Goal: Task Accomplishment & Management: Manage account settings

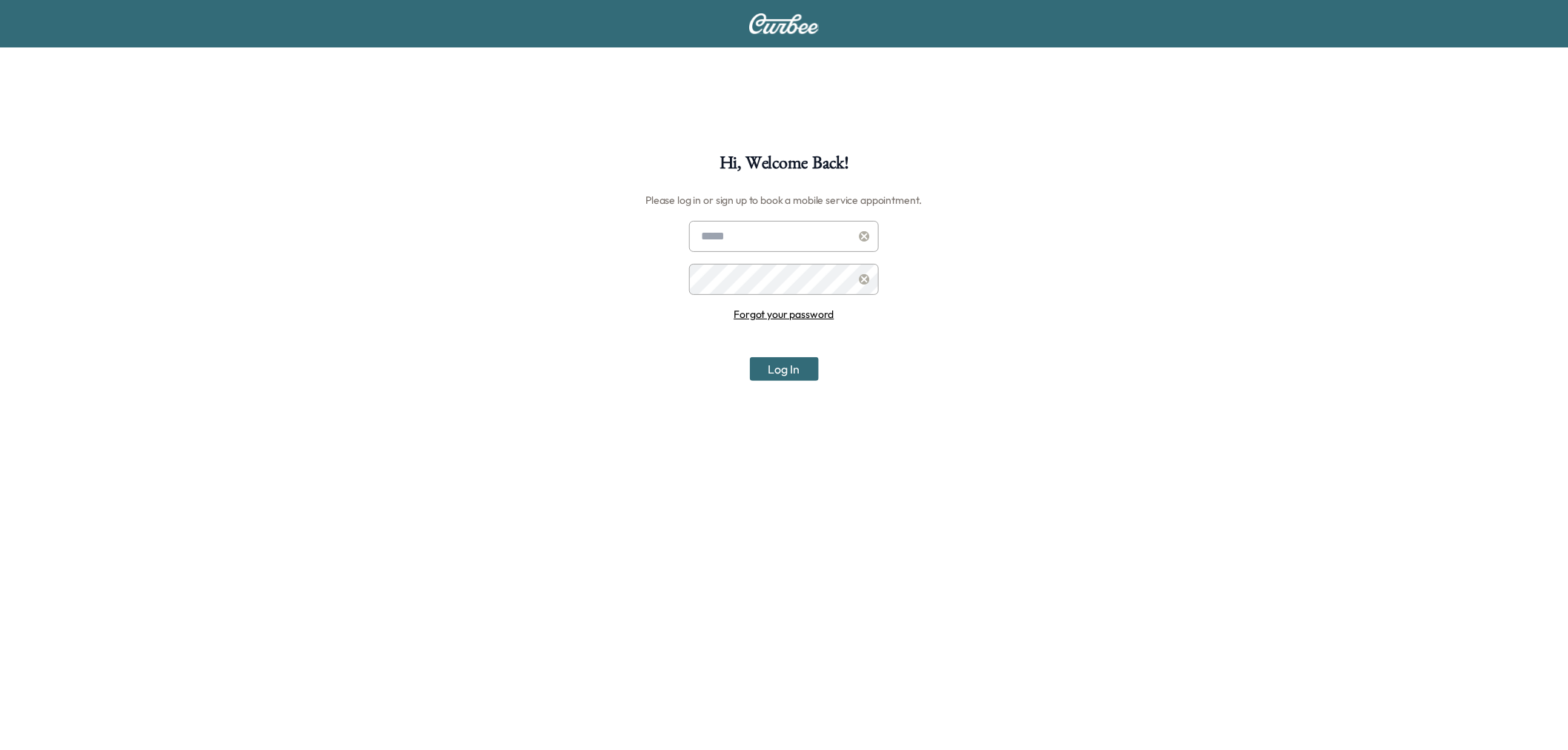
type input "**********"
click at [810, 375] on button "Log In" at bounding box center [784, 369] width 69 height 24
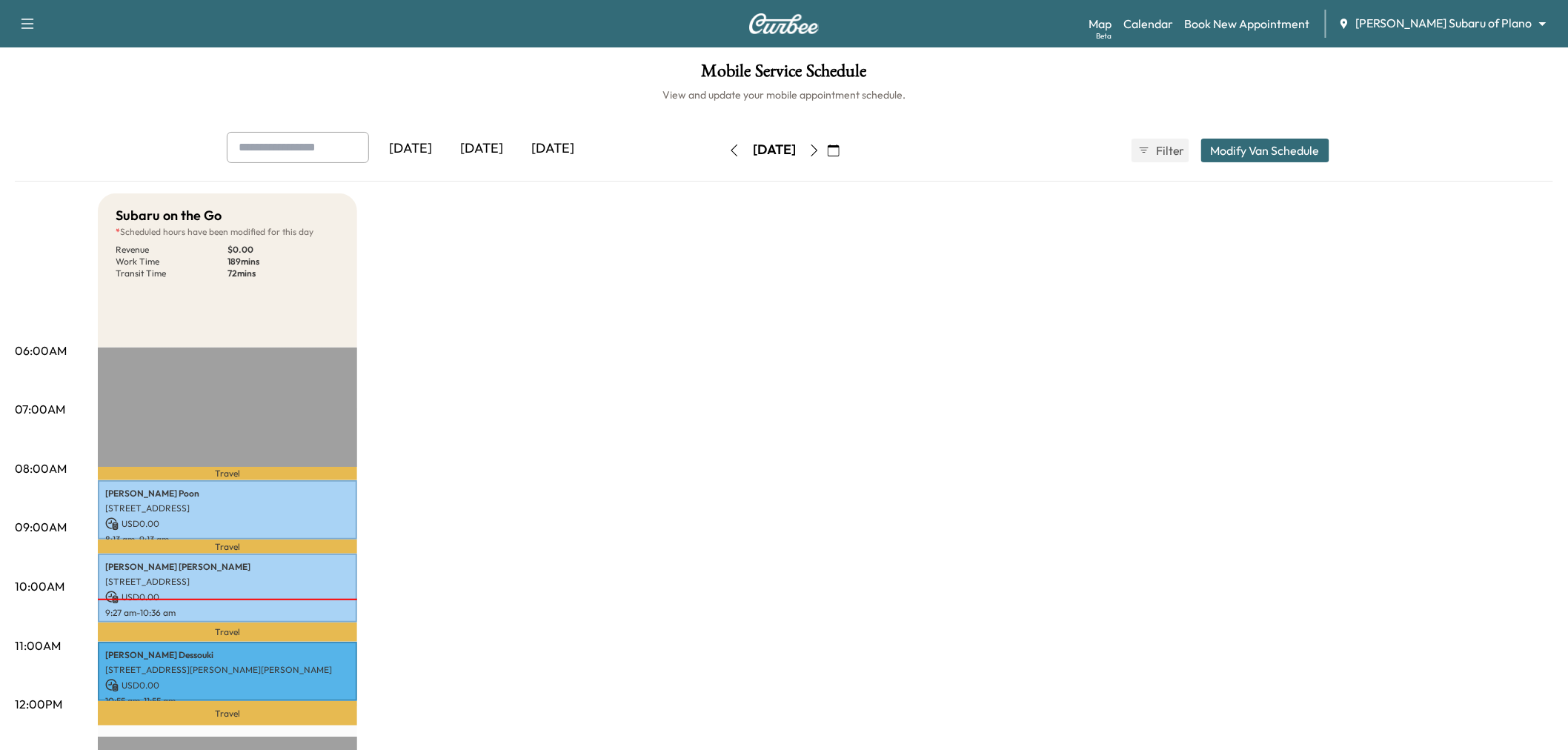
click at [476, 150] on div "[DATE]" at bounding box center [481, 149] width 71 height 34
click at [1486, 19] on body "Support Log Out Map Beta Calendar Book New Appointment Ewing Subaru of Plano **…" at bounding box center [784, 375] width 1568 height 750
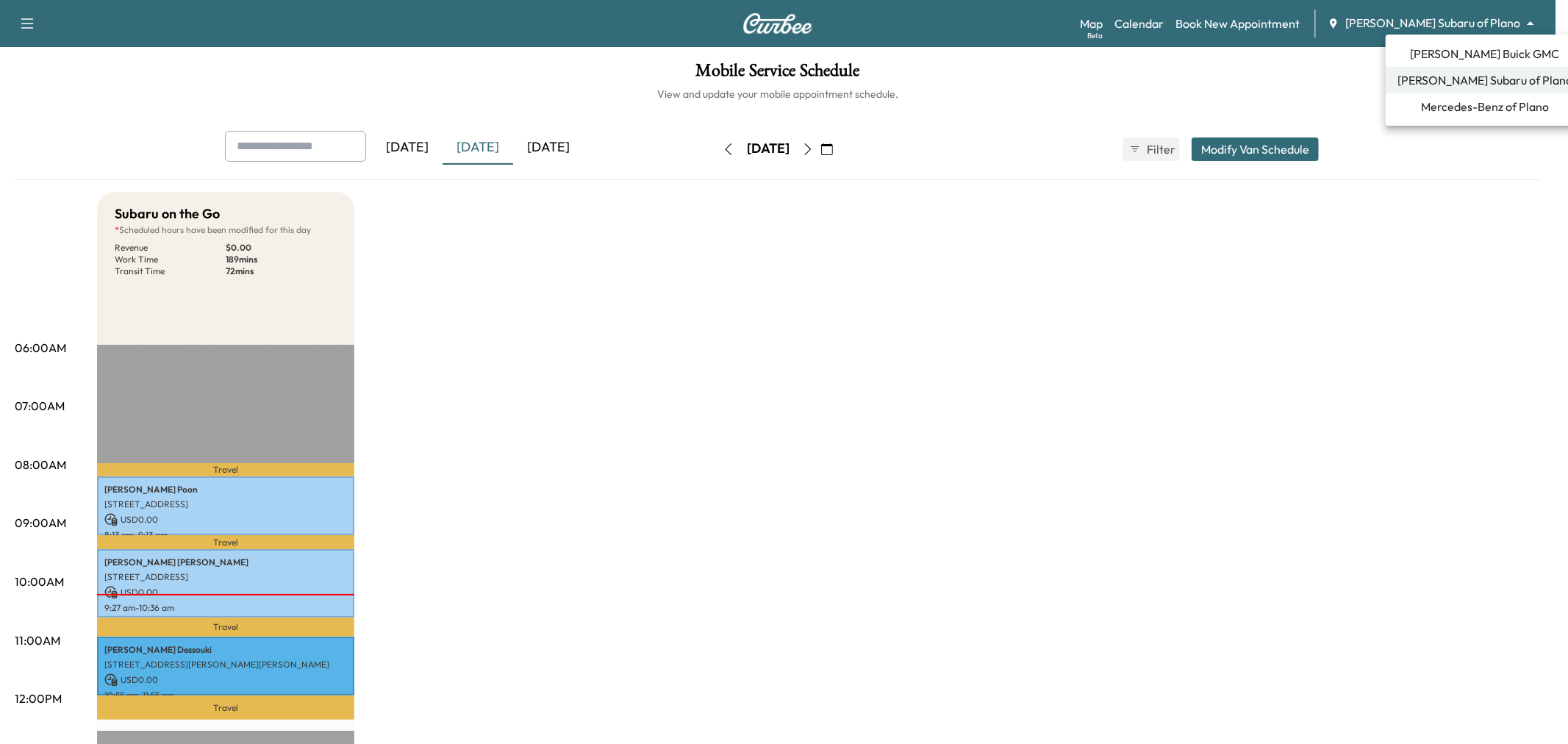
click at [1485, 47] on span "Ewing Buick GMC" at bounding box center [1485, 54] width 149 height 17
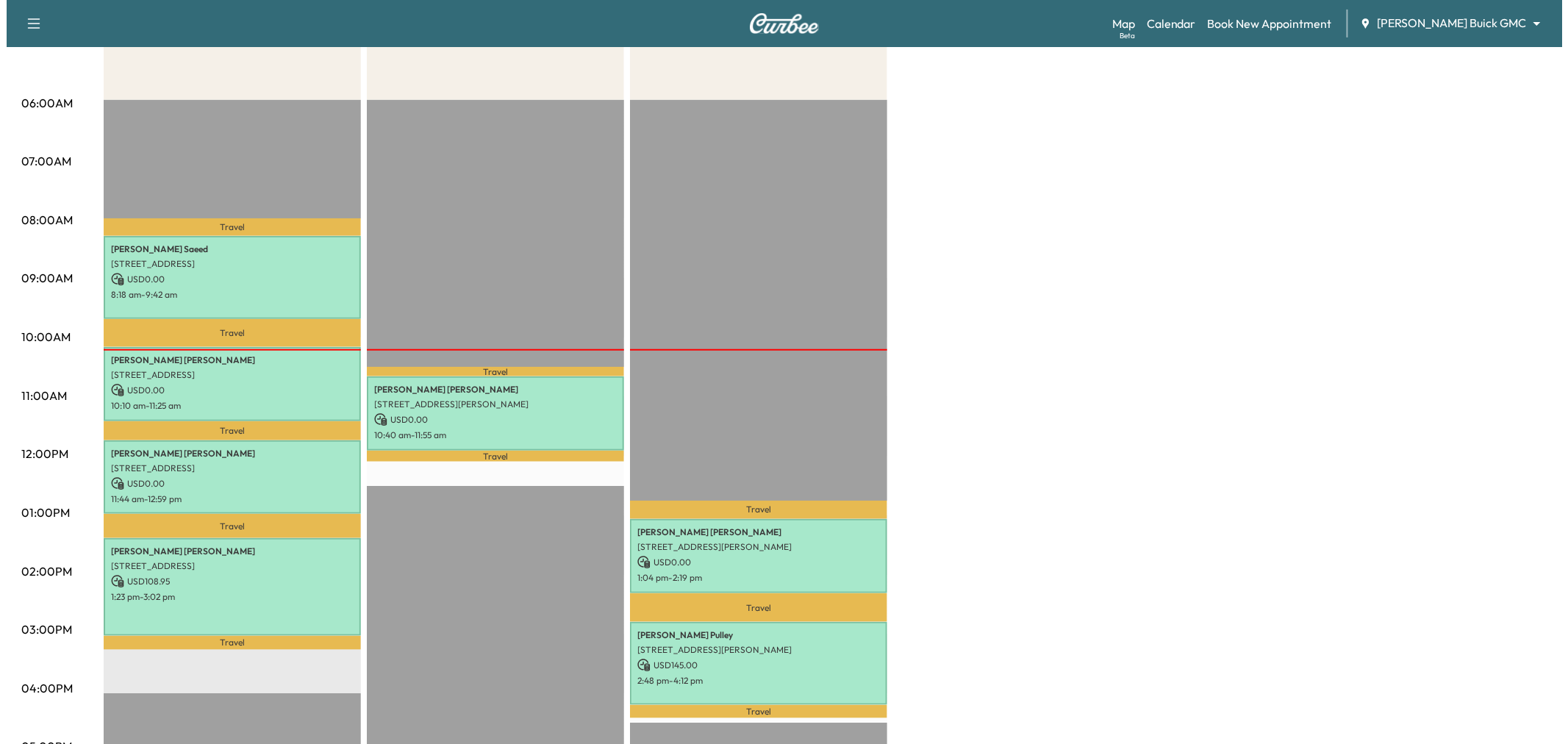
scroll to position [408, 0]
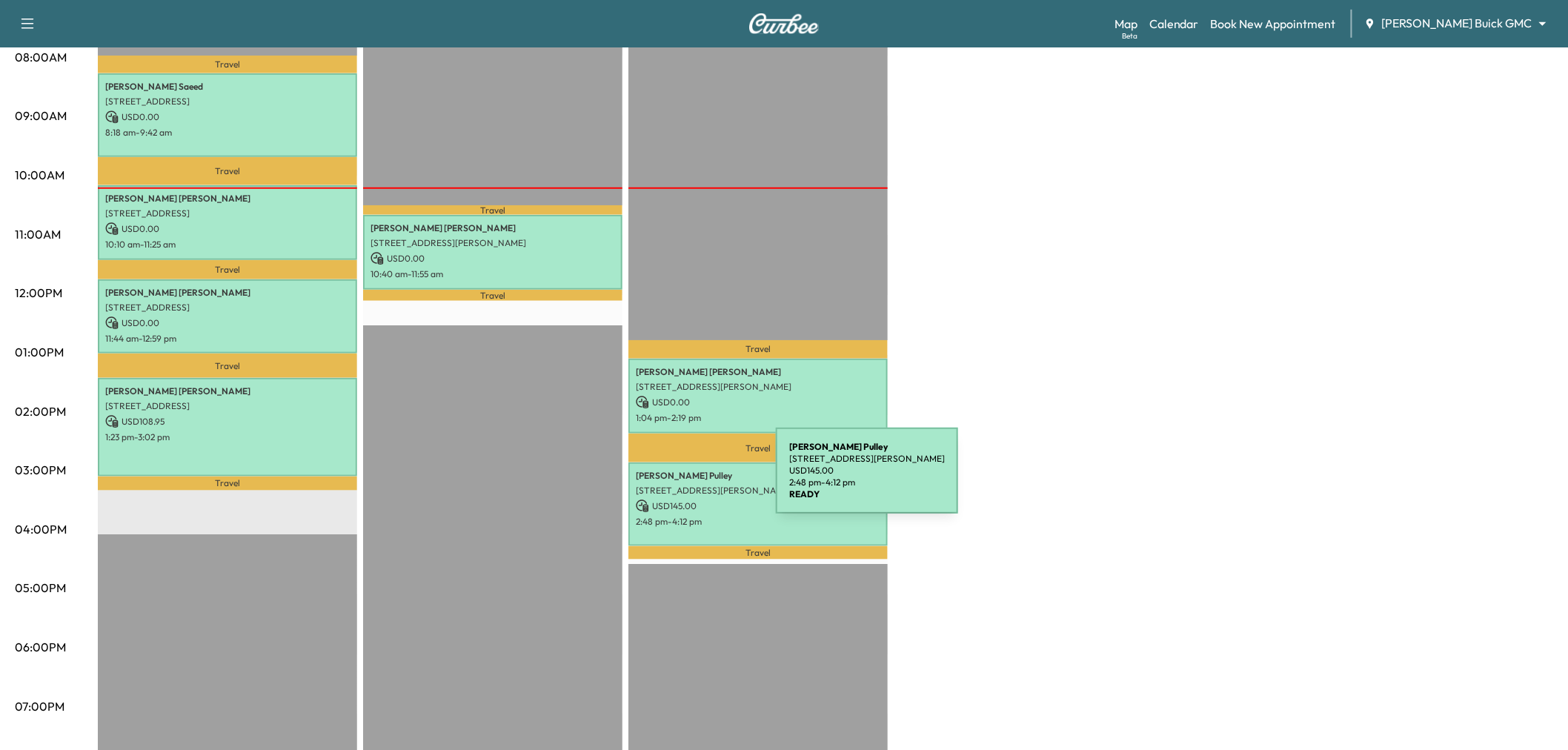
click at [720, 492] on div "Brandon Pulley 11105 Ormond Ln, Frisco, TX 75035, USA USD 145.00 2:48 pm - 4:12…" at bounding box center [758, 505] width 260 height 84
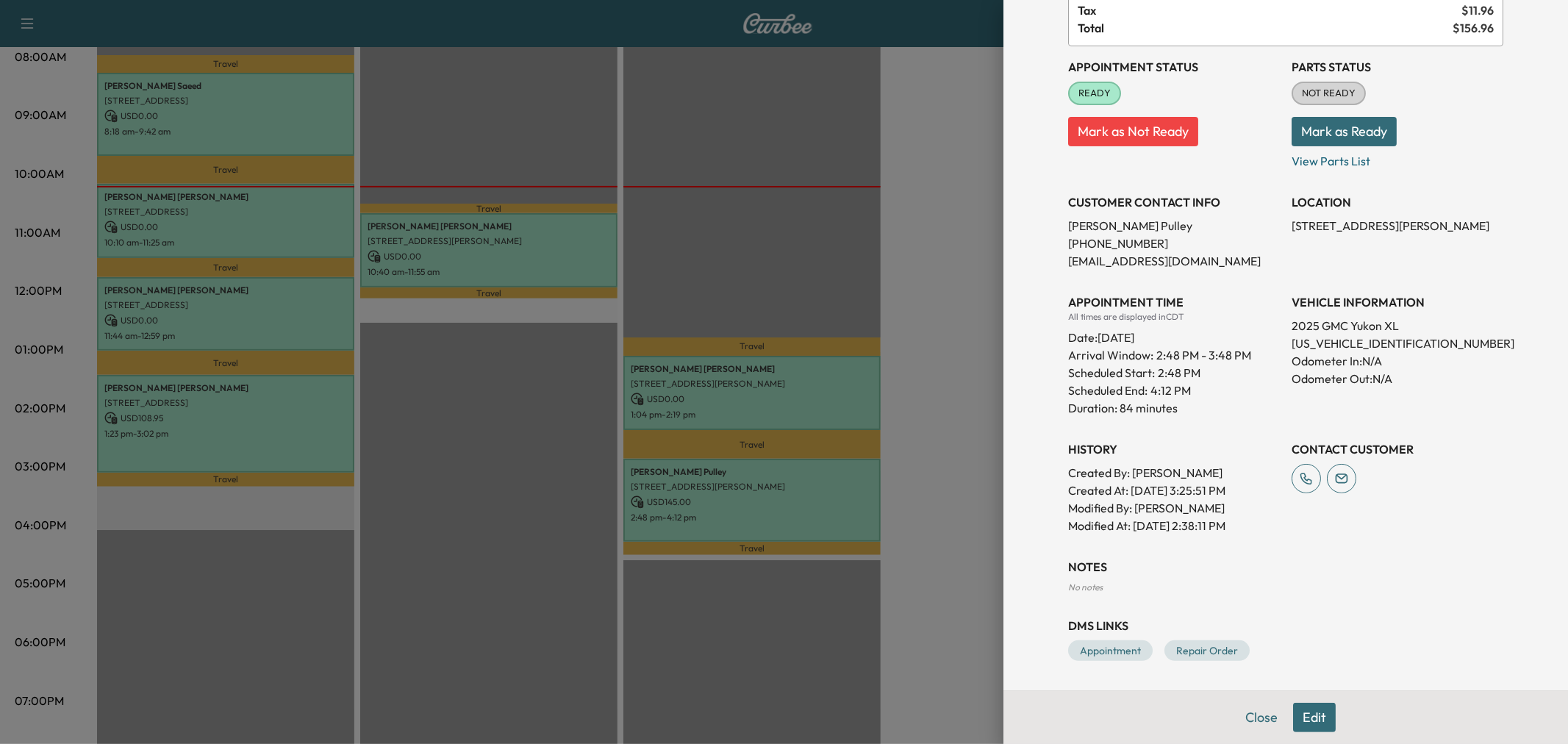
click at [1309, 726] on button "Edit" at bounding box center [1314, 717] width 43 height 29
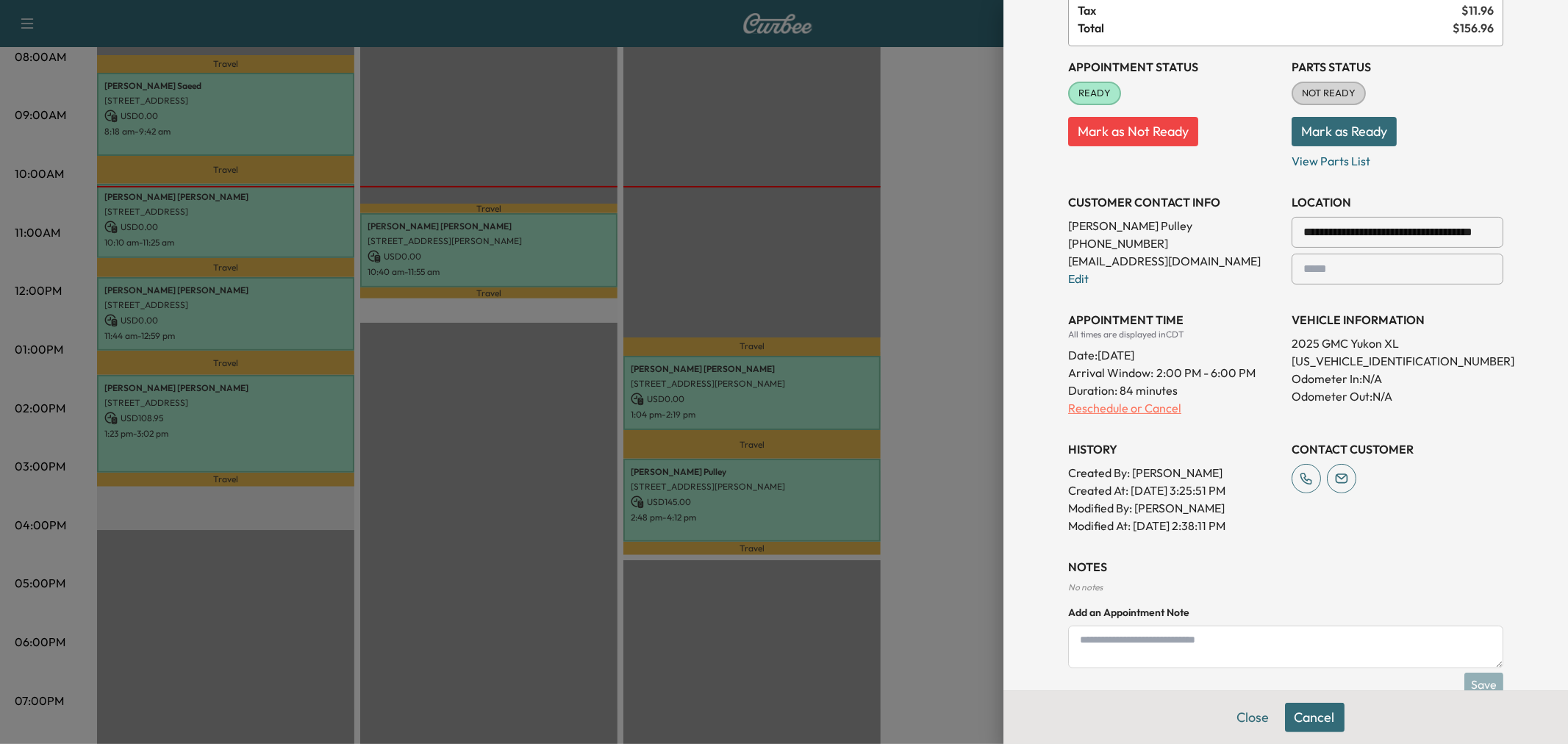
click at [1122, 406] on p "Reschedule or Cancel" at bounding box center [1173, 408] width 212 height 17
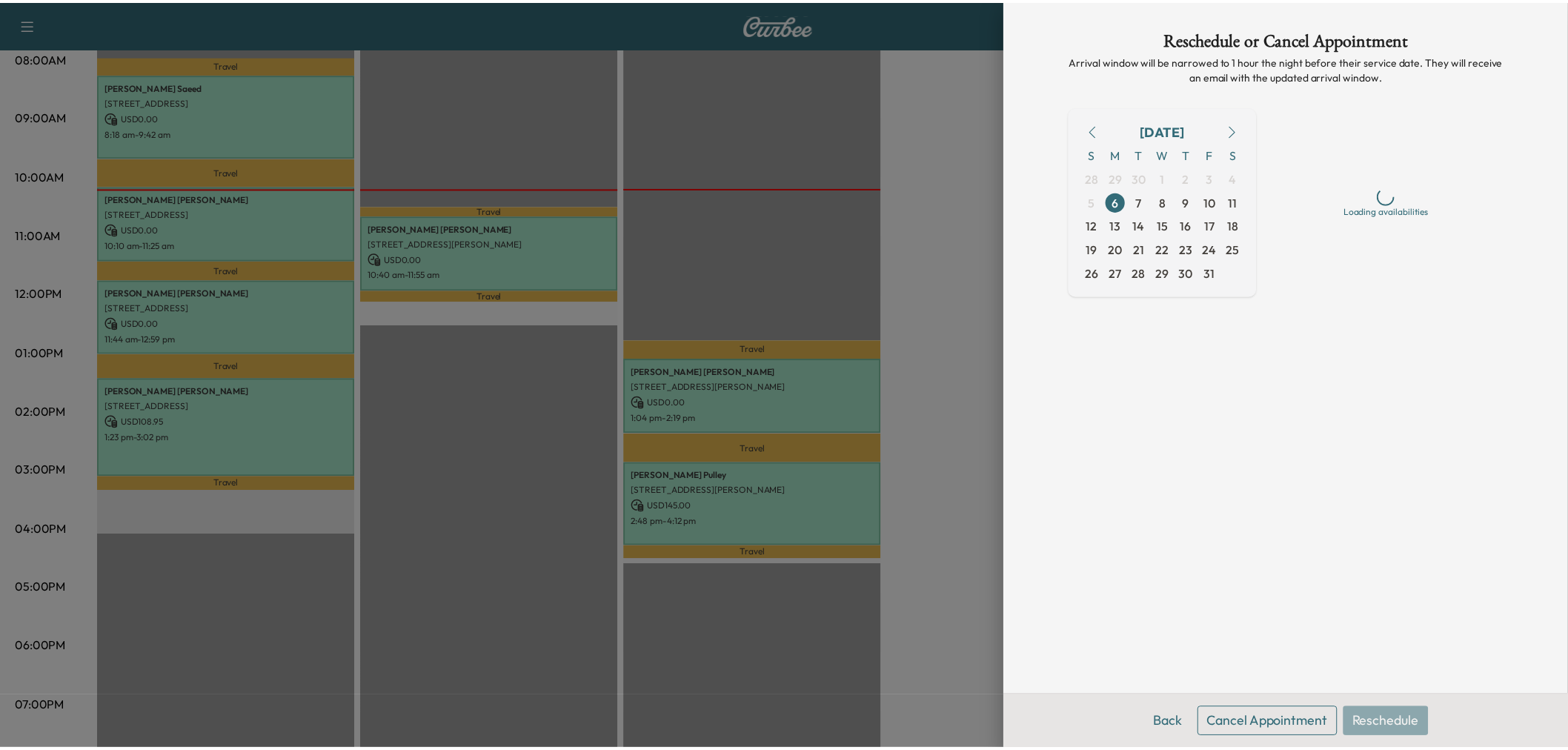
scroll to position [0, 0]
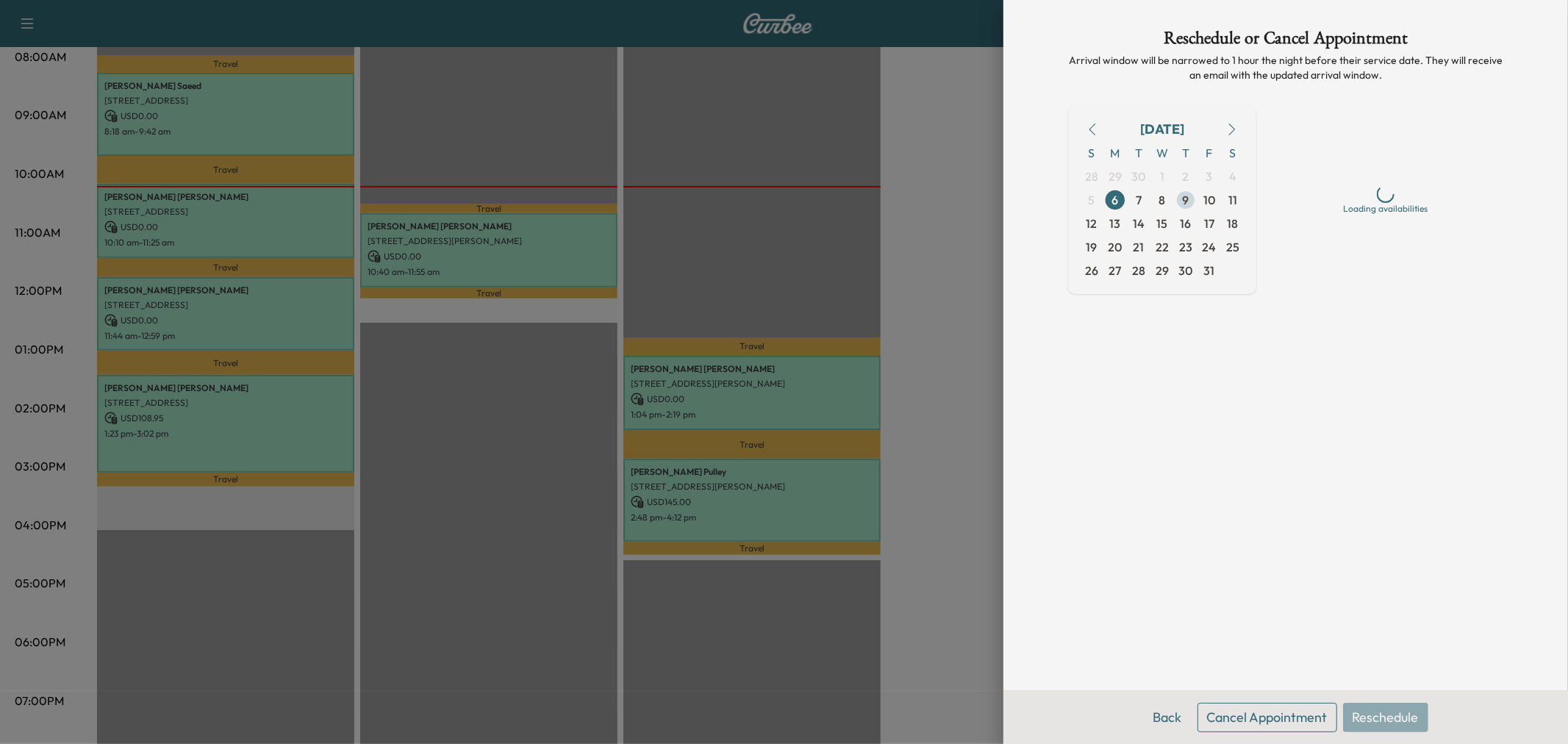
click at [1184, 201] on span "9" at bounding box center [1186, 200] width 6 height 17
click at [1169, 205] on span "8" at bounding box center [1162, 200] width 24 height 24
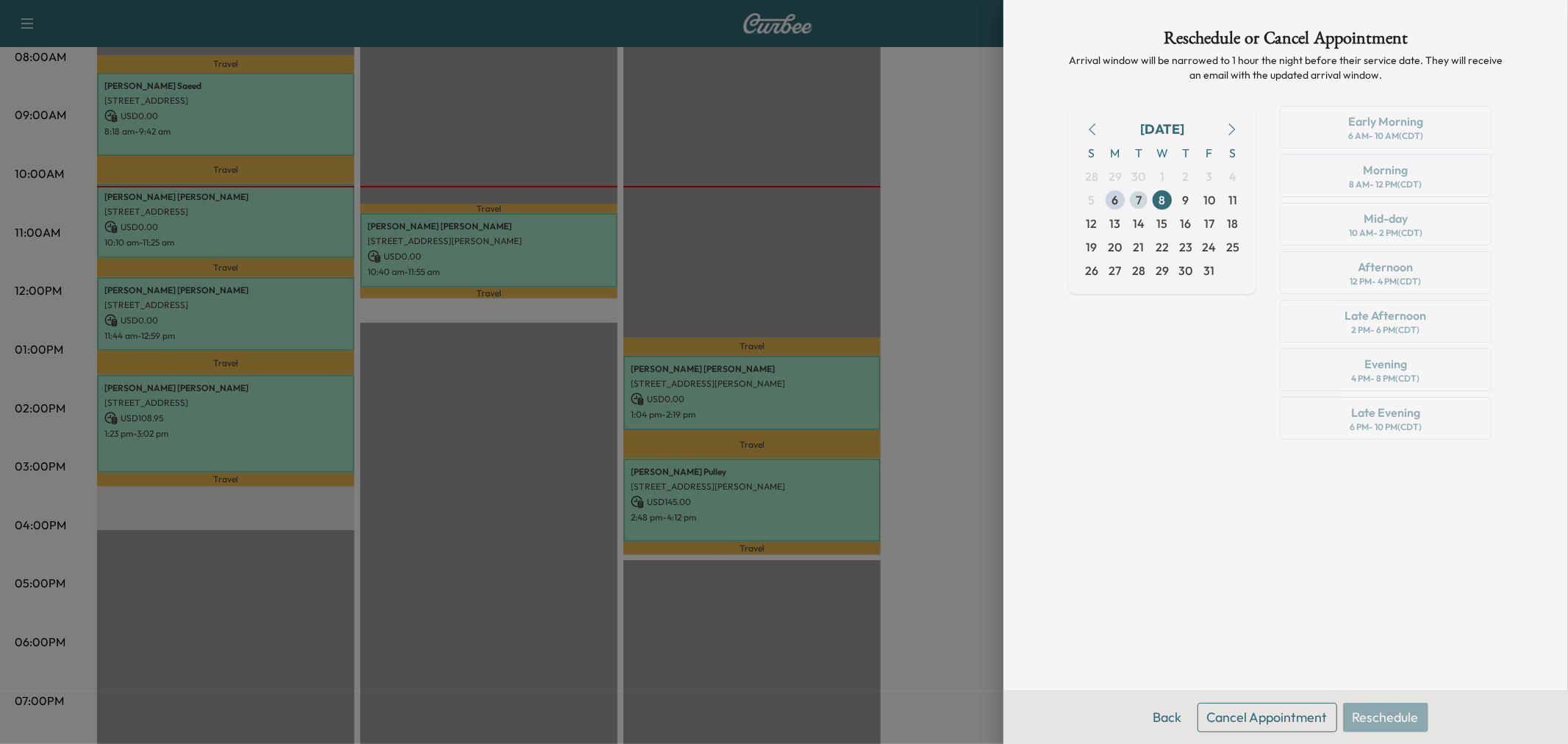
click at [1145, 200] on span "7" at bounding box center [1139, 200] width 24 height 24
click at [1157, 247] on span "22" at bounding box center [1162, 247] width 13 height 17
click at [931, 278] on div at bounding box center [784, 372] width 1568 height 744
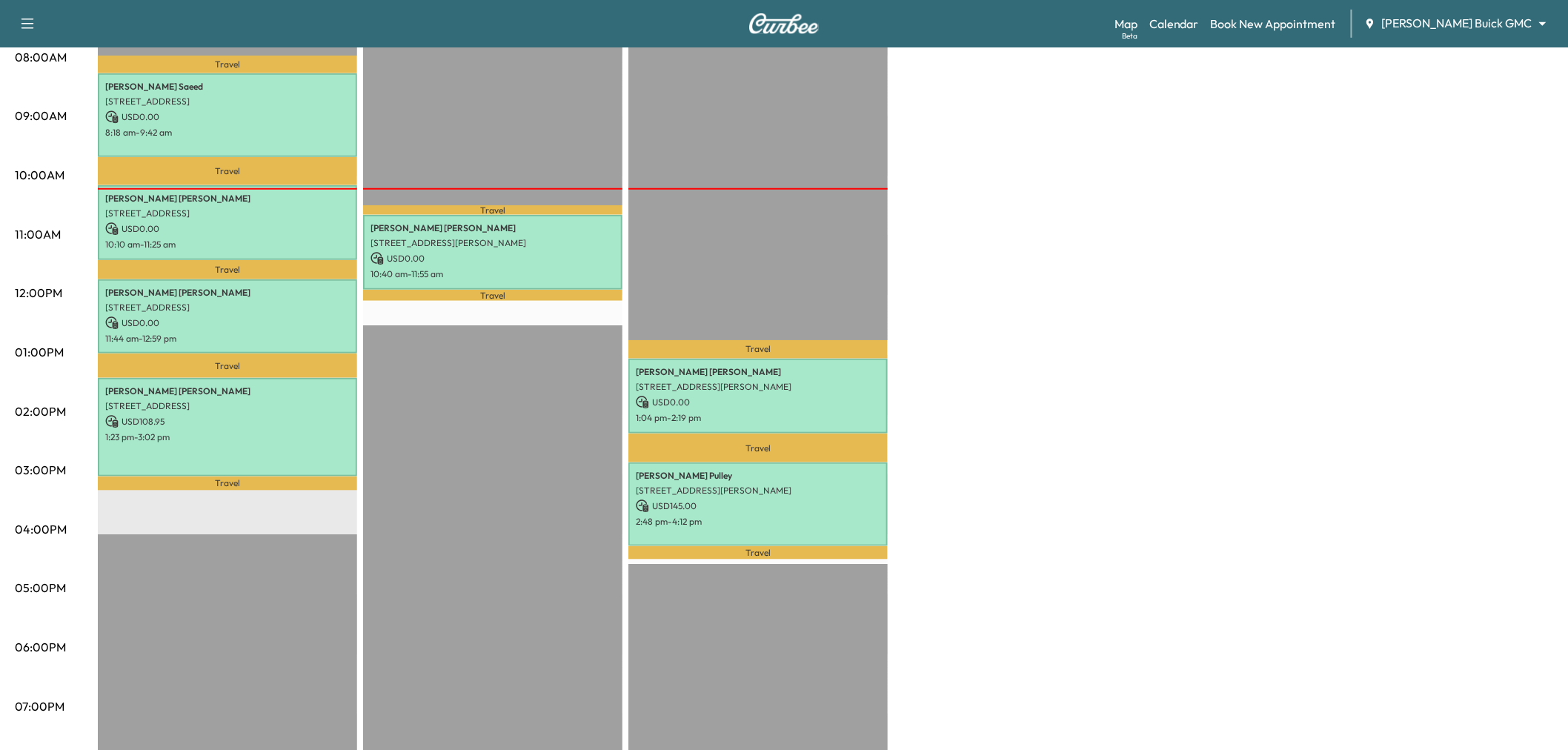
click at [938, 280] on div "Large Van Revenue $ 108.95 Work Time 333 mins Transit Time 106 mins Travel Raks…" at bounding box center [825, 337] width 1455 height 1112
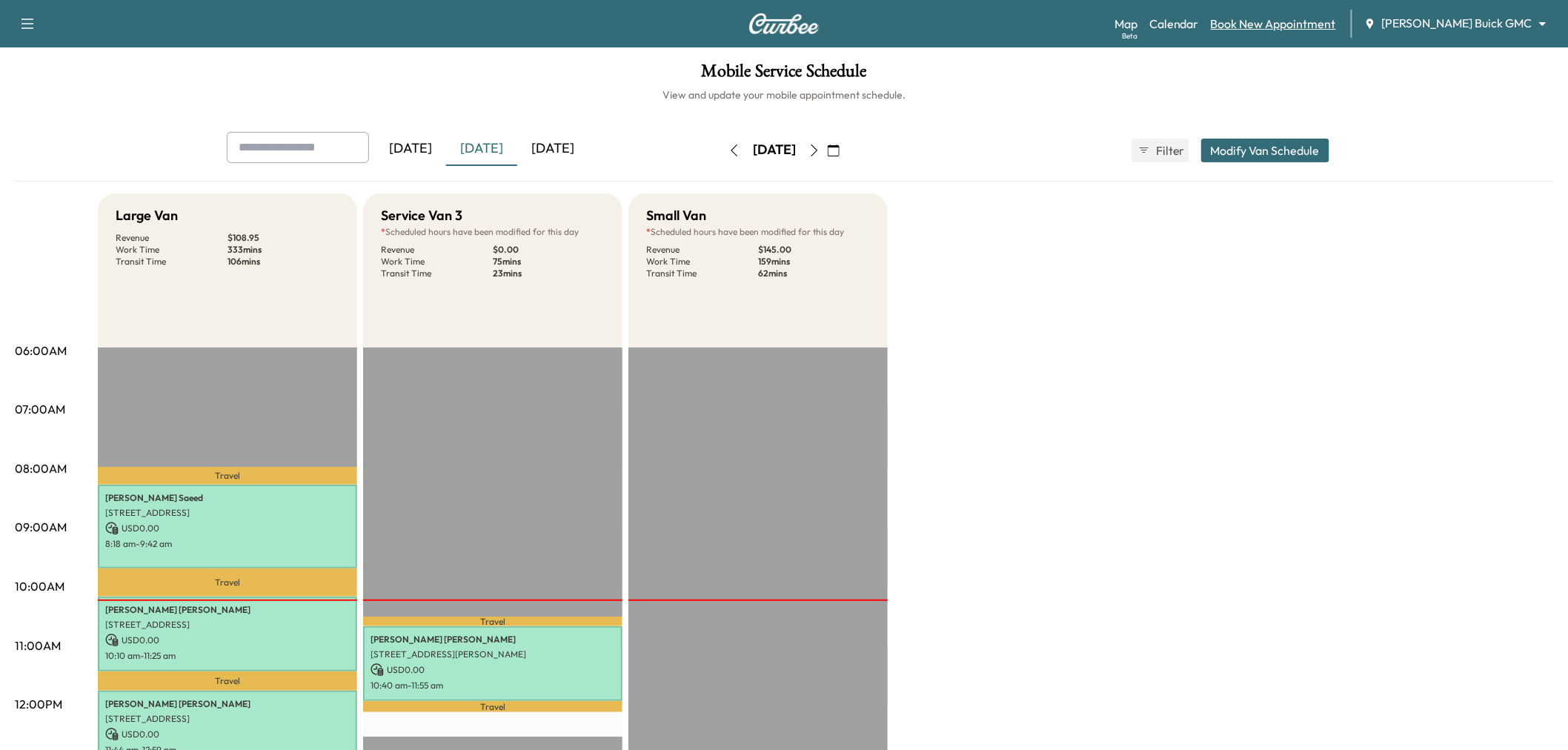
click at [1270, 25] on link "Book New Appointment" at bounding box center [1273, 24] width 125 height 18
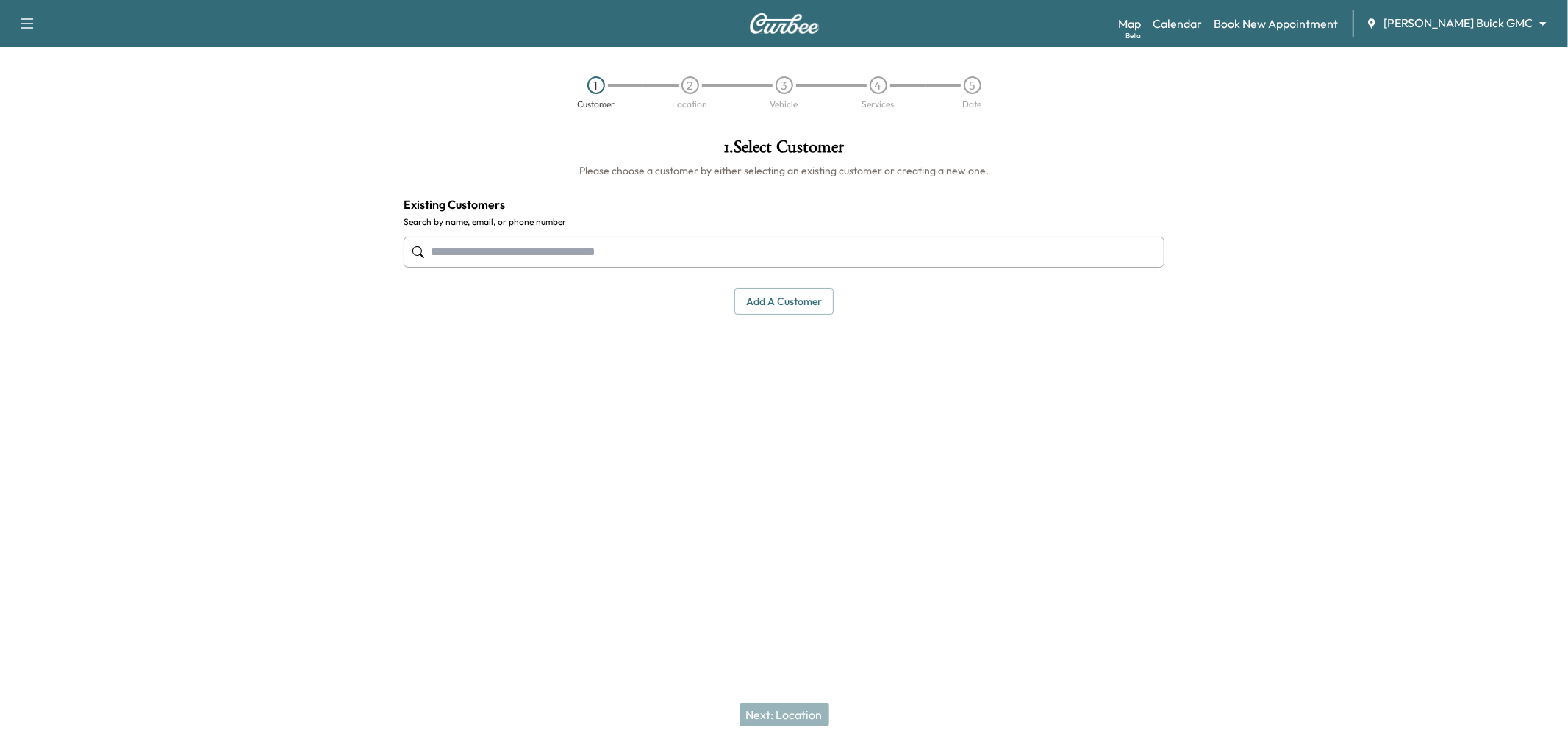
click at [746, 266] on input "text" at bounding box center [784, 252] width 761 height 31
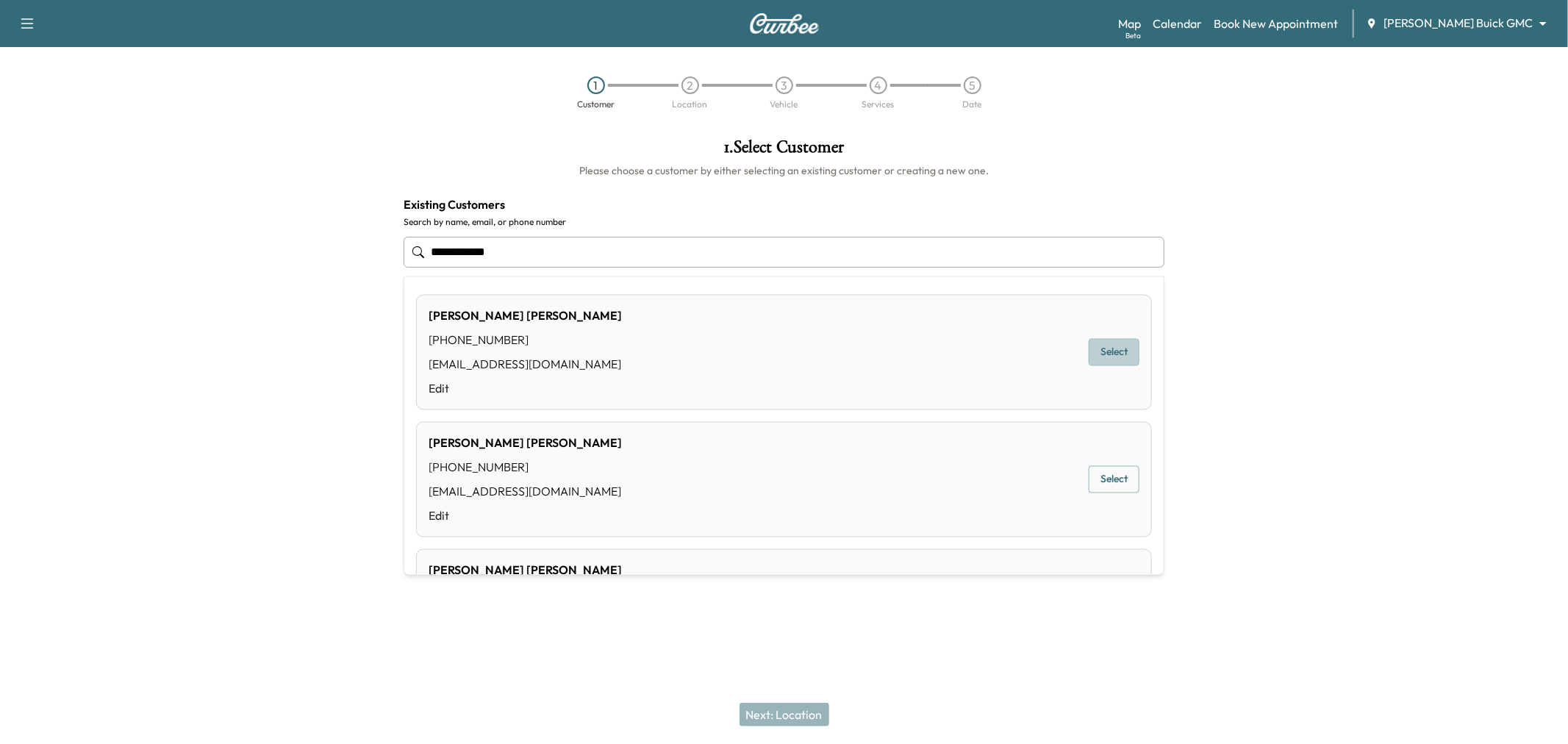
click at [1096, 355] on button "Select" at bounding box center [1114, 352] width 51 height 27
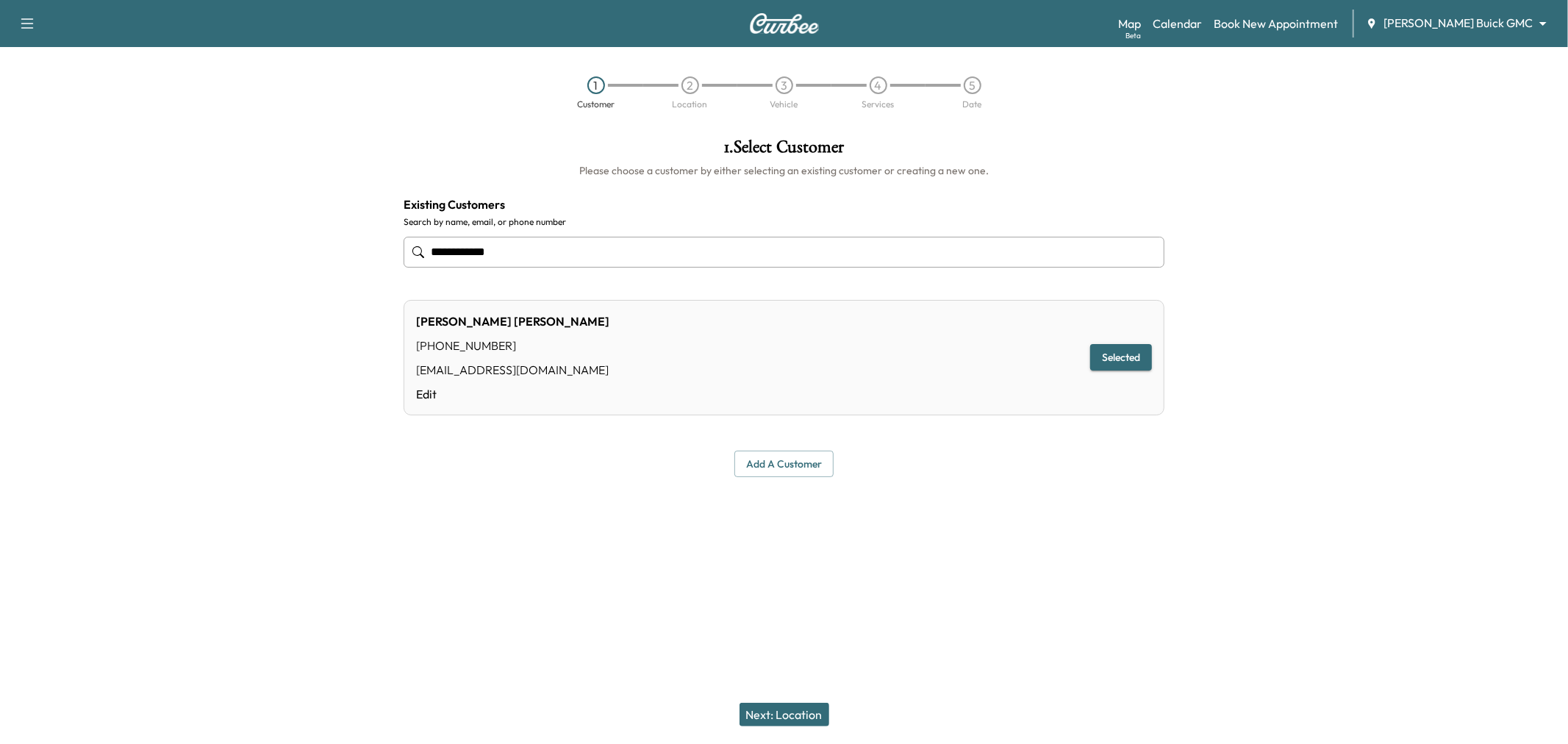
type input "**********"
click at [761, 707] on div "Next: Location" at bounding box center [784, 715] width 1568 height 59
click at [761, 707] on button "Next: Location" at bounding box center [784, 715] width 90 height 24
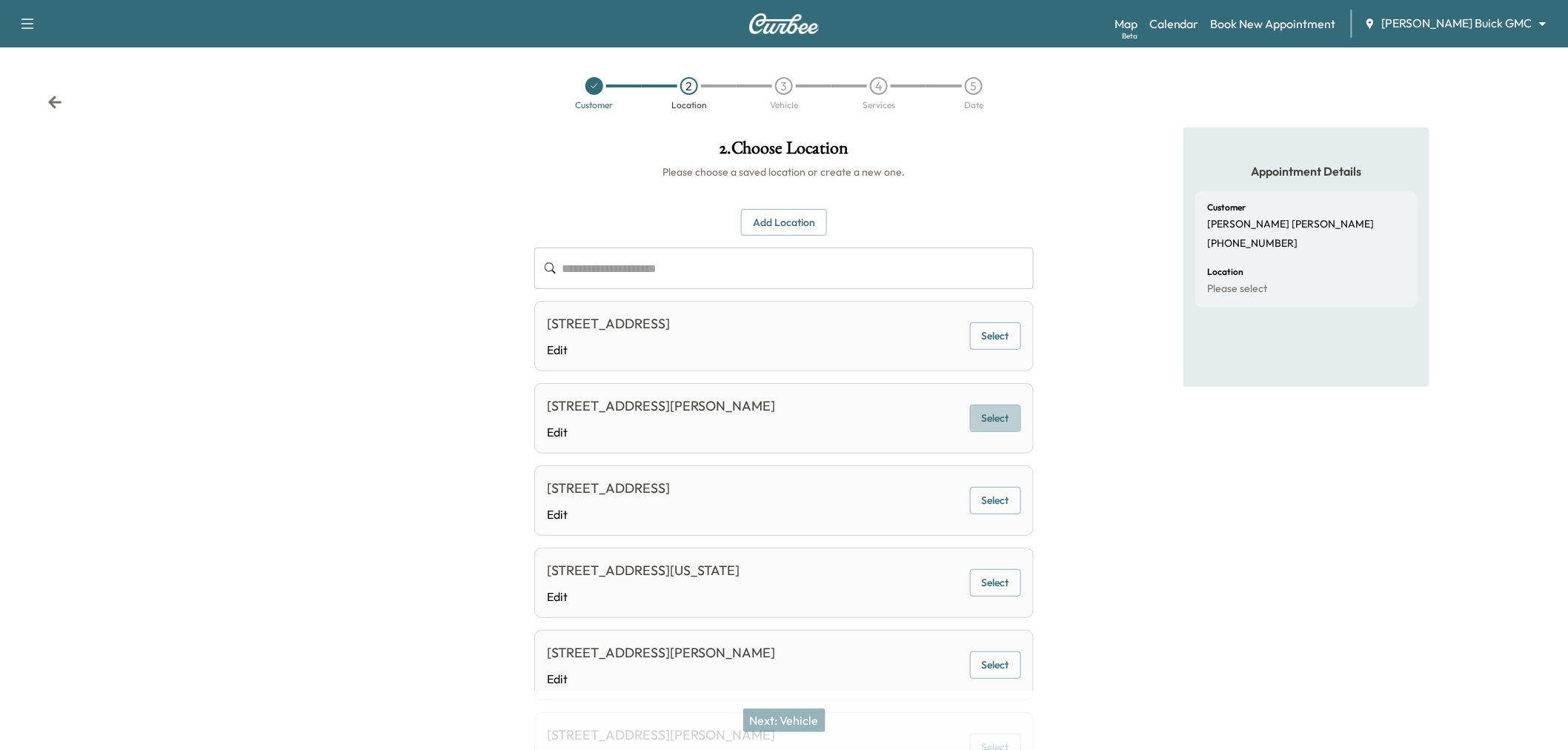
click at [983, 413] on button "Select" at bounding box center [996, 418] width 51 height 27
click at [799, 718] on button "Next: Vehicle" at bounding box center [784, 720] width 82 height 24
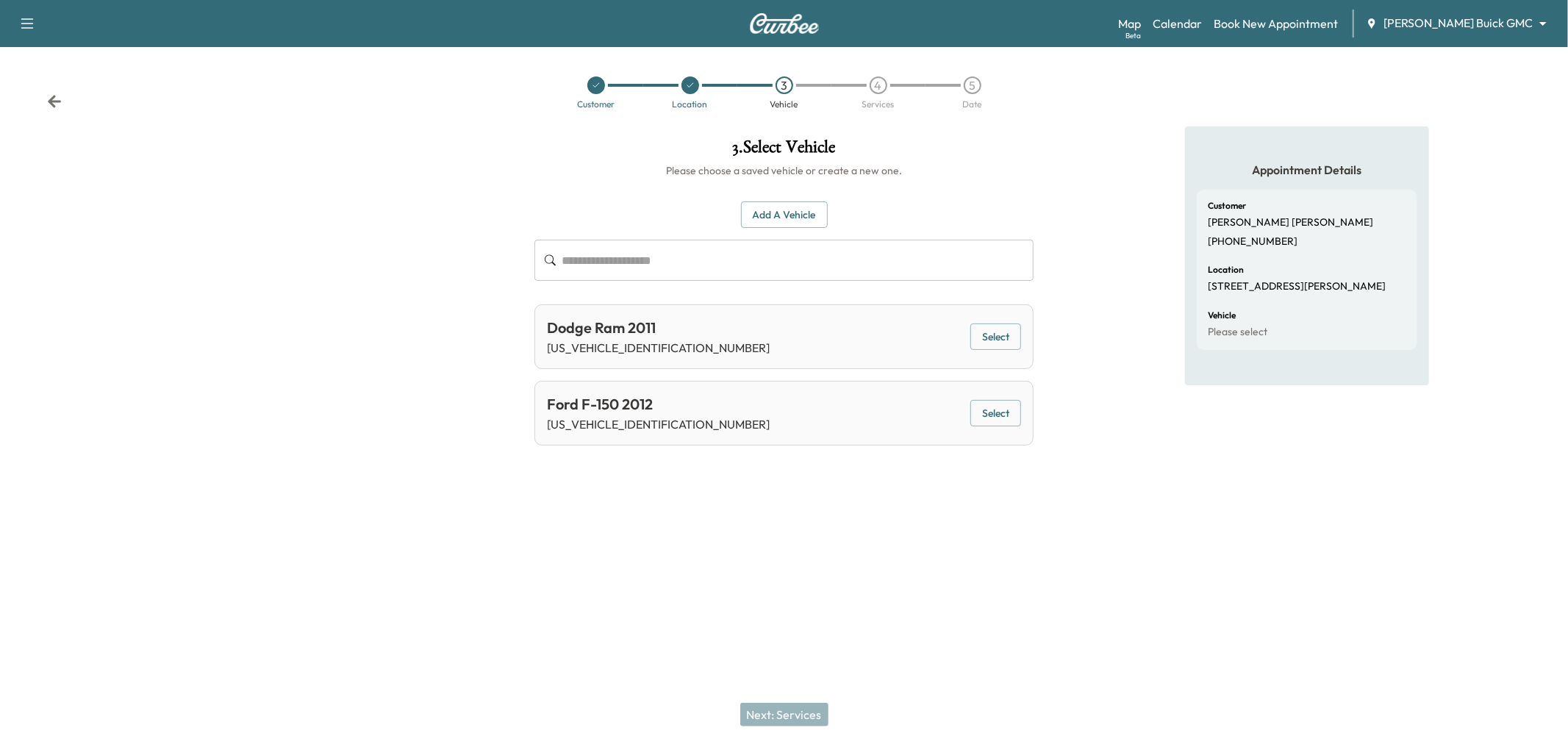
click at [1011, 416] on button "Select" at bounding box center [996, 413] width 51 height 27
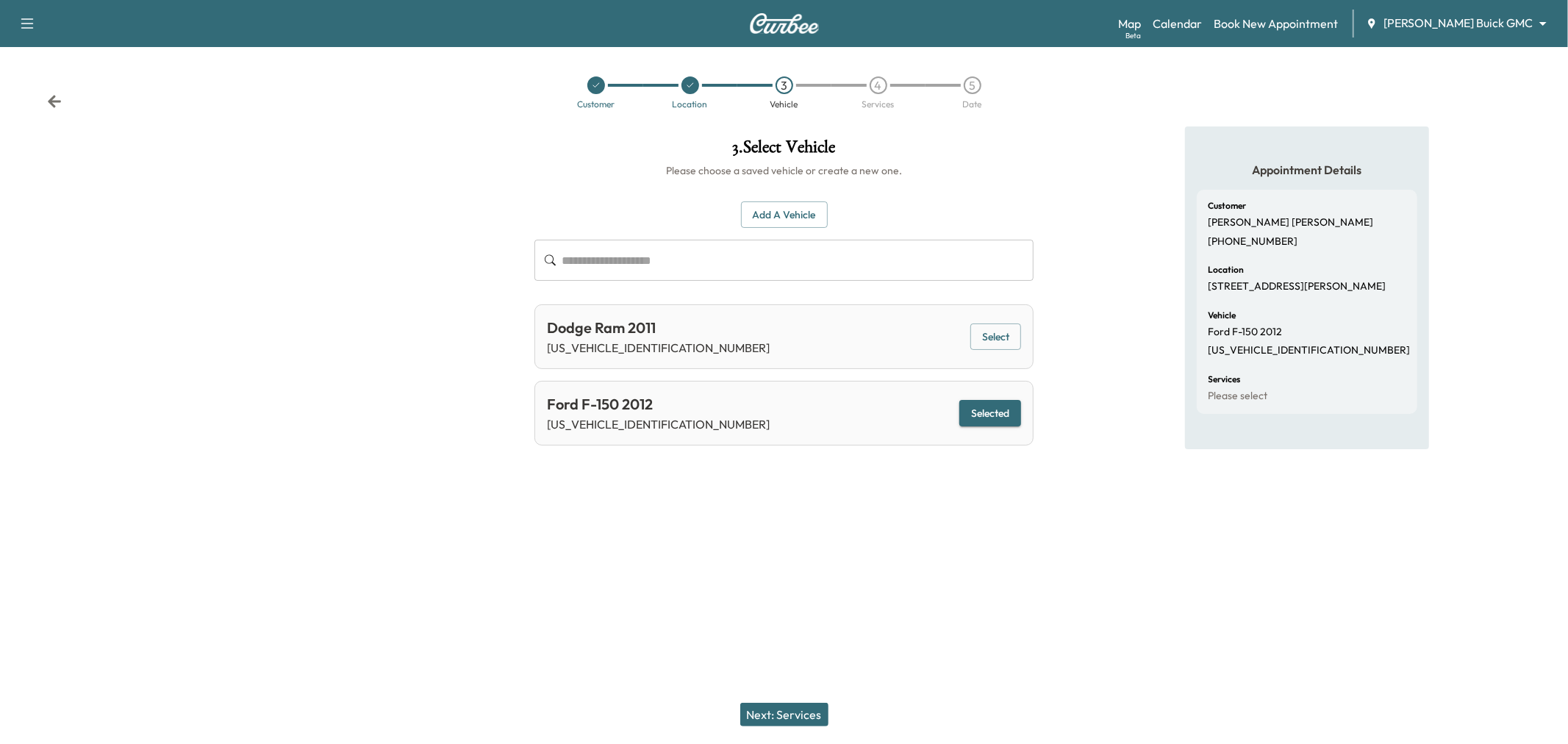
click at [762, 706] on button "Next: Services" at bounding box center [784, 715] width 88 height 24
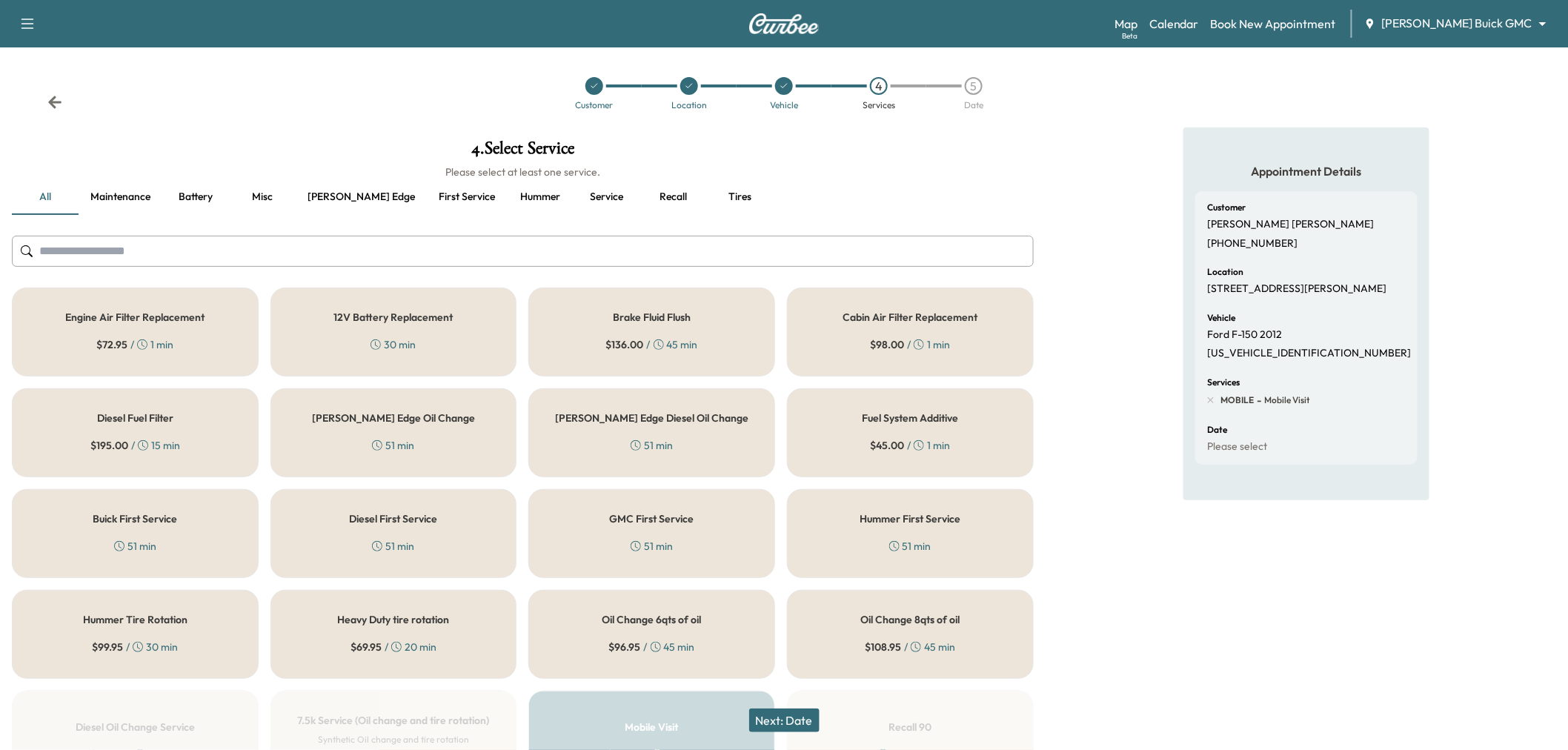
click at [574, 193] on button "Service" at bounding box center [607, 197] width 66 height 36
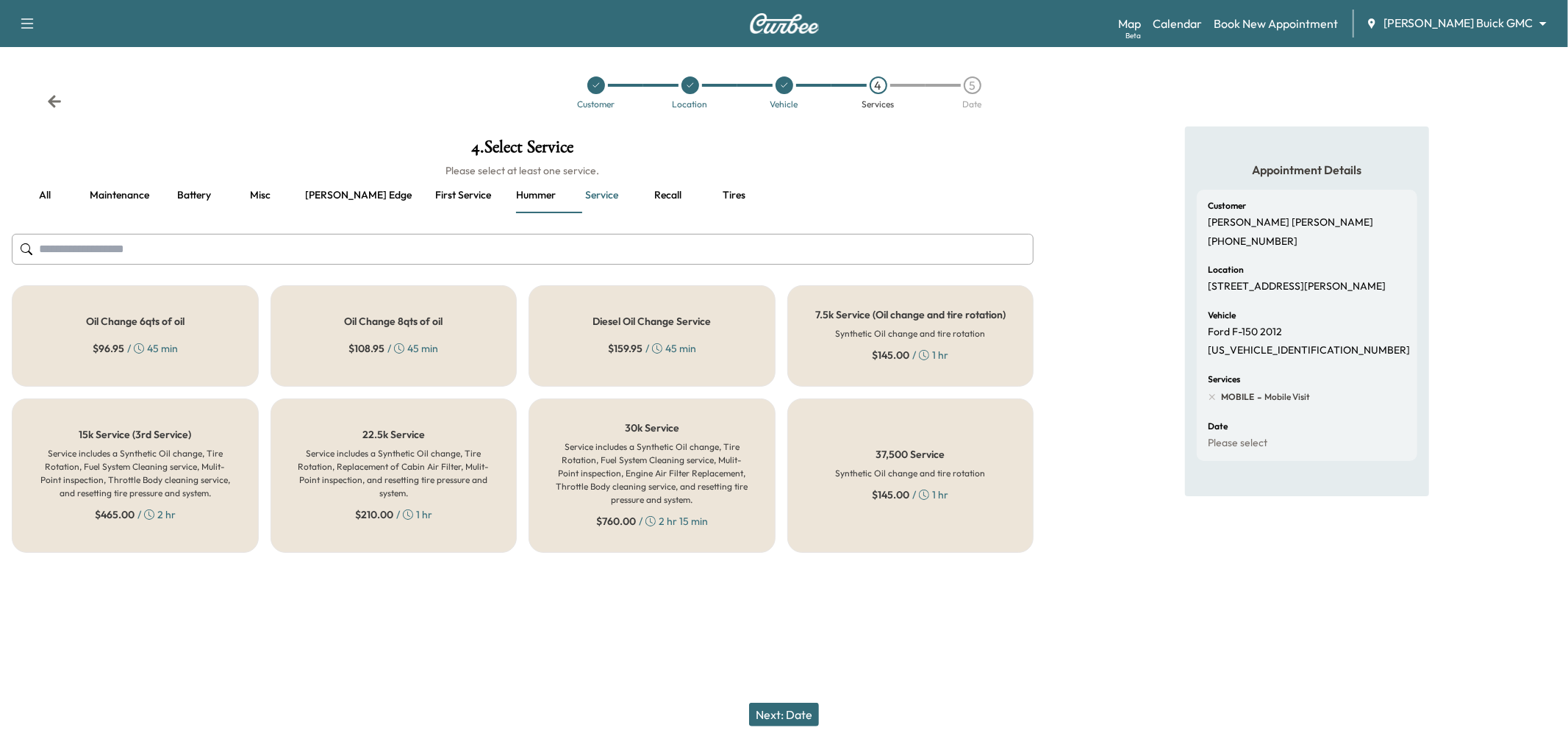
click at [873, 320] on h5 "7.5k Service (Oil change and tire rotation)" at bounding box center [910, 314] width 190 height 10
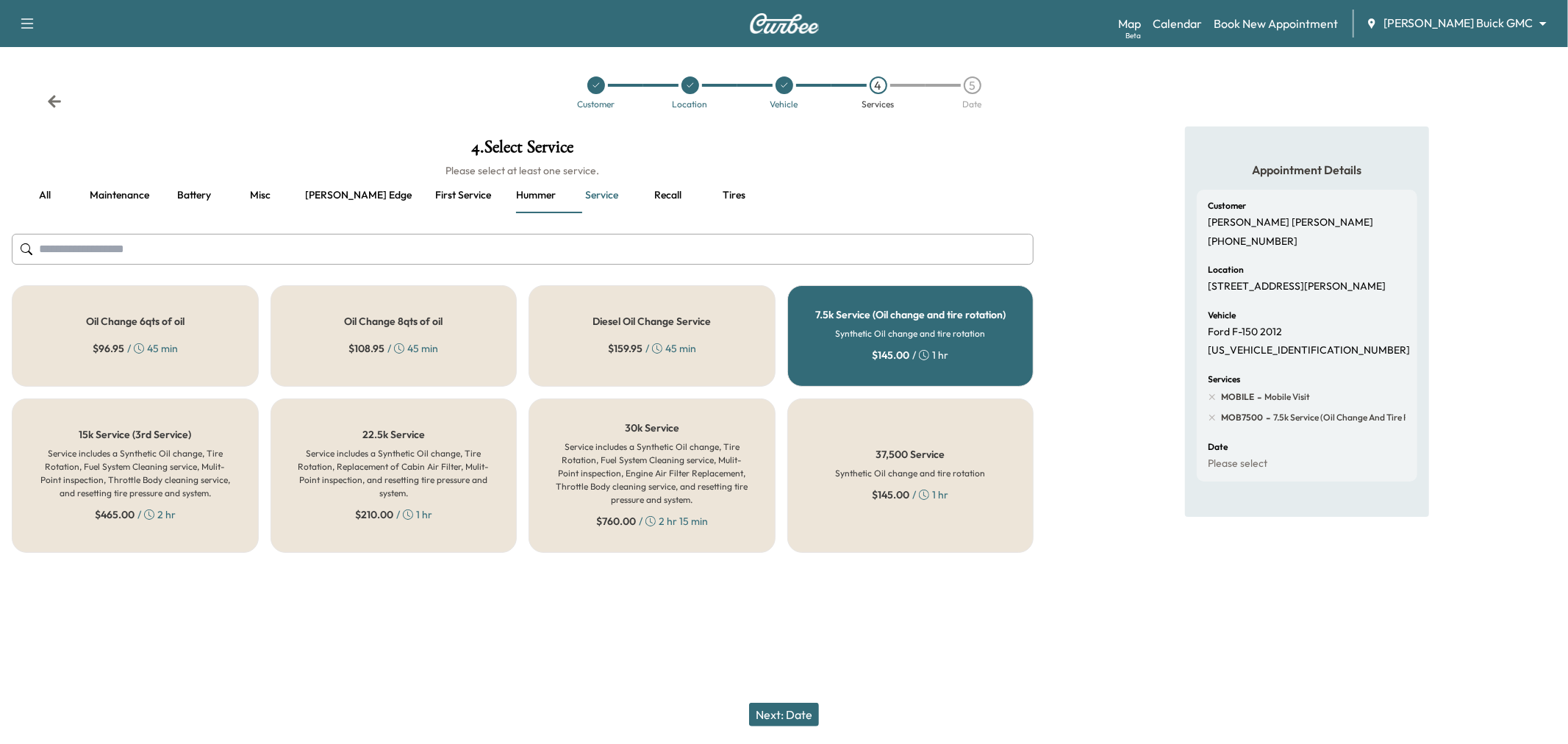
click at [782, 713] on button "Next: Date" at bounding box center [784, 715] width 70 height 24
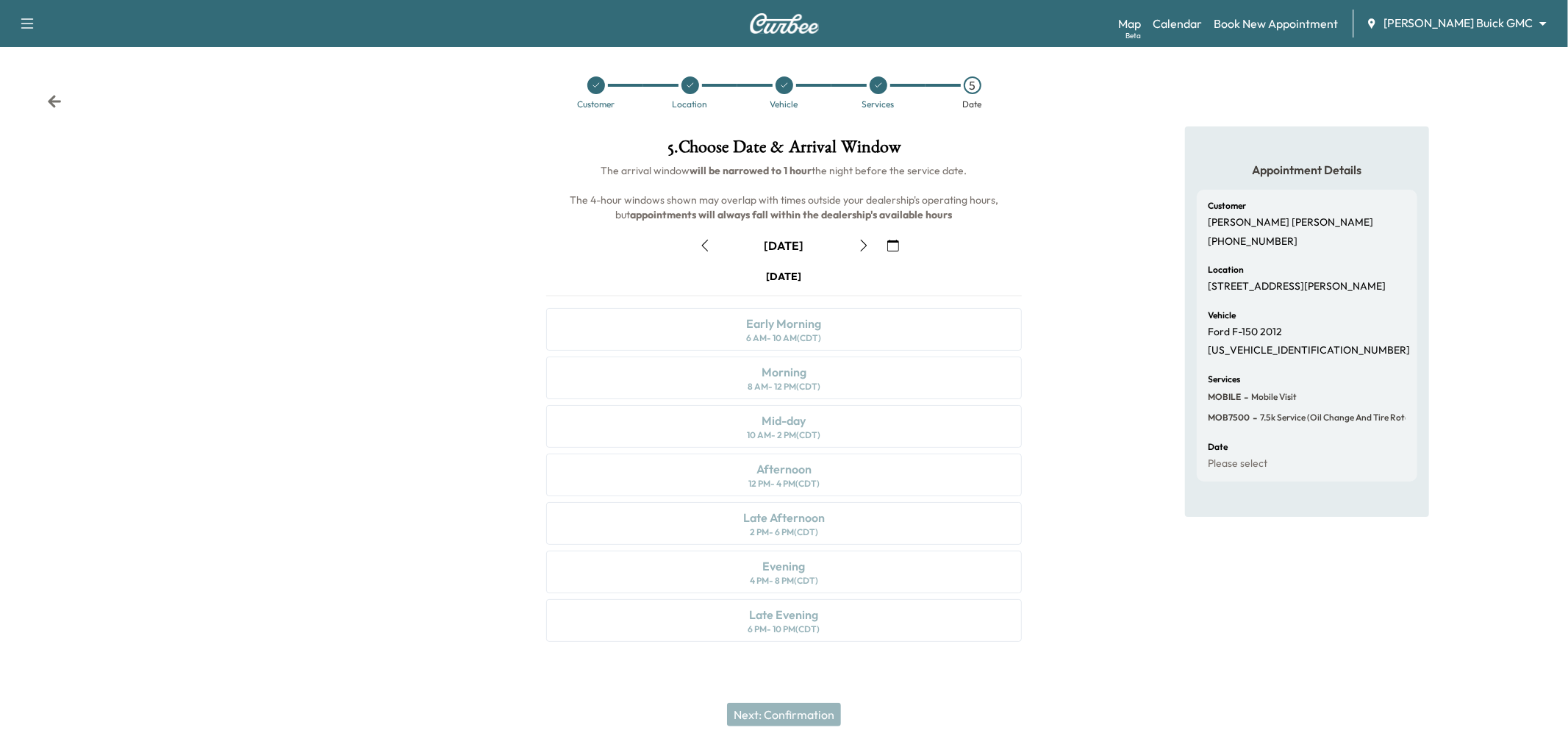
click at [865, 243] on icon "button" at bounding box center [863, 245] width 12 height 12
click at [55, 99] on icon at bounding box center [54, 102] width 15 height 15
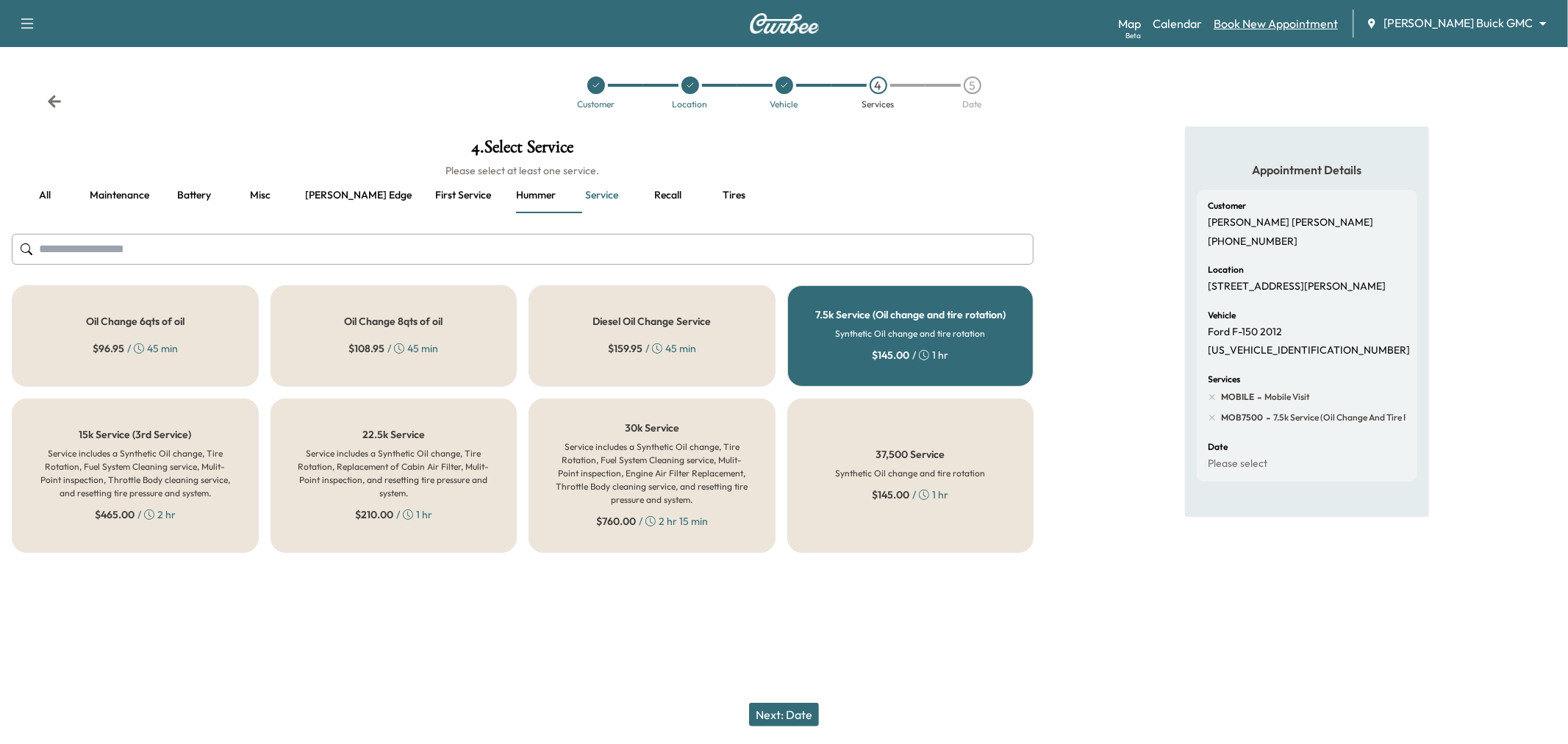
click at [1311, 23] on link "Book New Appointment" at bounding box center [1275, 24] width 124 height 17
click at [55, 98] on icon at bounding box center [54, 102] width 15 height 15
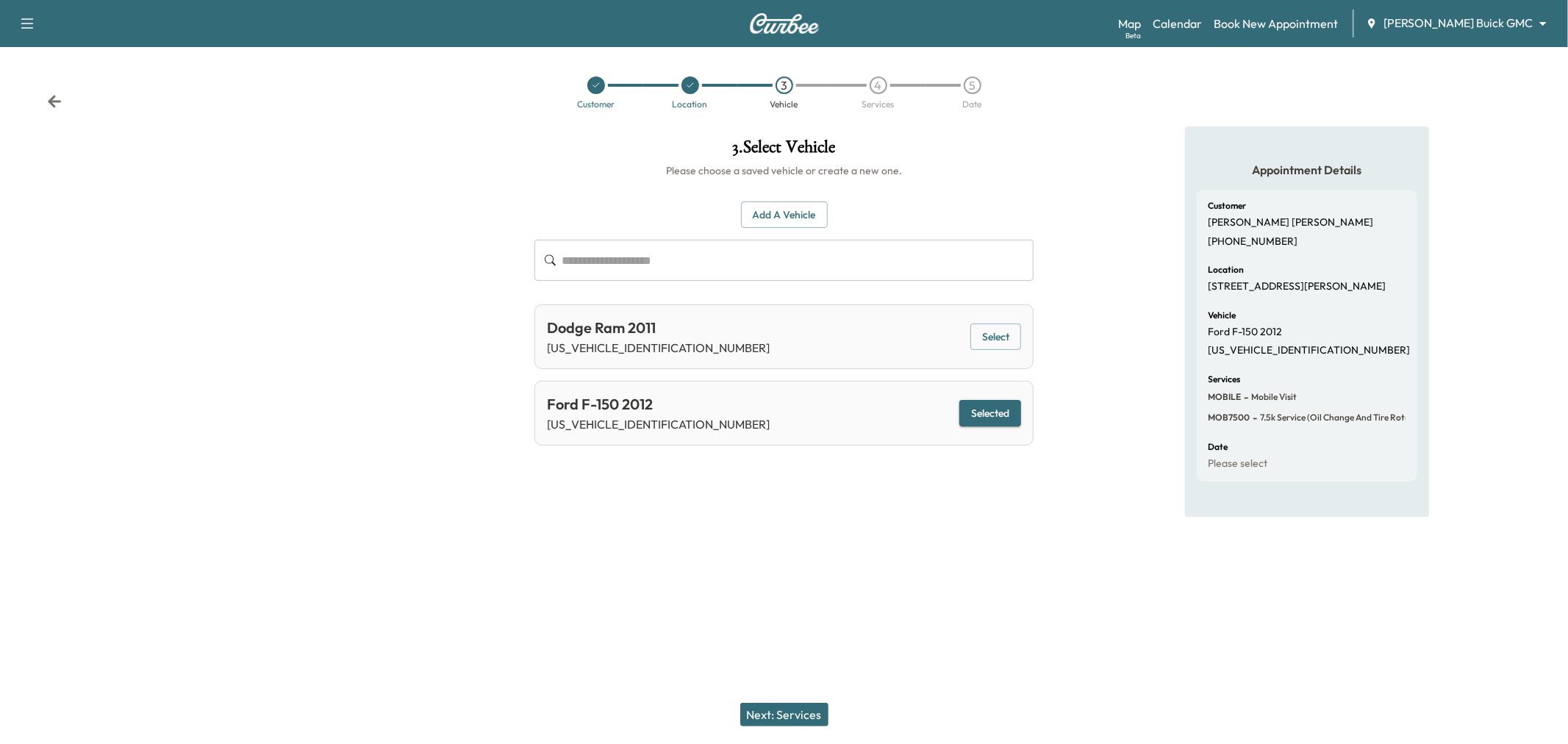
click at [55, 98] on icon at bounding box center [54, 102] width 15 height 15
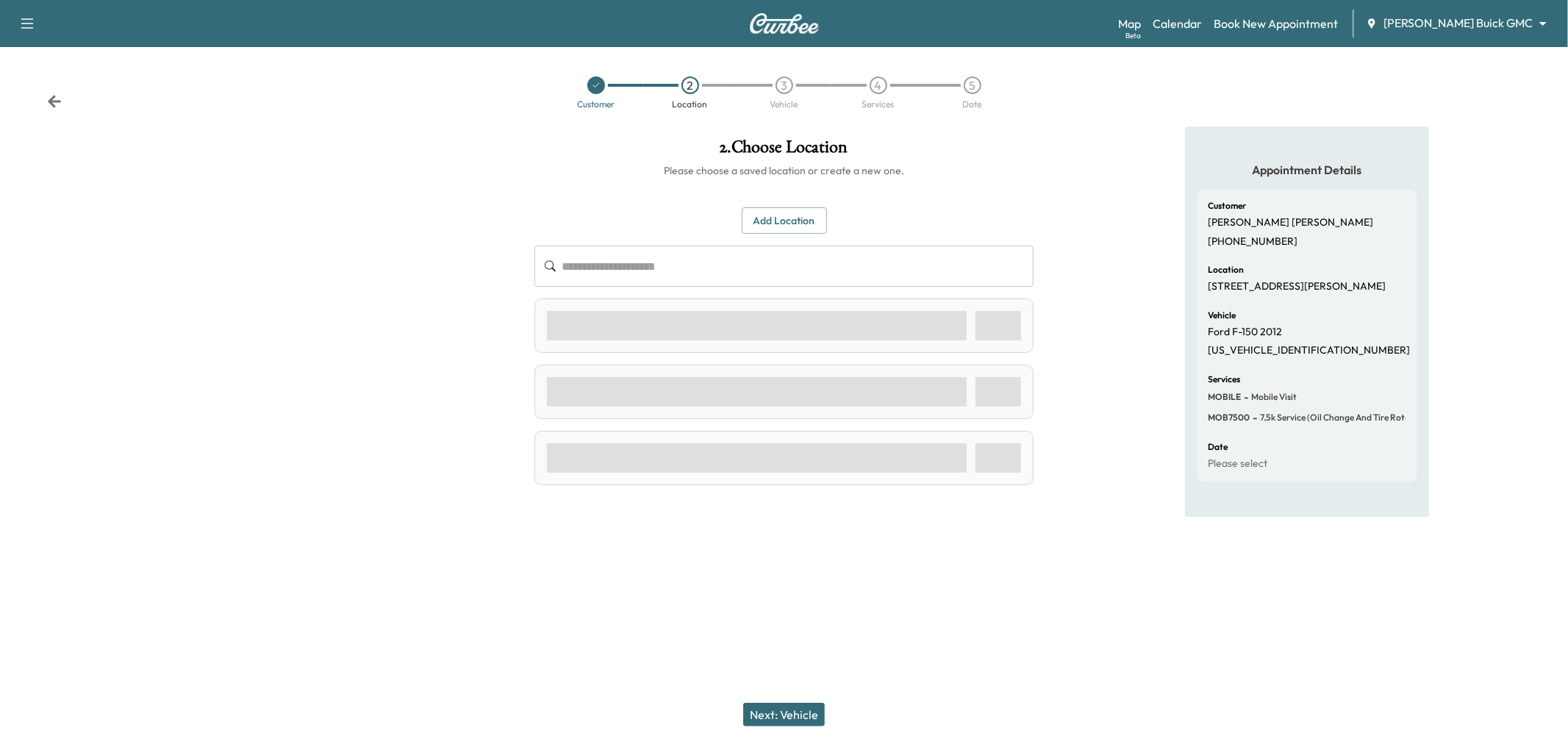
click at [55, 98] on icon at bounding box center [54, 102] width 15 height 15
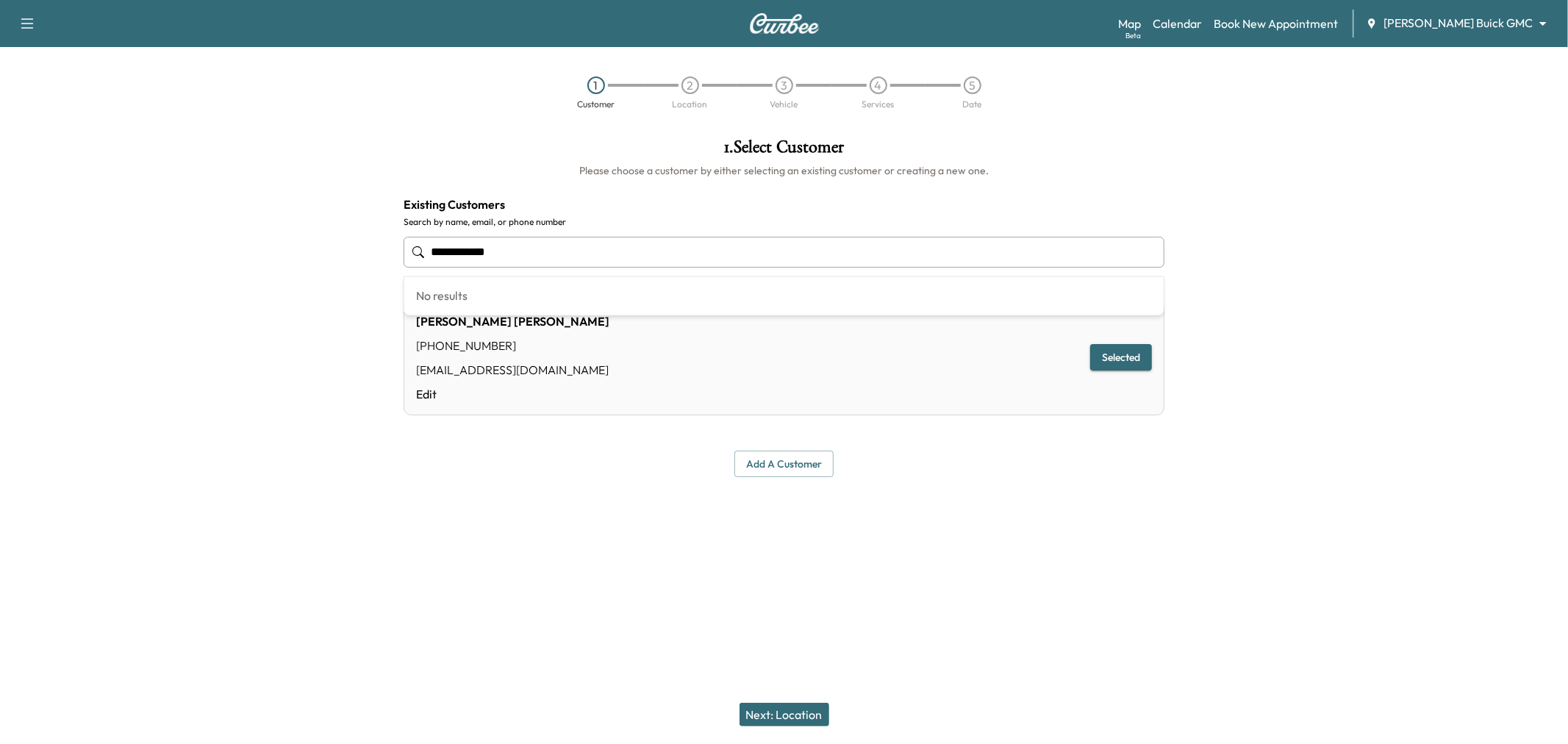
drag, startPoint x: 564, startPoint y: 259, endPoint x: 254, endPoint y: 229, distance: 311.4
click at [254, 229] on div "**********" at bounding box center [784, 312] width 1568 height 372
click at [267, 460] on div at bounding box center [196, 312] width 392 height 372
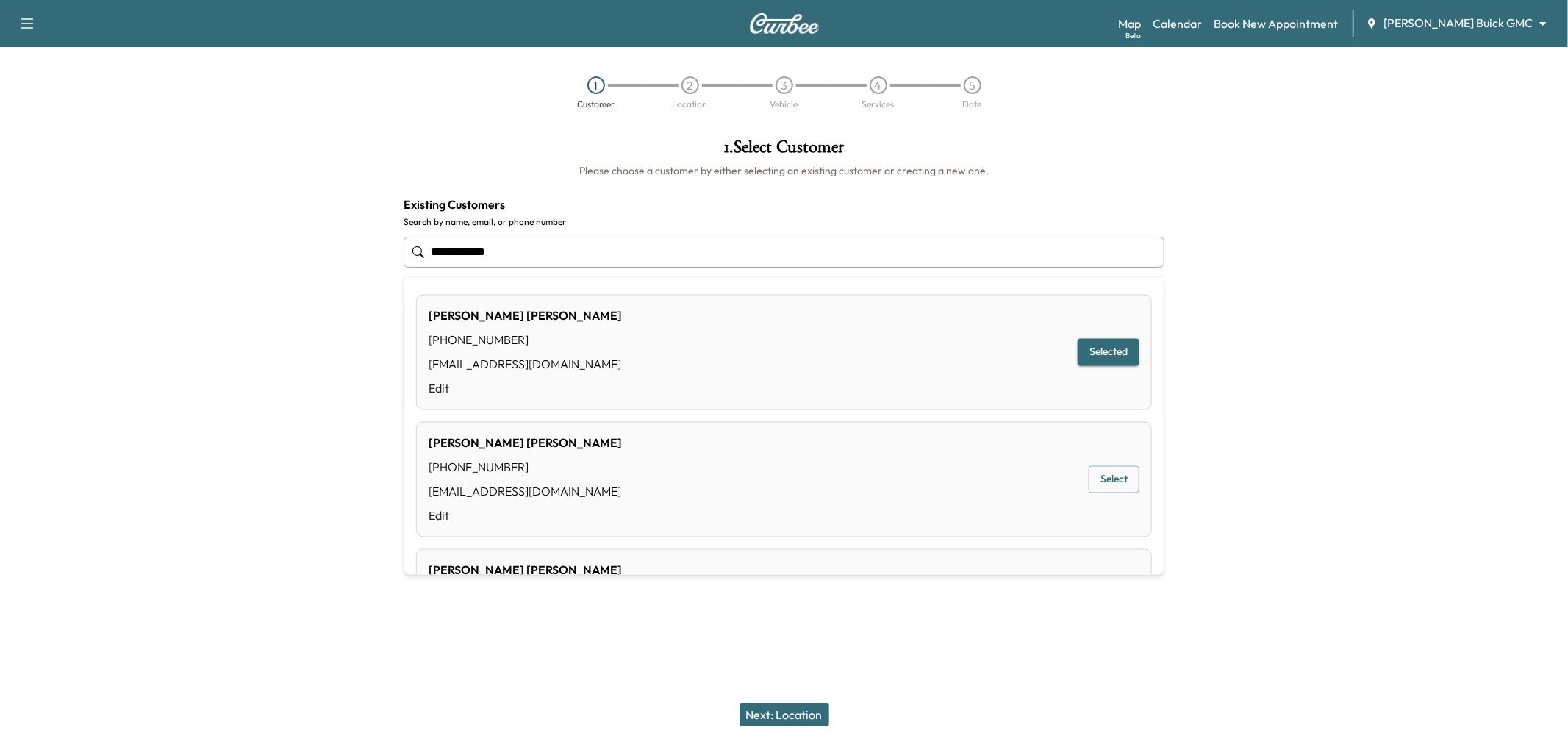
drag, startPoint x: 542, startPoint y: 259, endPoint x: 397, endPoint y: 263, distance: 145.1
click at [397, 263] on div "**********" at bounding box center [783, 307] width 784 height 362
click at [743, 267] on input "**********" at bounding box center [784, 252] width 761 height 31
drag, startPoint x: 634, startPoint y: 247, endPoint x: 270, endPoint y: 251, distance: 364.0
click at [284, 253] on div "**********" at bounding box center [784, 312] width 1568 height 372
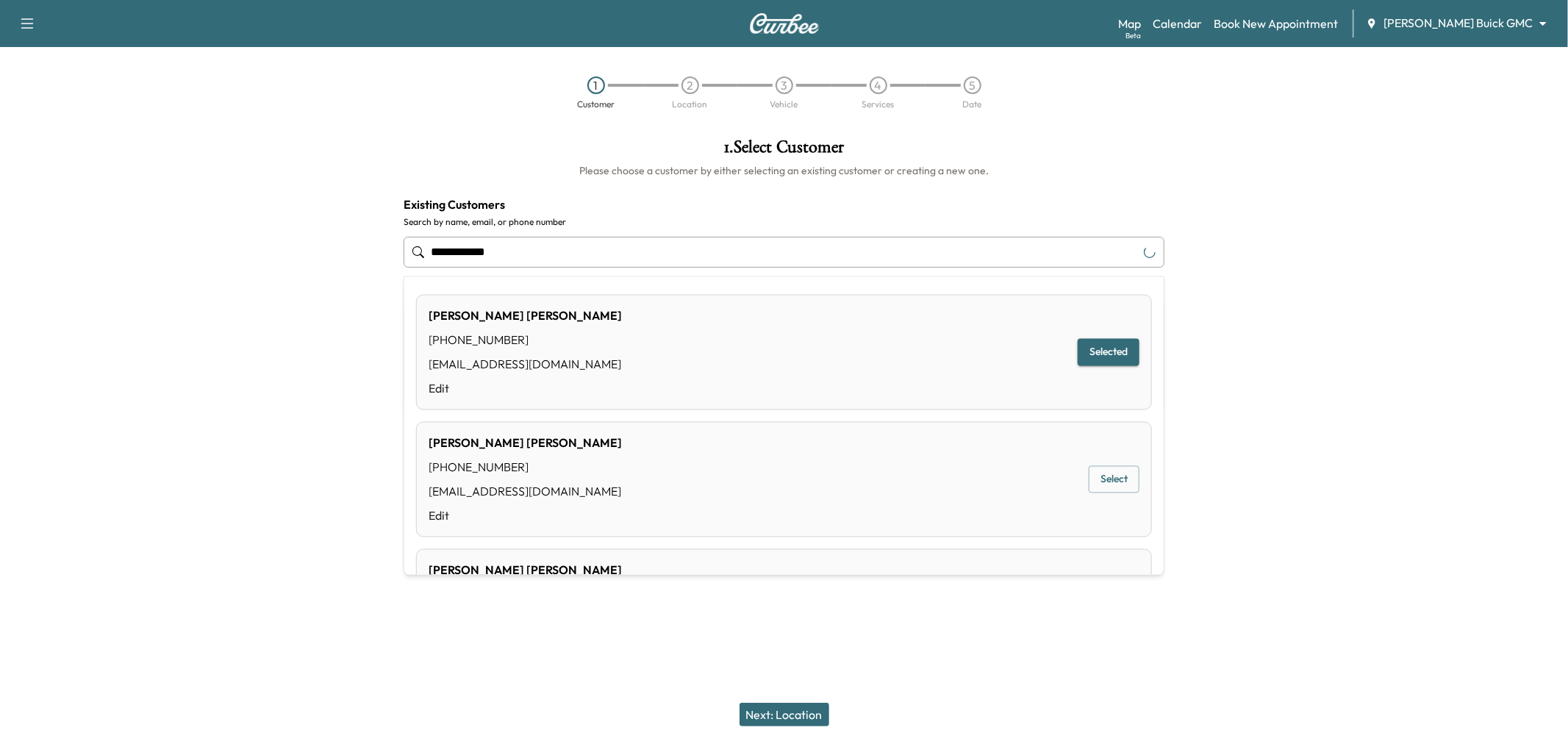
paste input "**"
type input "**********"
click at [1099, 353] on button "Select" at bounding box center [1114, 352] width 51 height 27
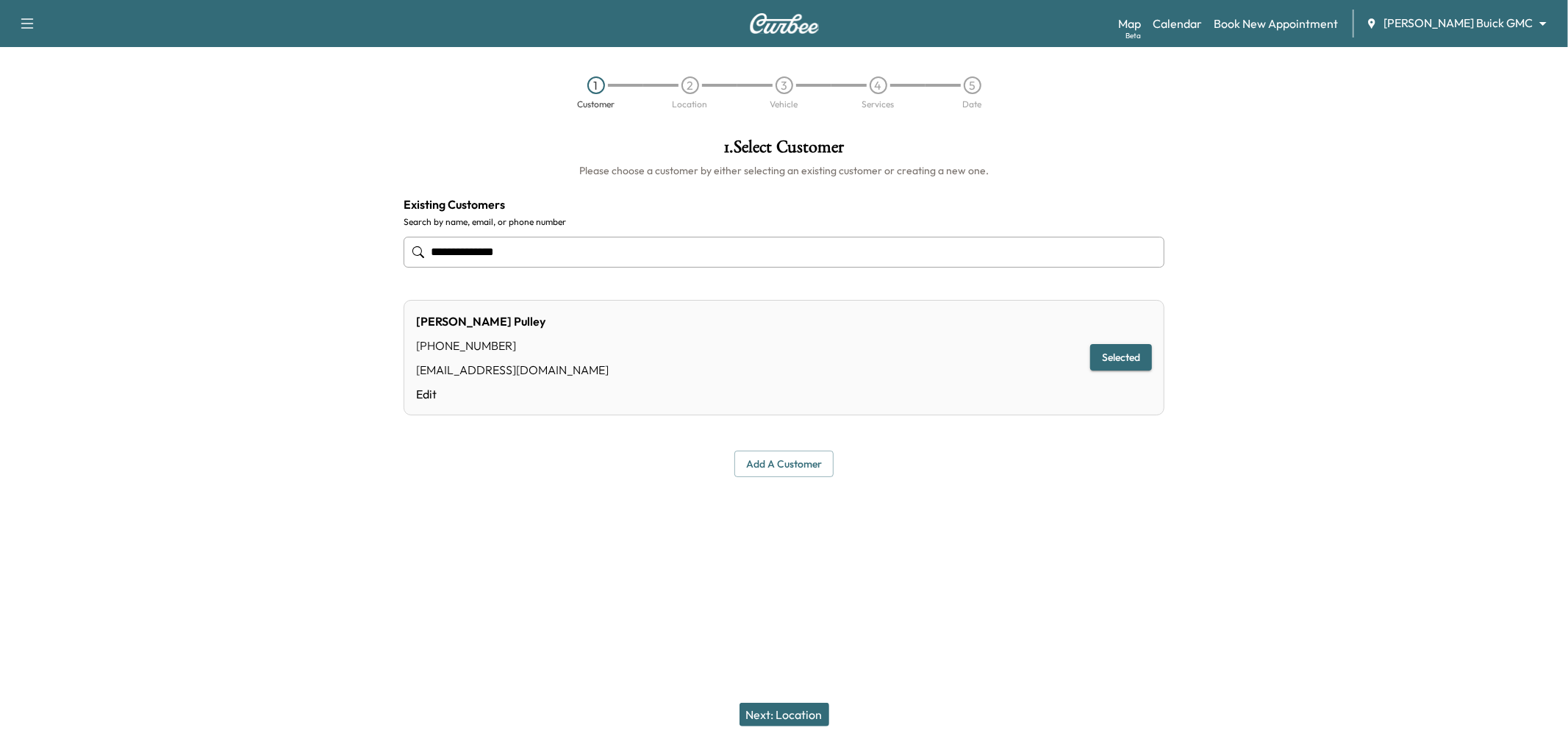
click at [779, 717] on button "Next: Location" at bounding box center [784, 715] width 90 height 24
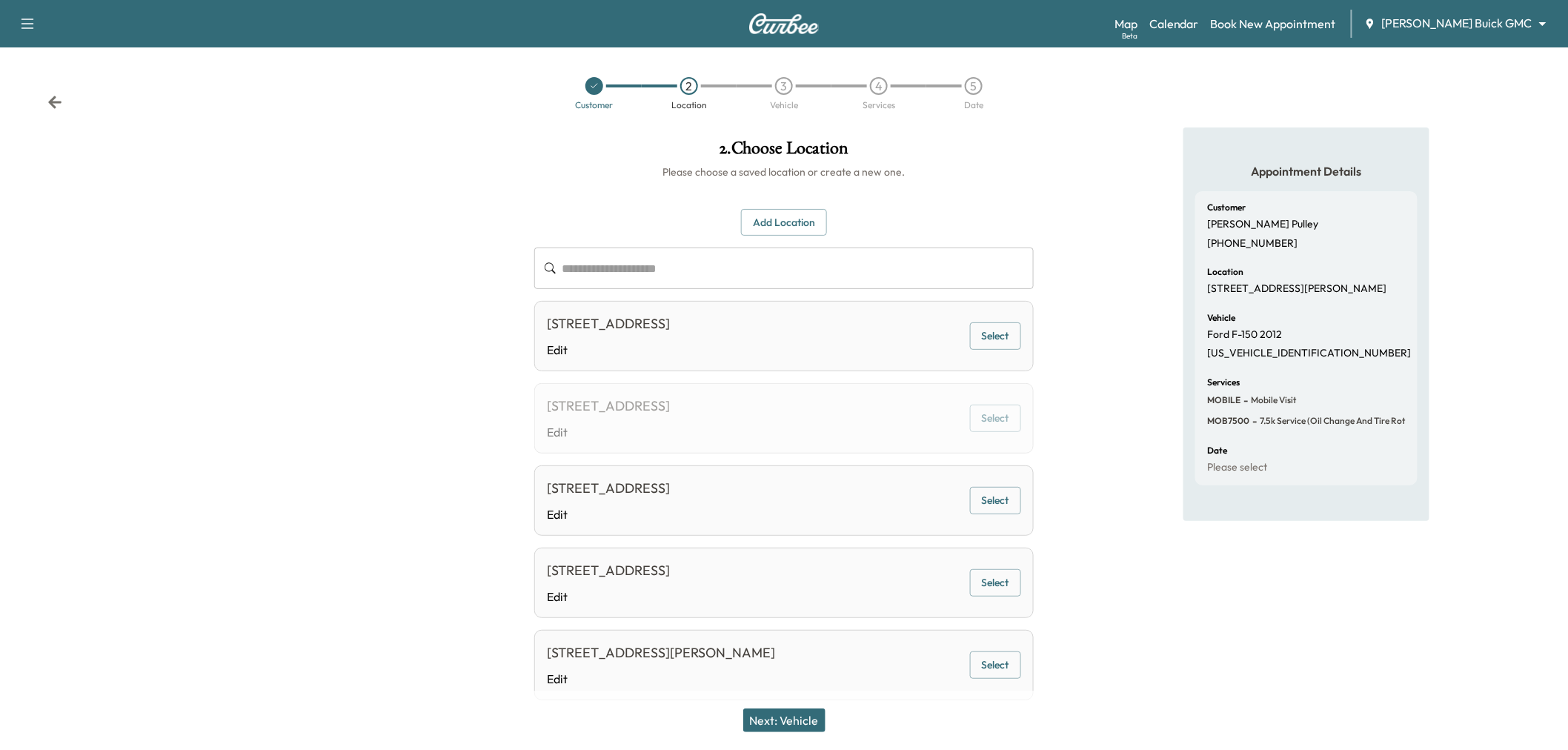
scroll to position [40, 0]
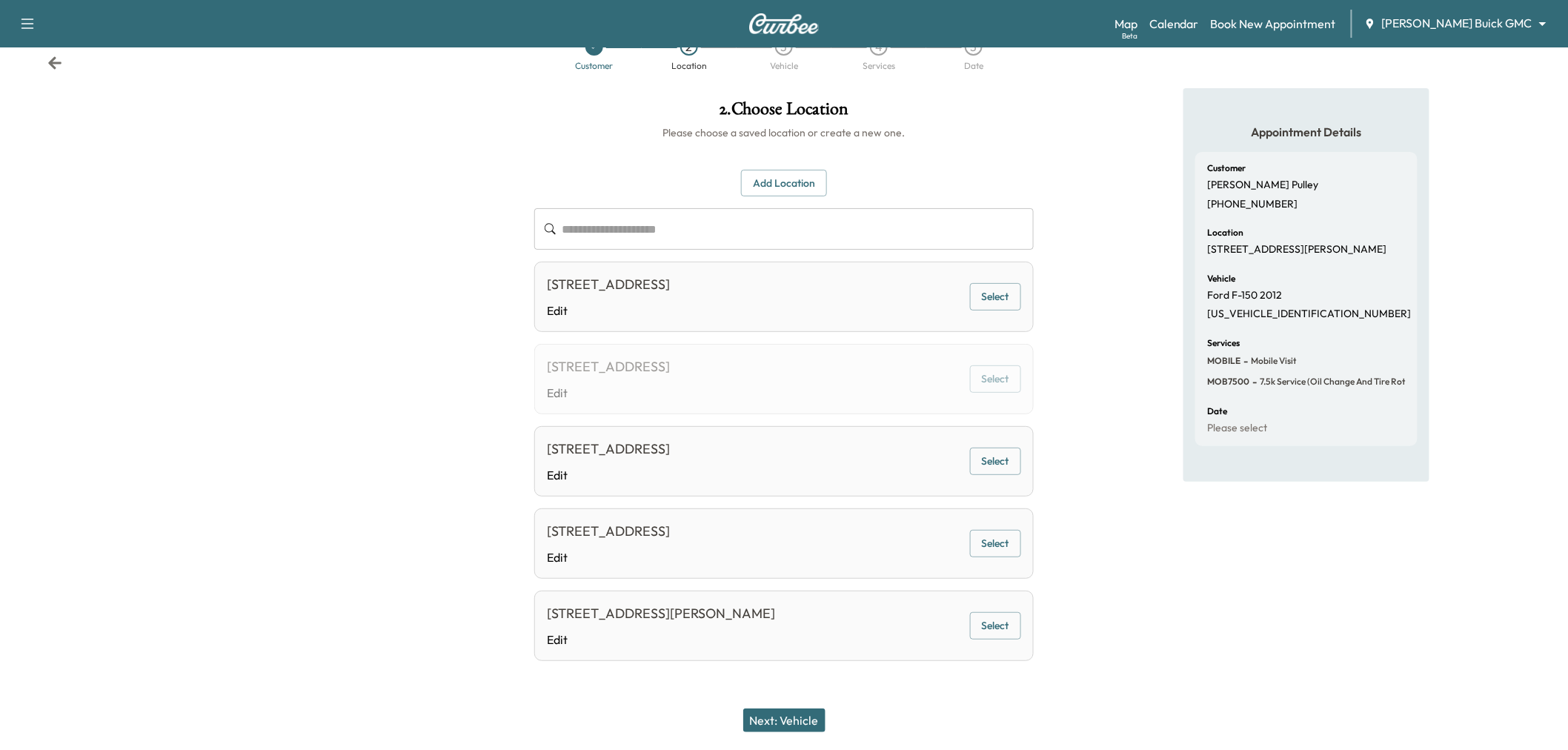
click at [995, 633] on button "Select" at bounding box center [996, 626] width 51 height 27
click at [801, 719] on button "Next: Vehicle" at bounding box center [784, 720] width 82 height 24
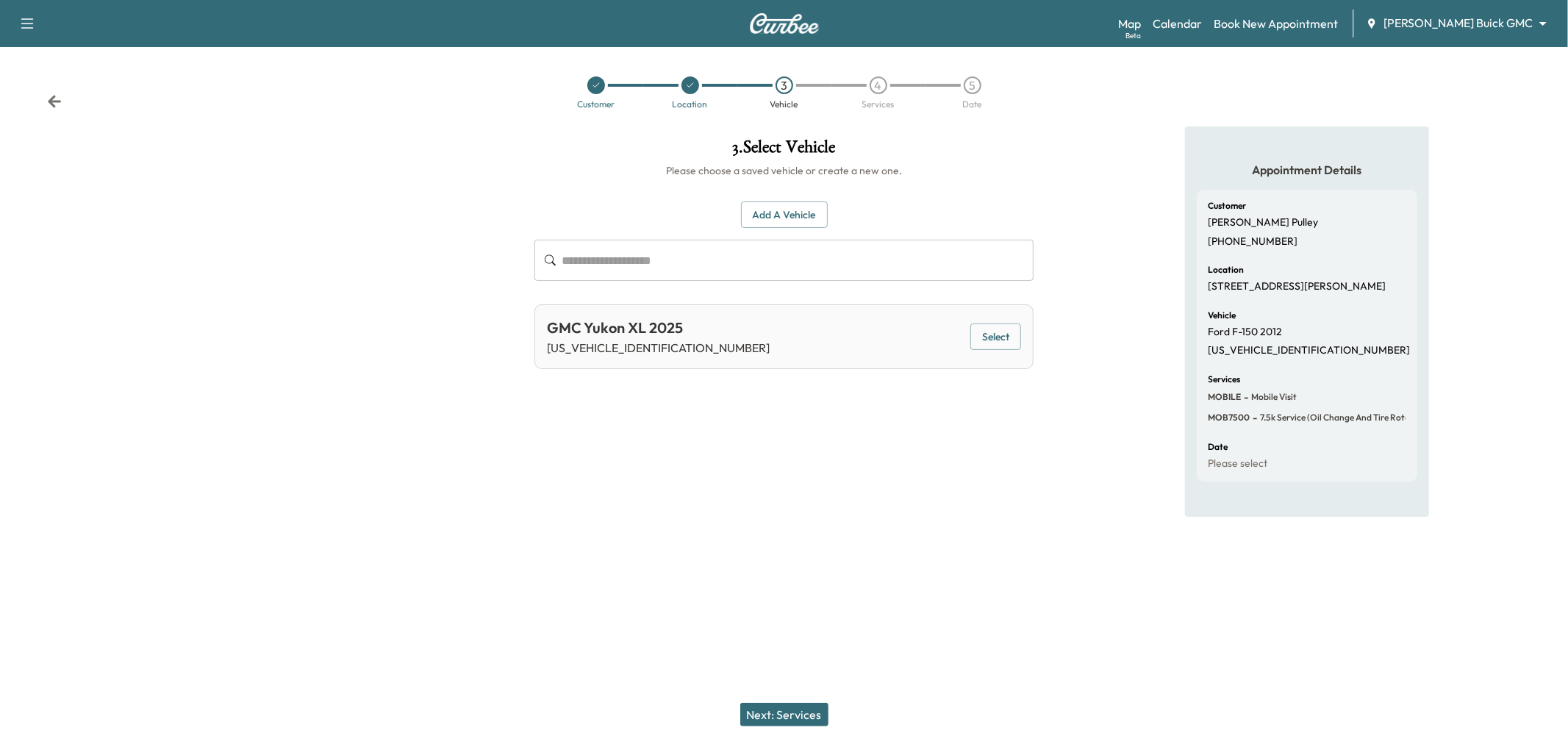
click at [1019, 339] on button "Select" at bounding box center [996, 337] width 51 height 27
click at [792, 724] on button "Next: Services" at bounding box center [784, 715] width 88 height 24
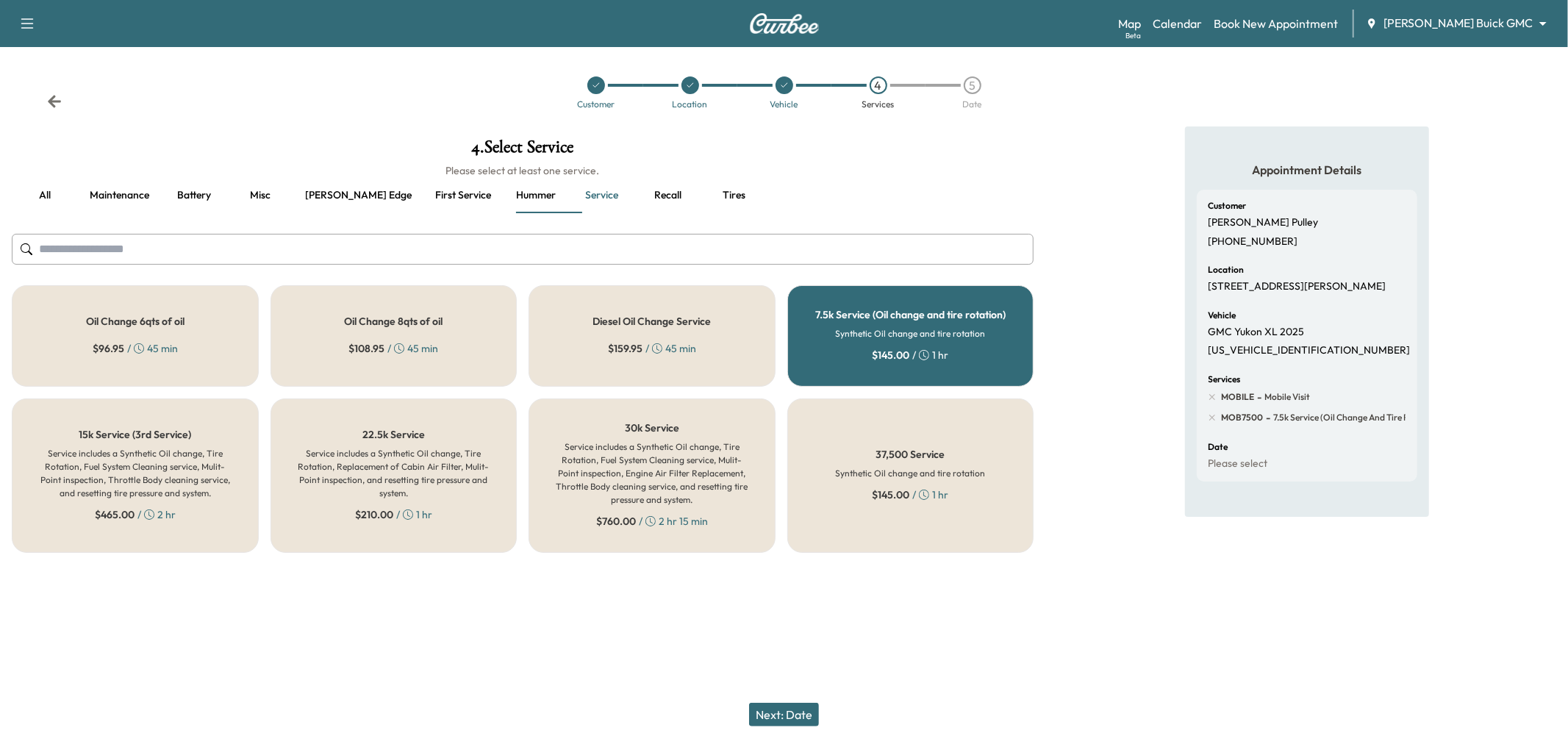
click at [932, 319] on h5 "7.5k Service (Oil change and tire rotation)" at bounding box center [910, 314] width 190 height 10
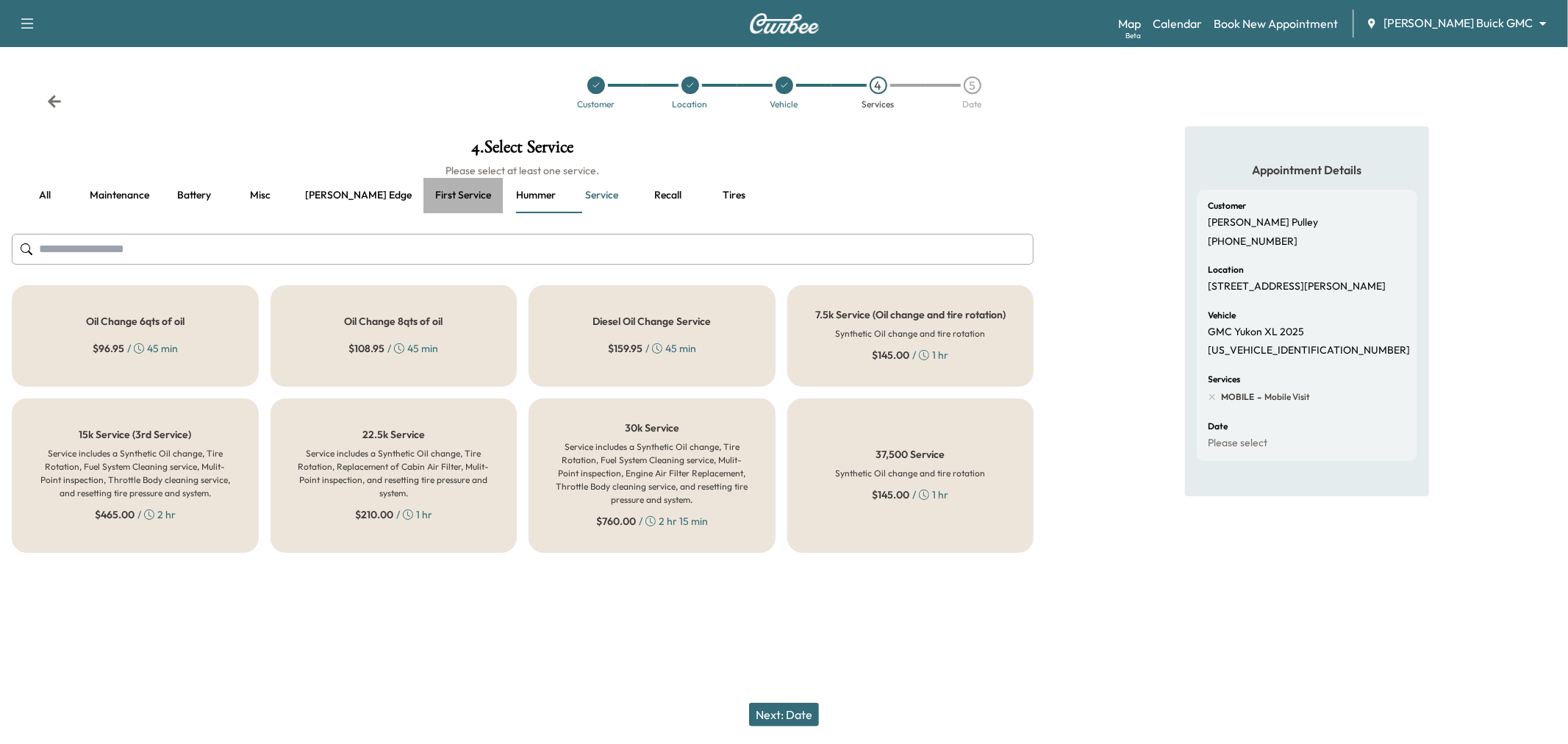
click at [423, 191] on button "First service" at bounding box center [463, 195] width 79 height 36
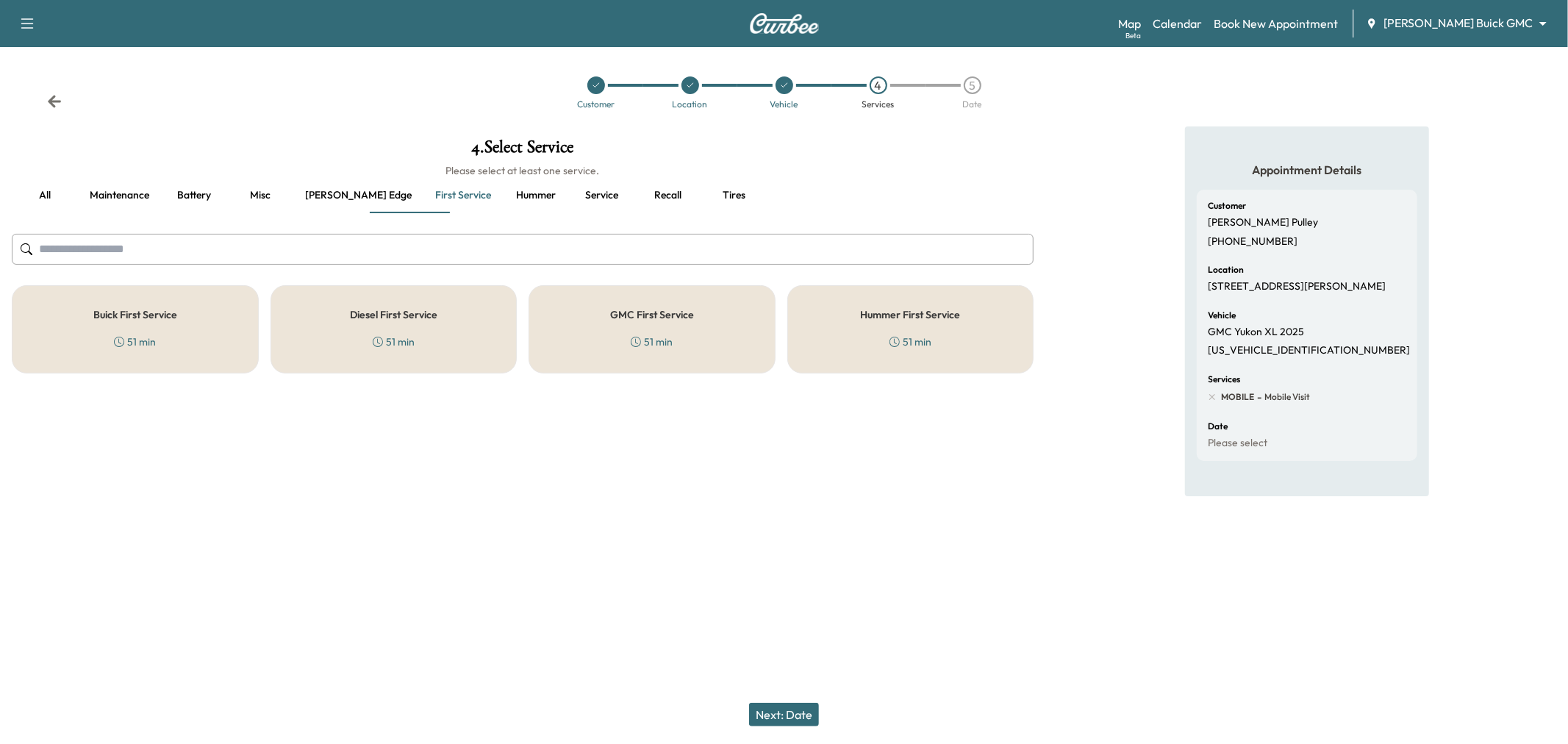
click at [637, 340] on icon at bounding box center [636, 342] width 10 height 10
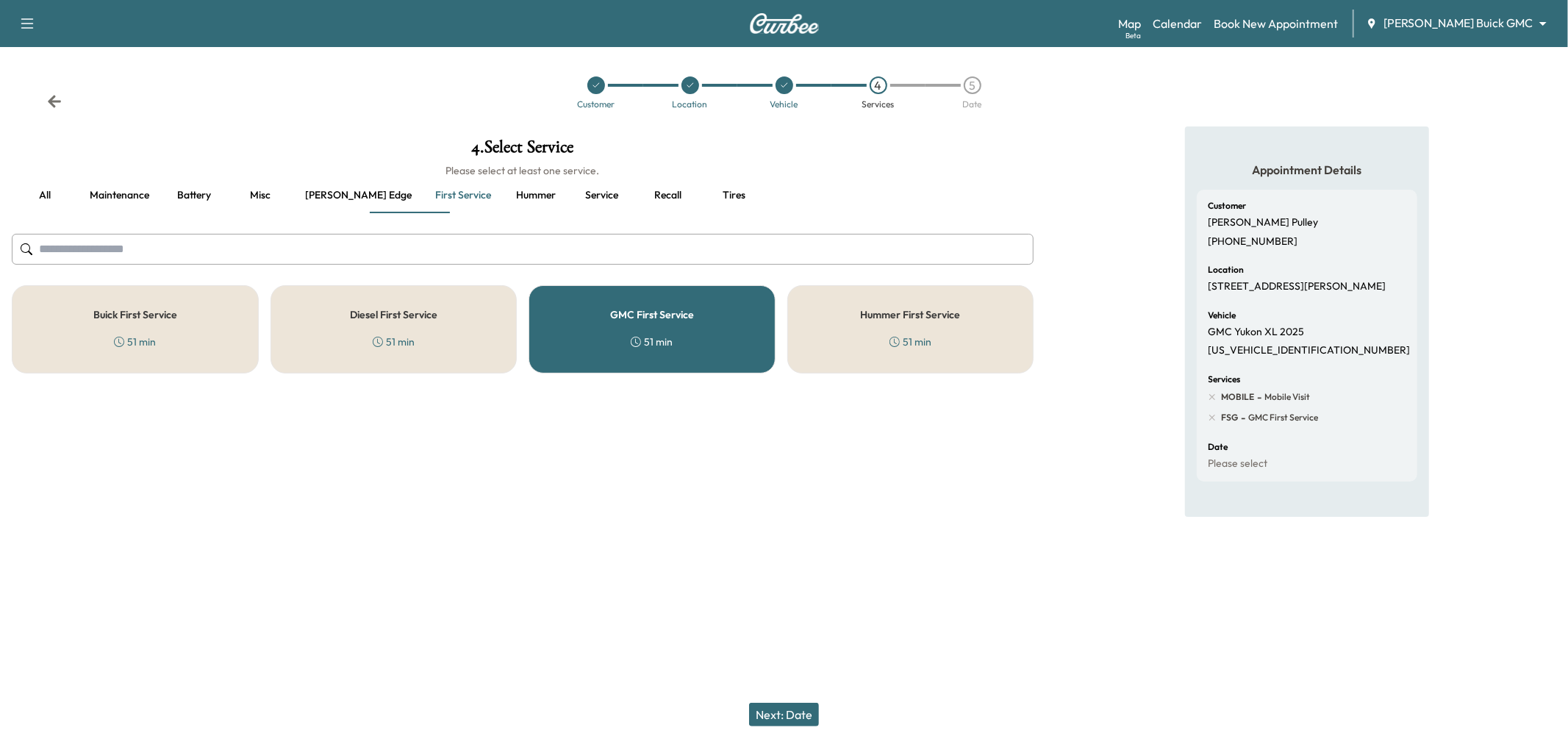
click at [781, 709] on button "Next: Date" at bounding box center [784, 715] width 70 height 24
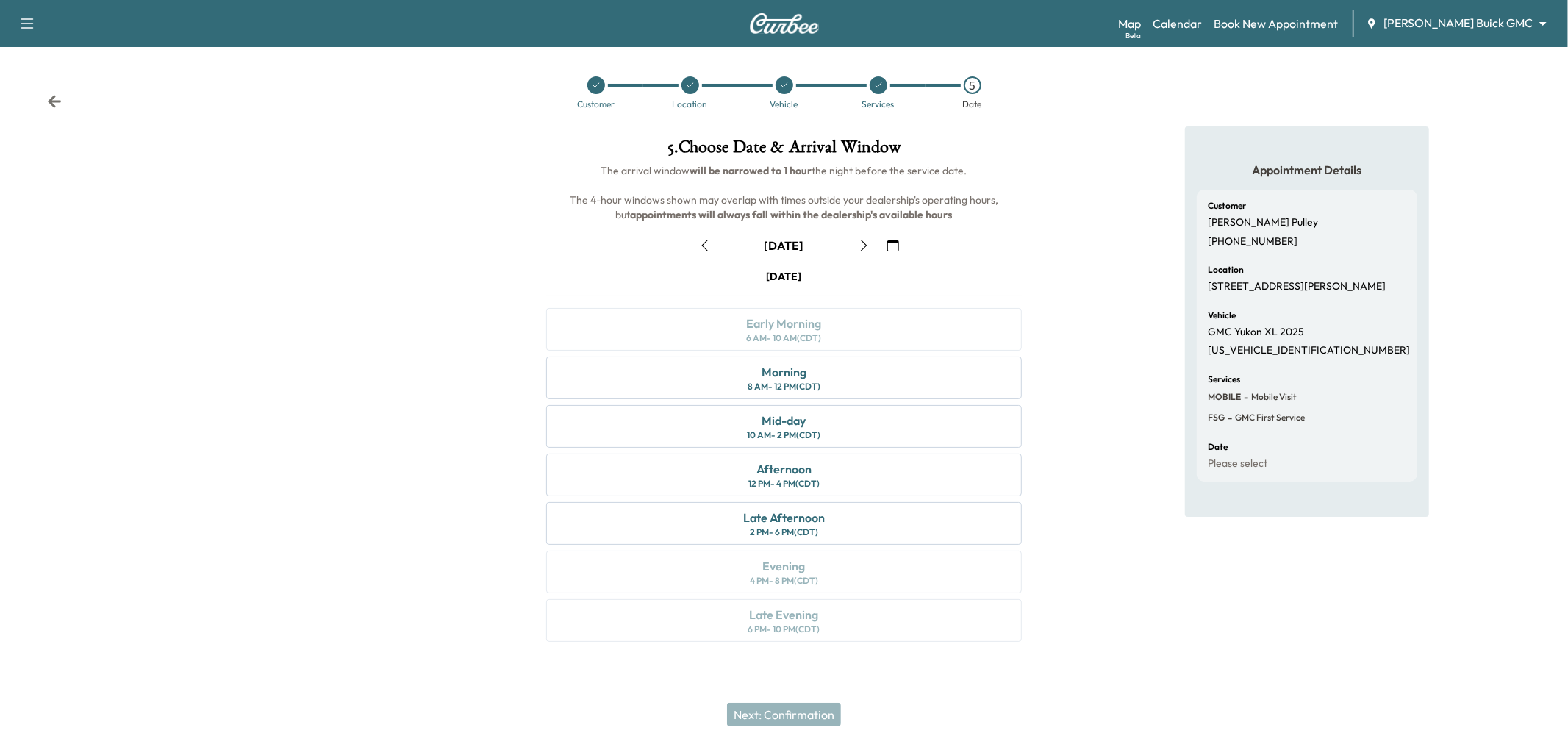
click at [858, 247] on icon "button" at bounding box center [863, 245] width 12 height 12
click at [864, 244] on icon "button" at bounding box center [863, 245] width 6 height 12
click at [754, 512] on div "Late Afternoon" at bounding box center [783, 518] width 82 height 17
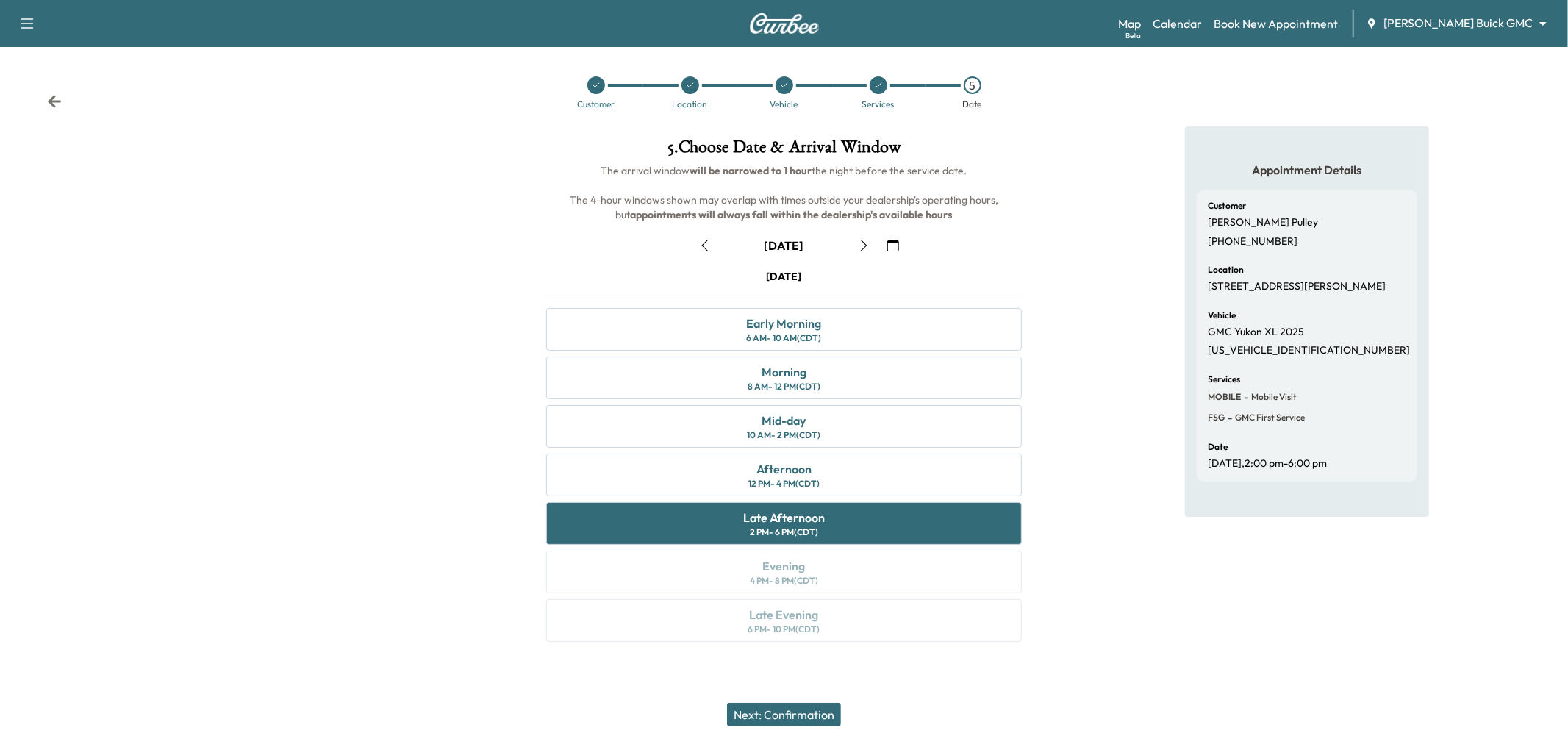
click at [786, 719] on button "Next: Confirmation" at bounding box center [784, 715] width 114 height 24
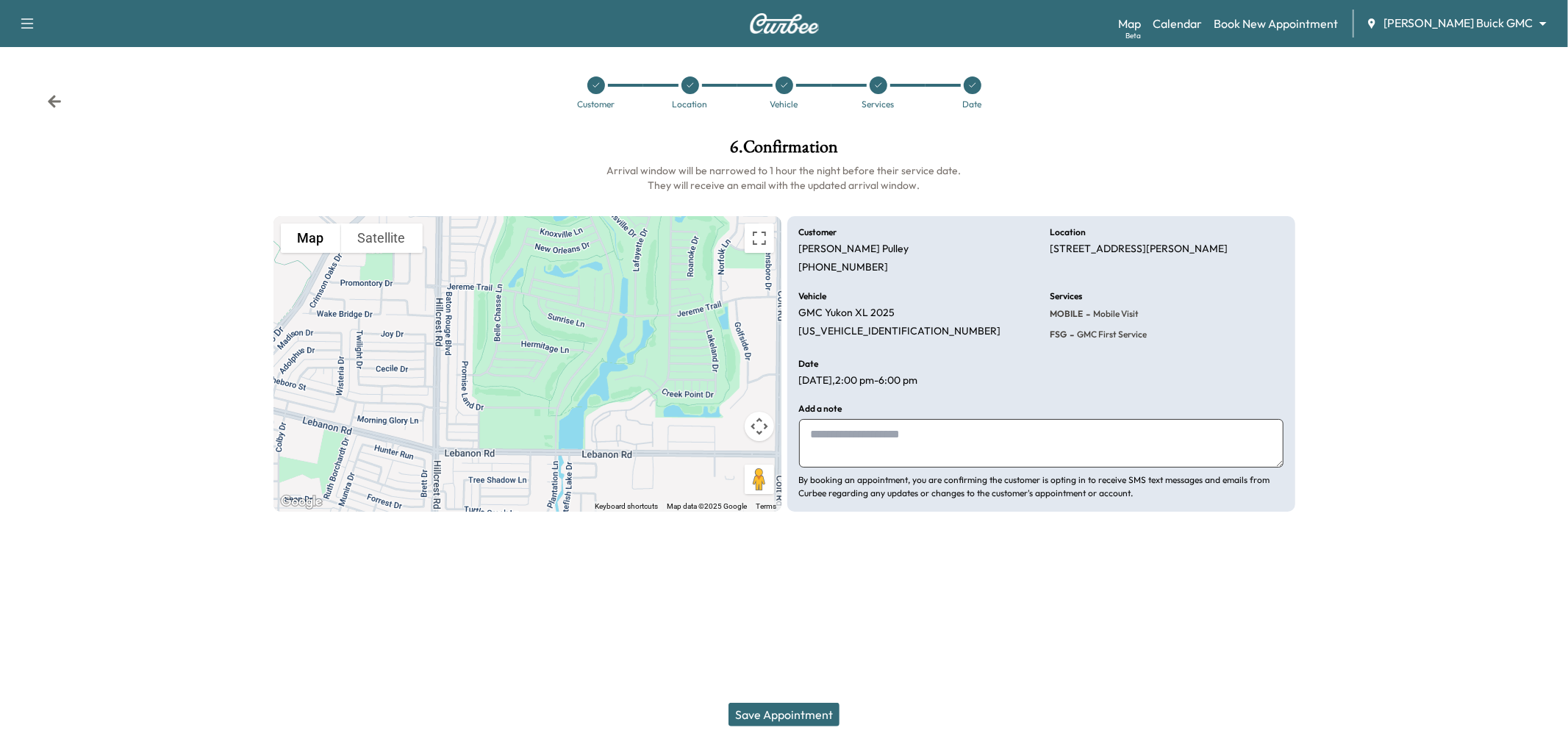
click at [774, 713] on button "Save Appointment" at bounding box center [784, 715] width 111 height 24
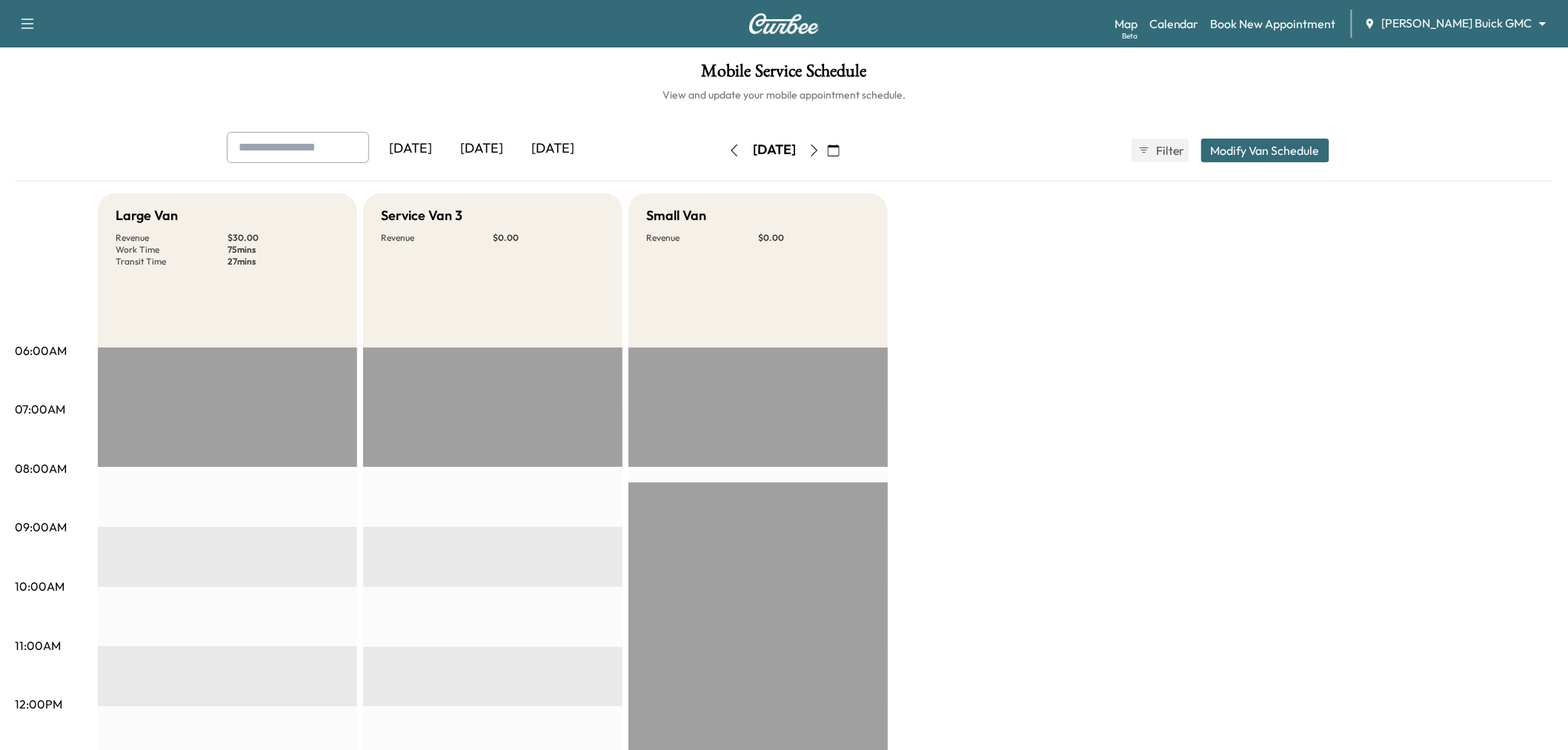
click at [489, 144] on div "[DATE]" at bounding box center [481, 149] width 71 height 34
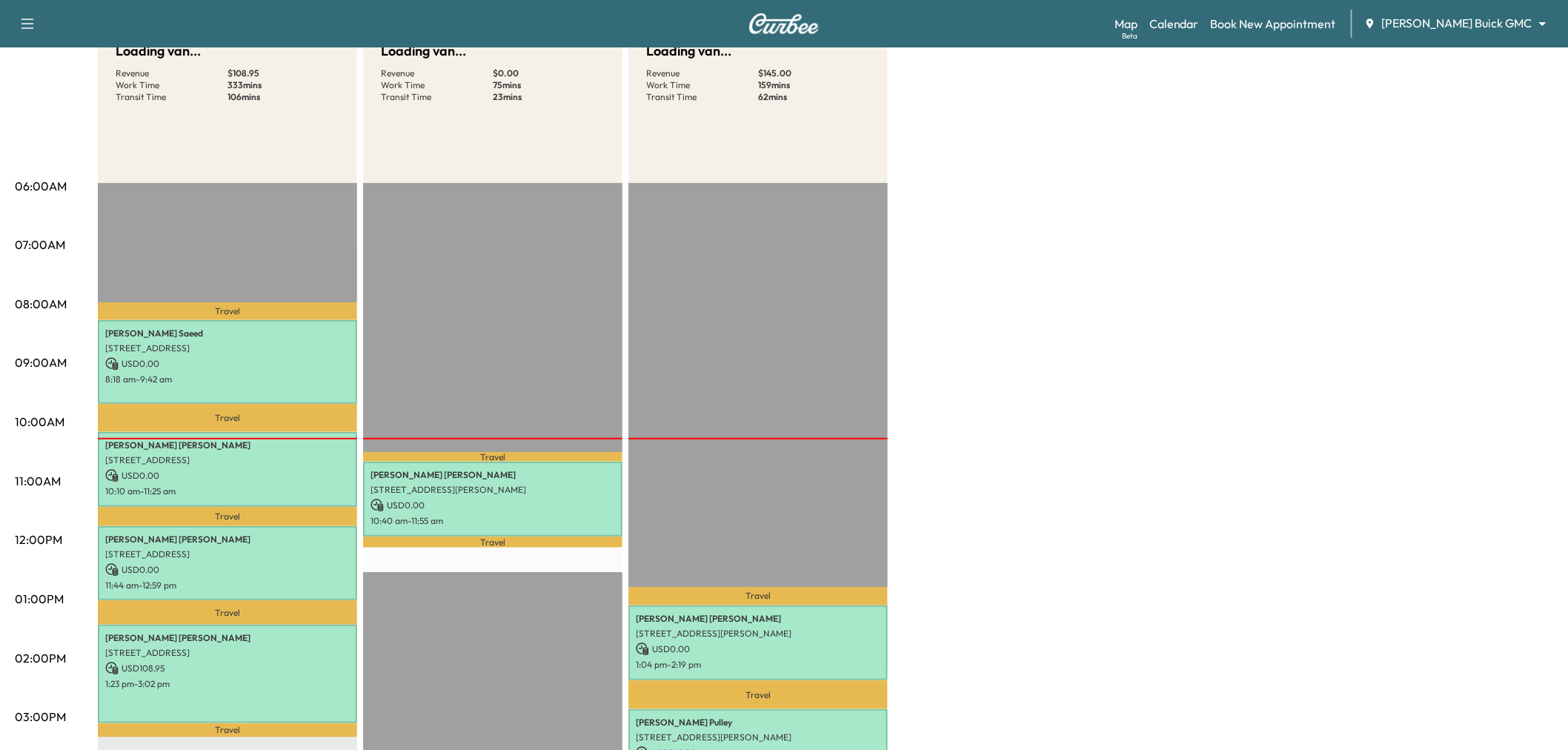
scroll to position [329, 0]
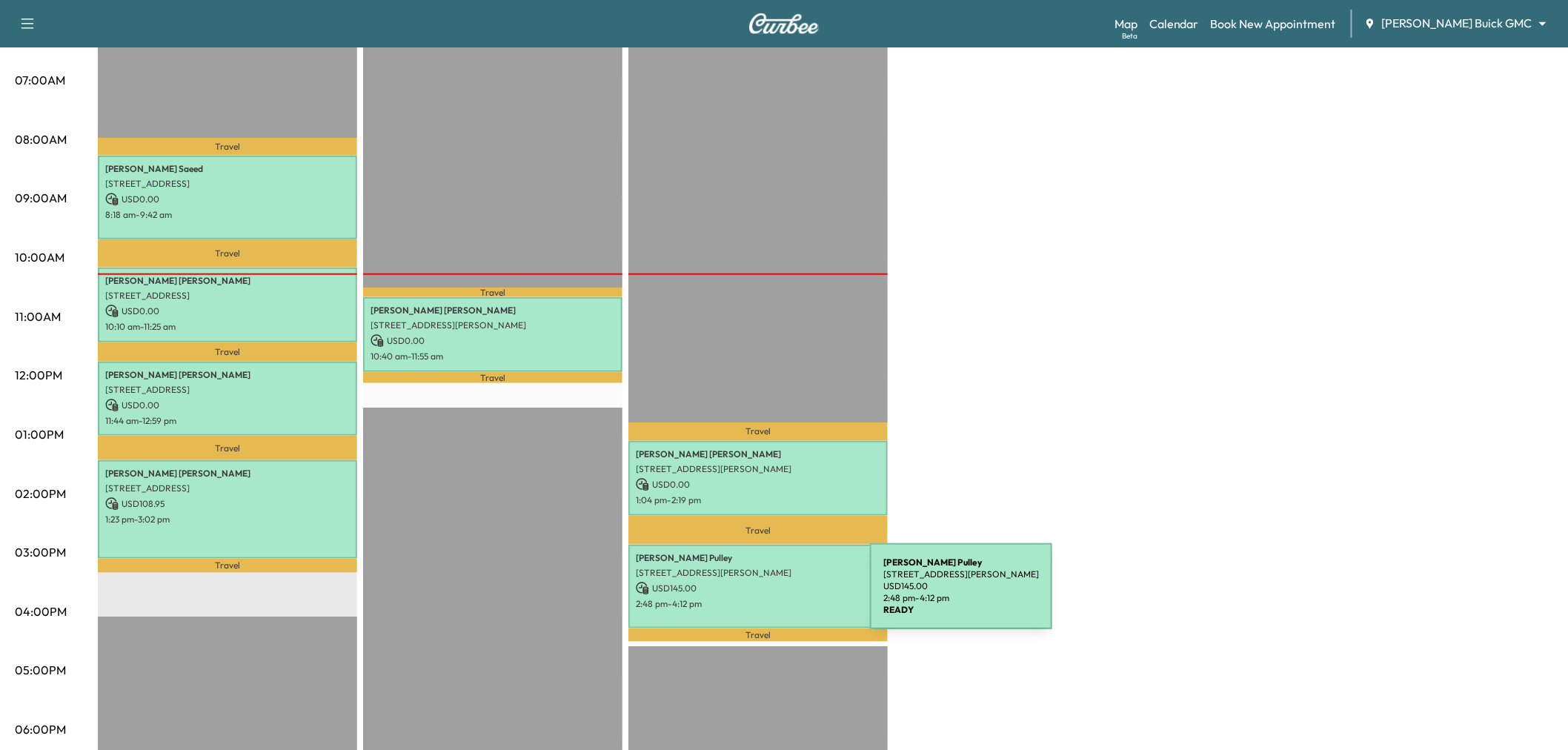
click at [759, 598] on p "2:48 pm - 4:12 pm" at bounding box center [758, 604] width 245 height 12
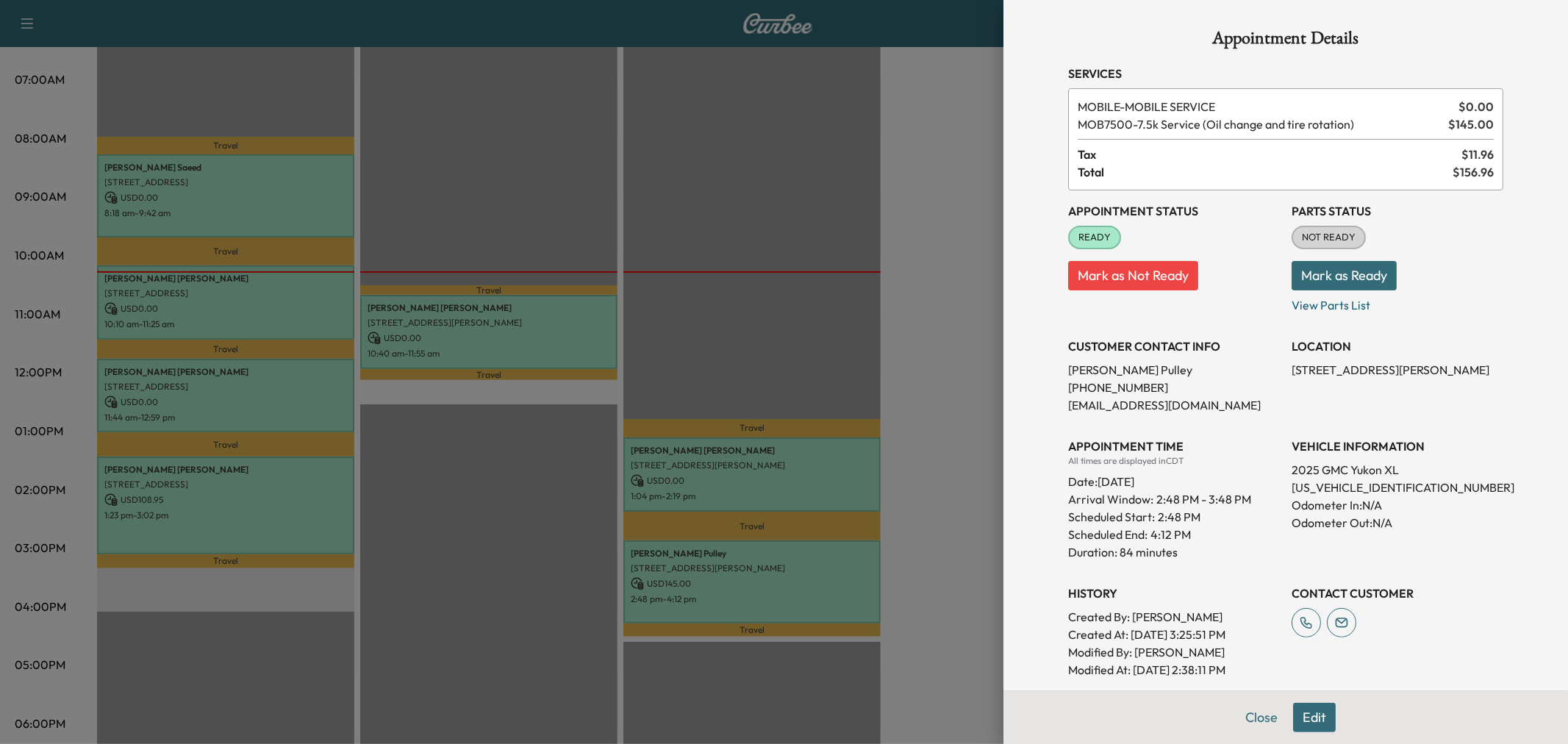
click at [1301, 717] on button "Edit" at bounding box center [1314, 717] width 43 height 29
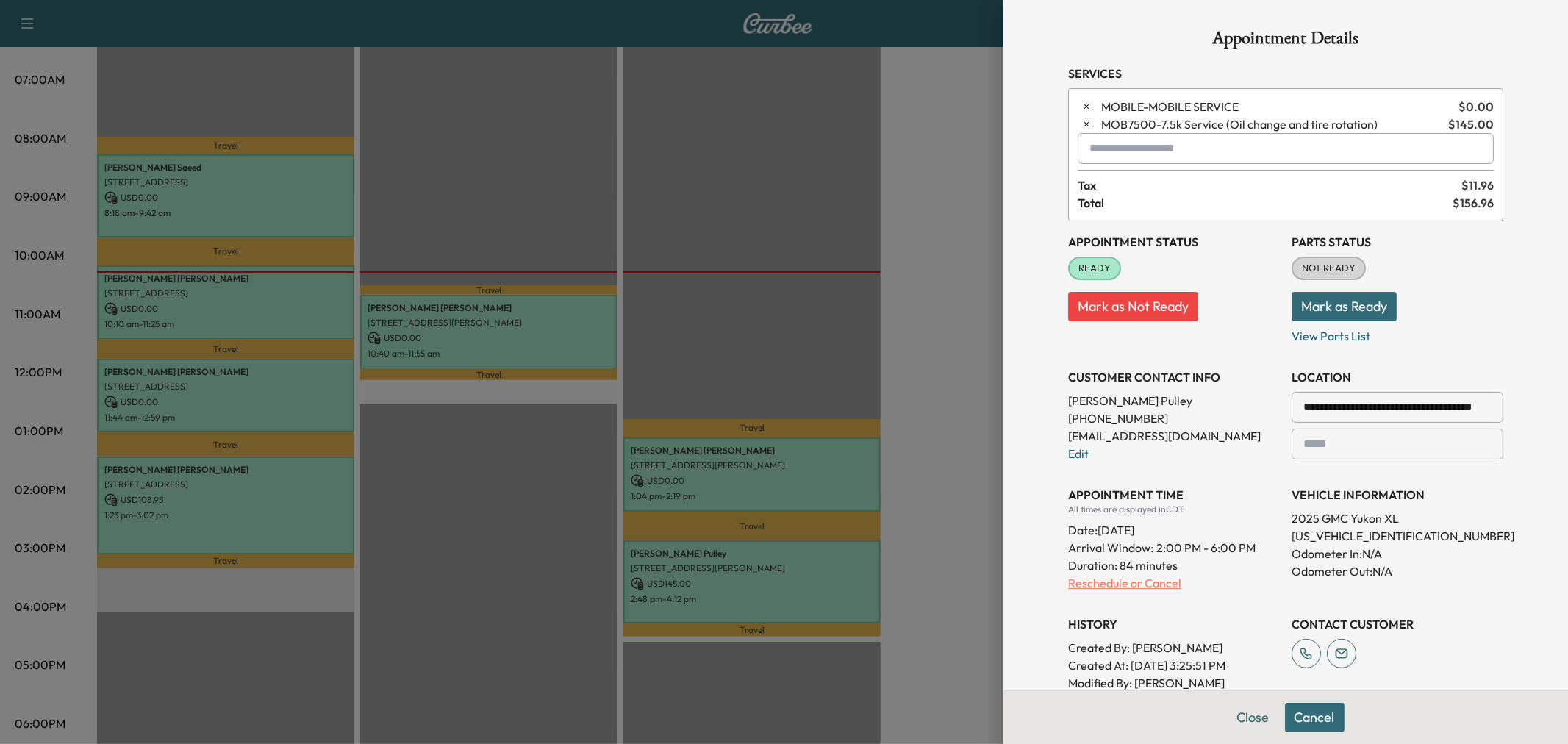
click at [1112, 585] on p "Reschedule or Cancel" at bounding box center [1173, 583] width 212 height 17
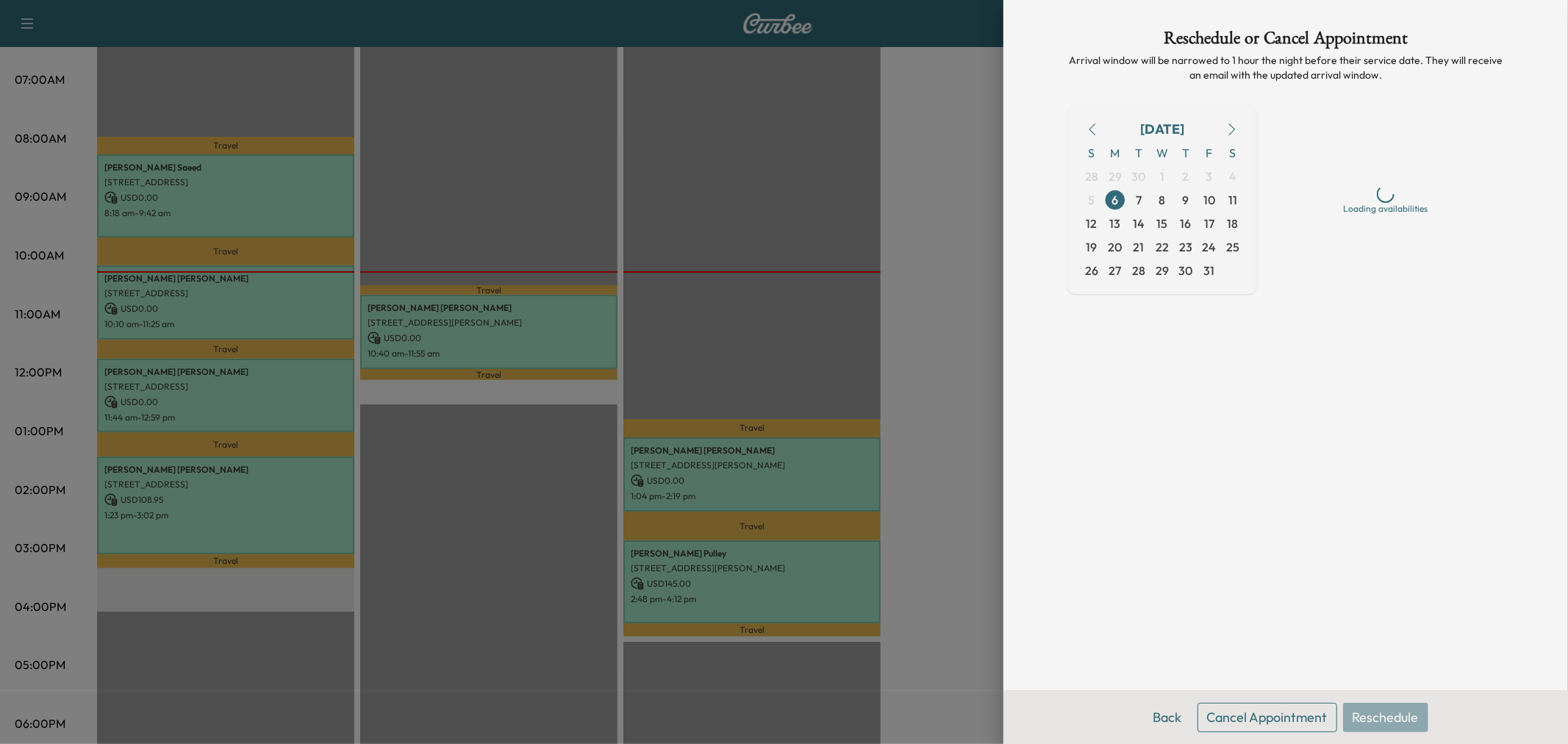
click at [1249, 723] on button "Cancel Appointment" at bounding box center [1268, 717] width 140 height 29
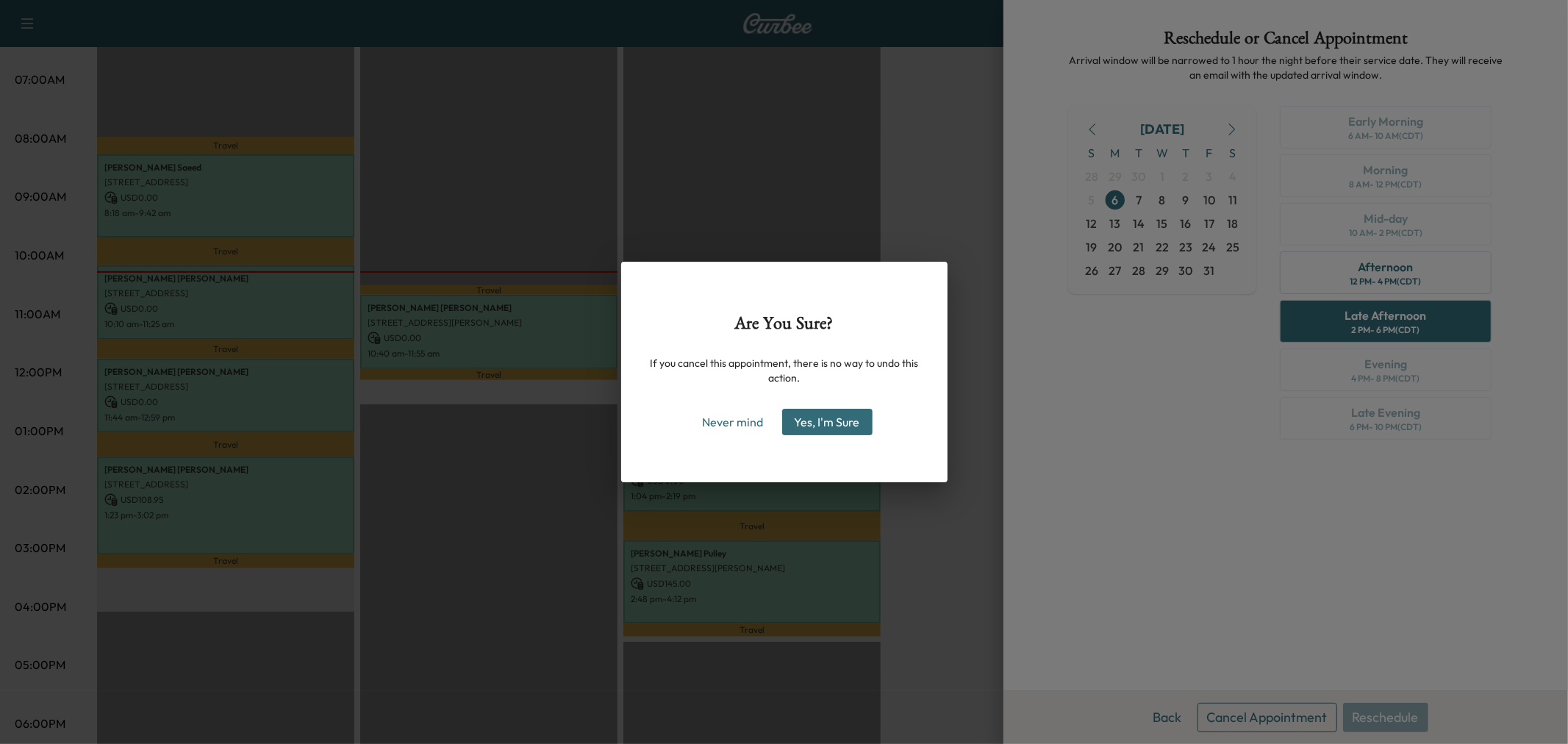
click at [831, 431] on button "Yes, I'm Sure" at bounding box center [828, 422] width 90 height 26
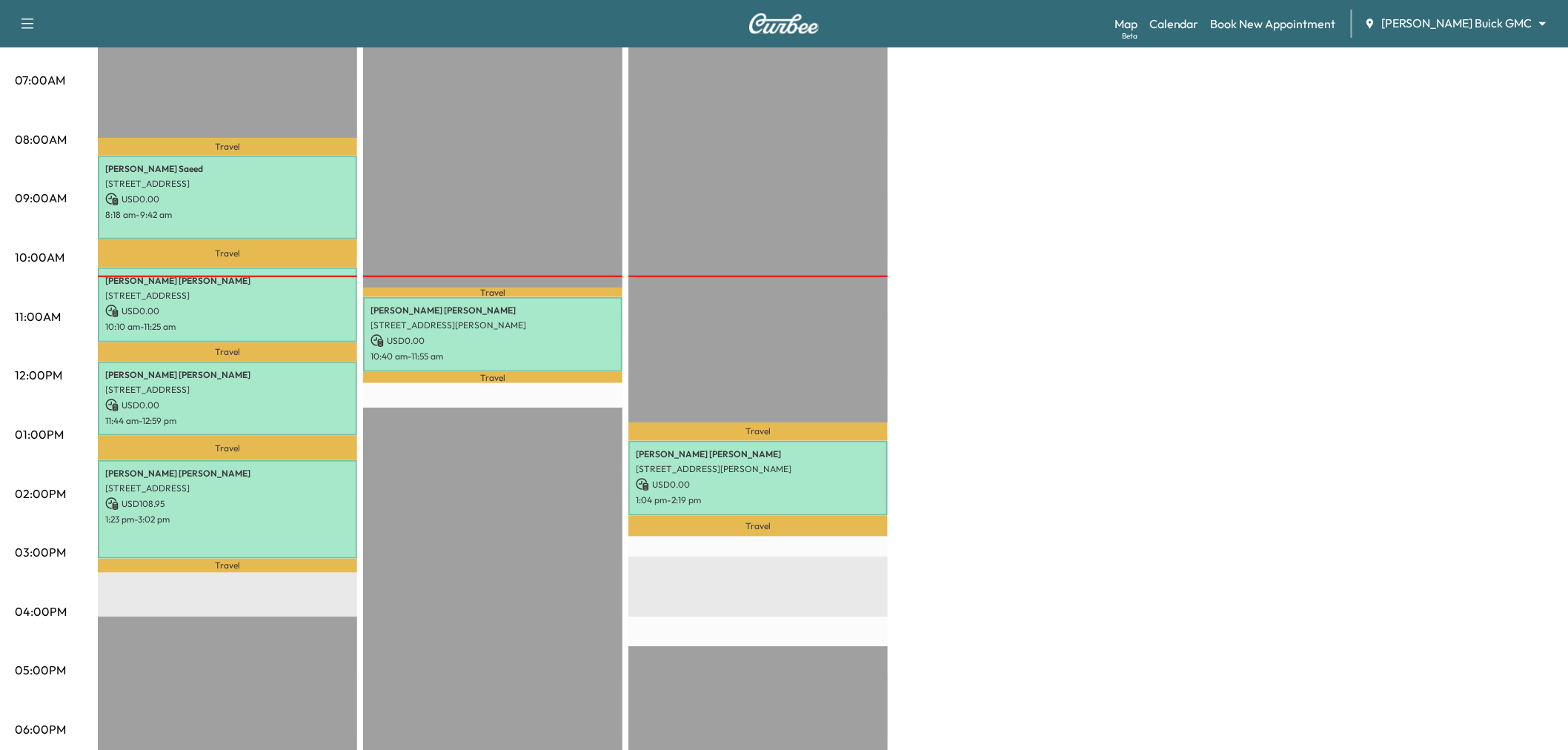
click at [1164, 299] on div "Large Van Revenue $ 108.95 Work Time 333 mins Transit Time 106 mins Travel Raks…" at bounding box center [825, 420] width 1455 height 1112
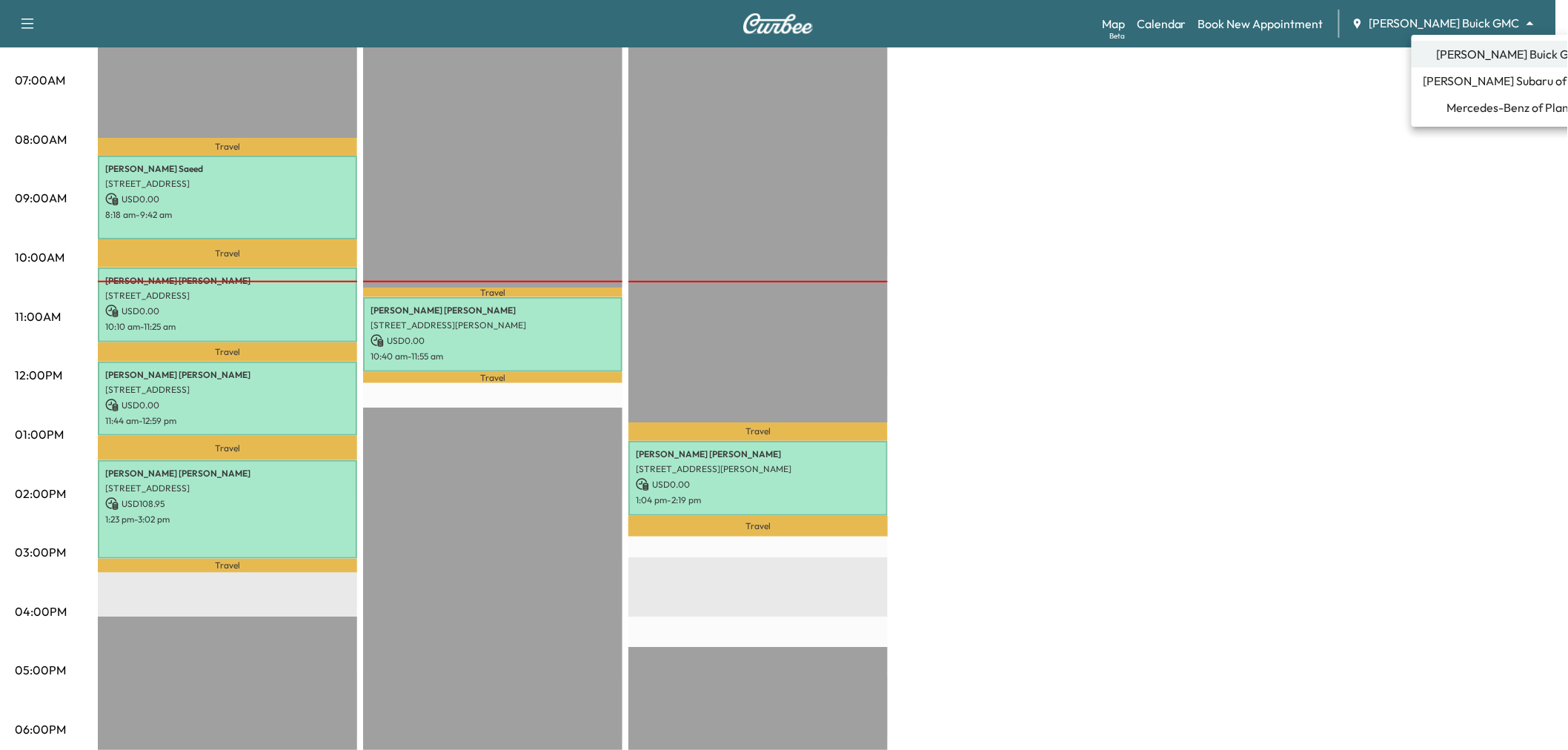
click at [1487, 25] on body "Support Log Out Map Beta Calendar Book New Appointment Ewing Buick GMC ********…" at bounding box center [784, 46] width 1568 height 750
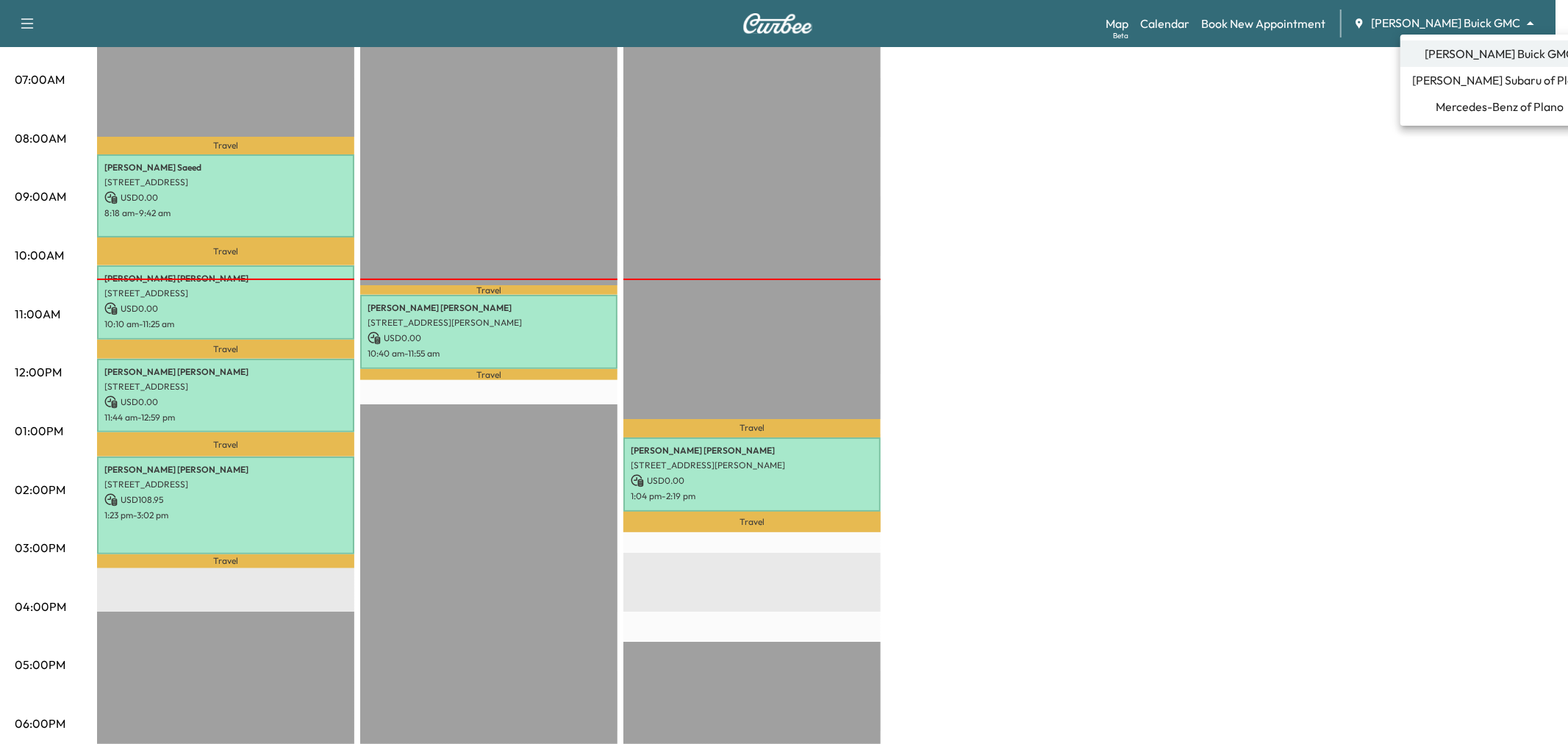
click at [1491, 105] on span "Mercedes-Benz of Plano" at bounding box center [1499, 106] width 128 height 17
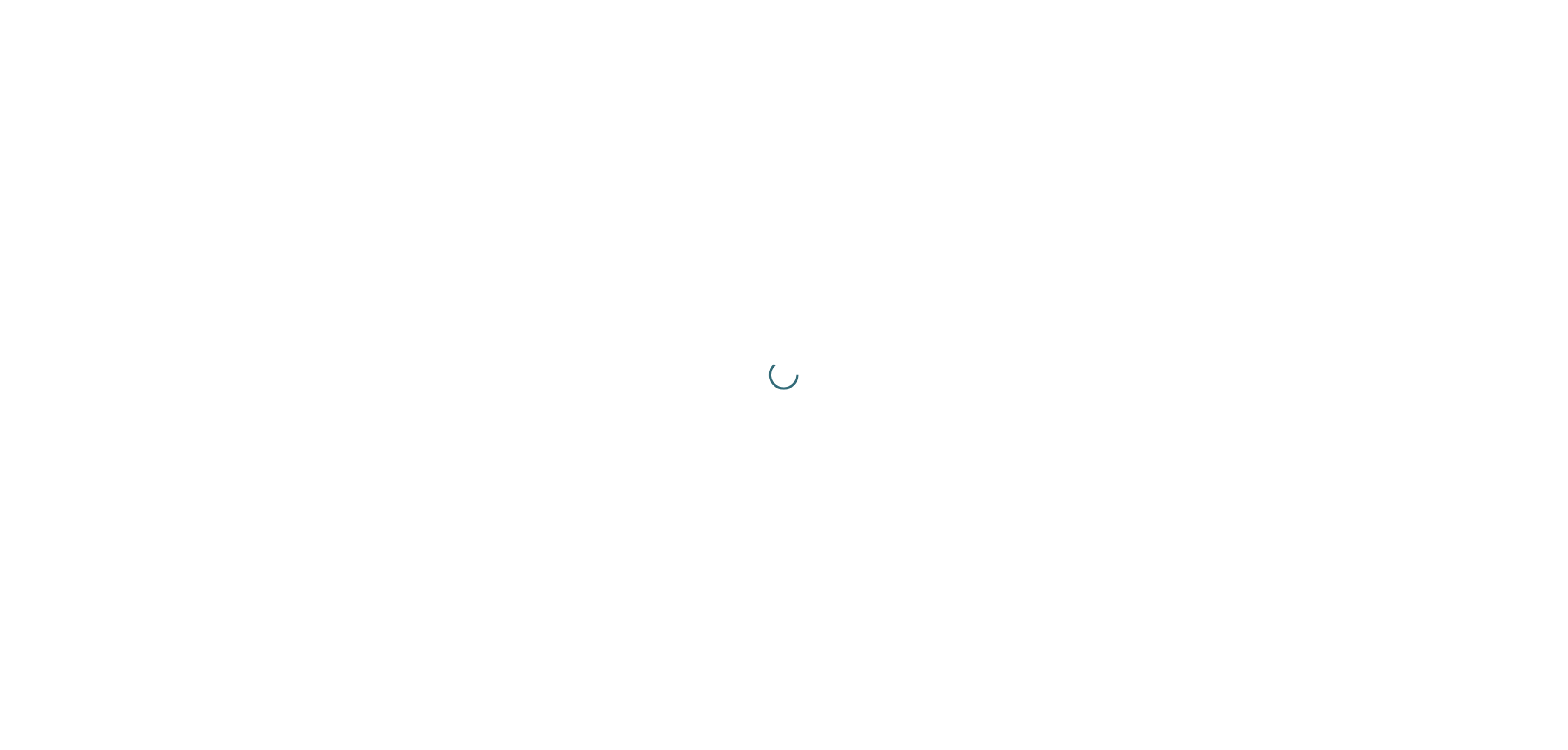
scroll to position [0, 0]
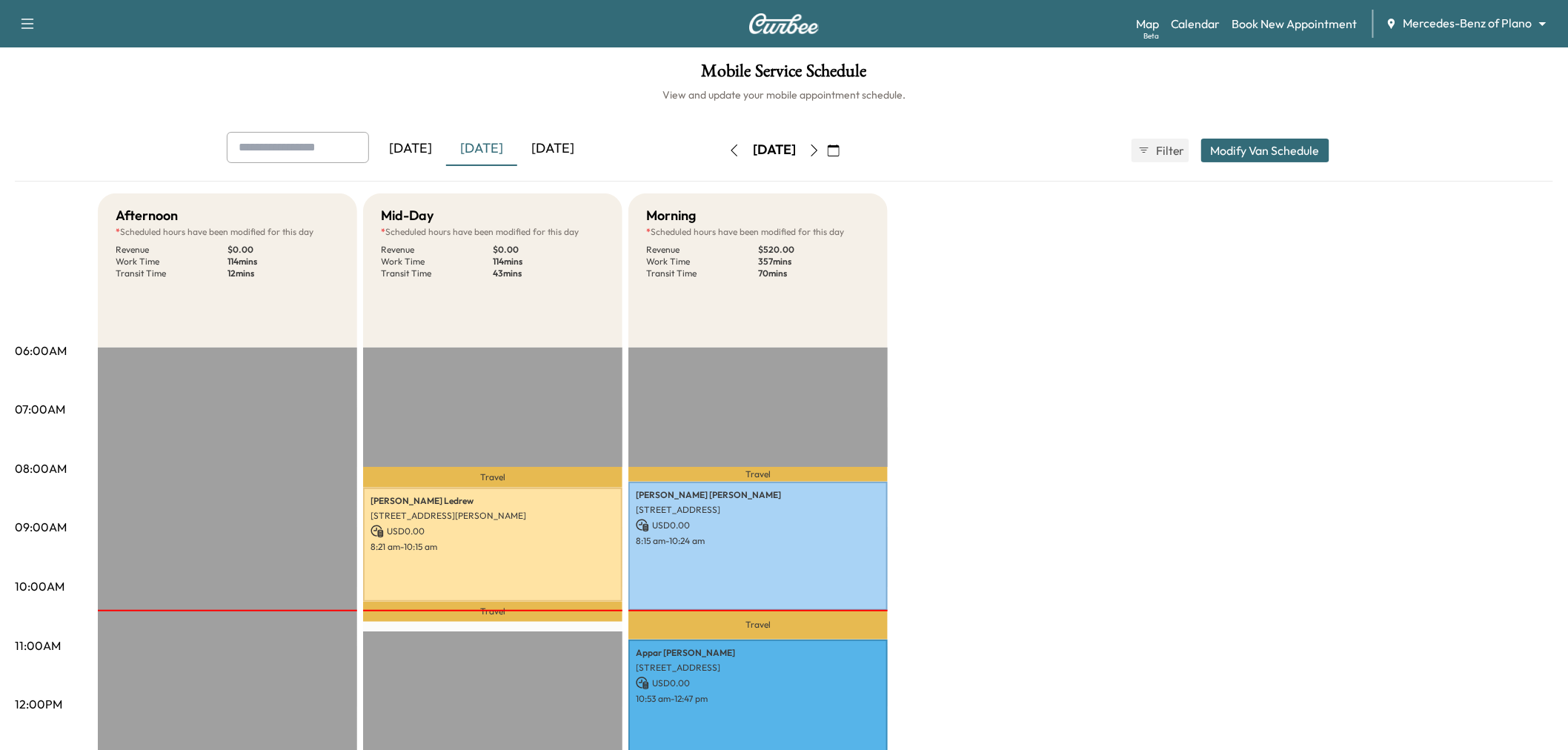
click at [846, 151] on button "button" at bounding box center [834, 150] width 26 height 24
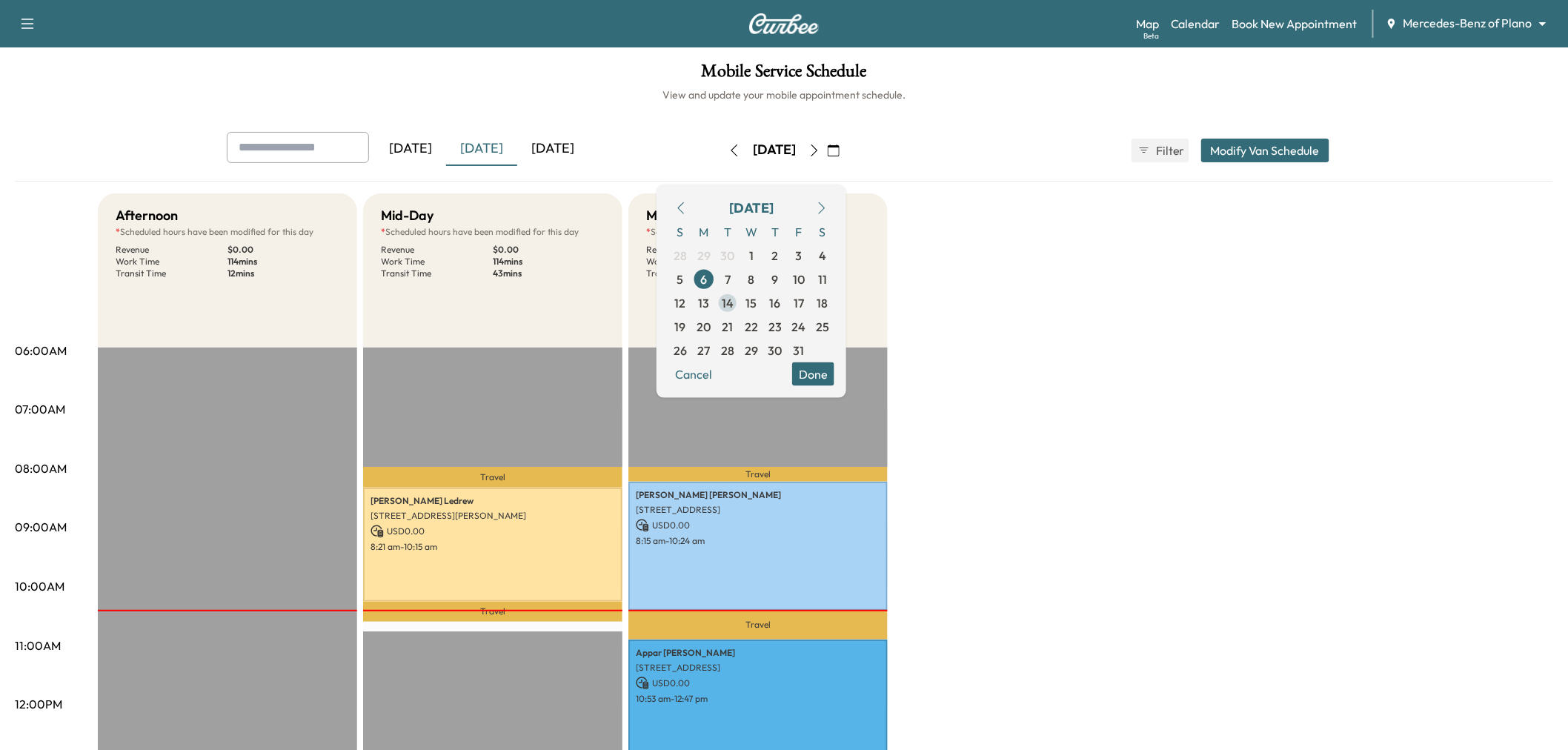
click at [739, 302] on span "14" at bounding box center [728, 302] width 24 height 24
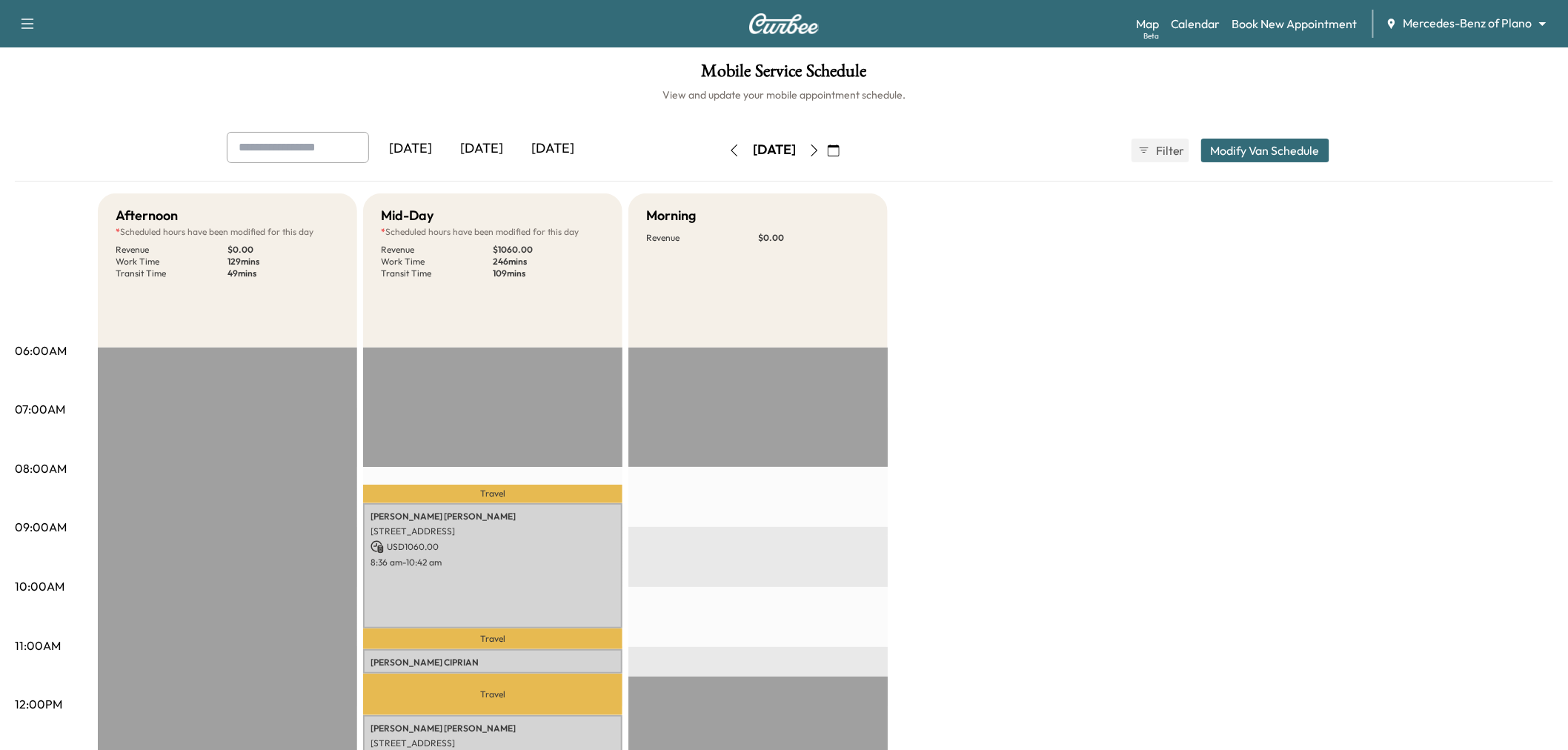
click at [1414, 14] on body "Support Log Out Map Beta Calendar Book New Appointment Mercedes-Benz of Plano *…" at bounding box center [784, 375] width 1568 height 750
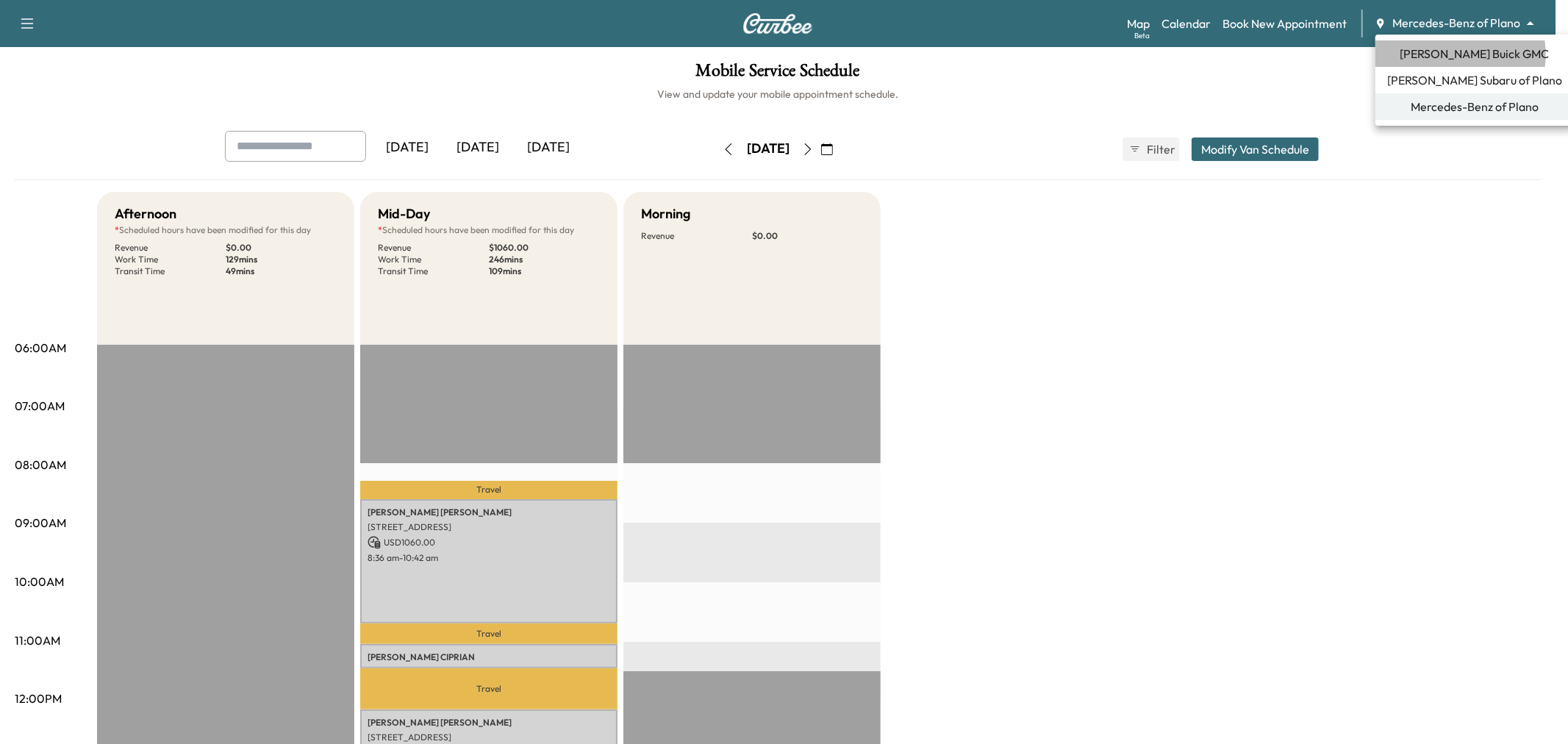
click at [1446, 55] on span "Ewing Buick GMC" at bounding box center [1474, 54] width 149 height 17
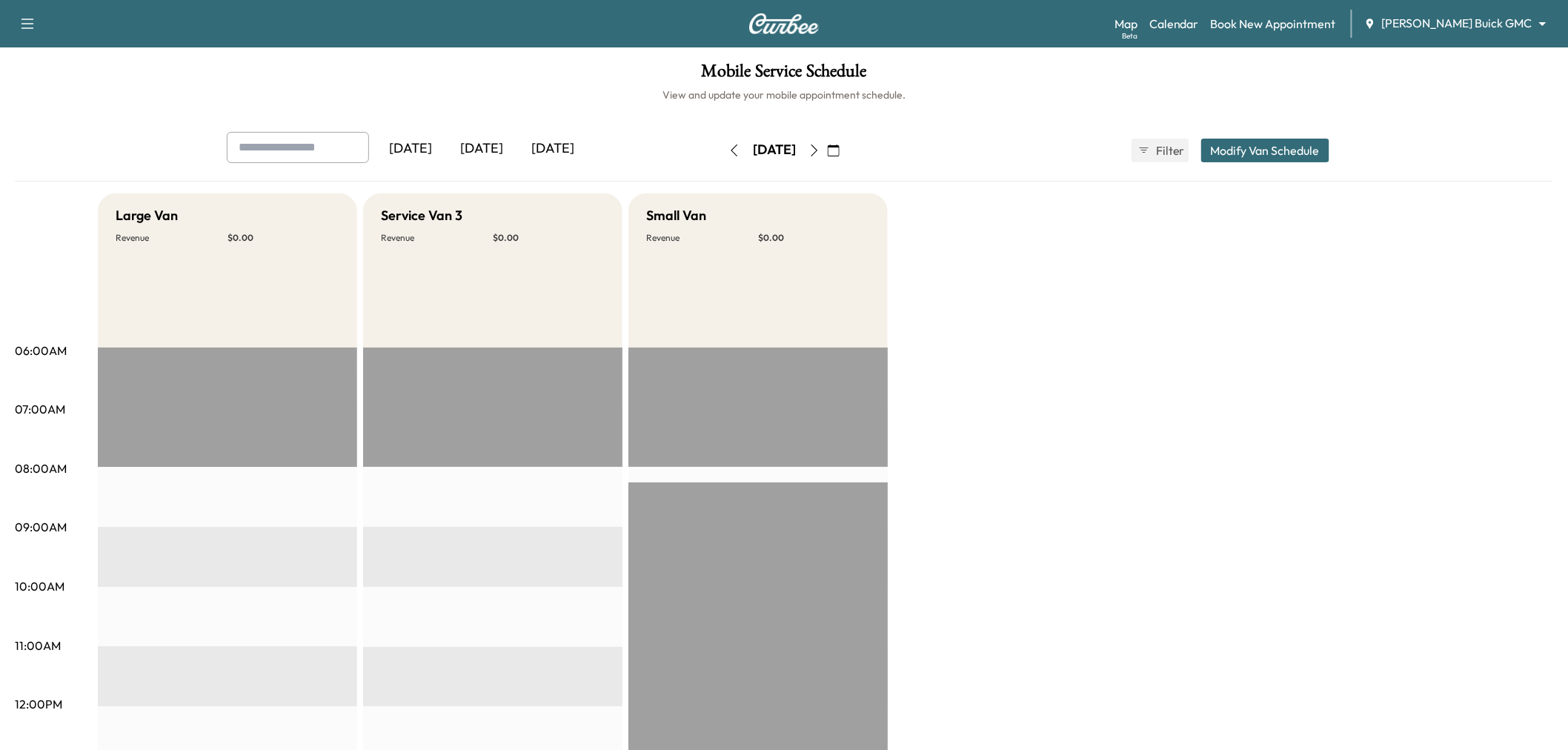
click at [840, 149] on icon "button" at bounding box center [834, 150] width 12 height 12
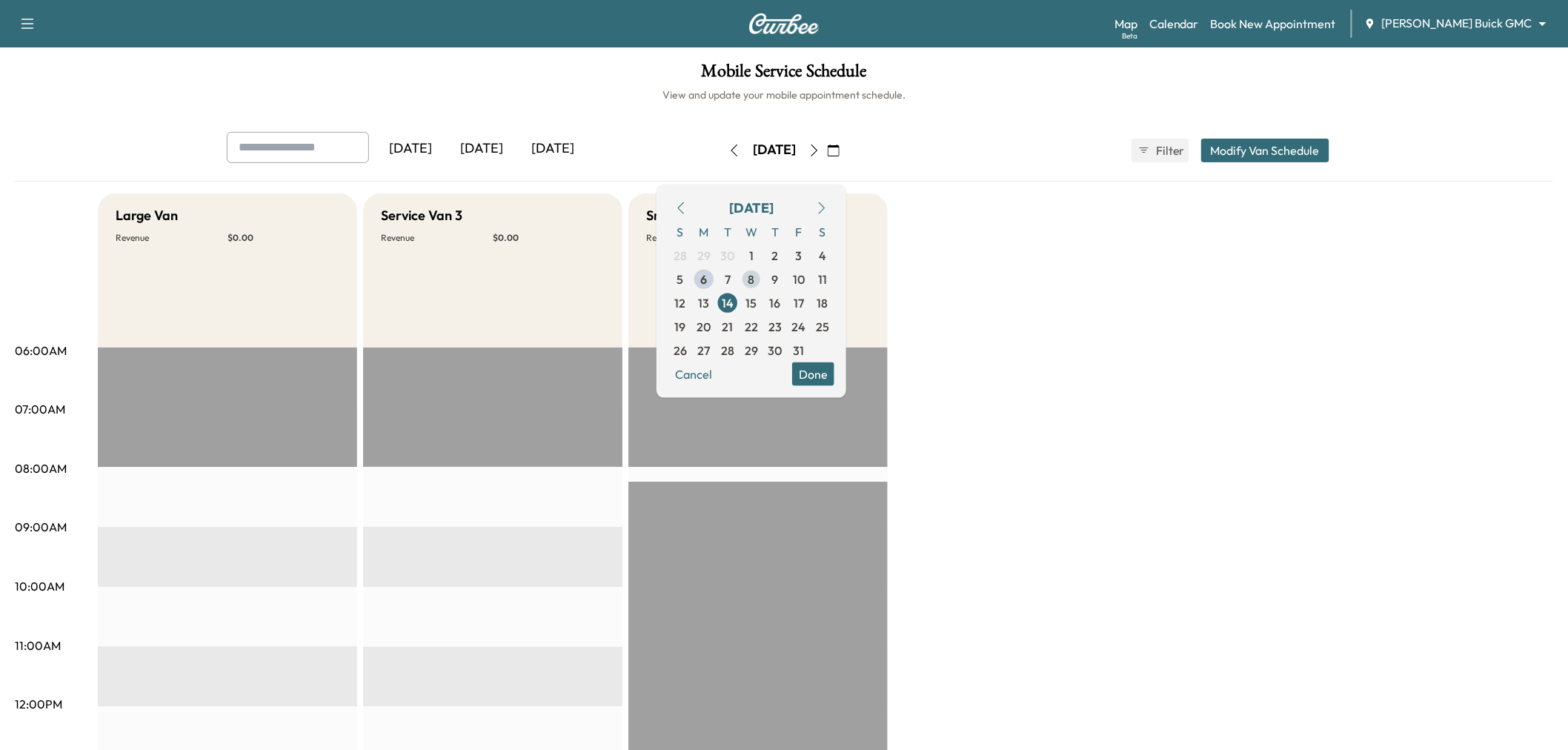
click at [755, 275] on span "8" at bounding box center [752, 279] width 6 height 18
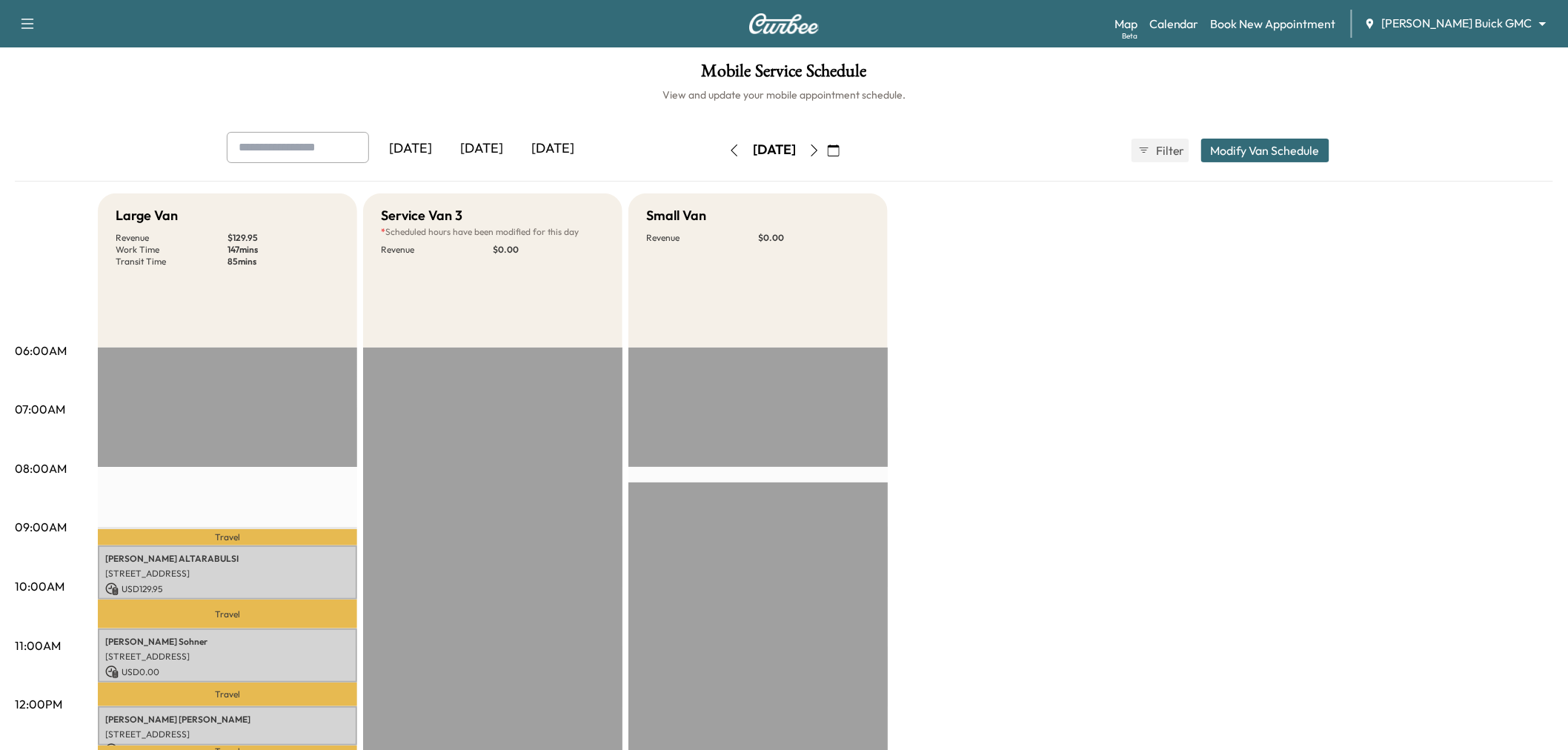
click at [820, 149] on icon "button" at bounding box center [814, 150] width 12 height 12
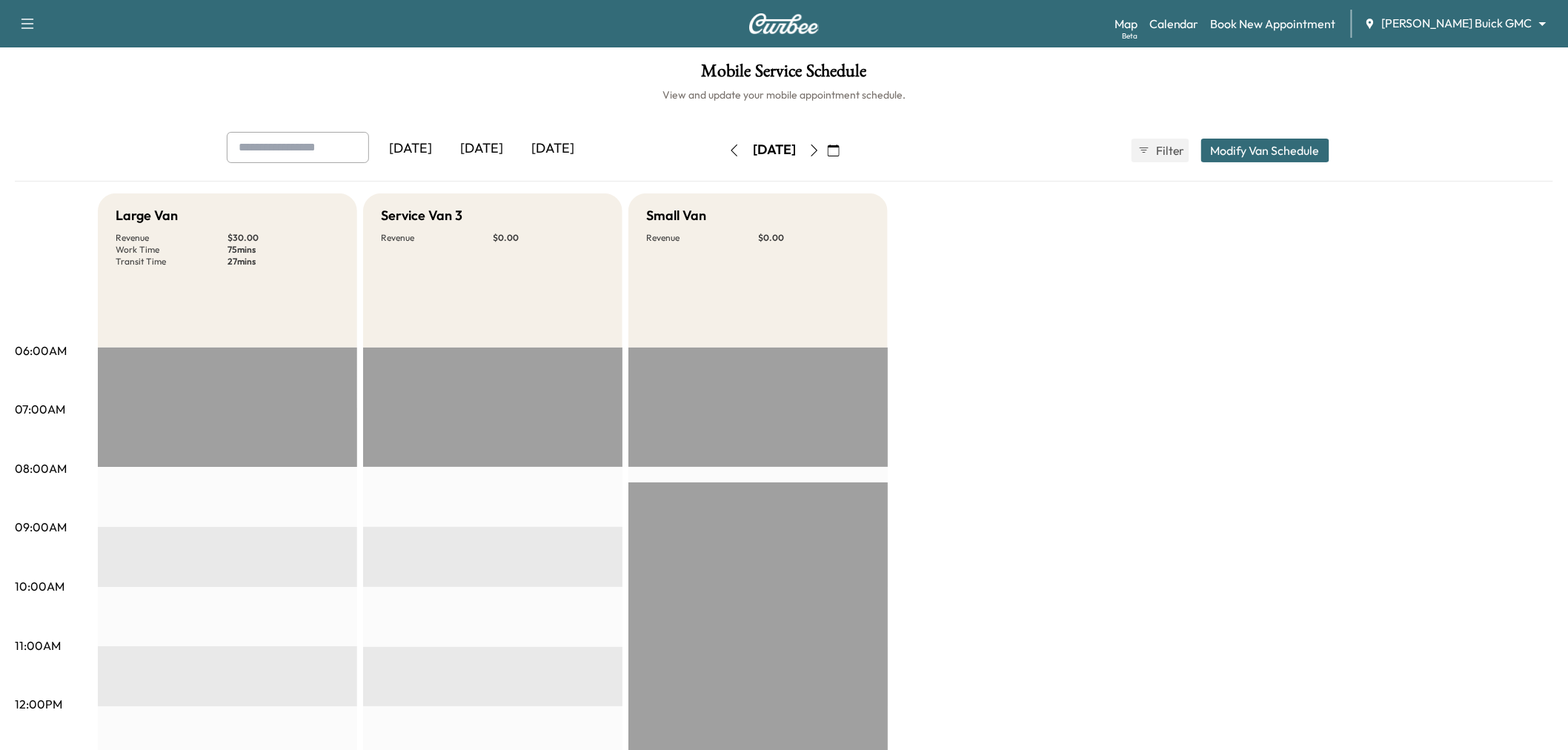
click at [1258, 146] on button "Modify Van Schedule" at bounding box center [1265, 150] width 128 height 24
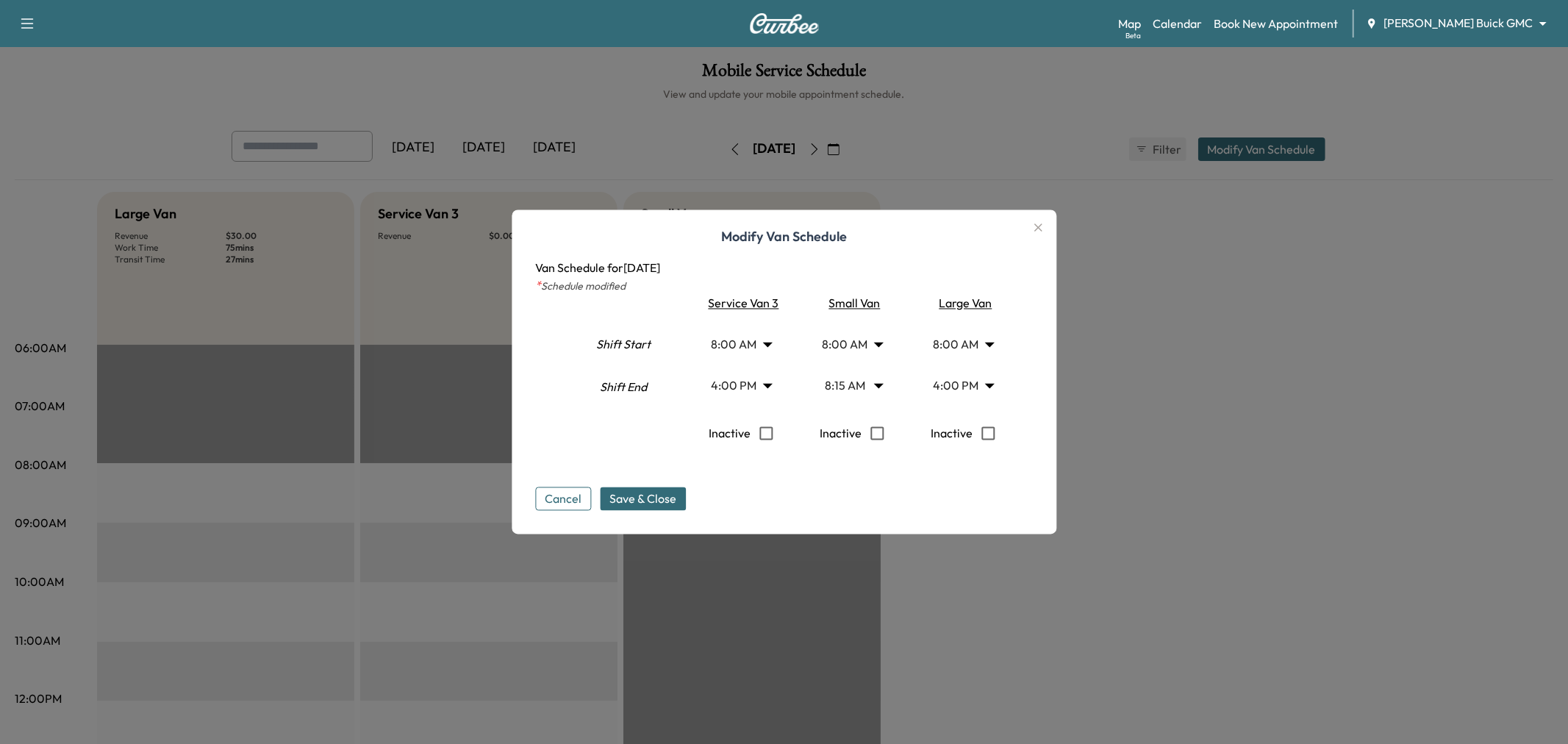
click at [735, 349] on body "Support Log Out Map Beta Calendar Book New Appointment Ewing Buick GMC ********…" at bounding box center [784, 372] width 1568 height 744
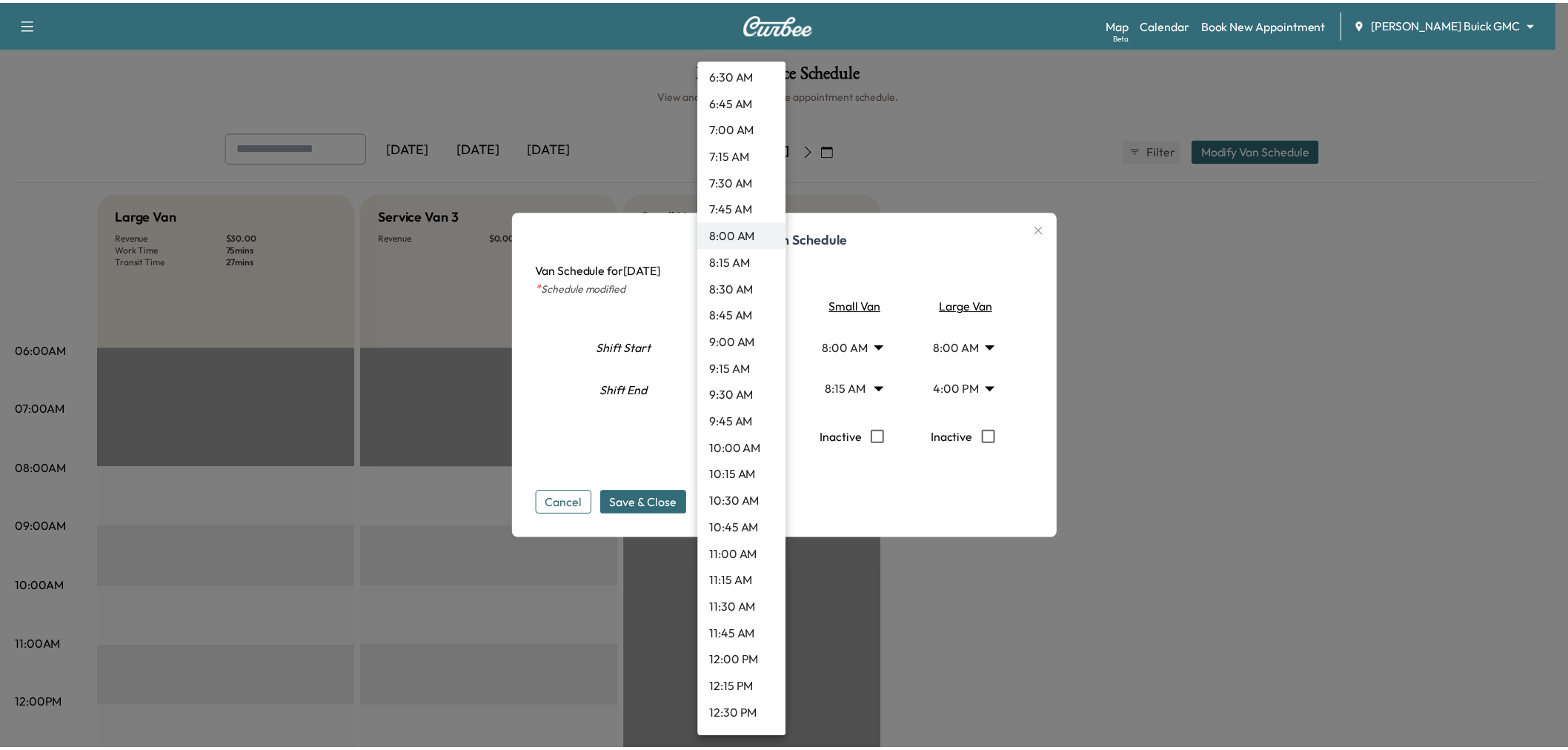
scroll to position [807, 0]
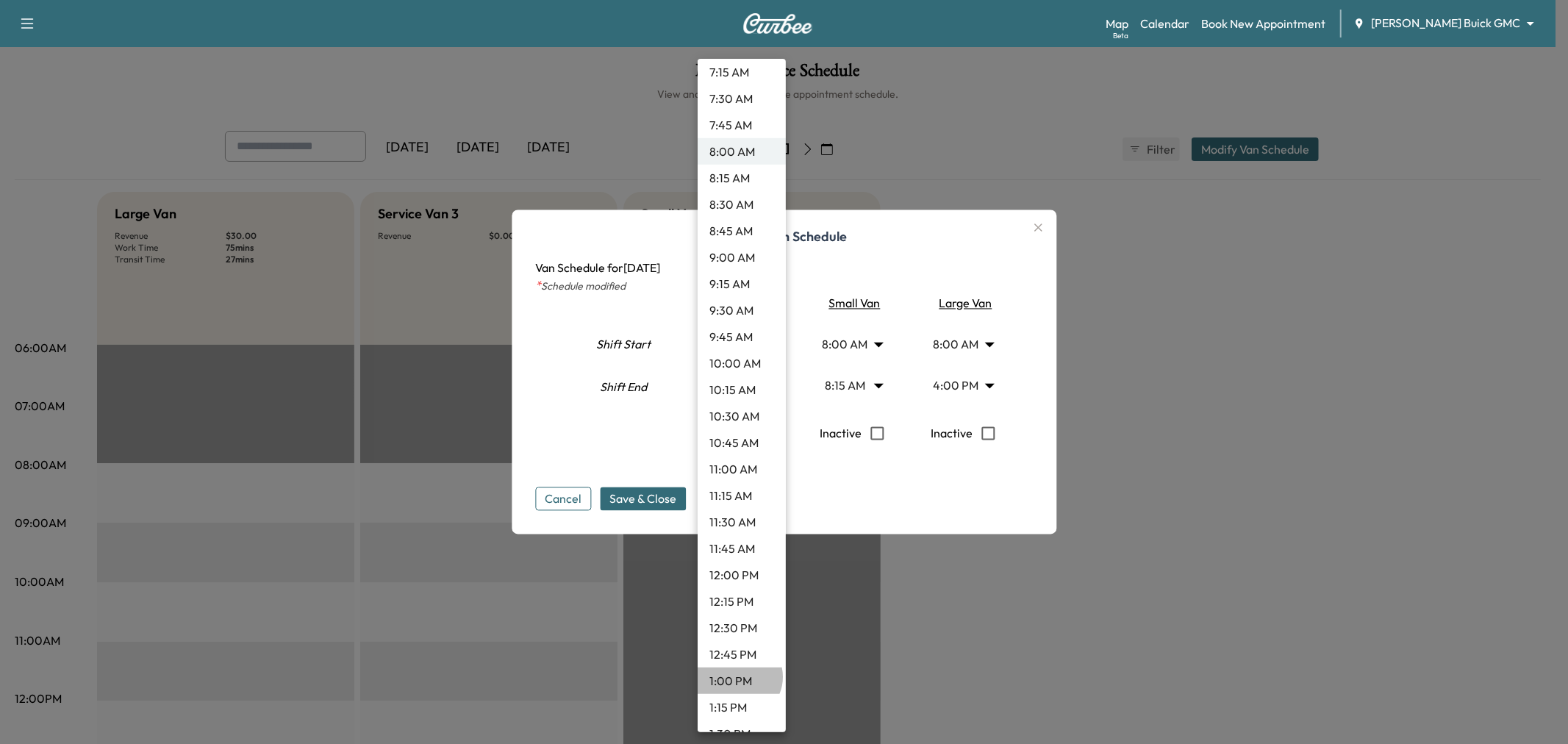
click at [738, 677] on li "1:00 PM" at bounding box center [741, 681] width 88 height 26
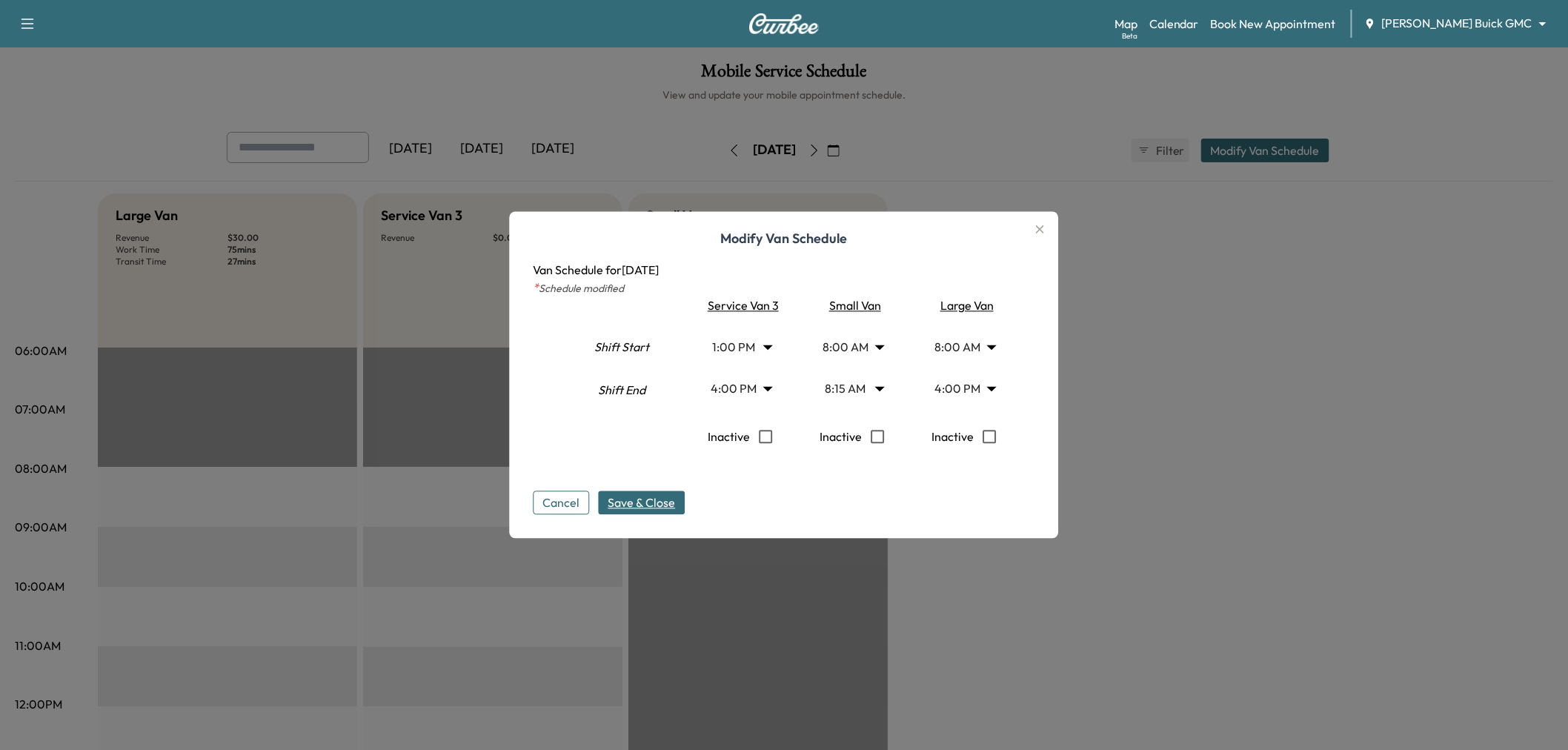
click at [668, 503] on span "Save & Close" at bounding box center [642, 503] width 67 height 18
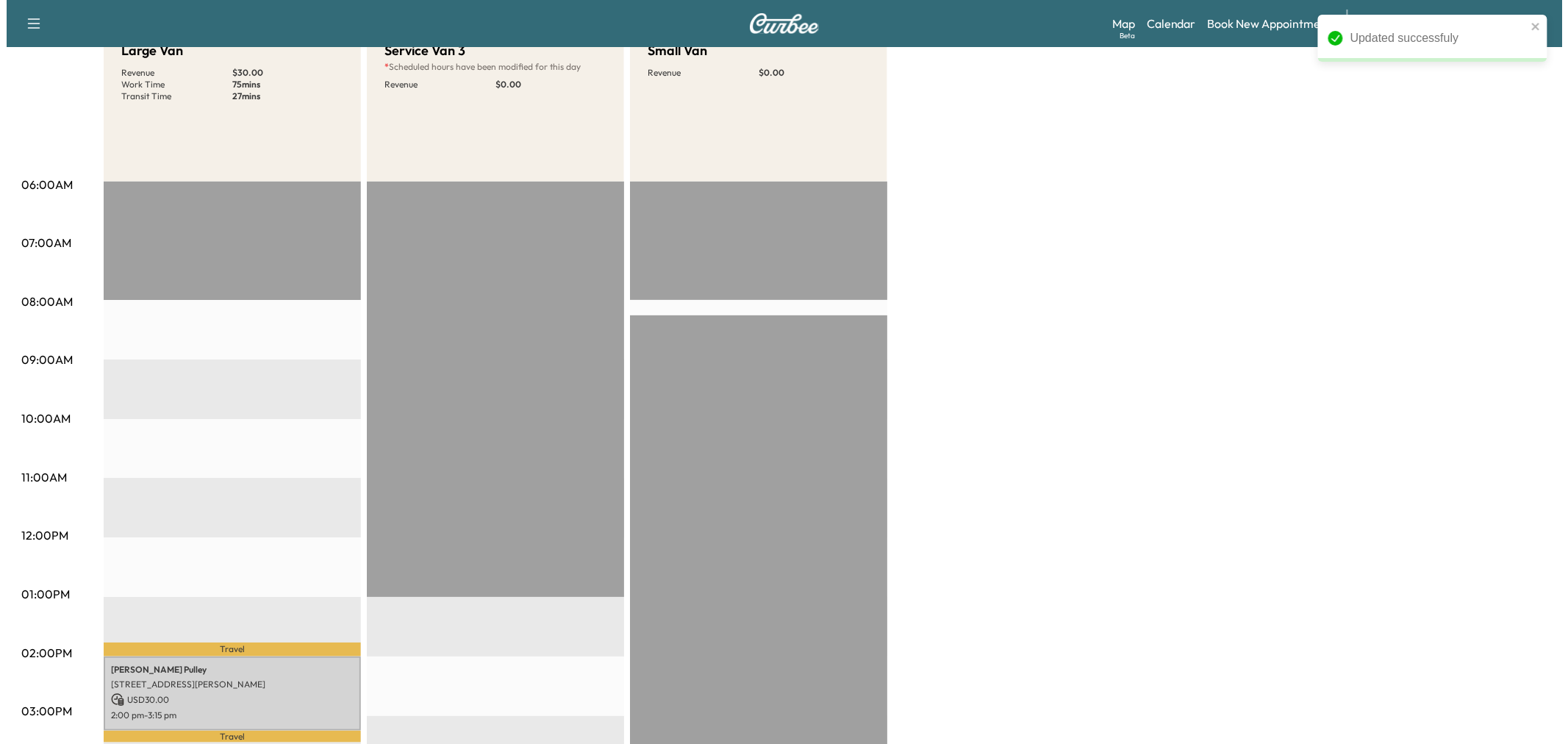
scroll to position [0, 0]
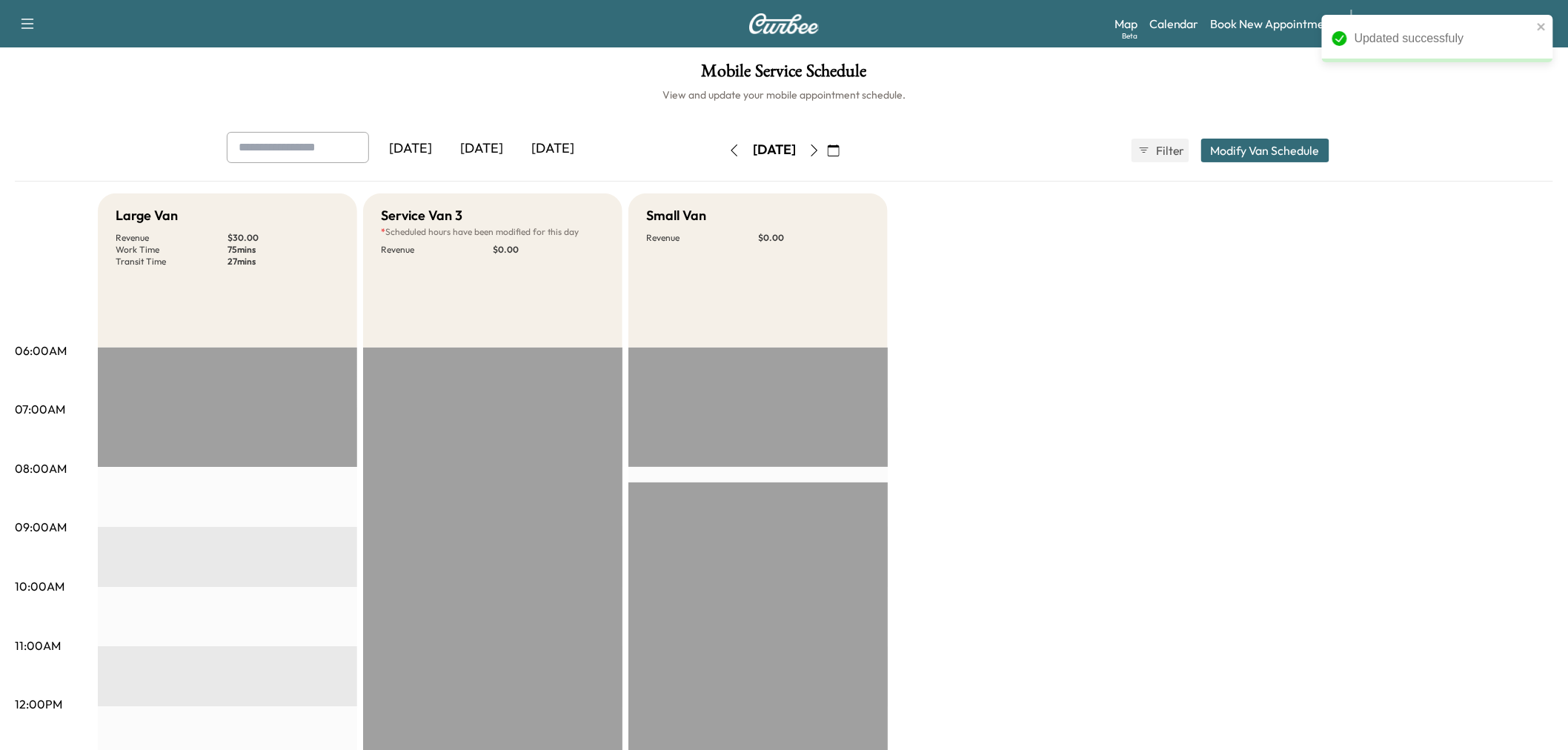
click at [1248, 147] on button "Modify Van Schedule" at bounding box center [1265, 150] width 128 height 24
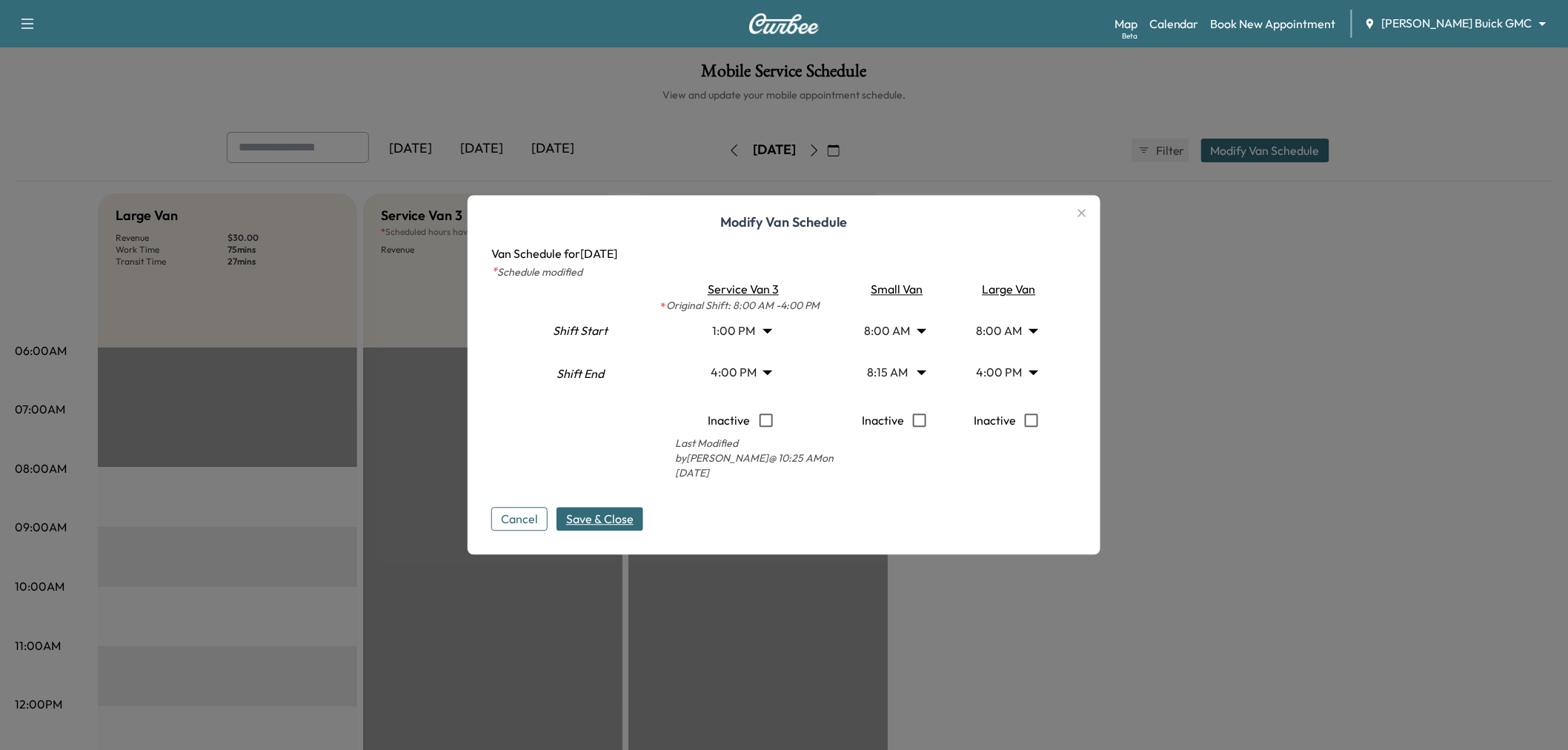
click at [749, 325] on body "Support Log Out Map Beta Calendar Book New Appointment Ewing Buick GMC ********…" at bounding box center [784, 375] width 1568 height 750
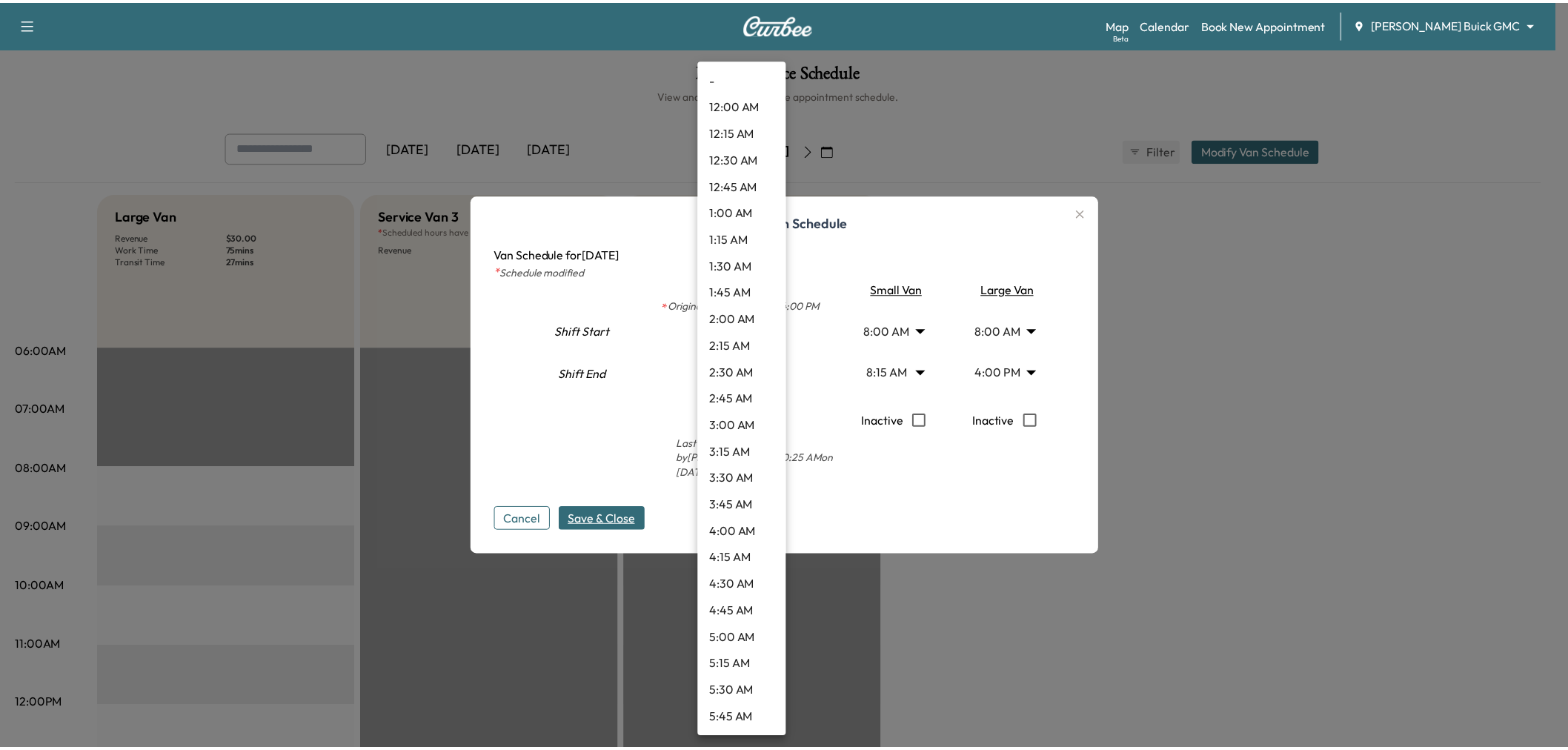
scroll to position [1094, 0]
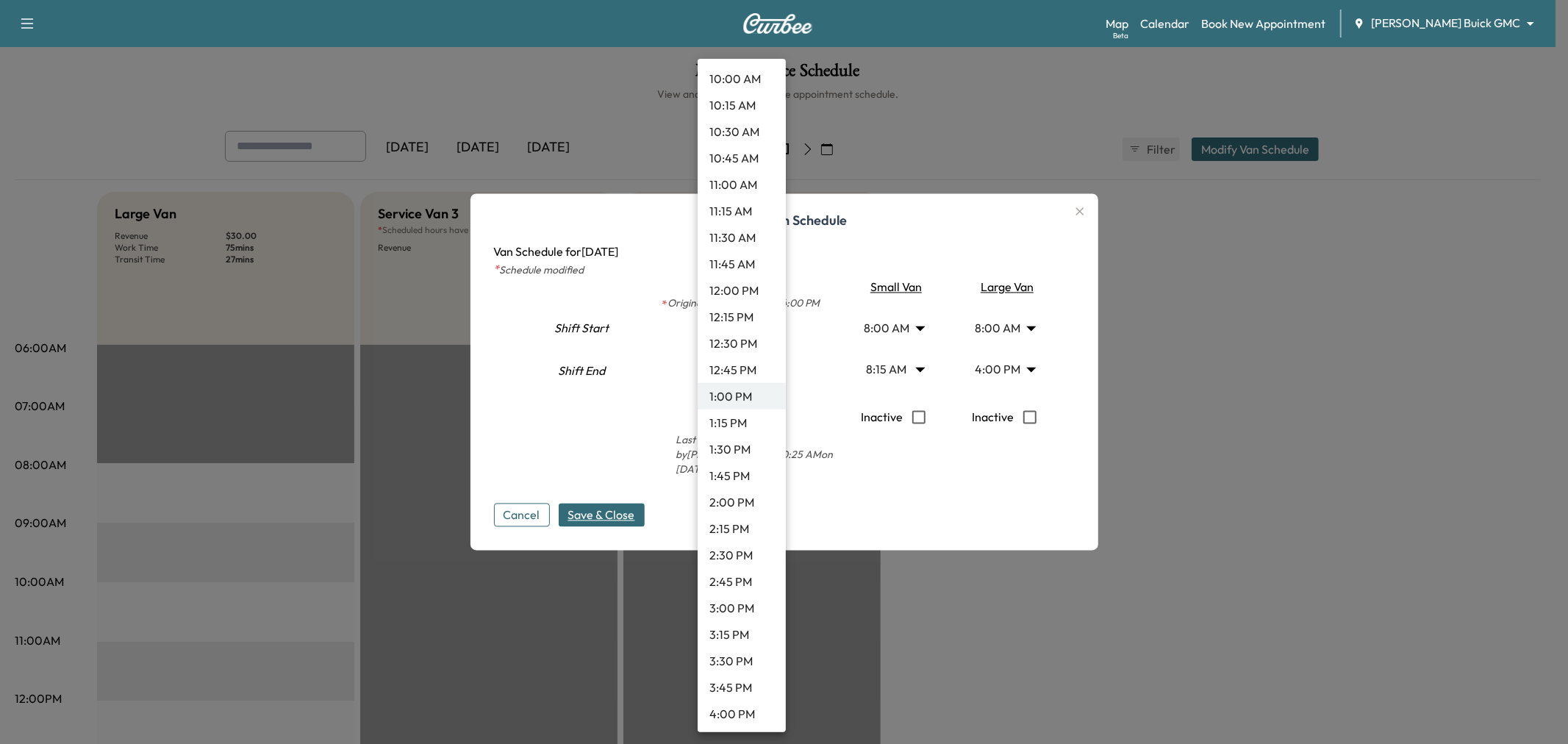
click at [724, 363] on li "12:45 PM" at bounding box center [741, 370] width 88 height 26
type input "*****"
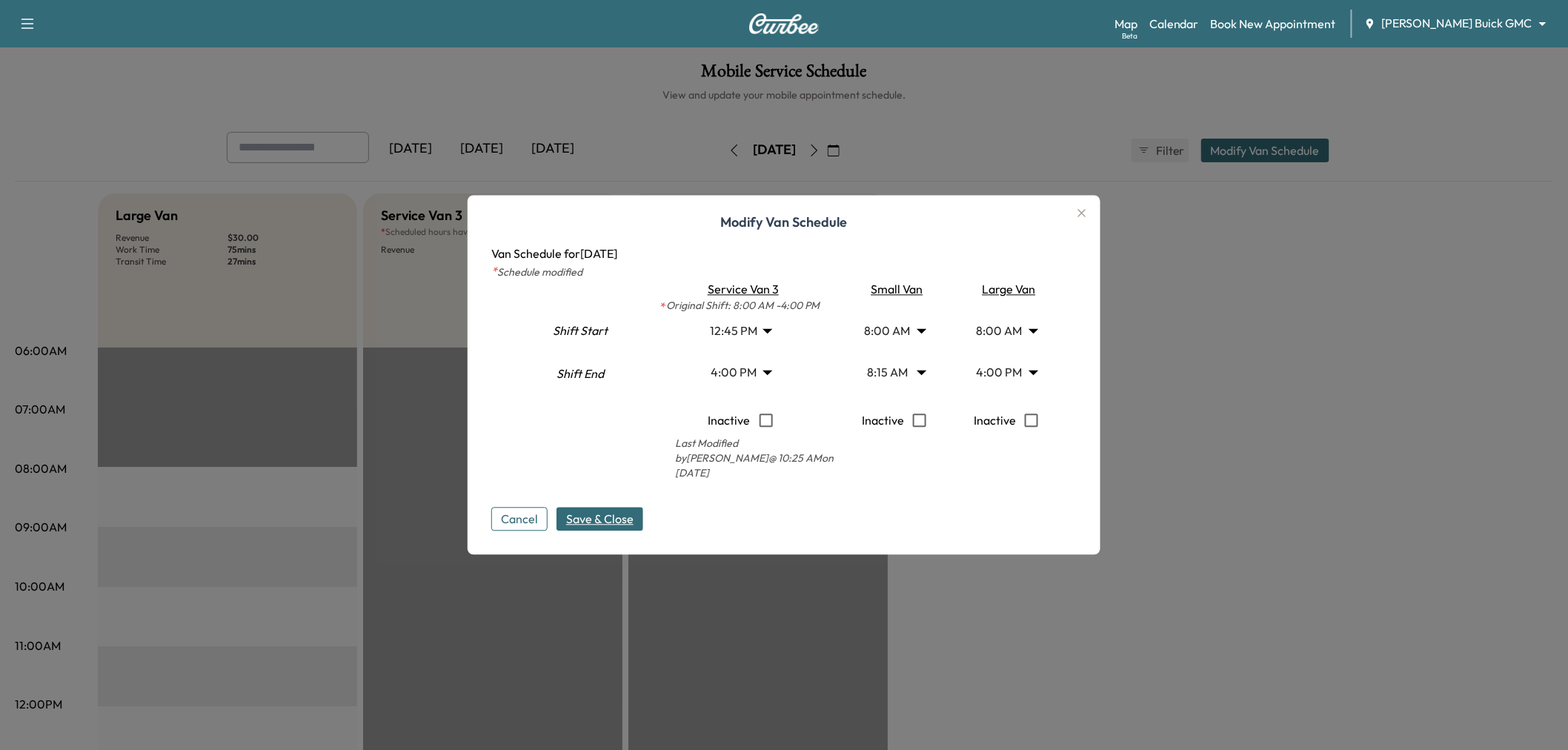
click at [608, 517] on span "Save & Close" at bounding box center [599, 520] width 67 height 18
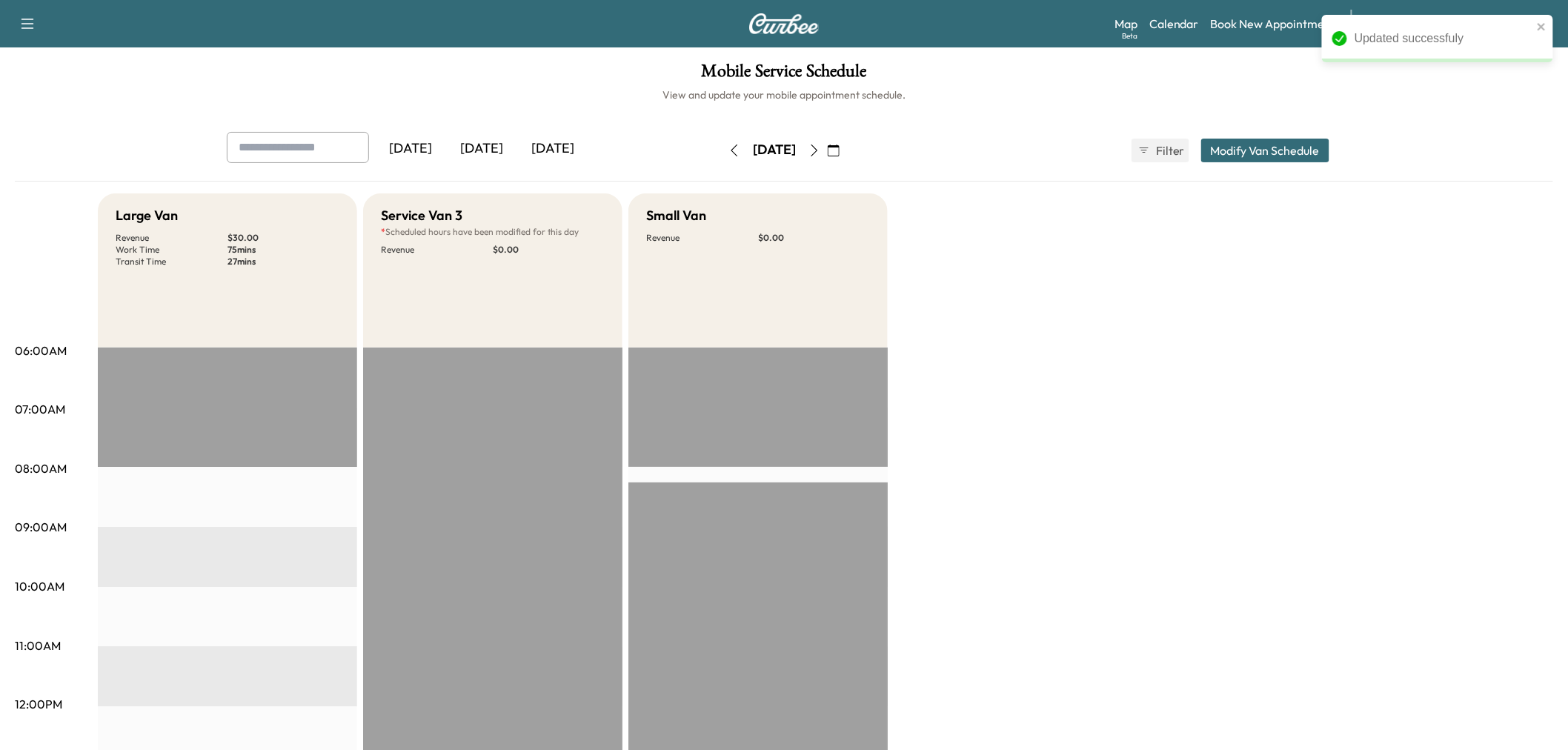
click at [1135, 574] on div "Large Van Revenue $ 30.00 Work Time 75 mins Transit Time 27 mins Travel Brandon…" at bounding box center [825, 749] width 1455 height 1112
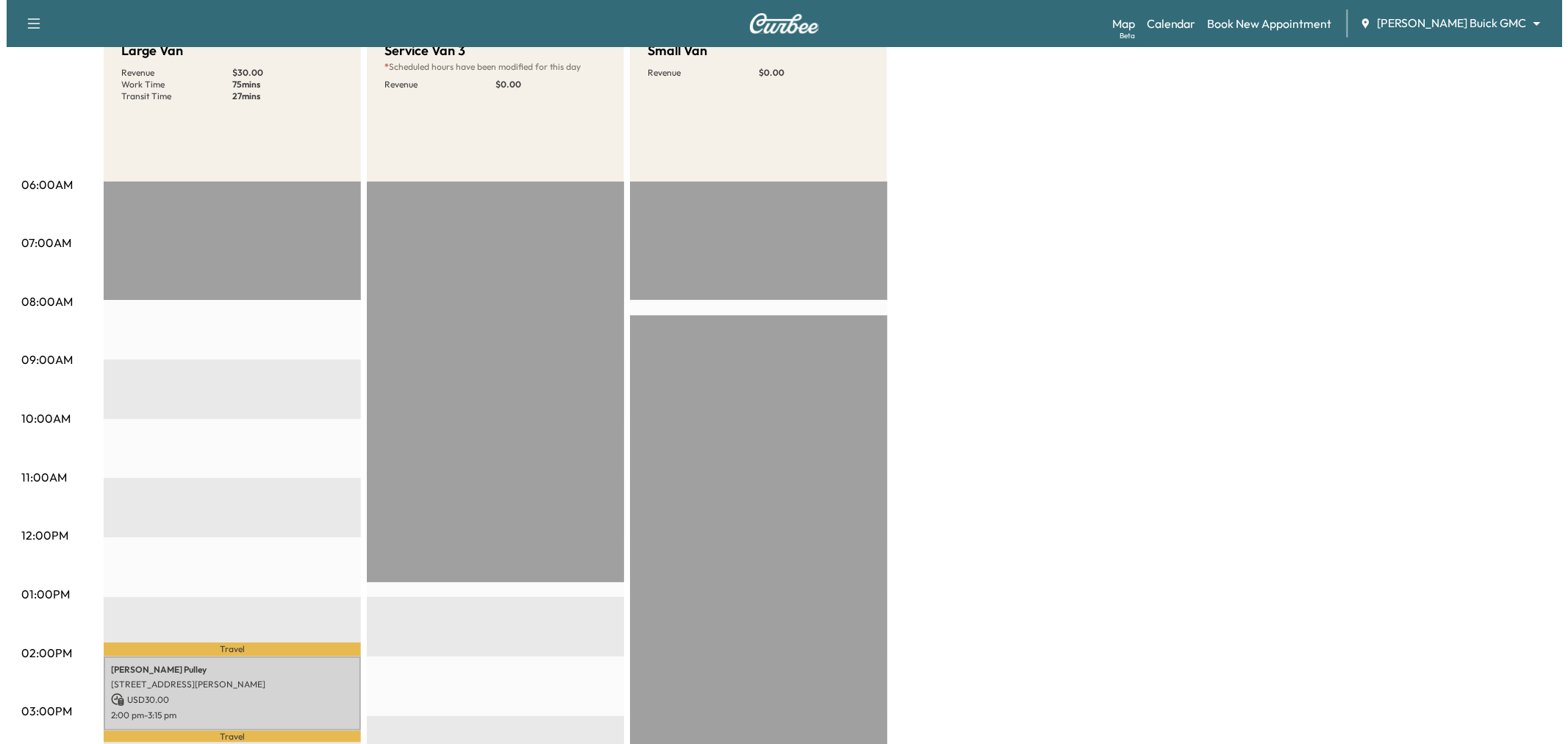
scroll to position [0, 0]
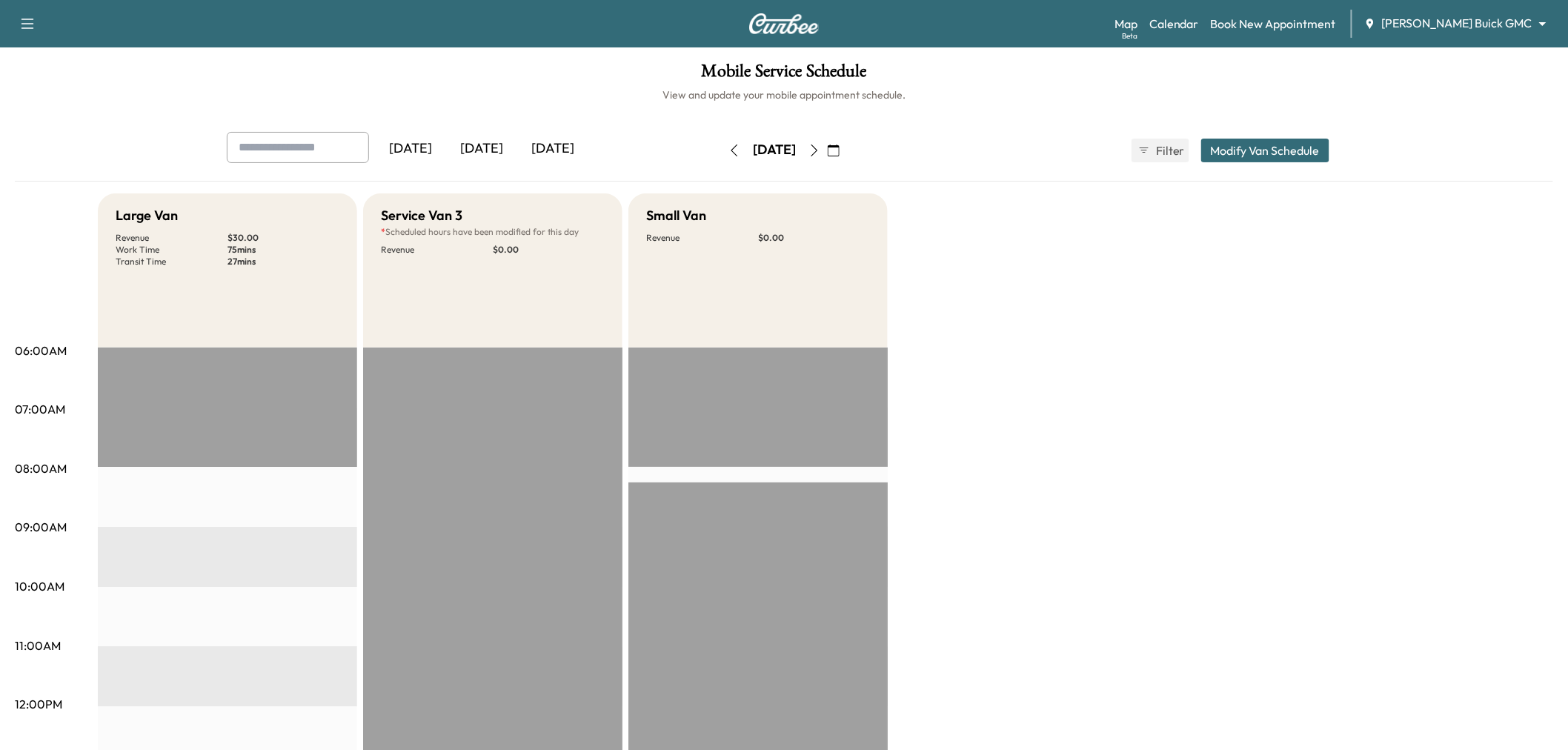
drag, startPoint x: 1142, startPoint y: 373, endPoint x: 1073, endPoint y: 381, distance: 69.5
click at [1142, 373] on div "Large Van Revenue $ 30.00 Work Time 75 mins Transit Time 27 mins Travel Brandon…" at bounding box center [825, 749] width 1455 height 1112
click at [484, 150] on div "[DATE]" at bounding box center [481, 149] width 71 height 34
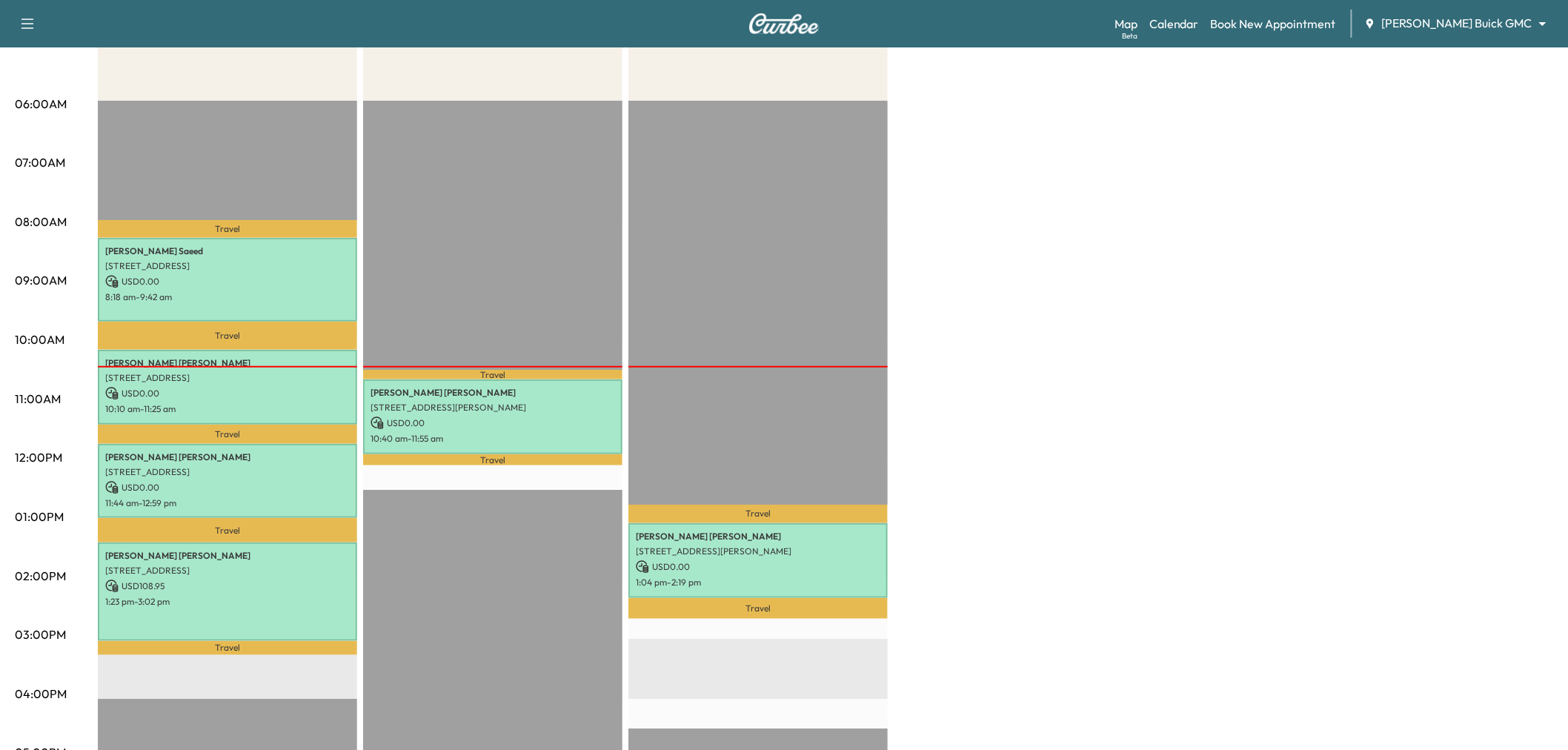
scroll to position [329, 0]
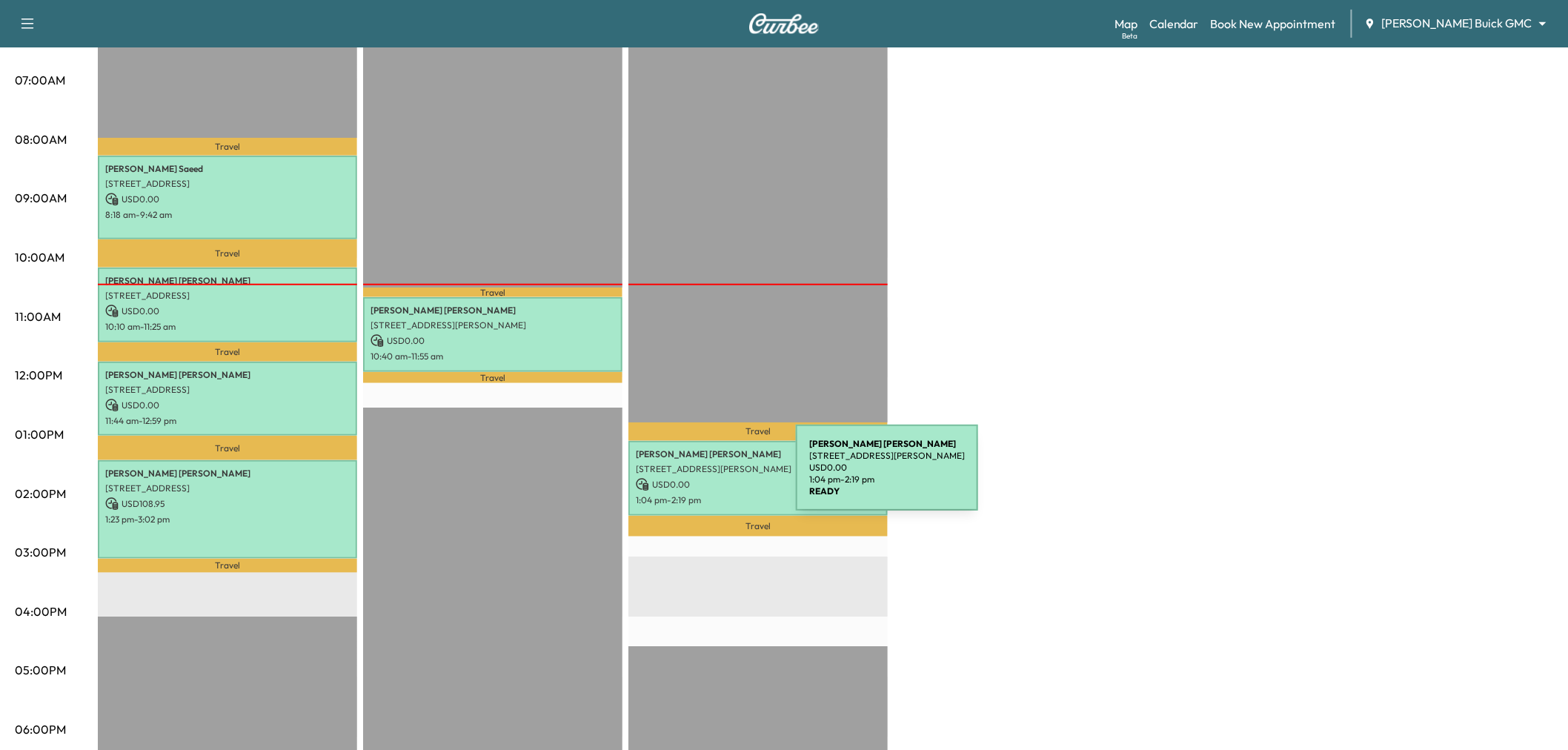
click at [685, 478] on p "USD 0.00" at bounding box center [758, 485] width 245 height 14
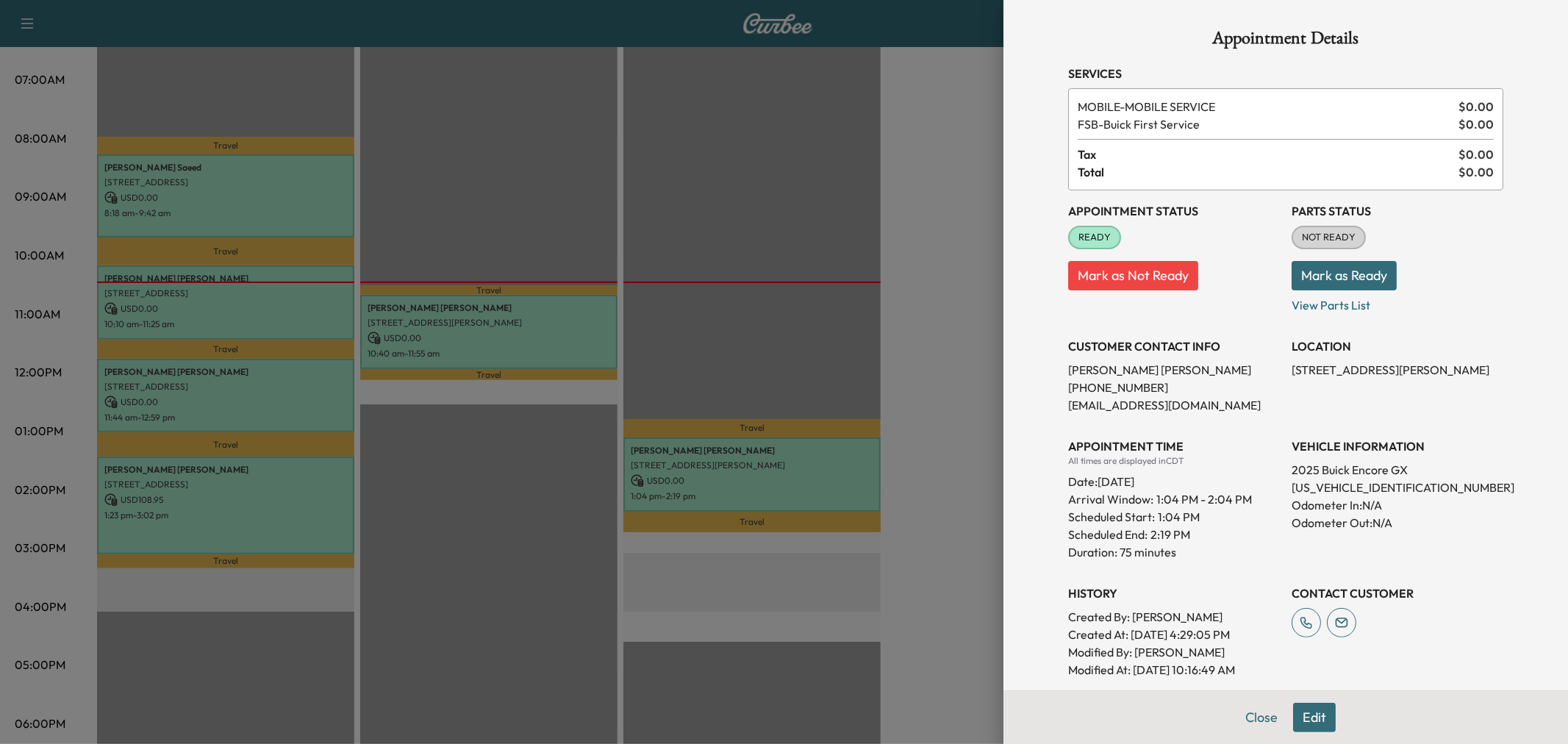
click at [721, 478] on div at bounding box center [784, 372] width 1568 height 744
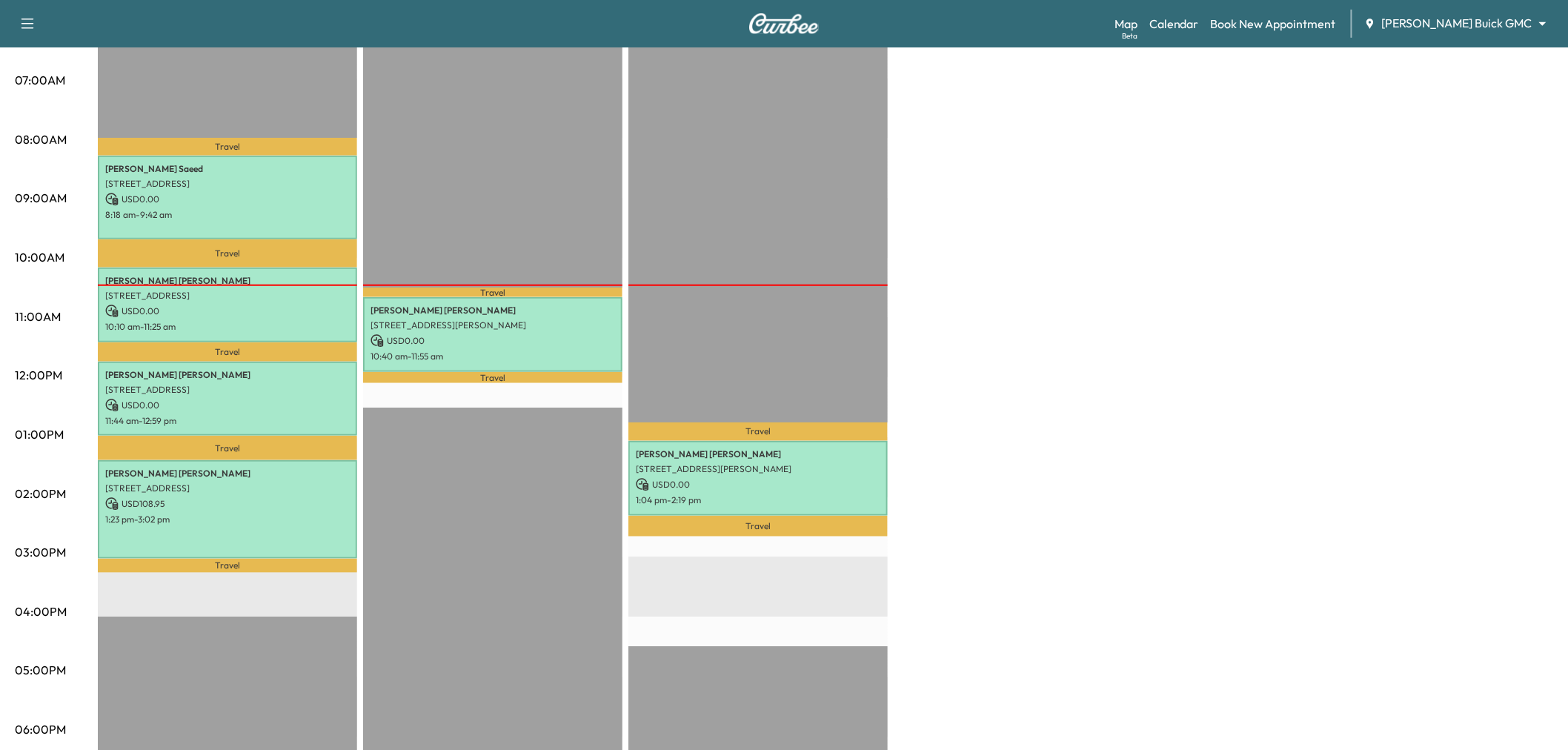
scroll to position [0, 0]
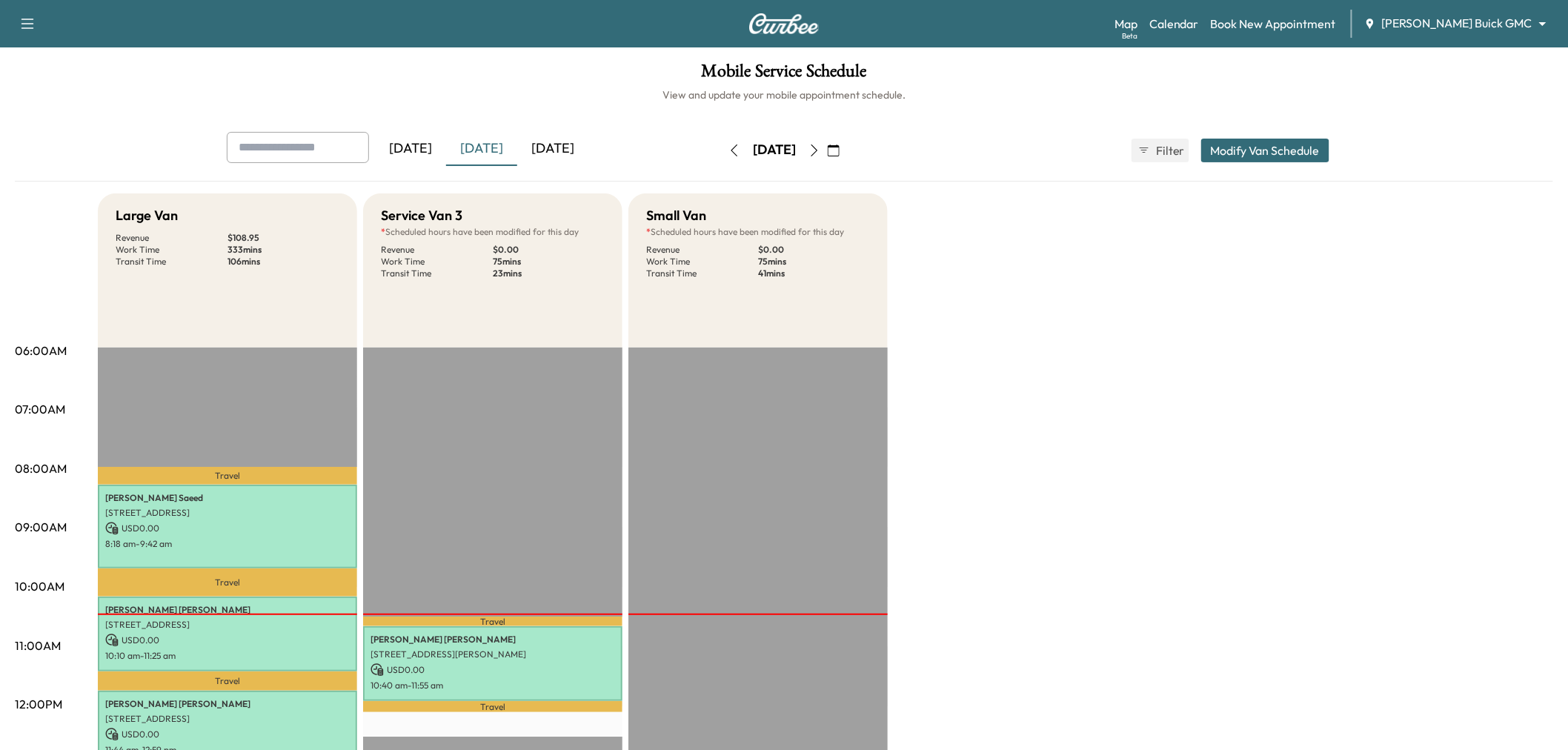
click at [820, 149] on icon "button" at bounding box center [814, 150] width 12 height 12
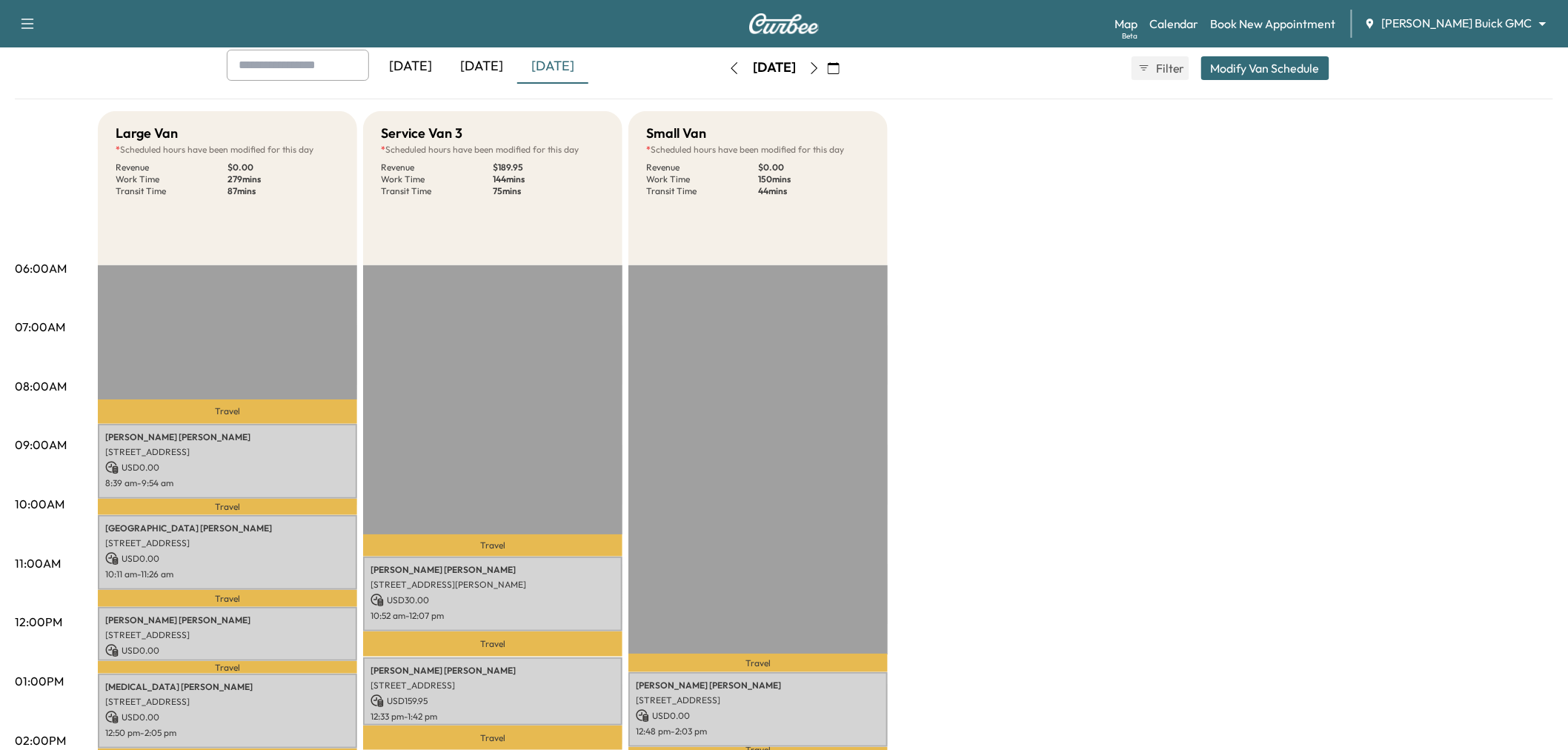
scroll to position [247, 0]
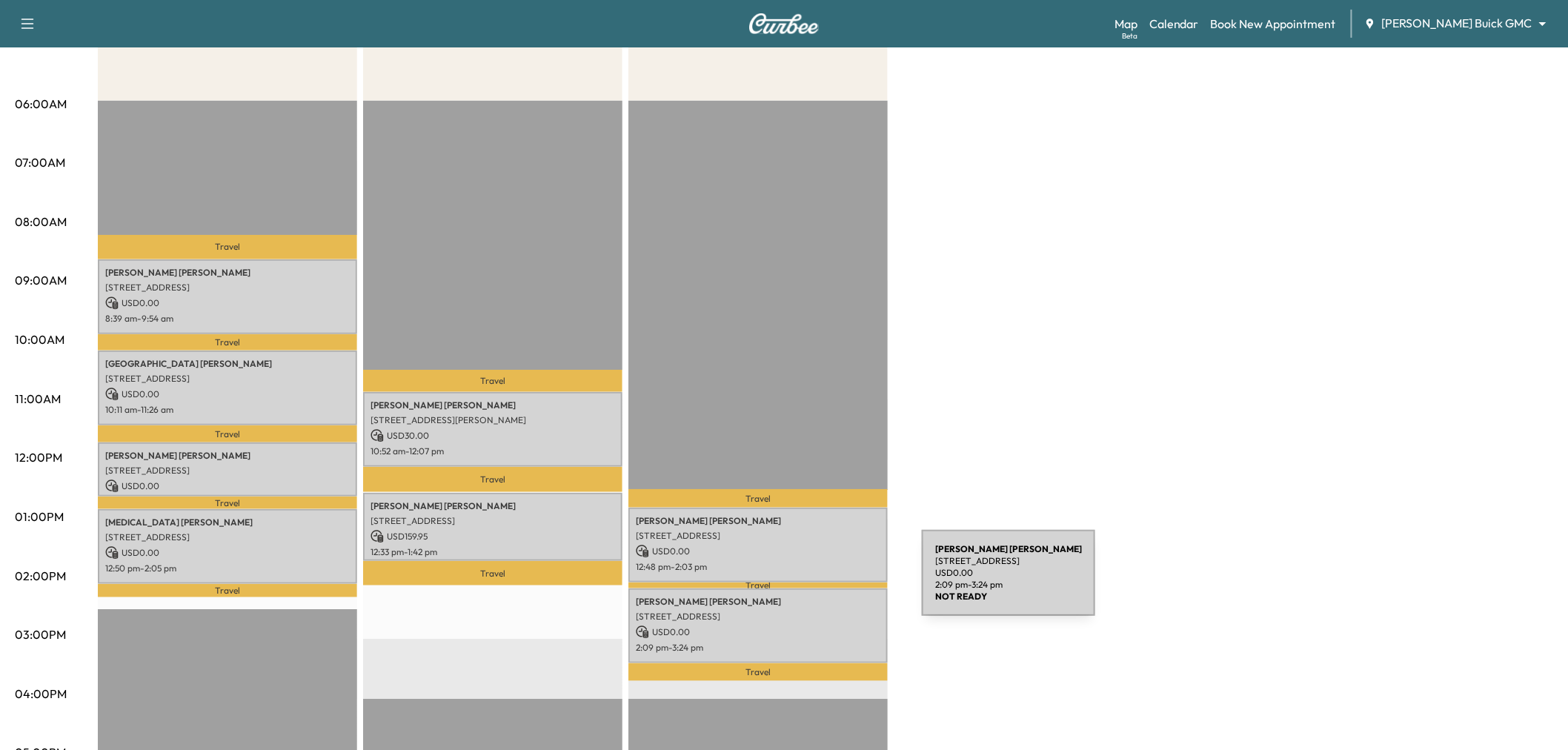
click at [810, 588] on div "Rodney Barr 7664 Indian Springs Road, Dallas, TX 75248, US USD 0.00 2:09 pm - 3…" at bounding box center [758, 626] width 260 height 75
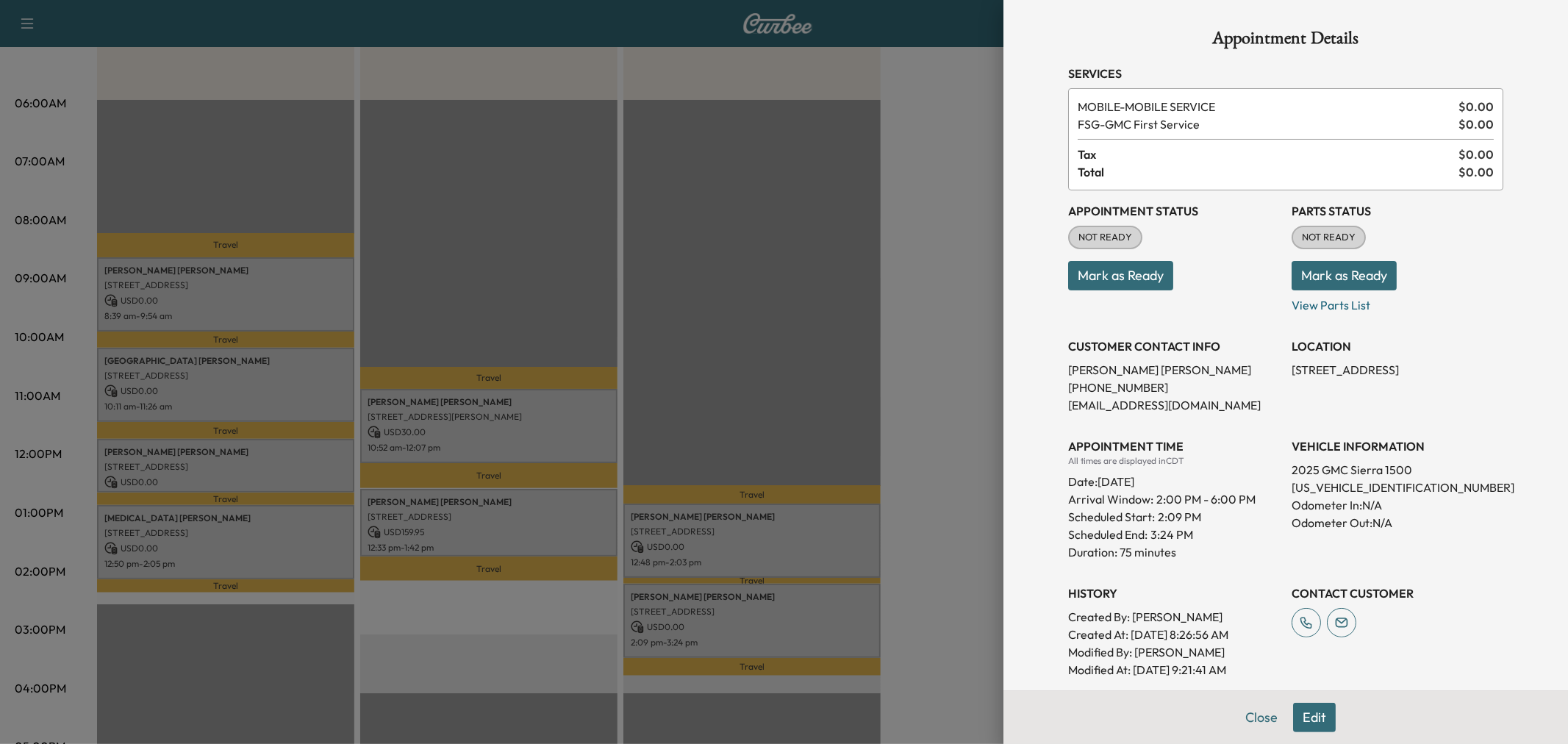
click at [799, 545] on div at bounding box center [784, 372] width 1568 height 744
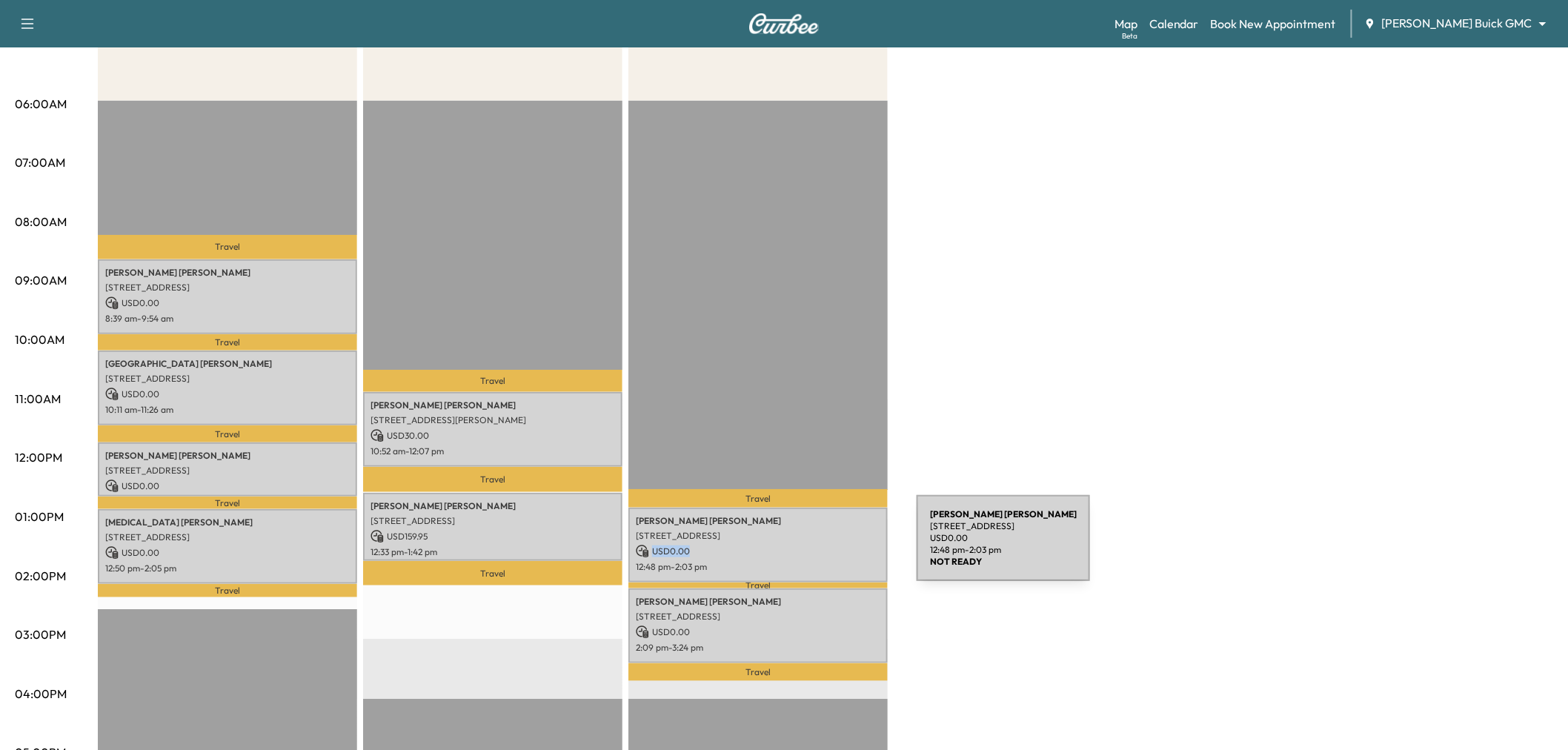
click at [806, 547] on p "USD 0.00" at bounding box center [758, 552] width 245 height 14
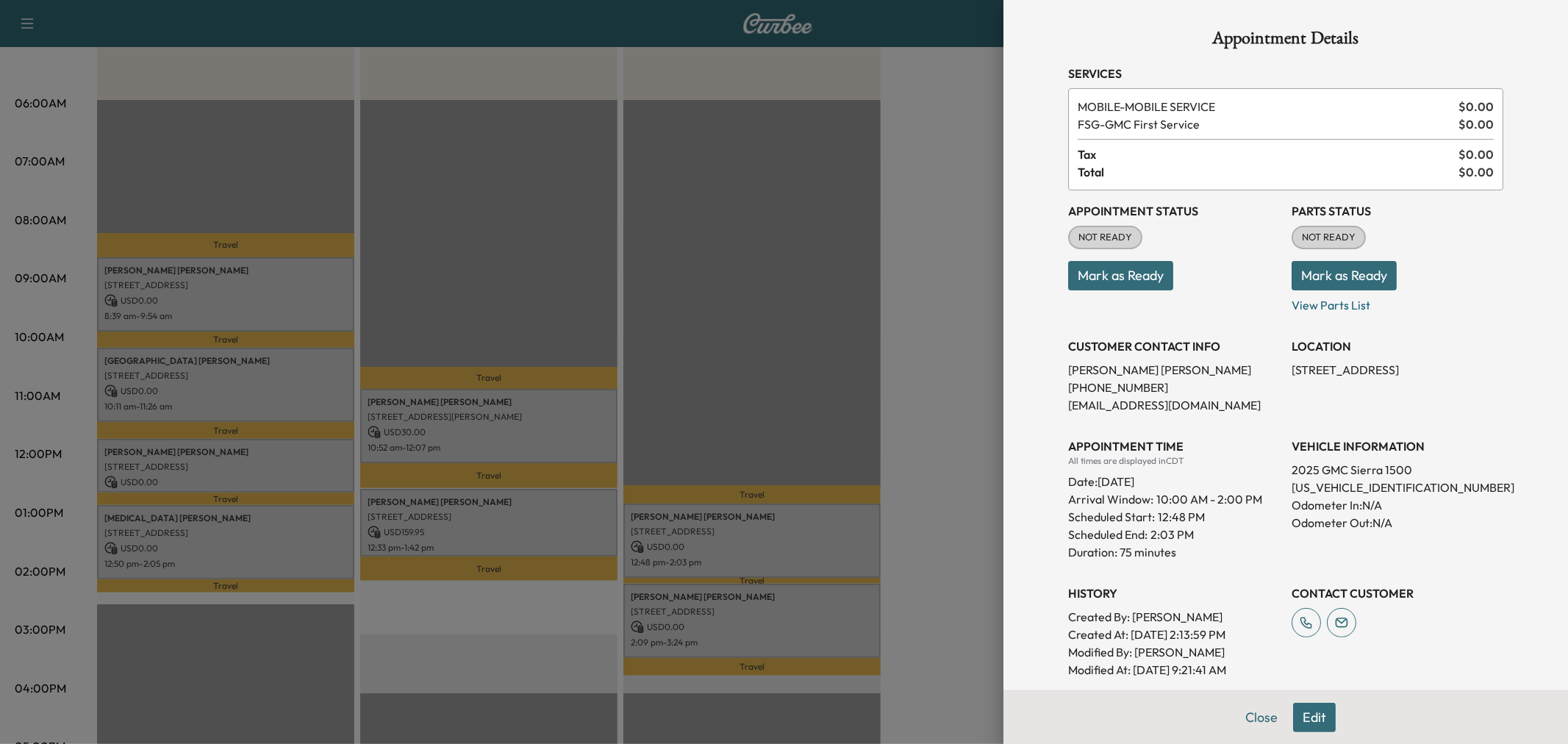
click at [799, 543] on div at bounding box center [784, 372] width 1568 height 744
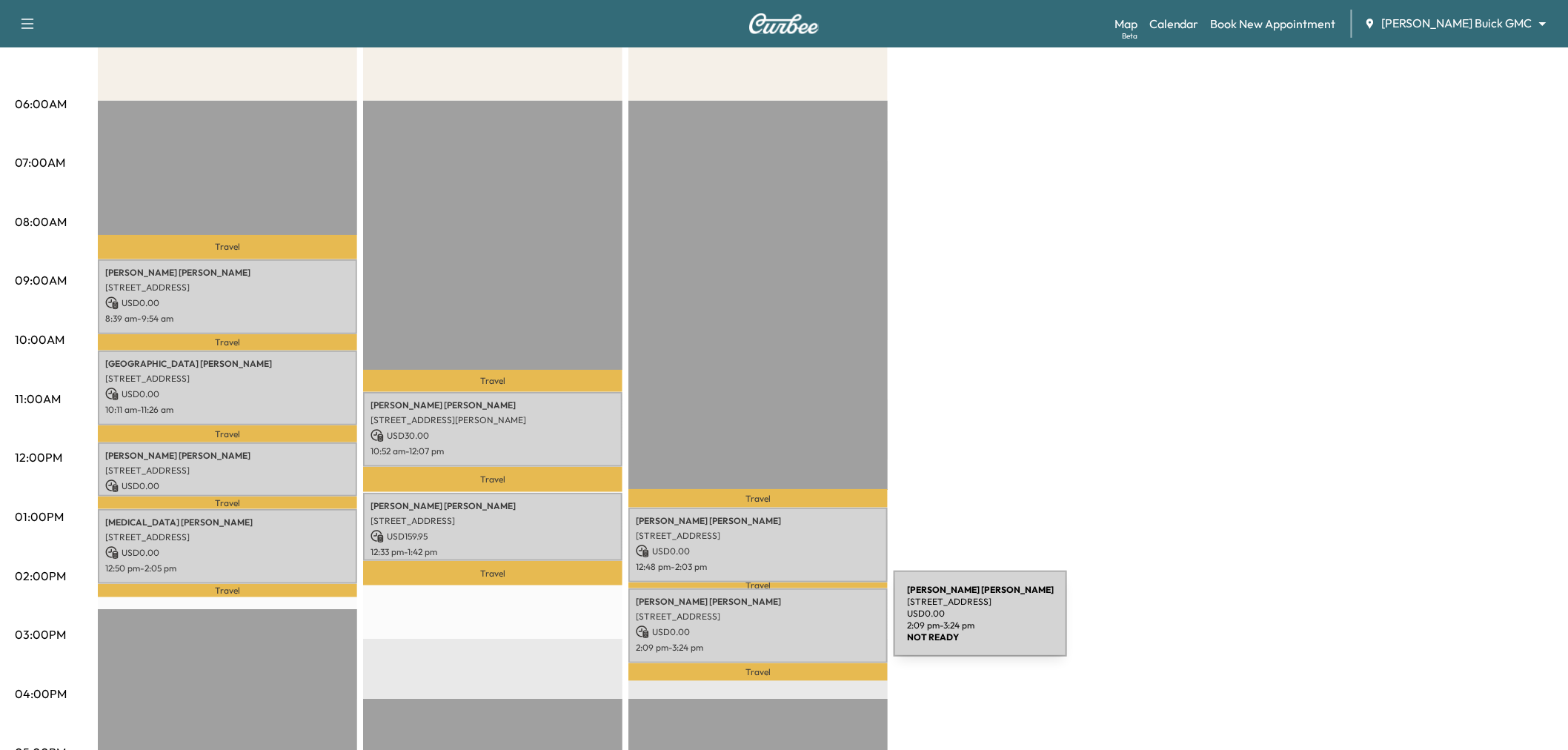
click at [782, 626] on p "USD 0.00" at bounding box center [758, 632] width 245 height 14
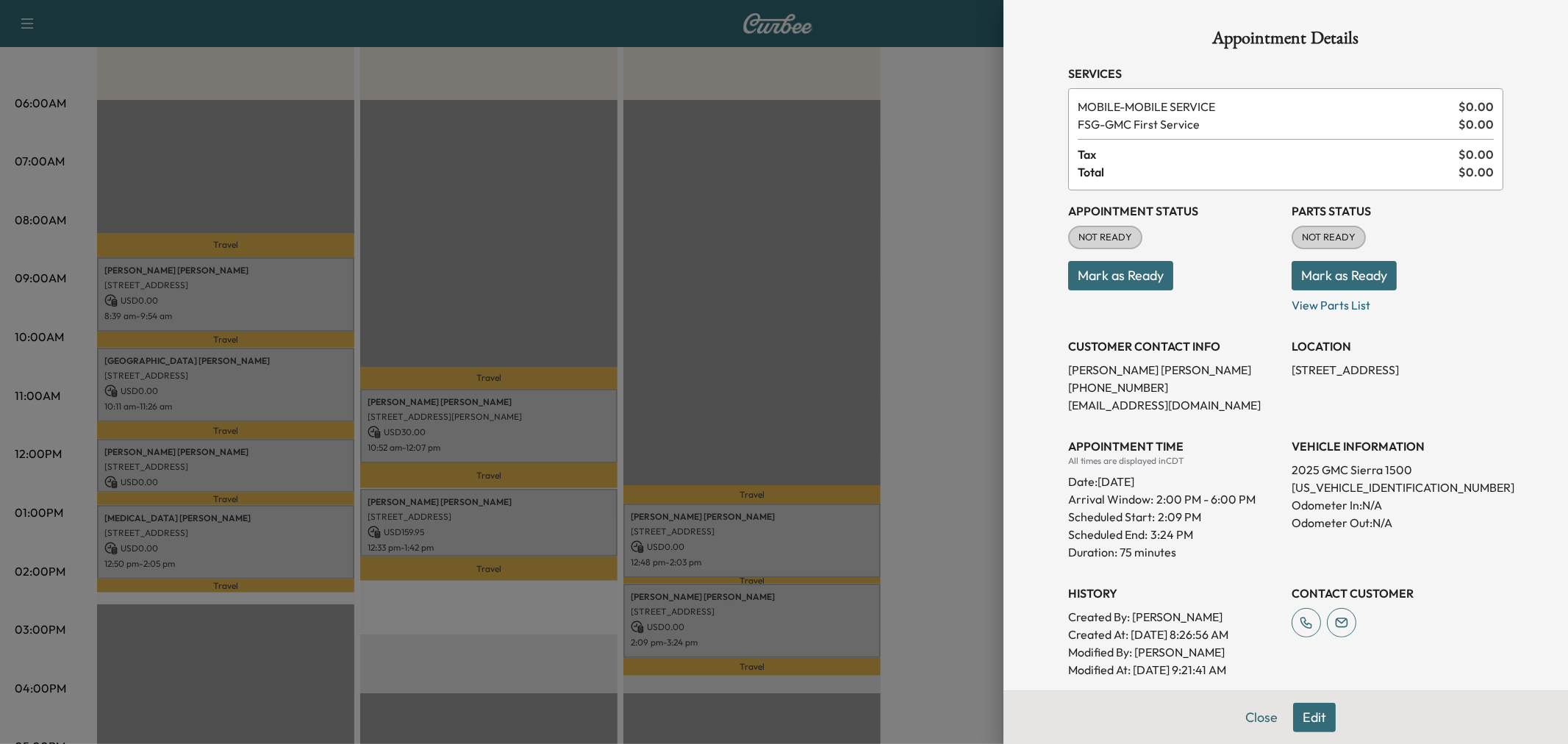
click at [776, 618] on div at bounding box center [784, 372] width 1568 height 744
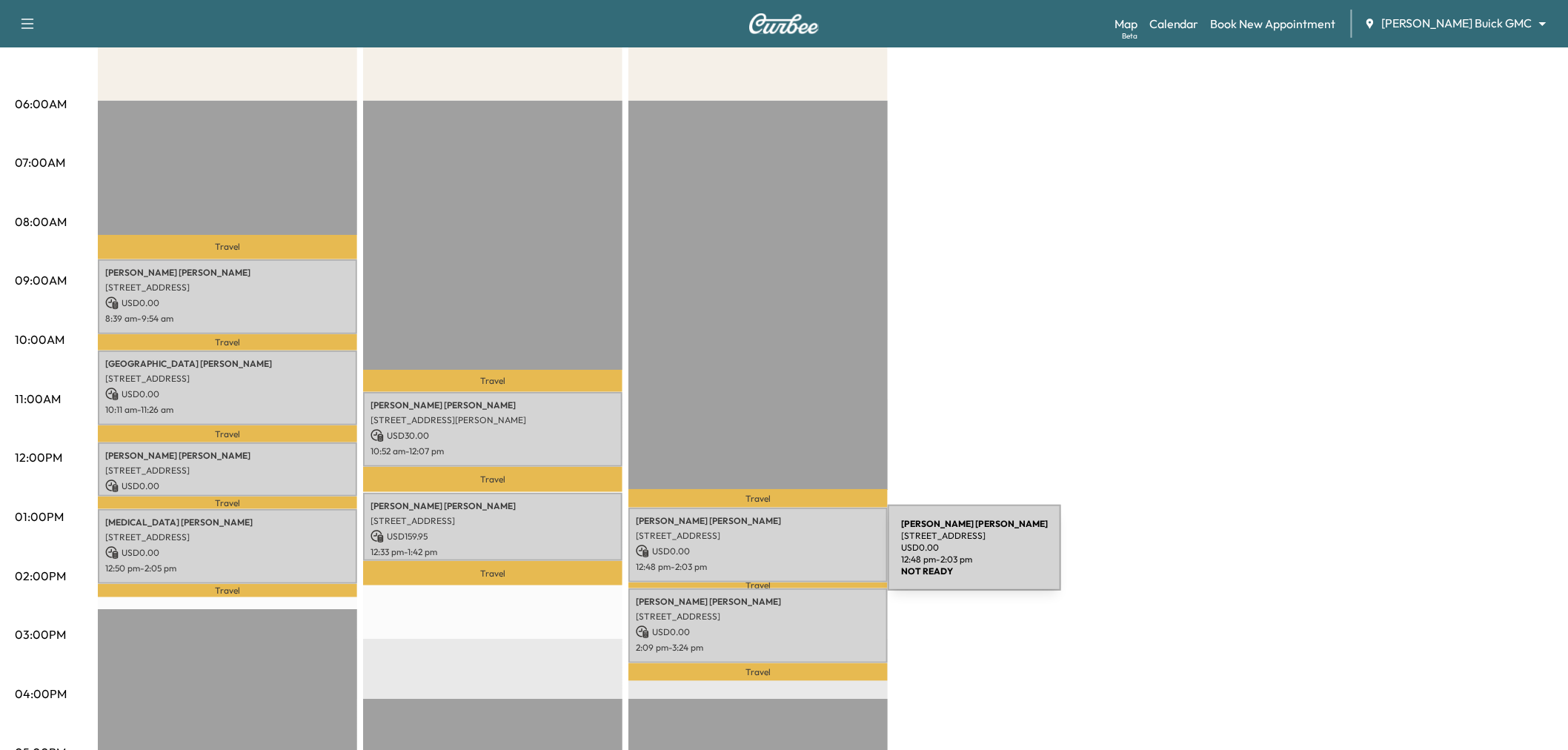
click at [777, 561] on p "12:48 pm - 2:03 pm" at bounding box center [758, 567] width 245 height 12
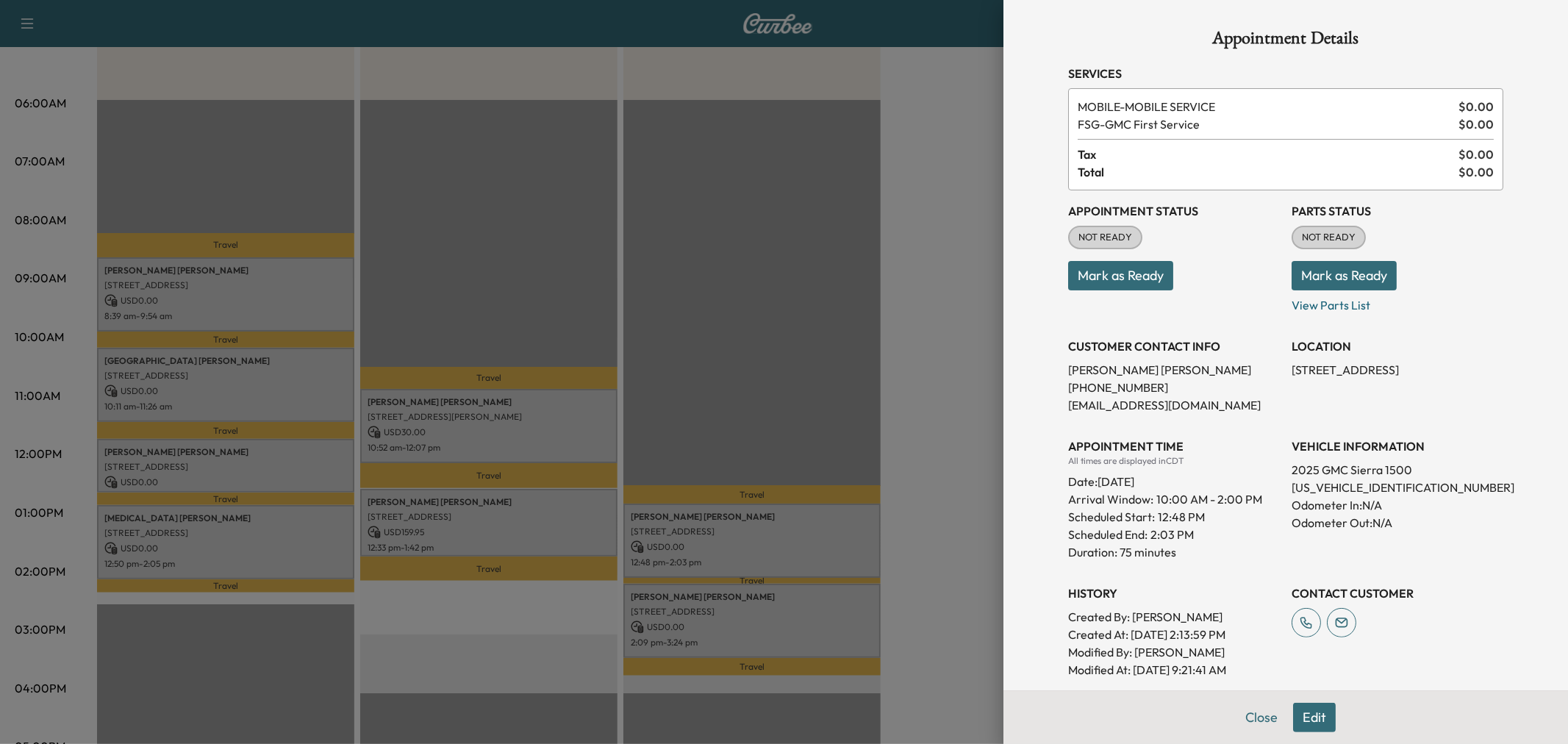
click at [771, 552] on div at bounding box center [784, 372] width 1568 height 744
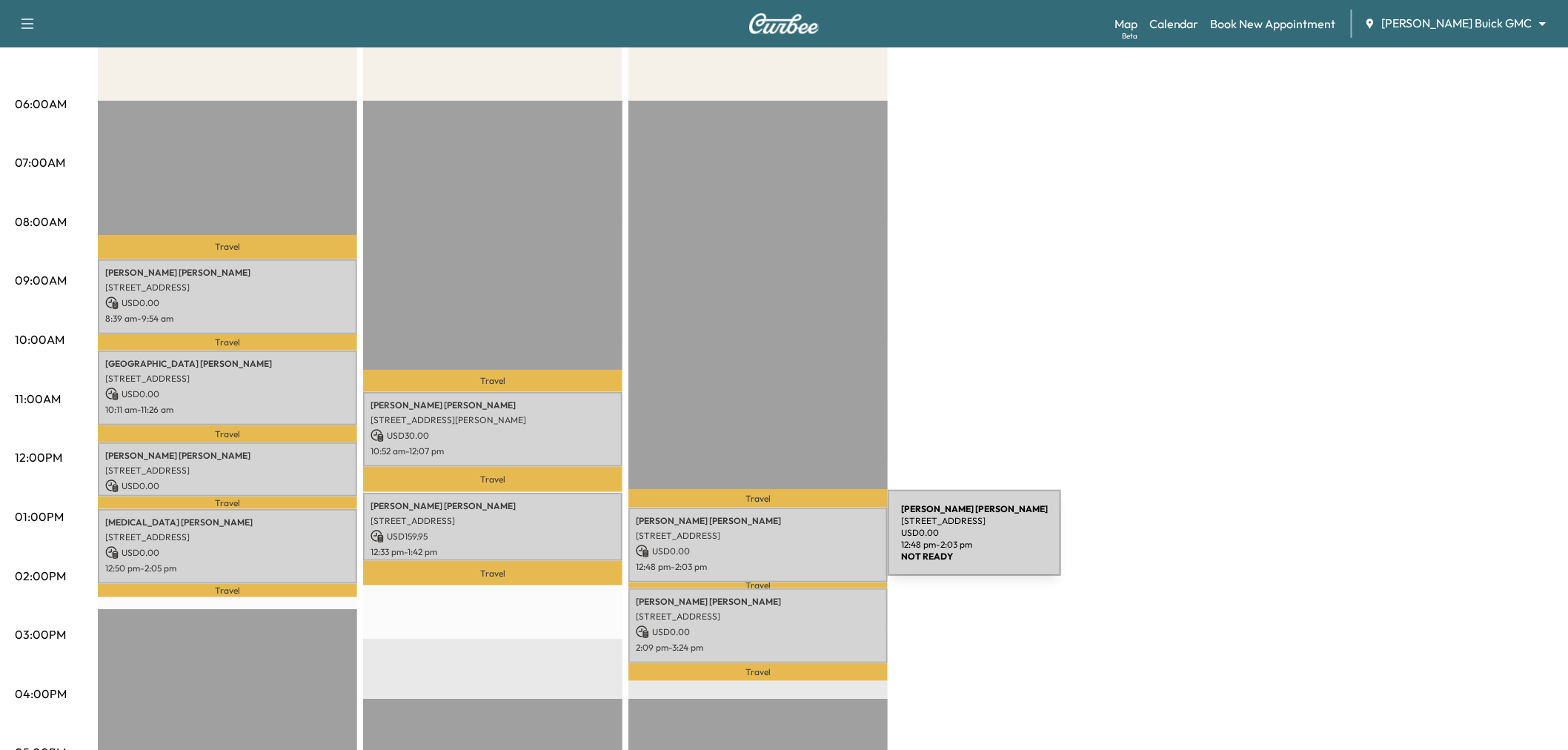
click at [777, 386] on div "Travel David Slosar 16060 Longvista Dr, Dallas, TX 75248, USA USD 0.00 12:48 pm…" at bounding box center [758, 580] width 260 height 958
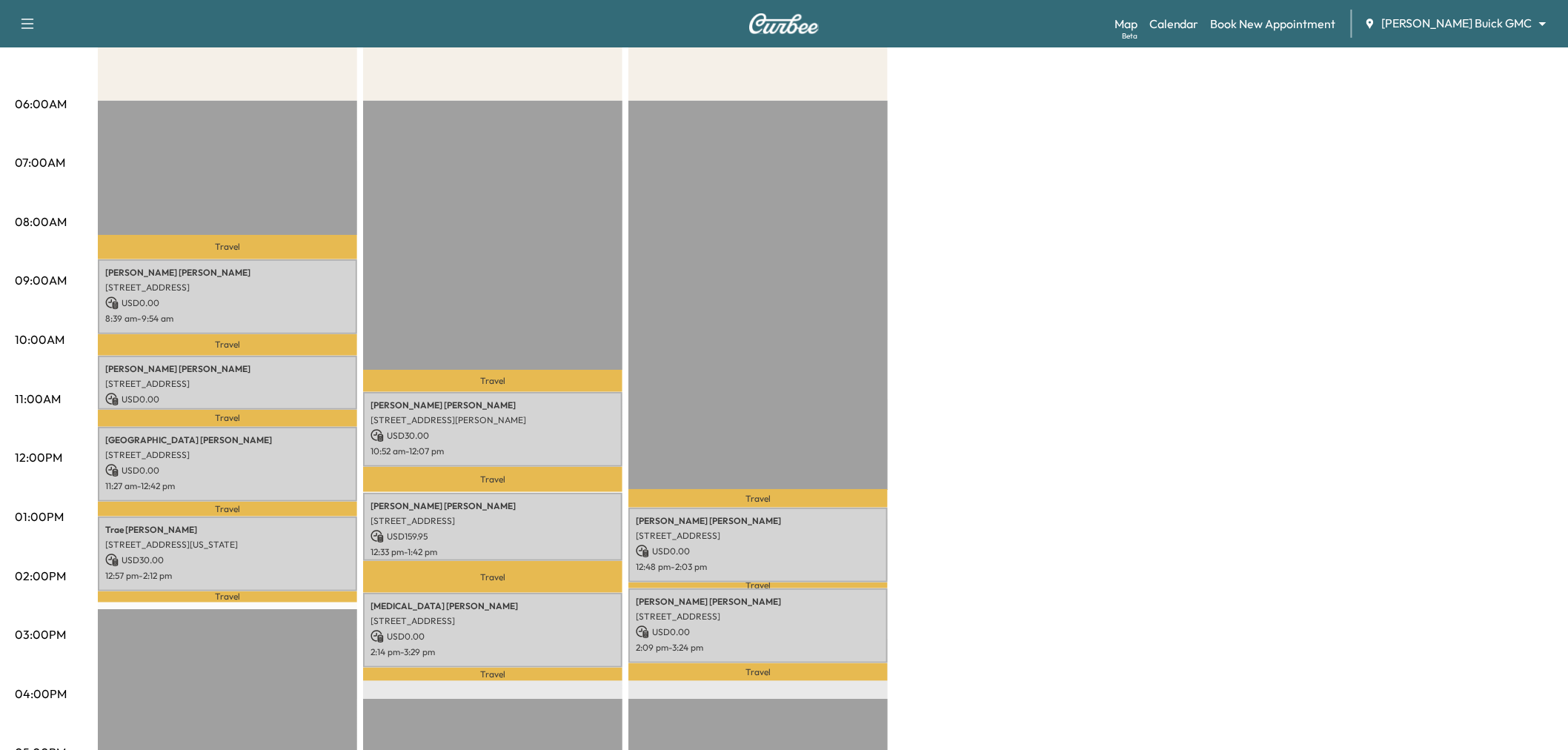
scroll to position [82, 0]
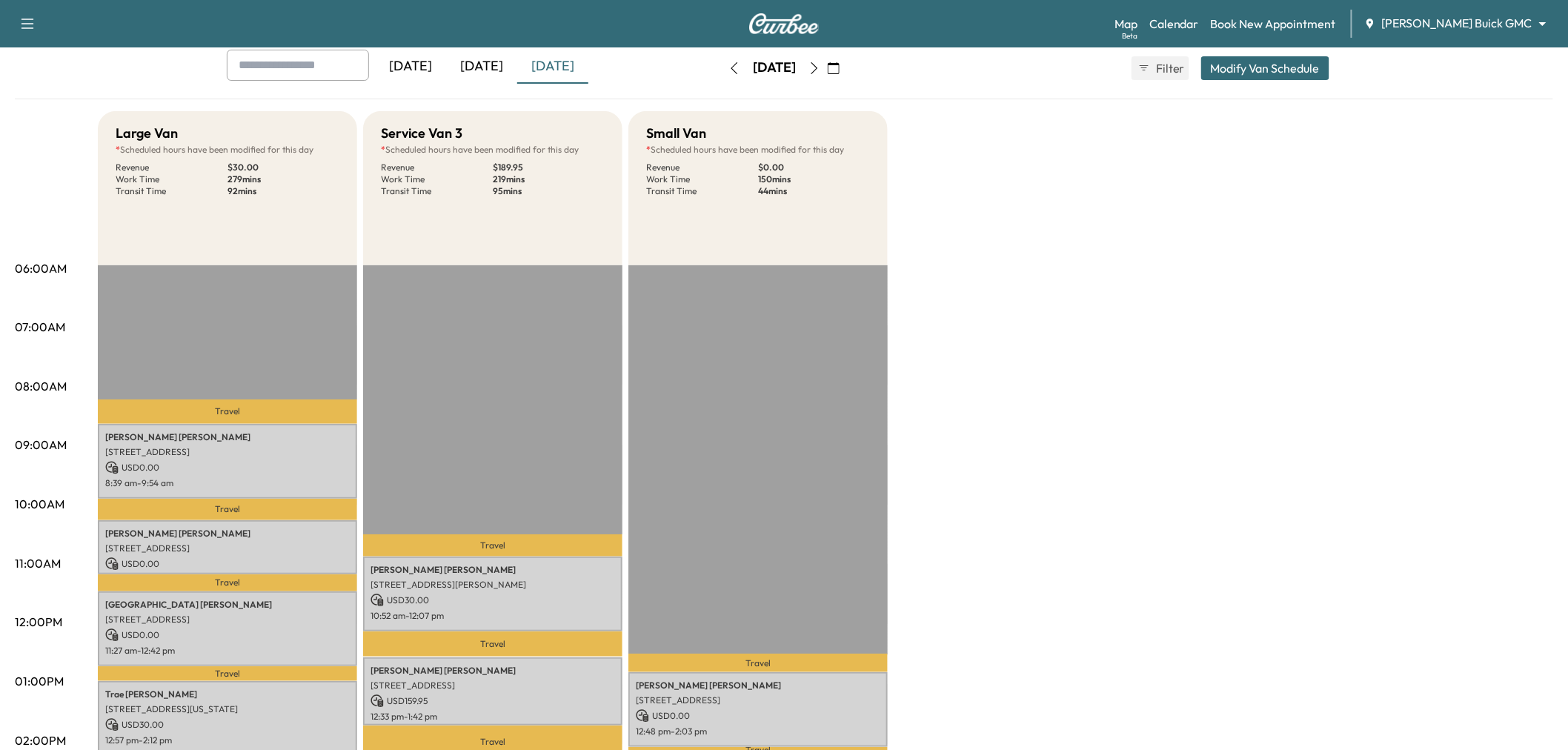
click at [491, 62] on div "[DATE]" at bounding box center [481, 66] width 71 height 34
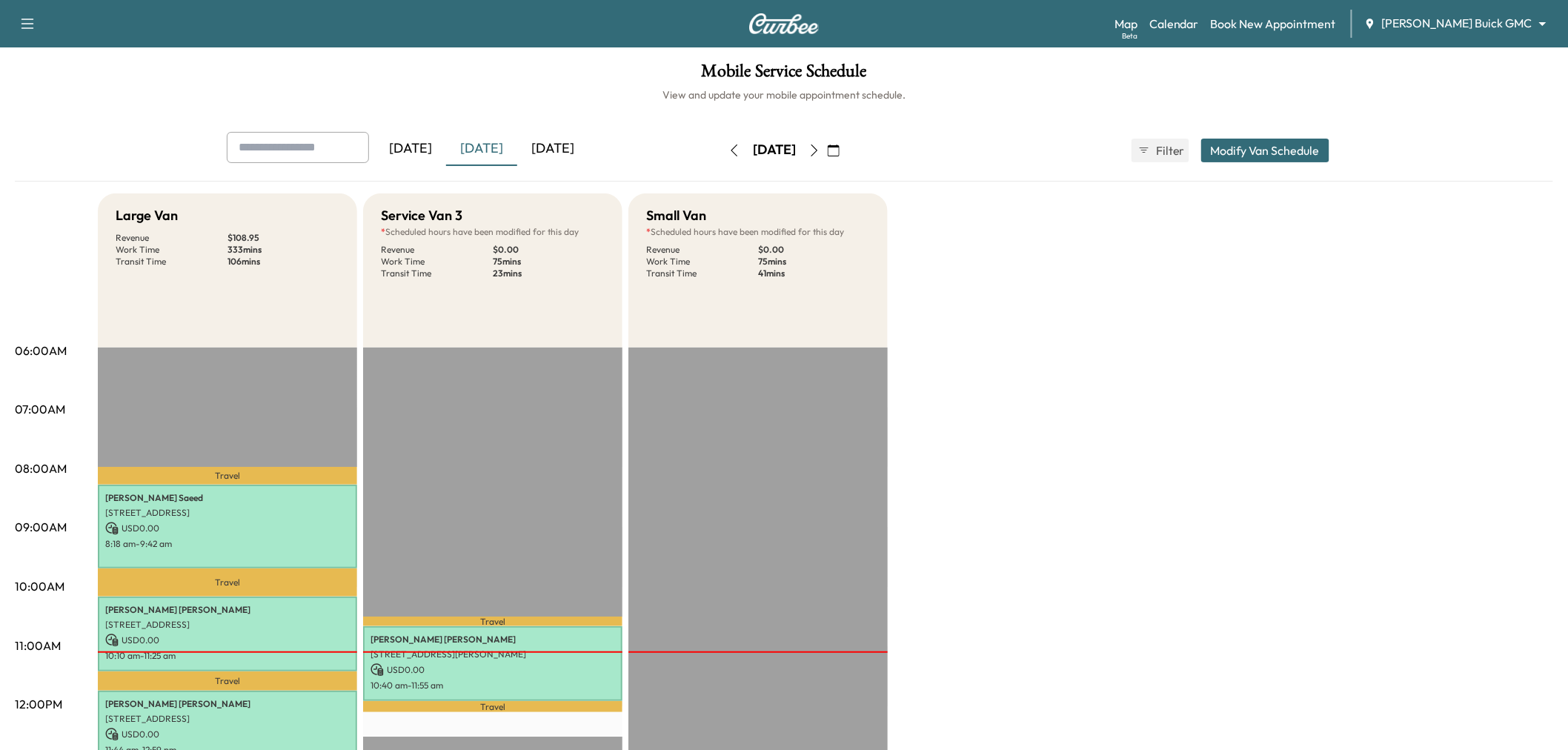
click at [561, 147] on div "[DATE]" at bounding box center [552, 149] width 71 height 34
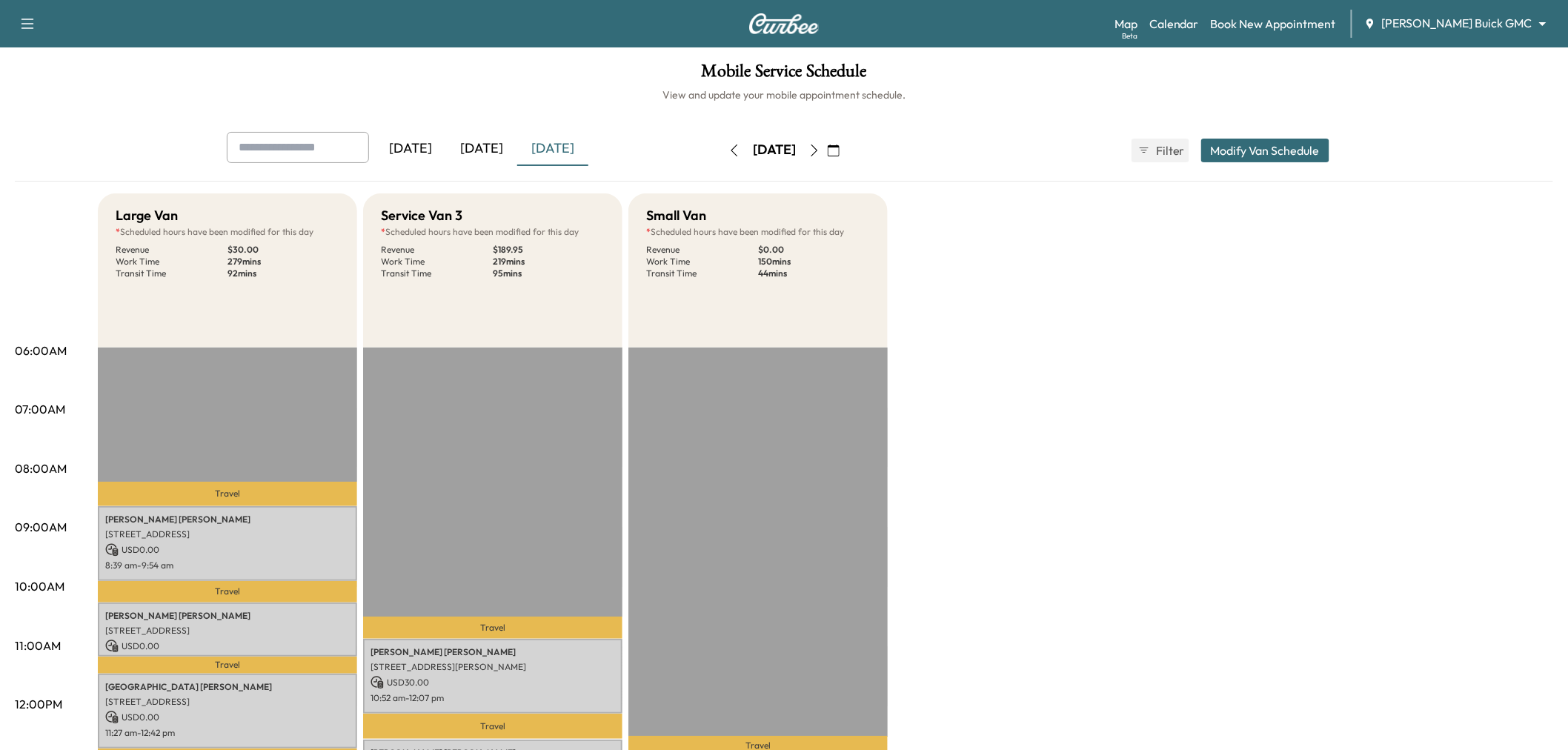
click at [483, 146] on div "[DATE]" at bounding box center [481, 149] width 71 height 34
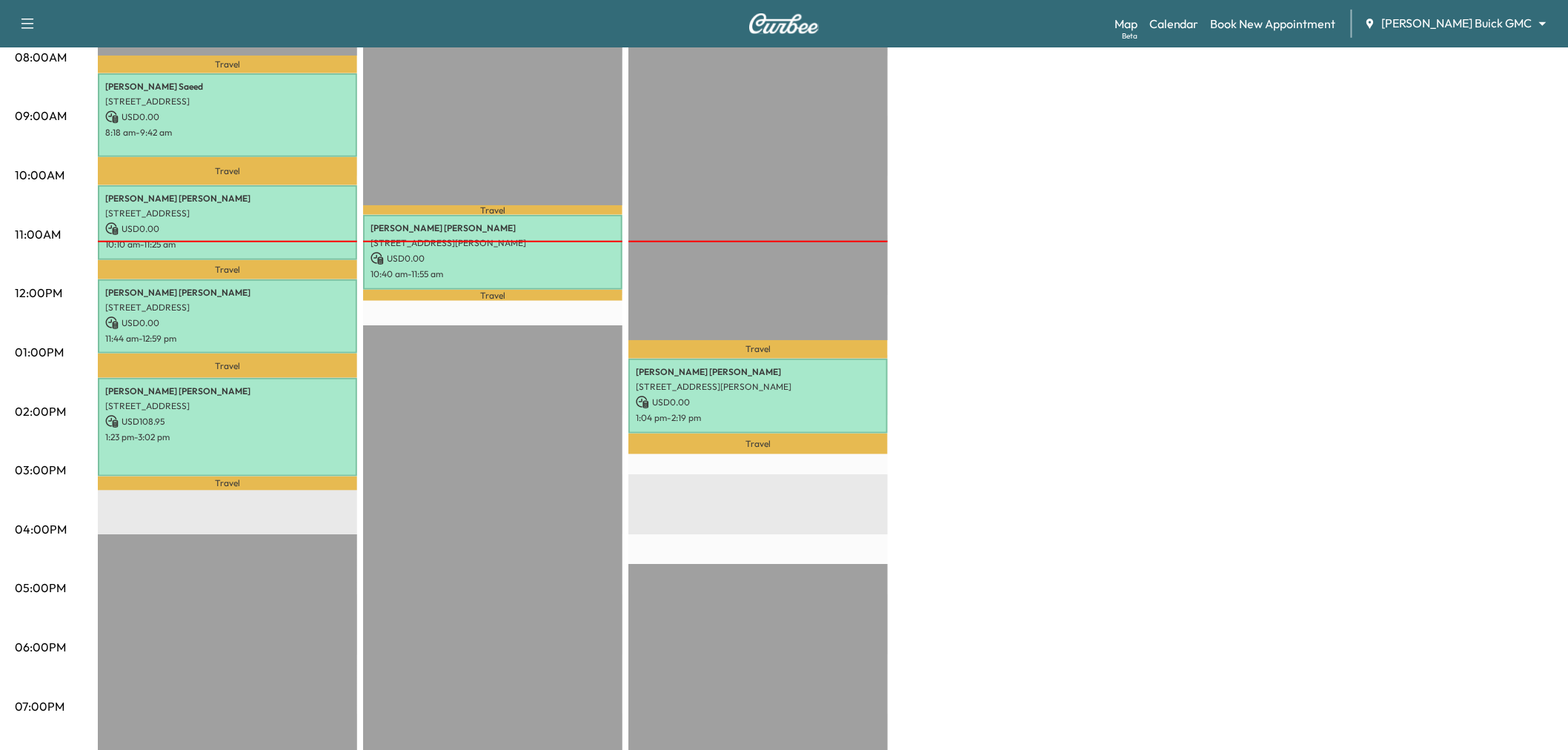
scroll to position [329, 0]
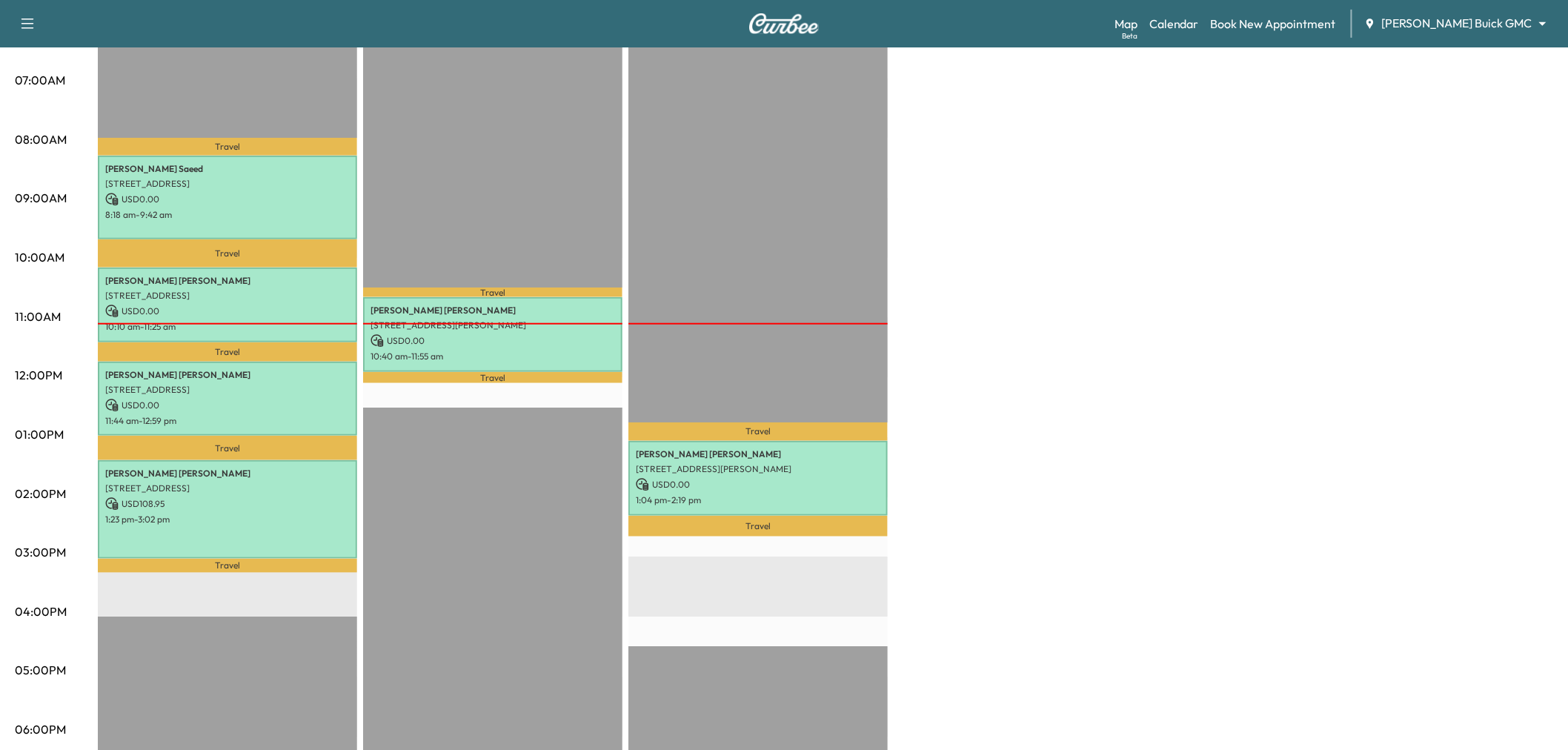
click at [996, 399] on div "Large Van Revenue $ 108.95 Work Time 333 mins Transit Time 106 mins Travel Raks…" at bounding box center [825, 420] width 1455 height 1112
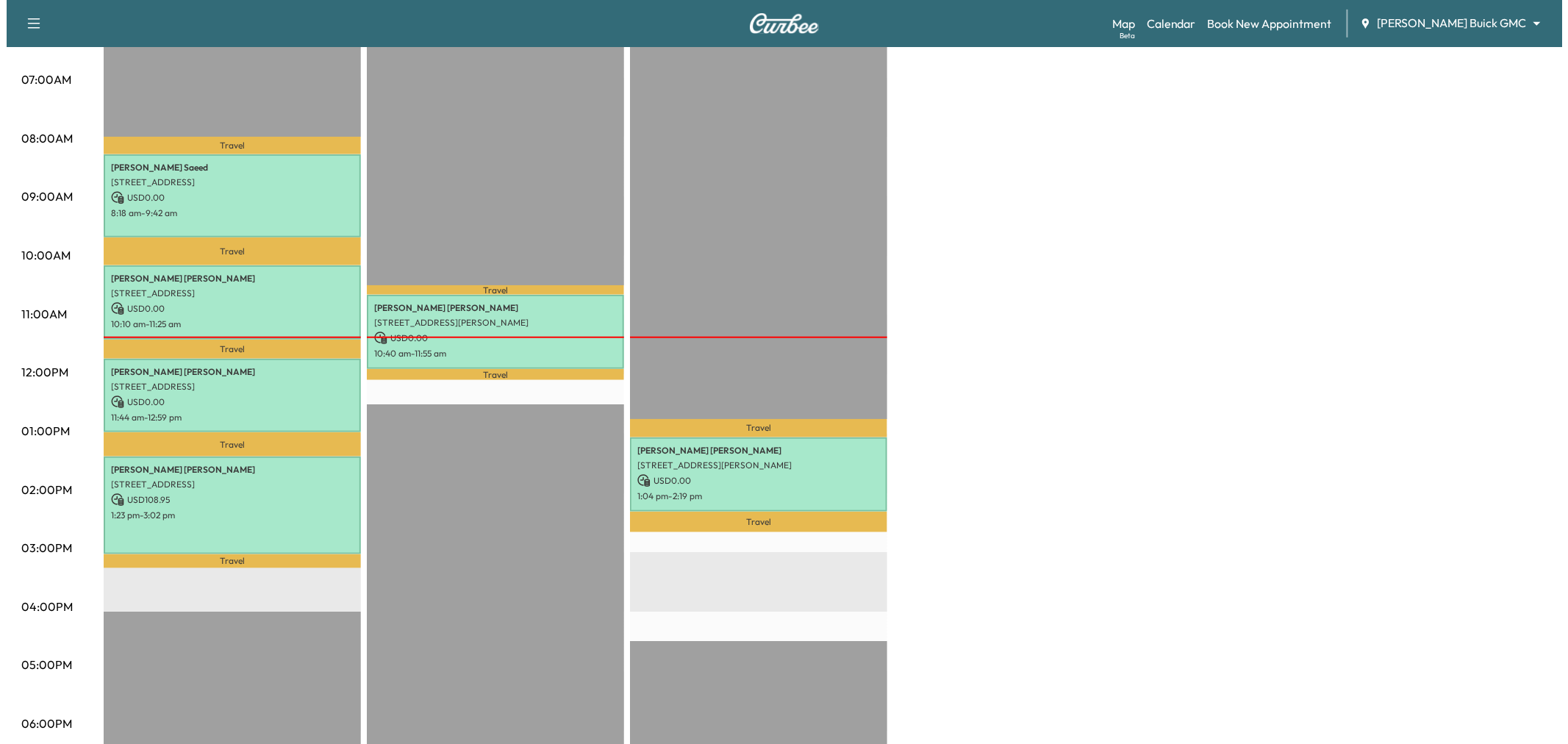
scroll to position [0, 0]
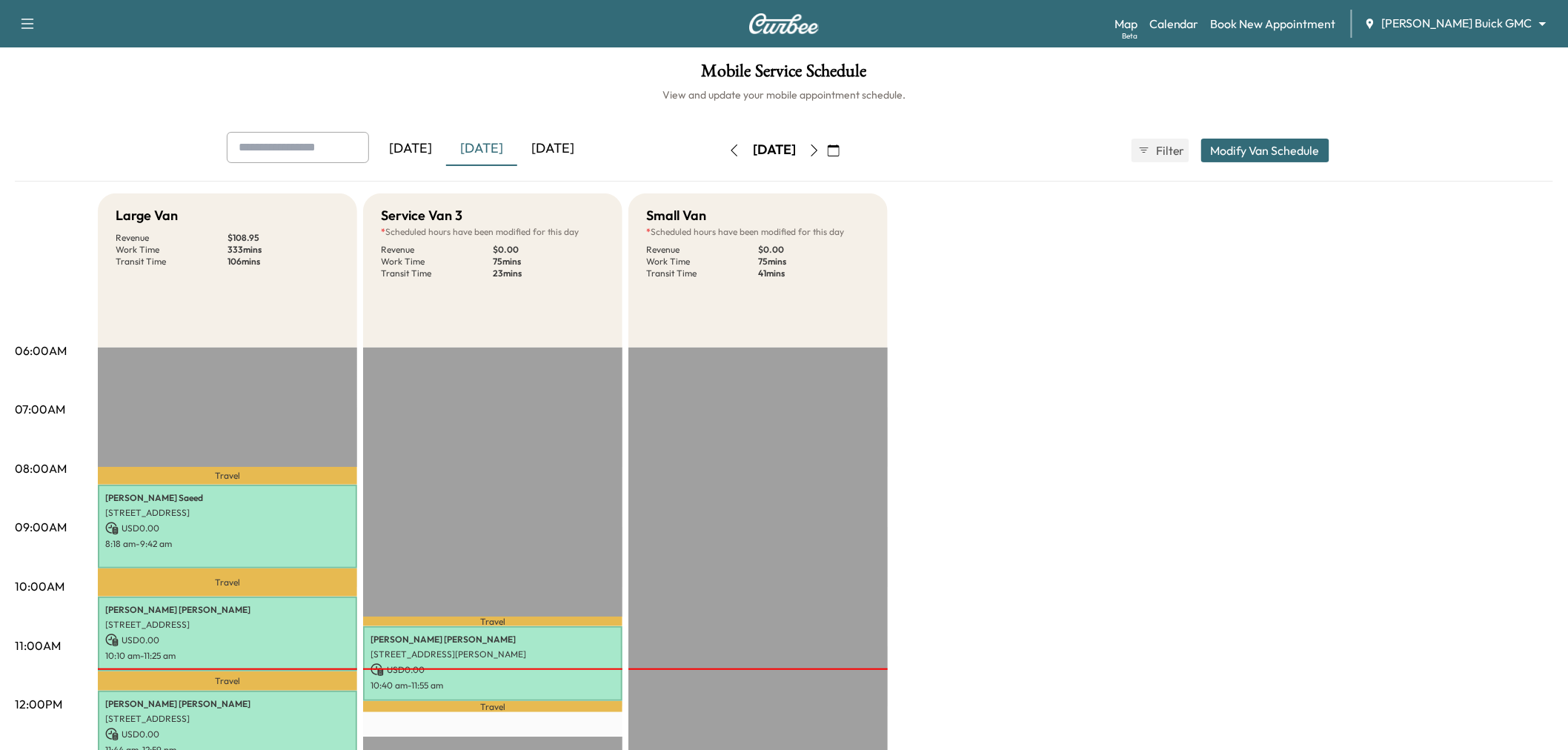
click at [551, 132] on div "[DATE]" at bounding box center [552, 149] width 71 height 34
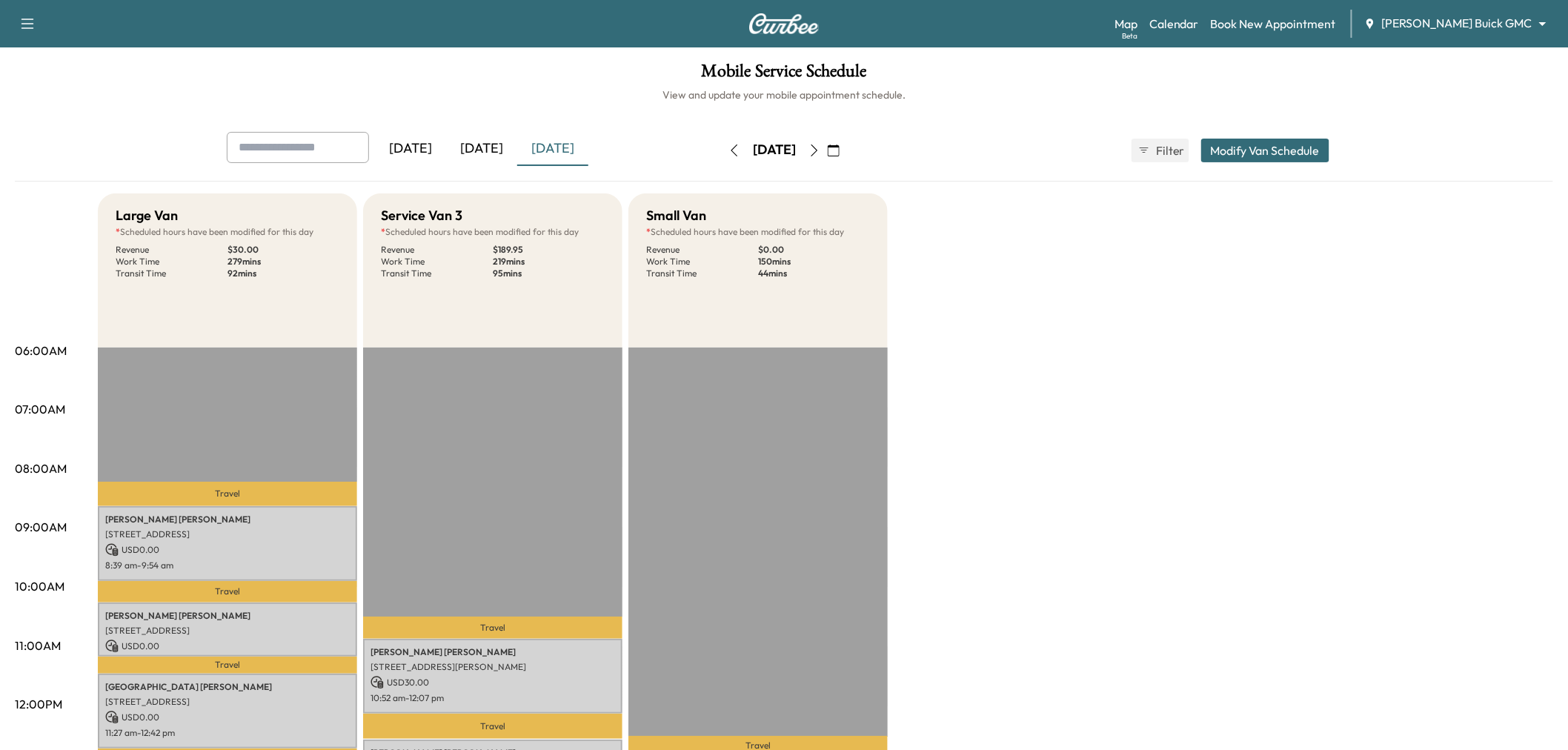
click at [827, 150] on button "button" at bounding box center [814, 150] width 26 height 24
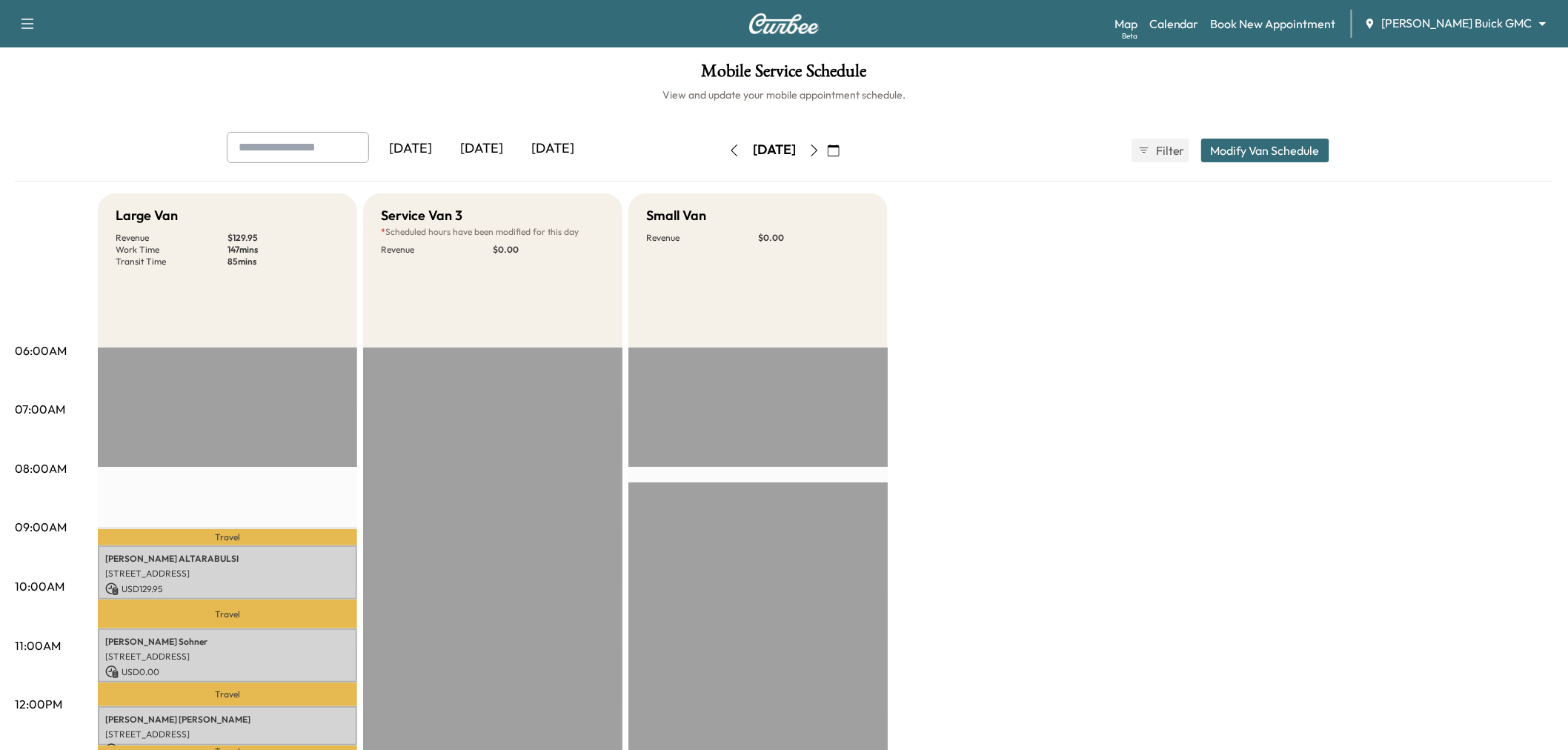
click at [820, 153] on icon "button" at bounding box center [814, 150] width 12 height 12
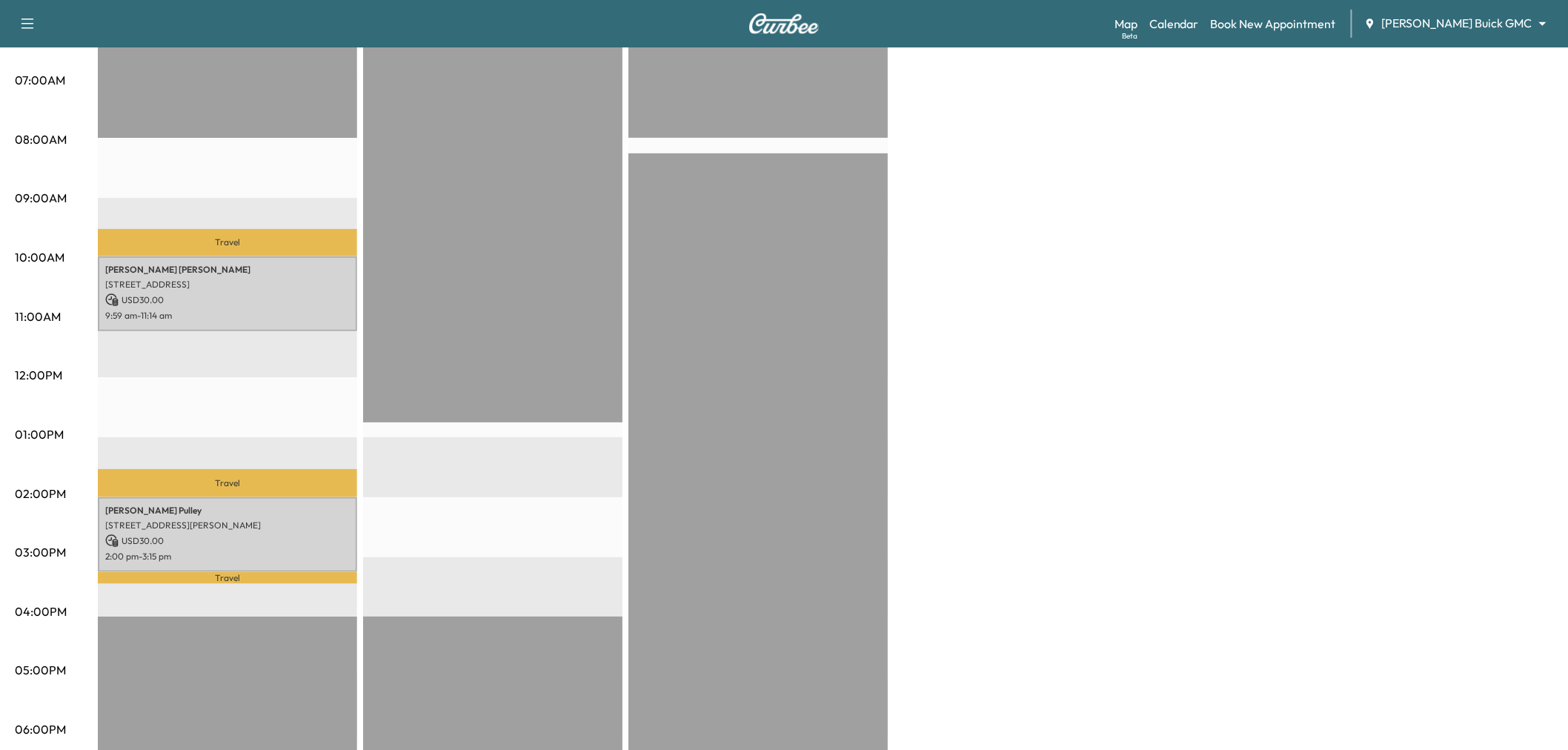
scroll to position [247, 0]
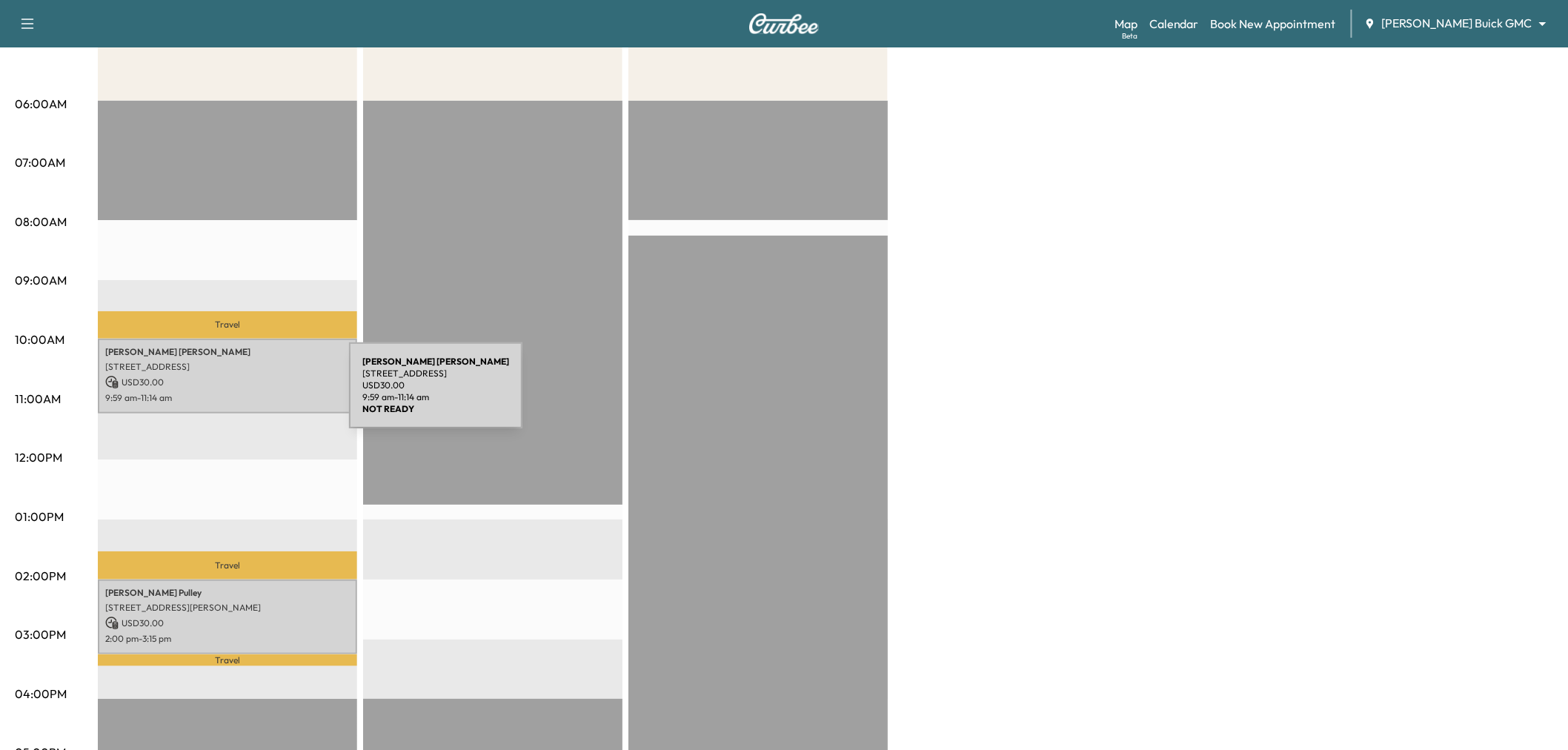
click at [238, 394] on p "9:59 am - 11:14 am" at bounding box center [228, 398] width 245 height 12
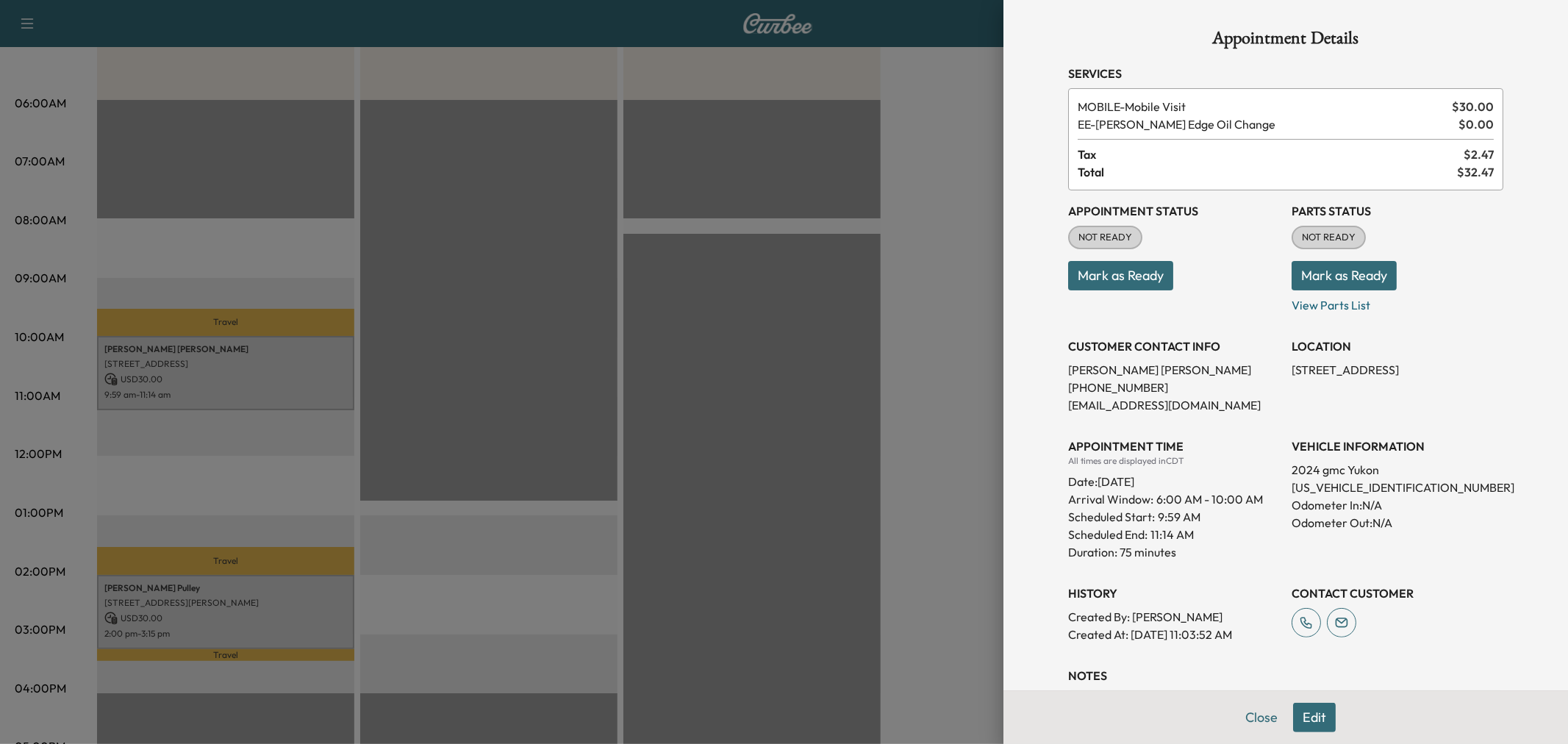
click at [1293, 719] on button "Edit" at bounding box center [1314, 717] width 43 height 29
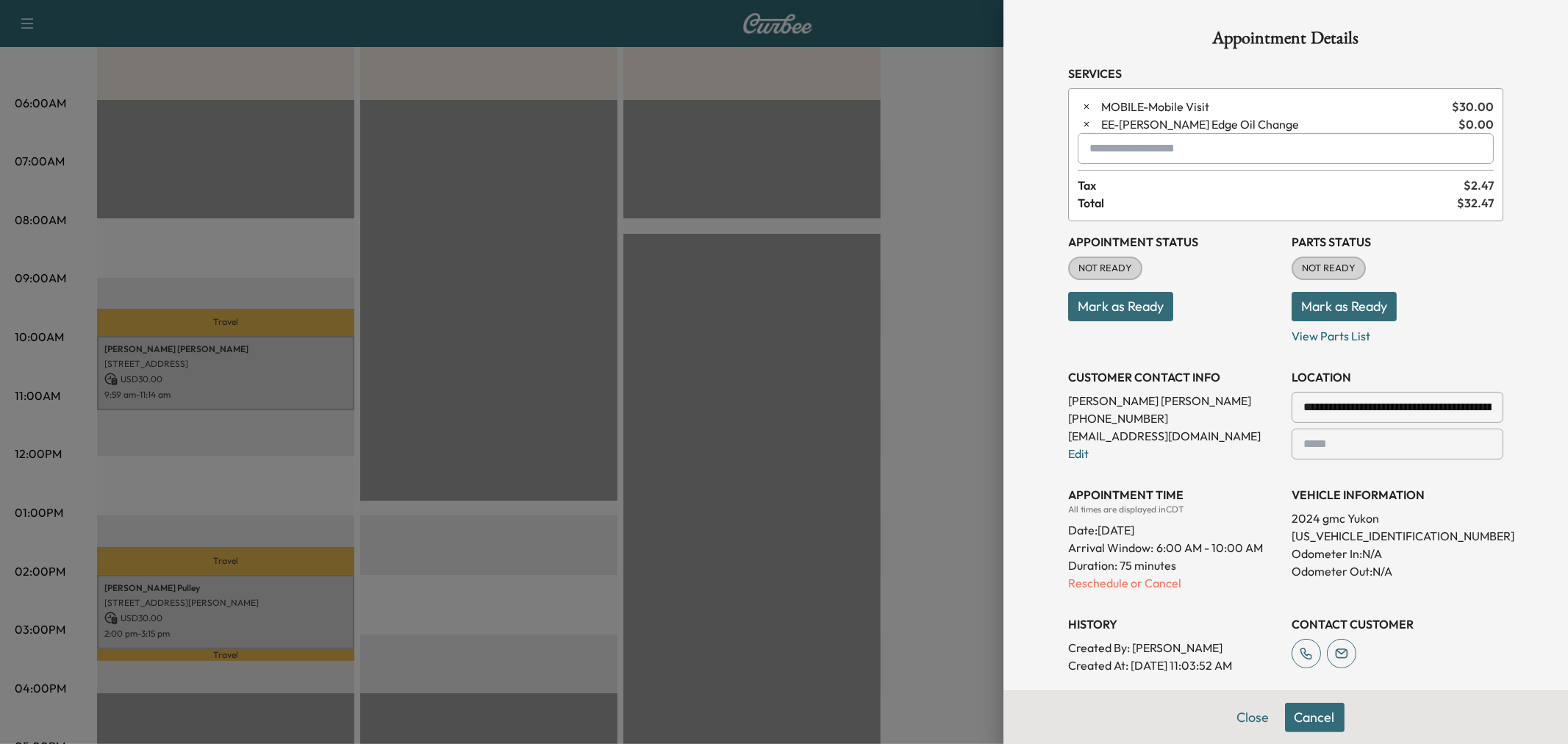
click at [1135, 157] on input "text" at bounding box center [1285, 148] width 416 height 31
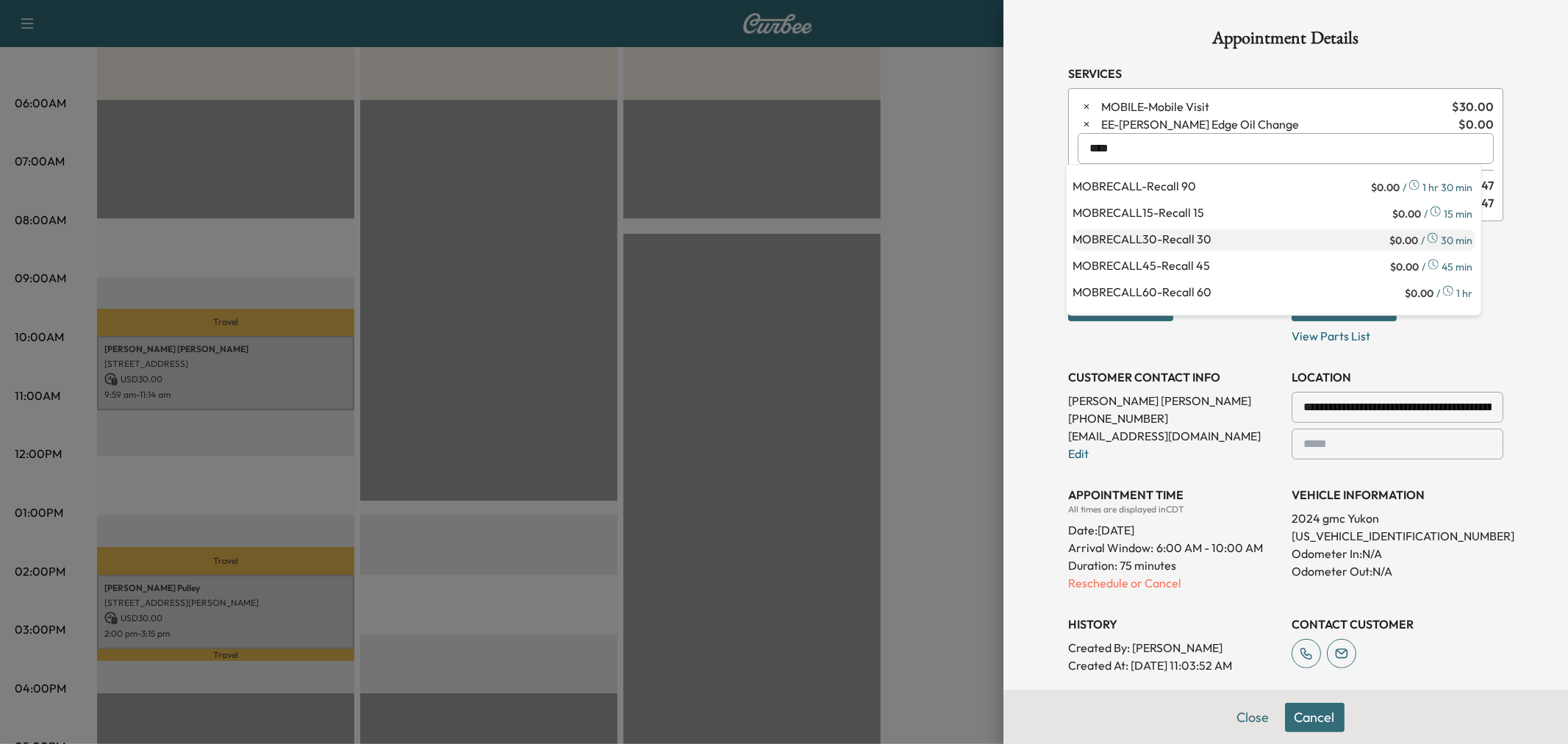
click at [1218, 239] on p "MOBRECALL30 - Recall 30" at bounding box center [1230, 240] width 314 height 21
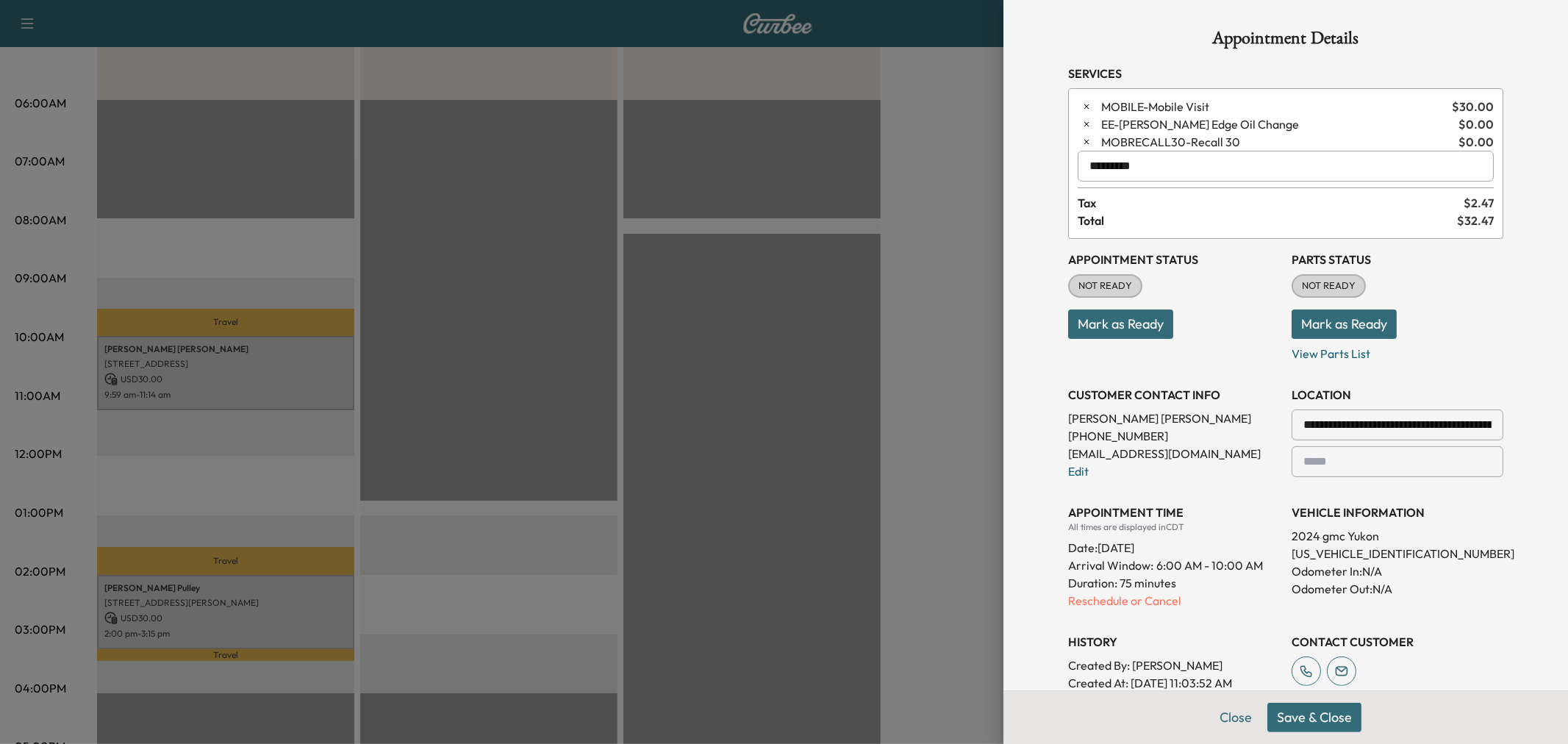
type input "*********"
click at [1298, 723] on button "Save & Close" at bounding box center [1314, 717] width 94 height 29
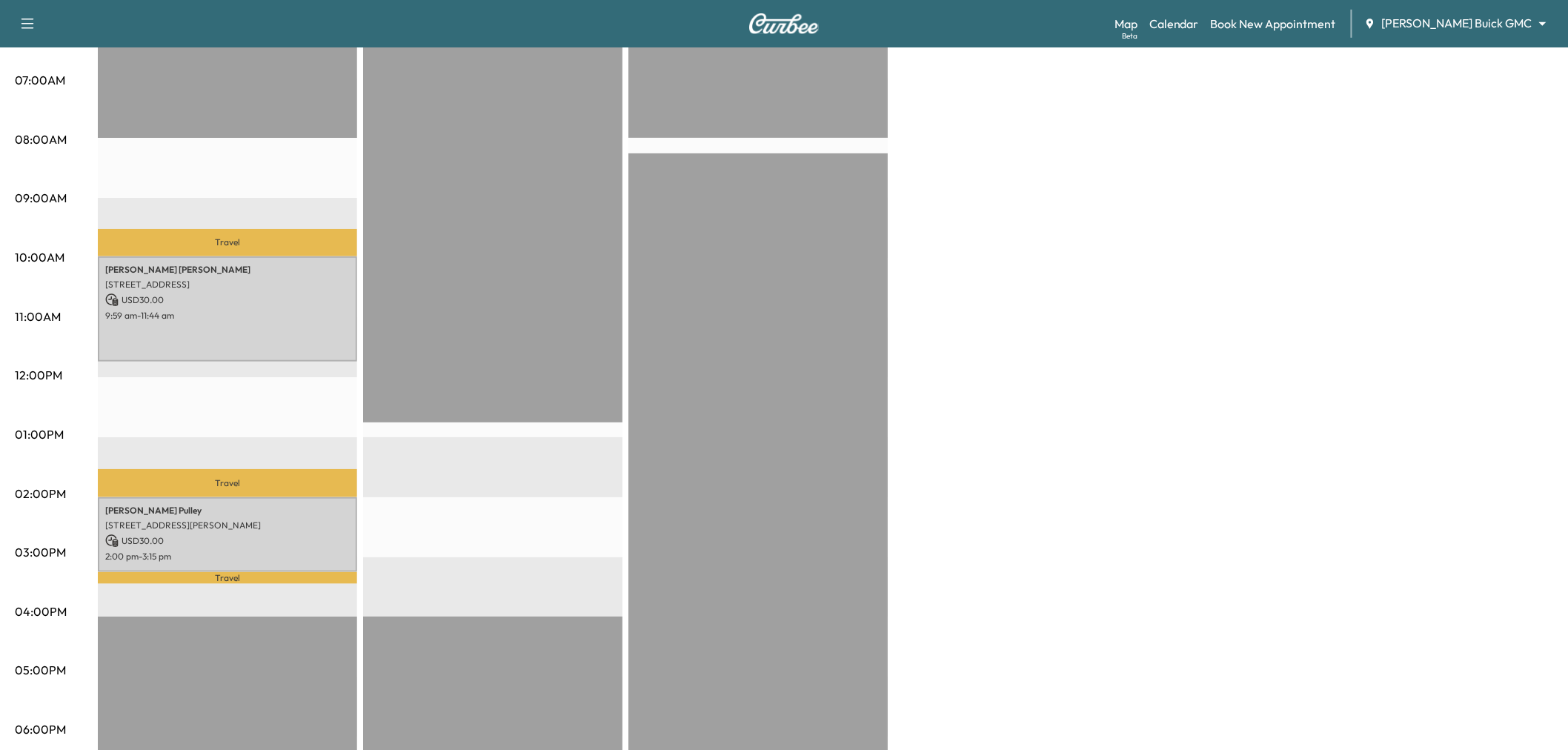
scroll to position [0, 0]
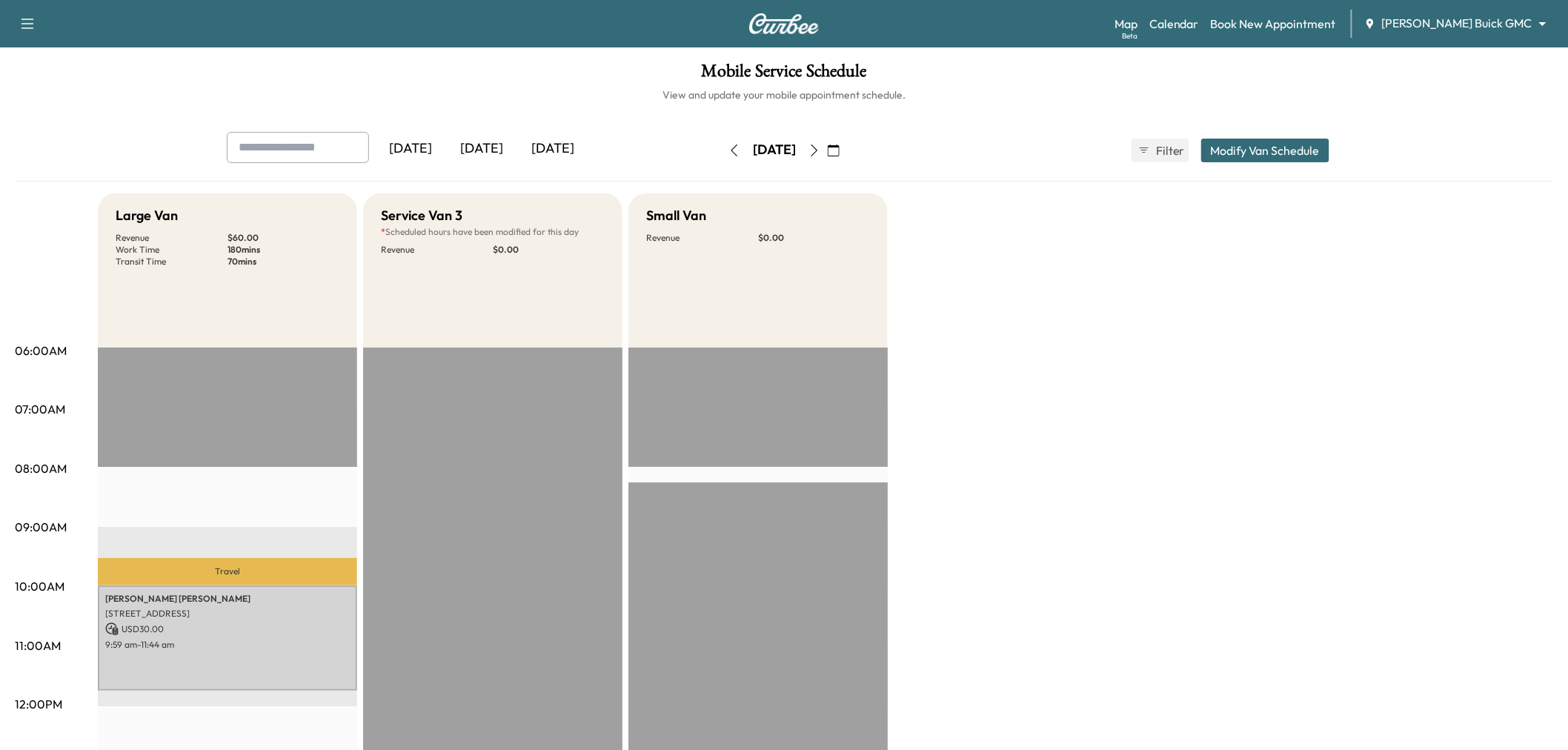
click at [729, 154] on icon "button" at bounding box center [734, 150] width 12 height 12
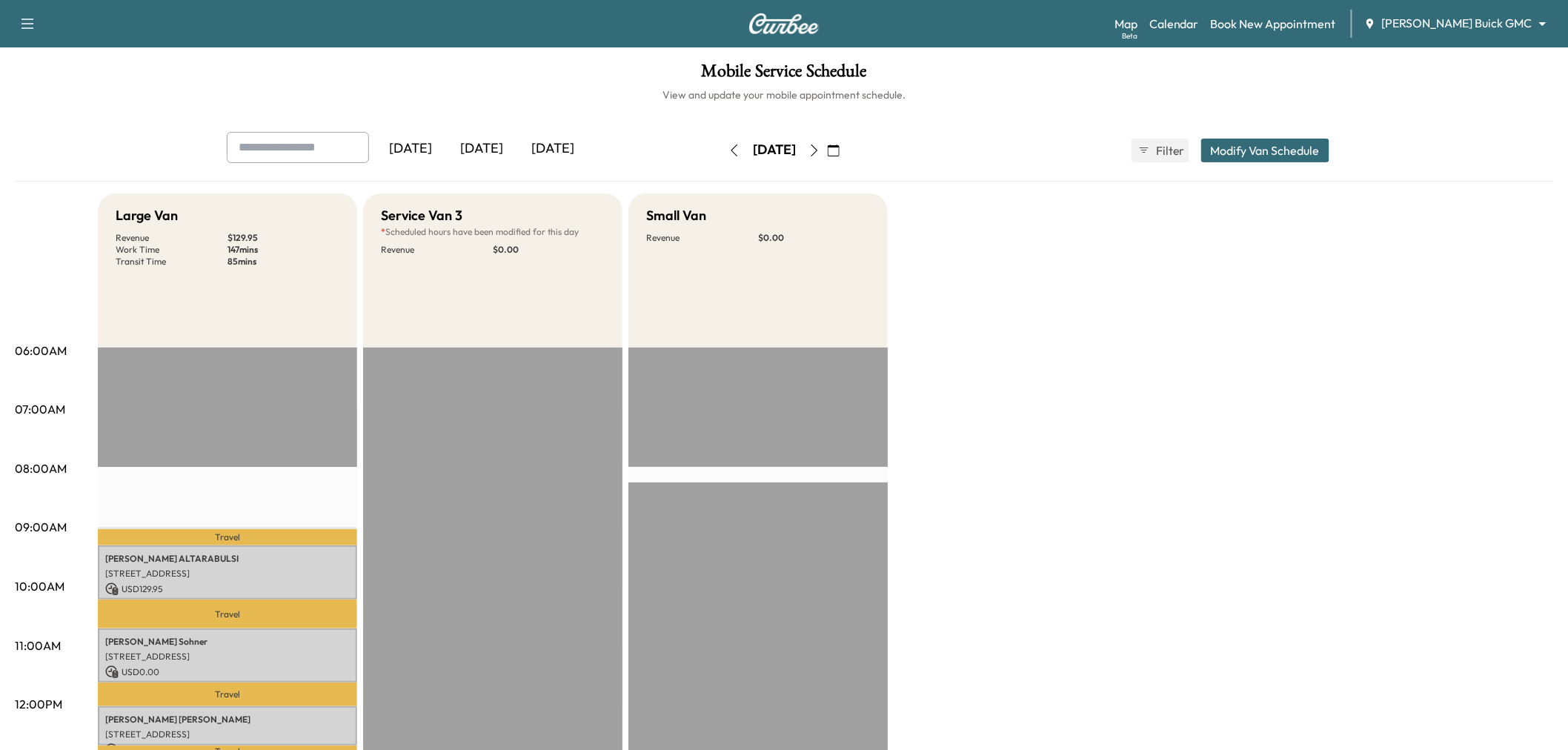
click at [569, 144] on div "[DATE]" at bounding box center [552, 149] width 71 height 34
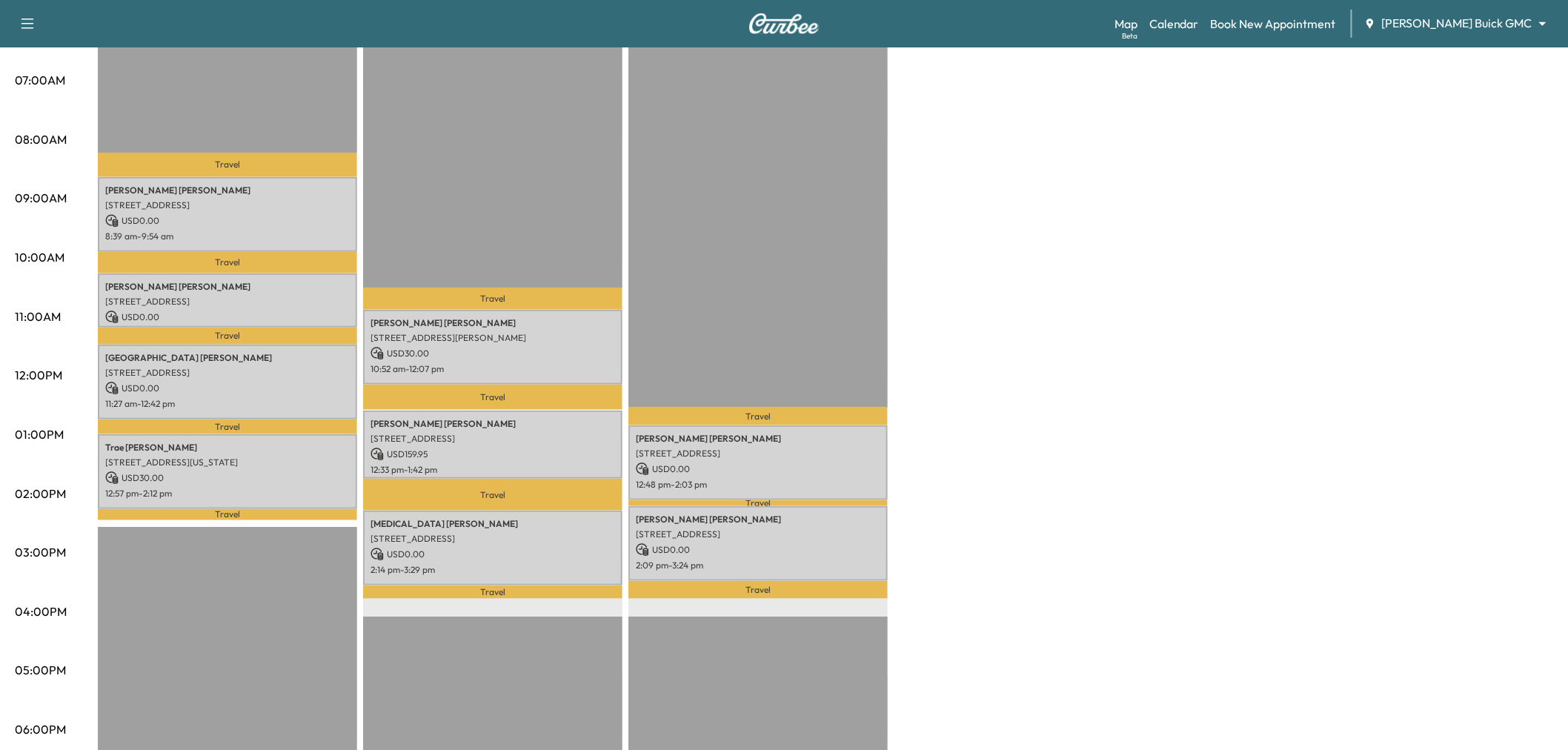
scroll to position [494, 0]
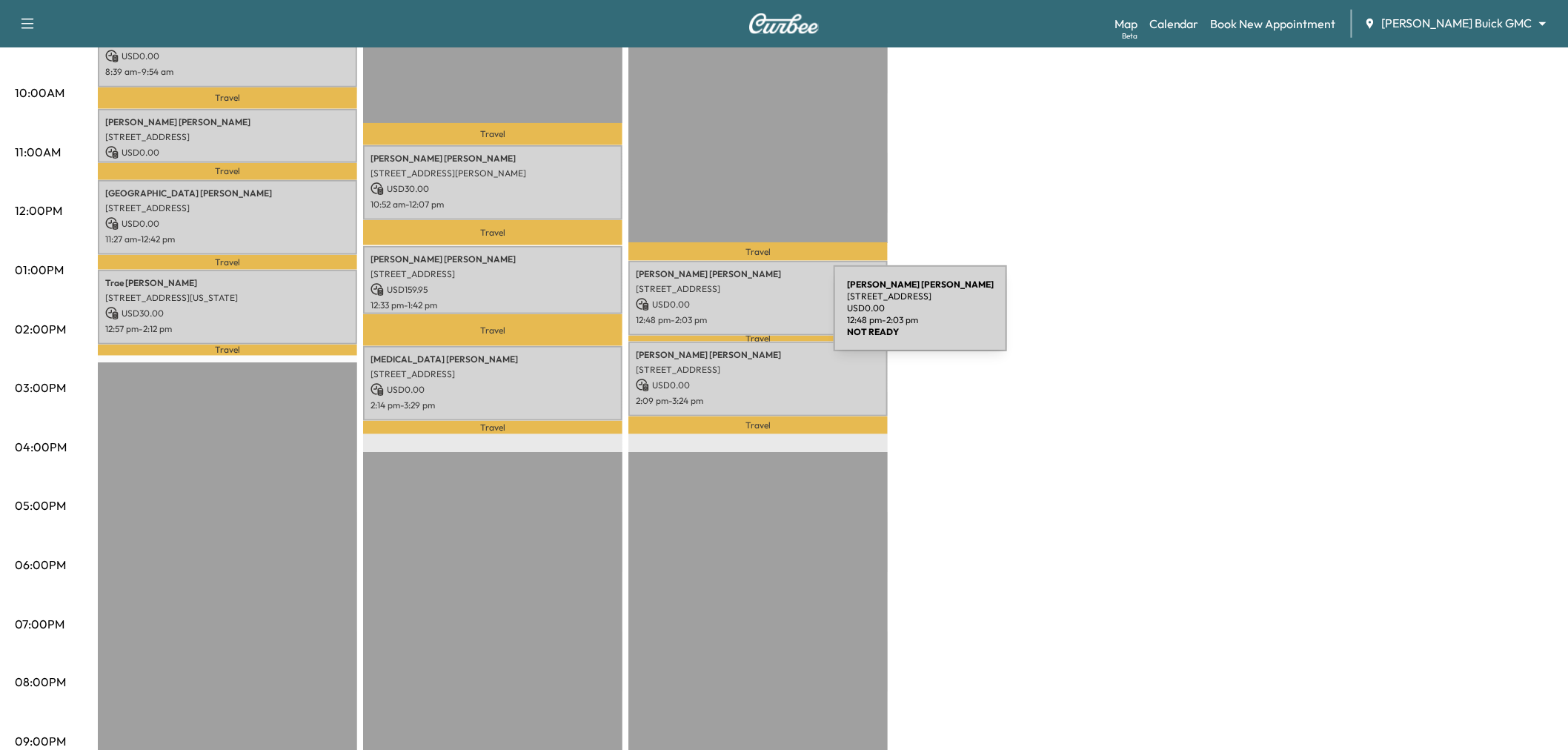
click at [722, 317] on p "12:48 pm - 2:03 pm" at bounding box center [758, 320] width 245 height 12
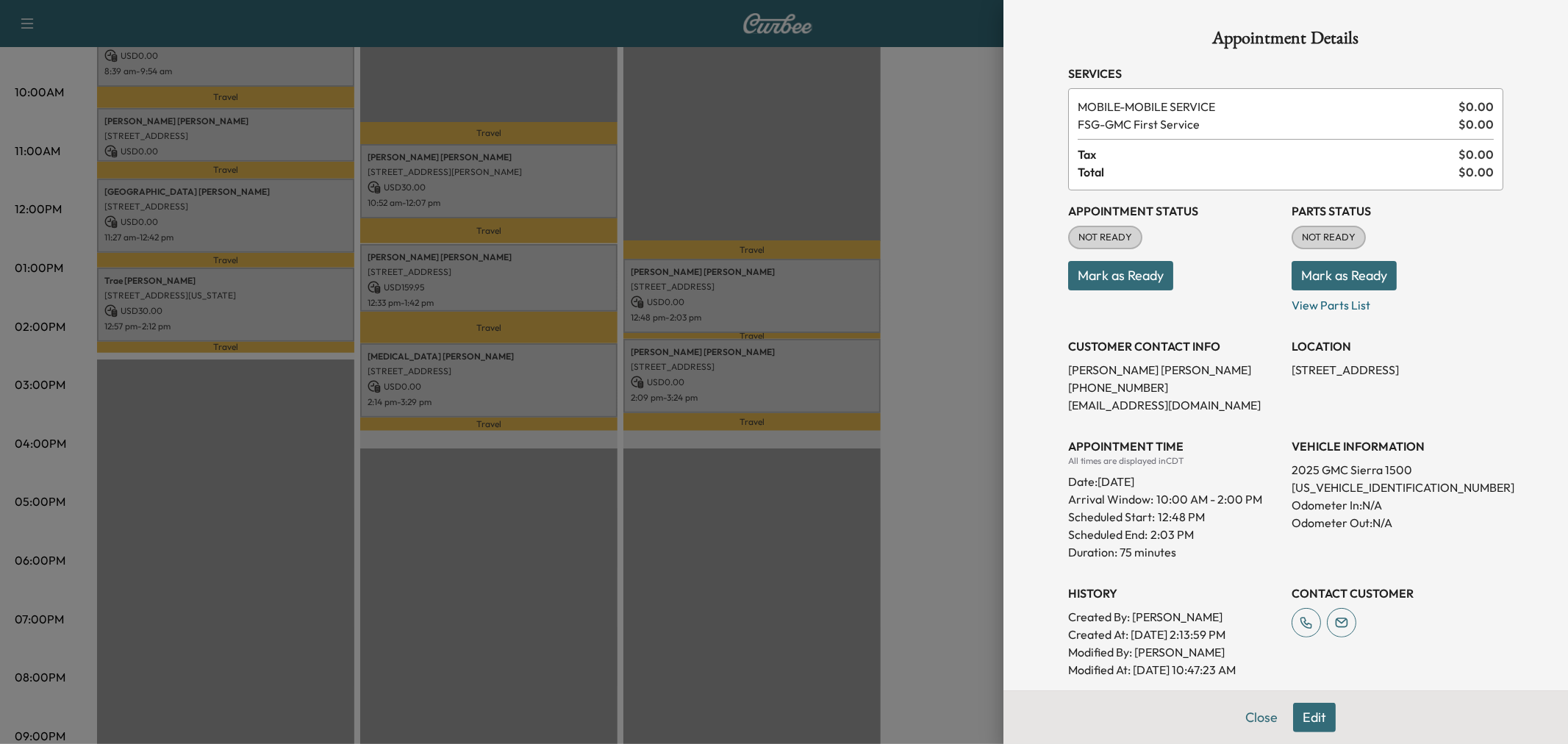
click at [771, 383] on div at bounding box center [784, 372] width 1568 height 744
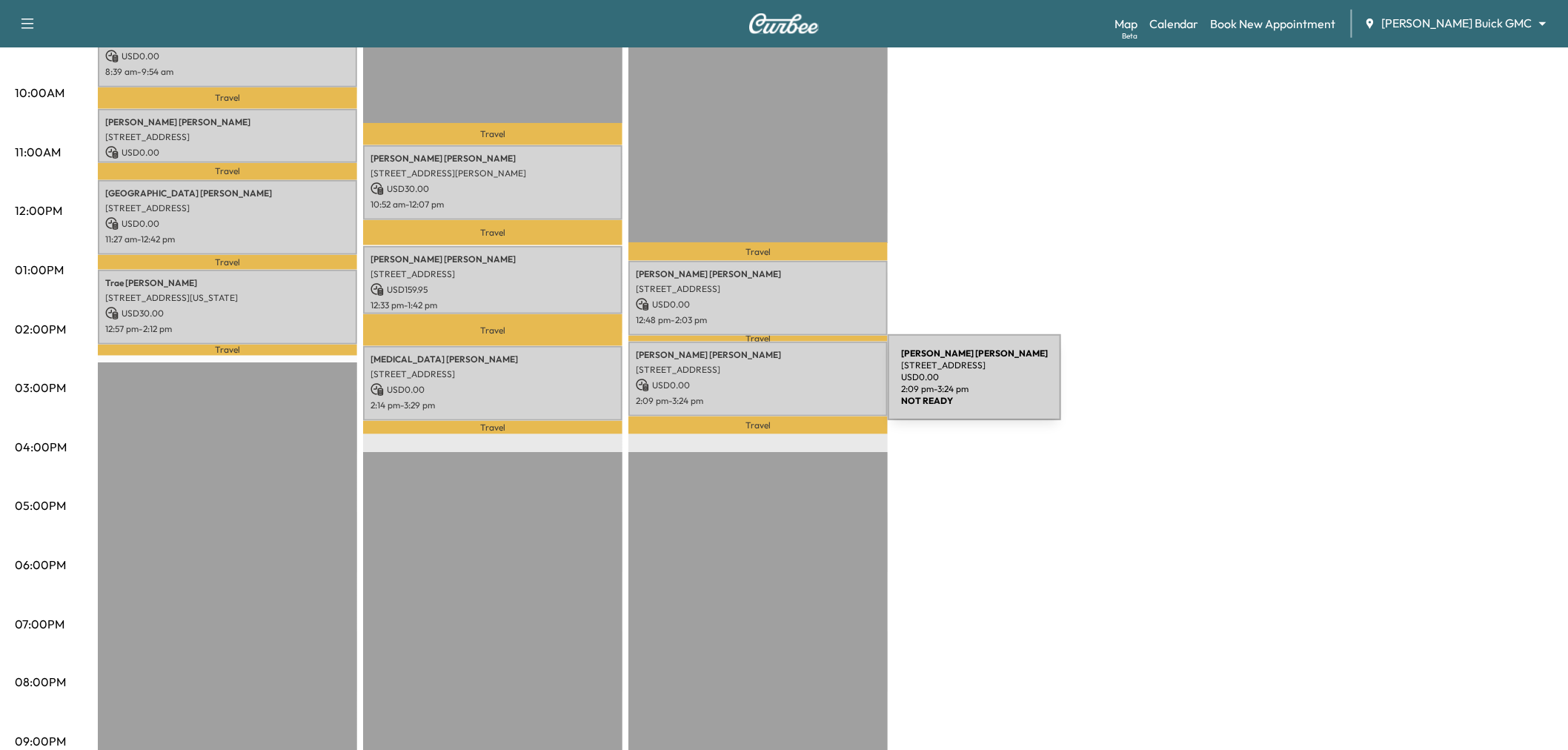
click at [777, 386] on div "Rodney Barr 7664 Indian Springs Road, Dallas, TX 75248, US USD 0.00 2:09 pm - 3…" at bounding box center [758, 379] width 260 height 75
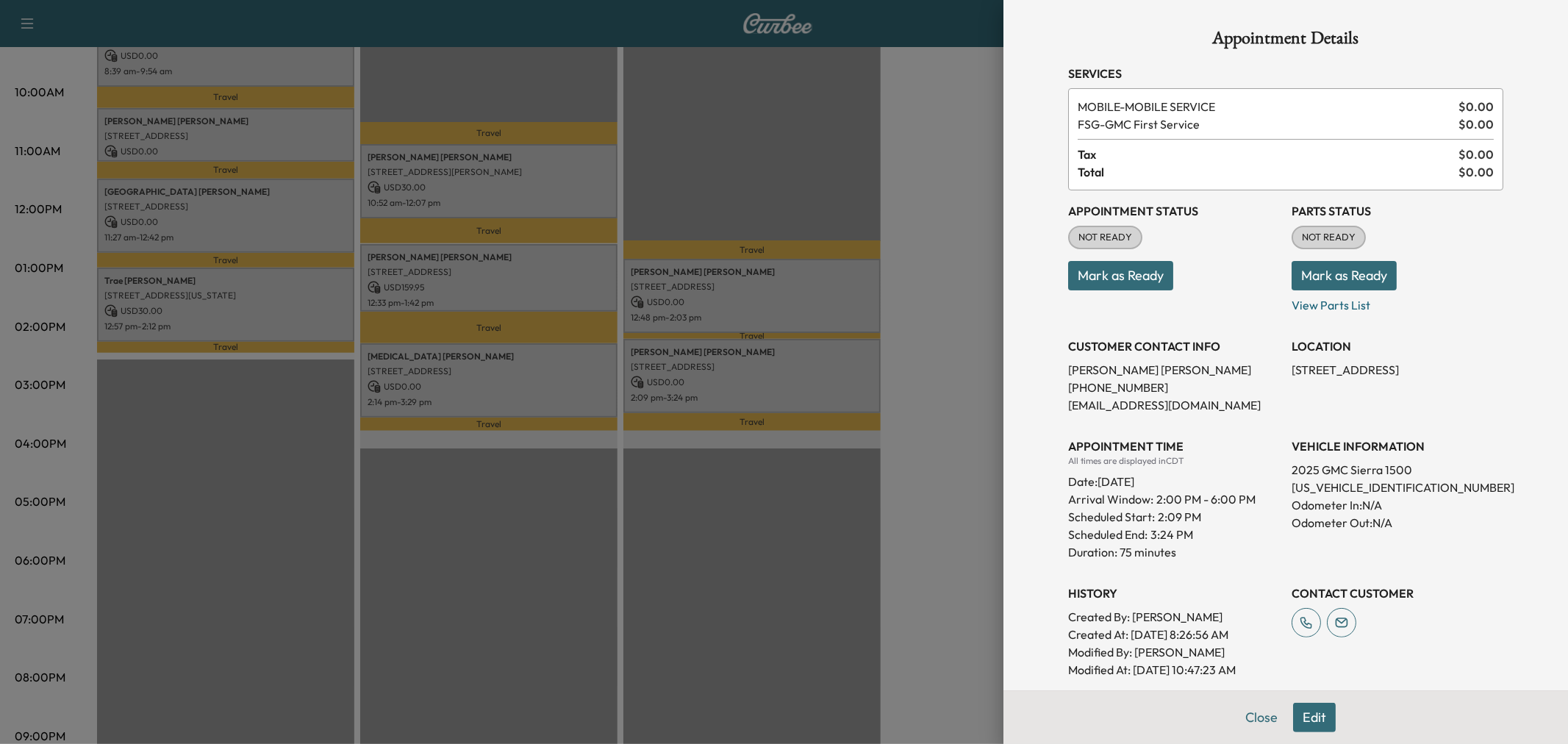
click at [771, 383] on div at bounding box center [784, 372] width 1568 height 744
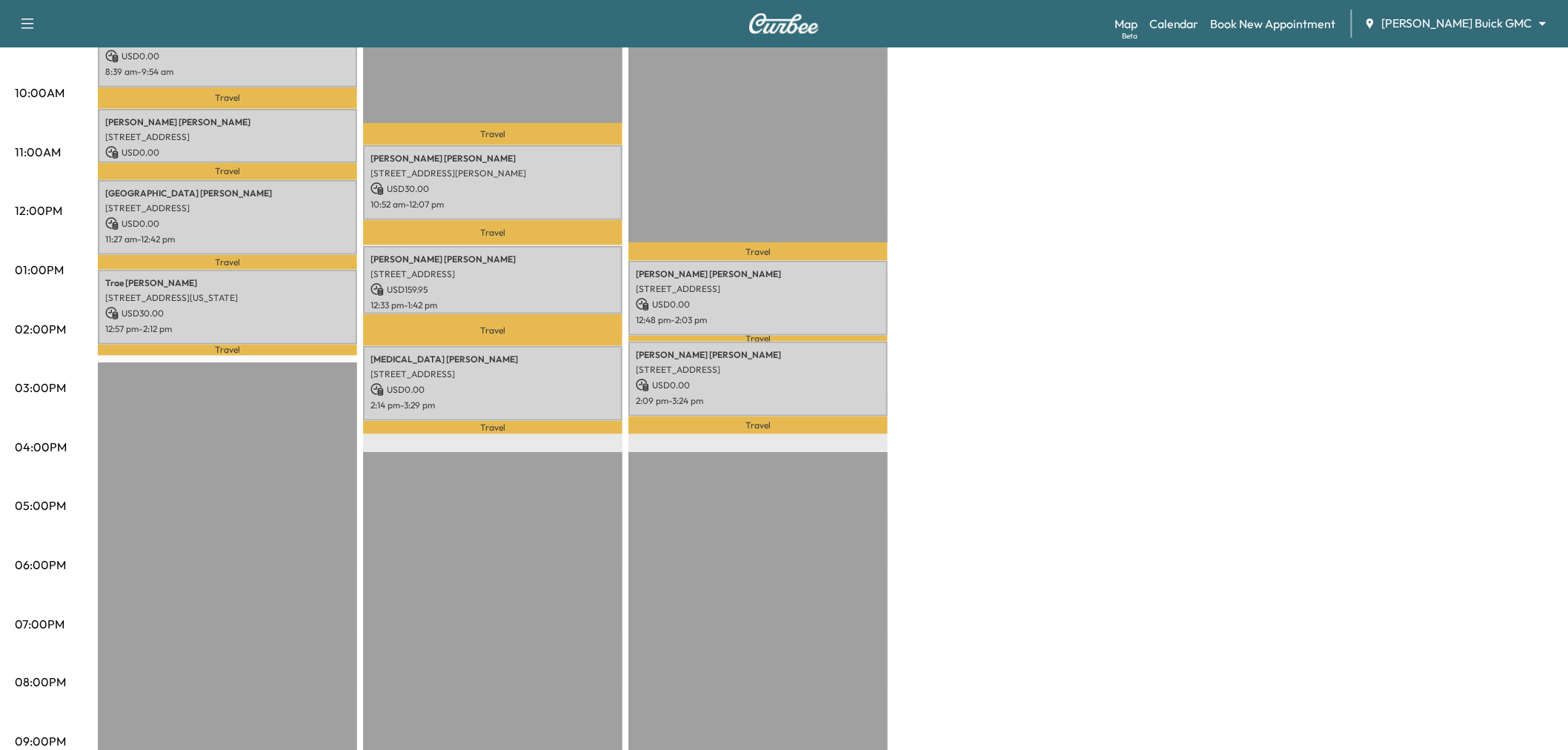
scroll to position [329, 0]
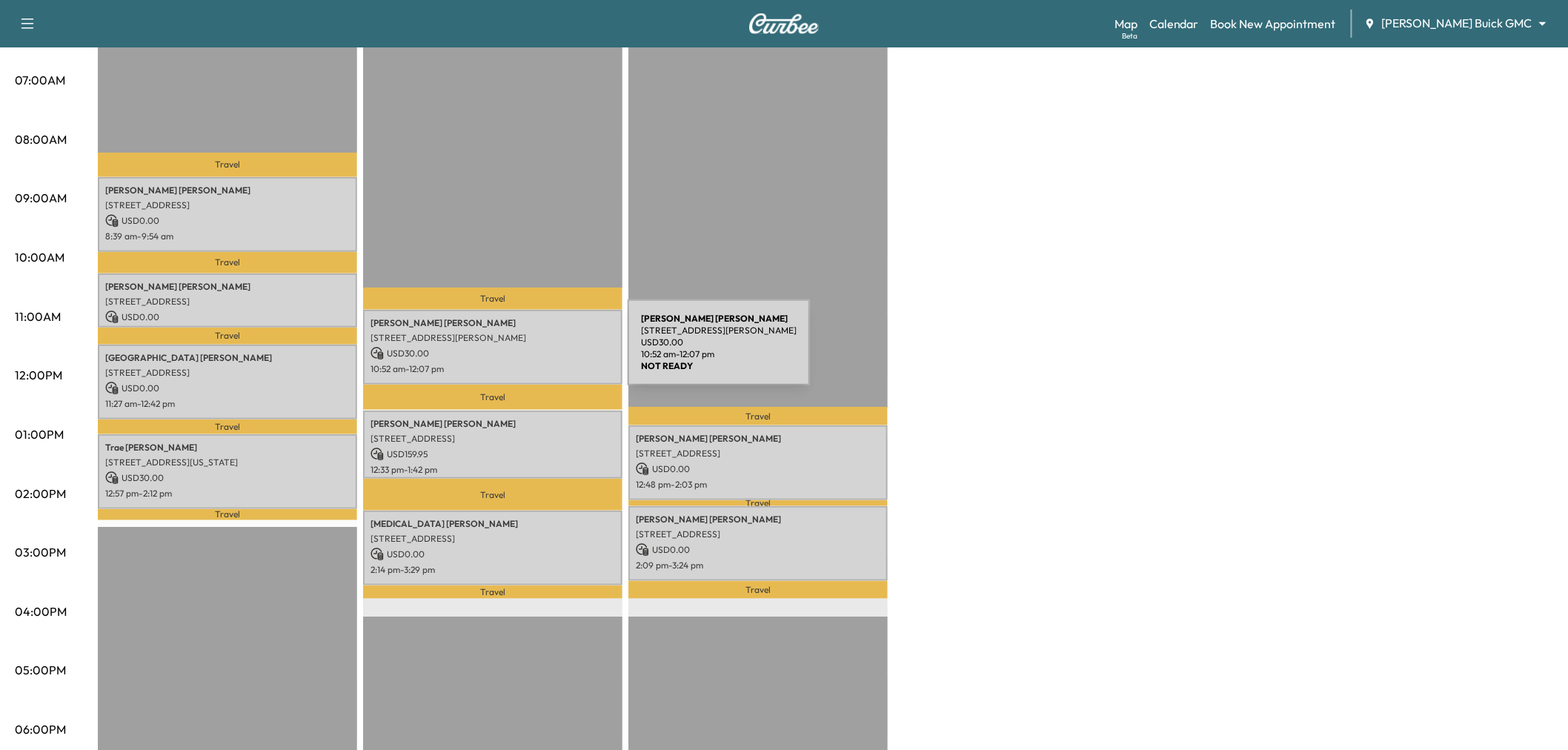
click at [516, 352] on p "USD 30.00" at bounding box center [493, 353] width 245 height 14
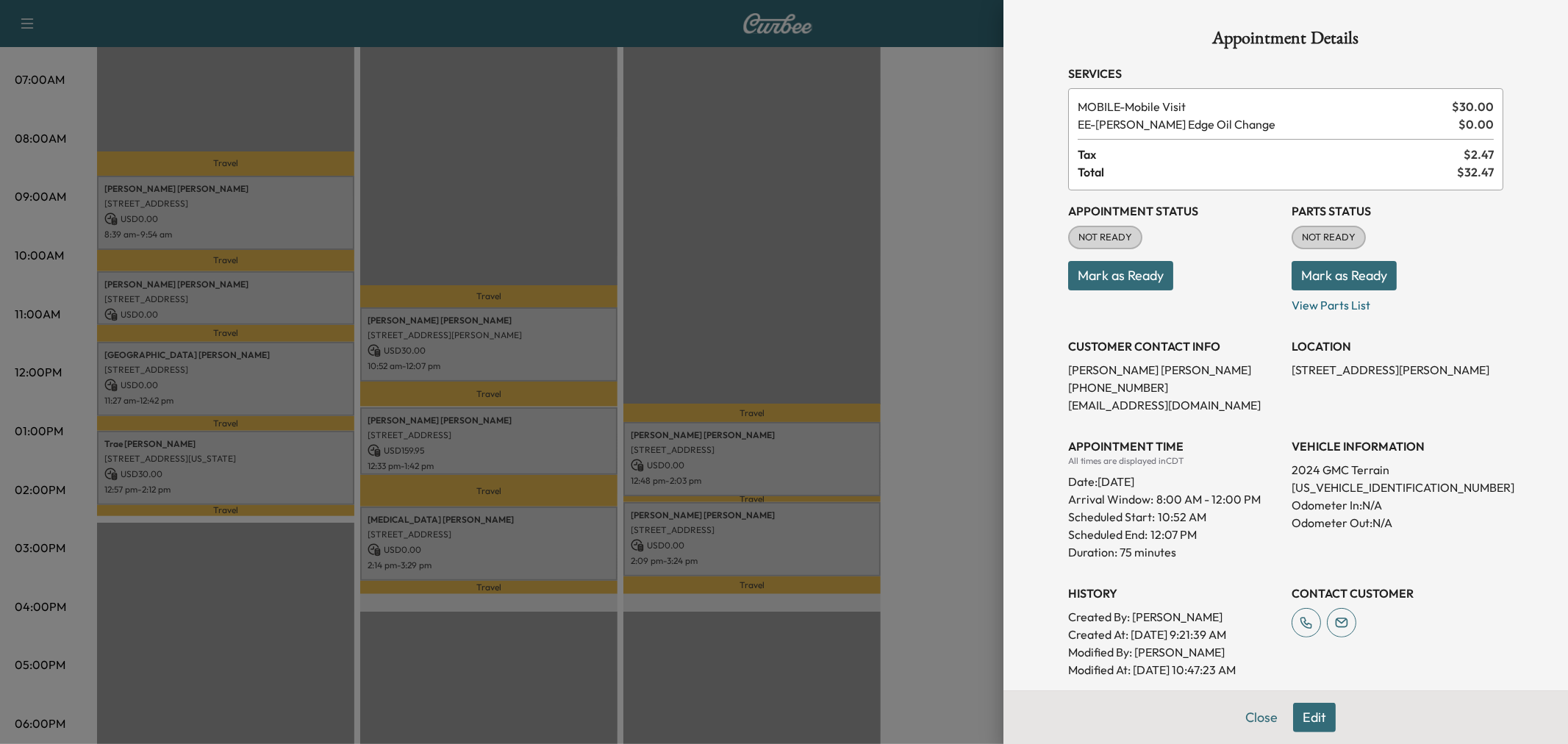
click at [516, 363] on div at bounding box center [784, 372] width 1568 height 744
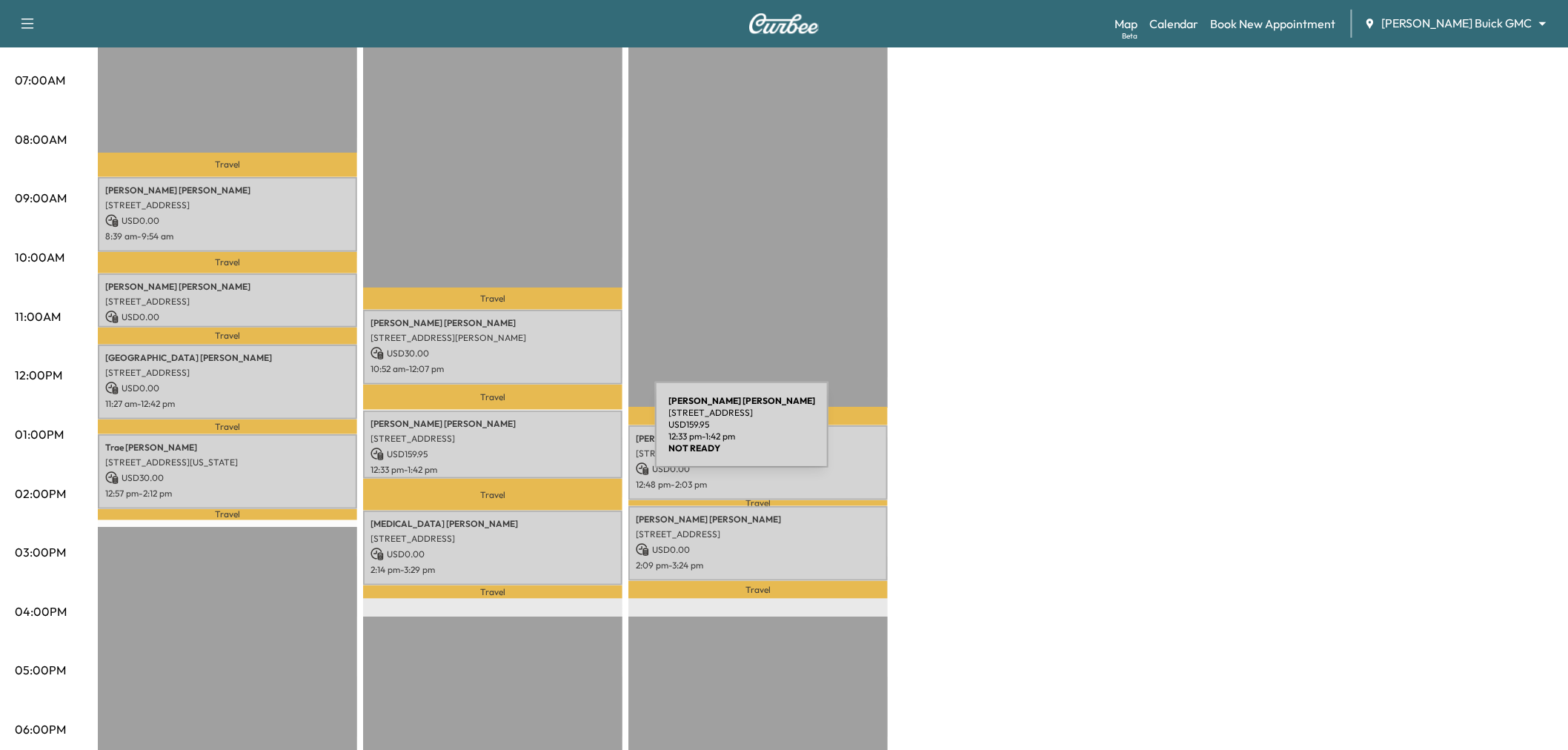
click at [544, 433] on p "3520 Oak Lawn Ave, Dallas, TX 75219, USA" at bounding box center [493, 439] width 245 height 12
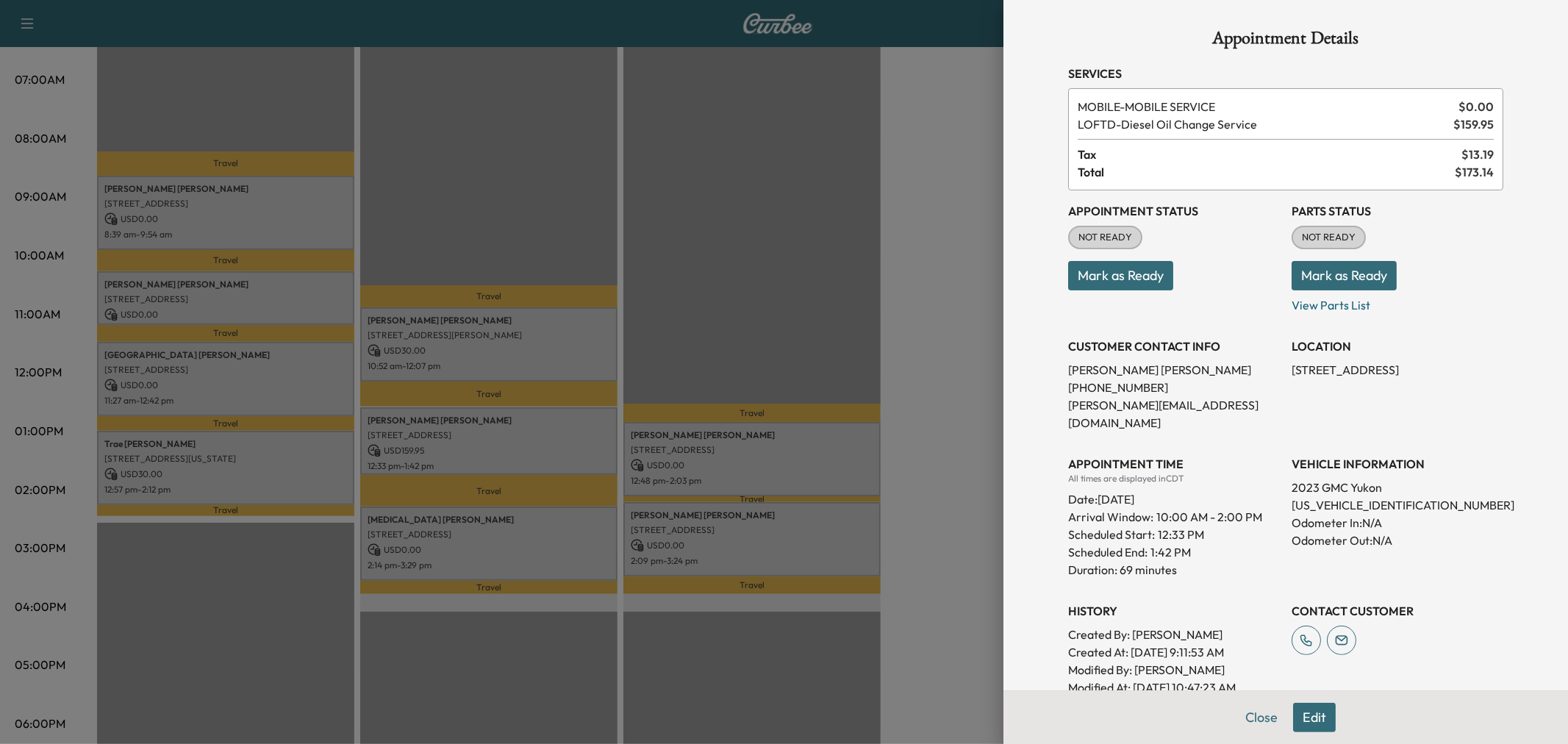
click at [541, 444] on div at bounding box center [784, 372] width 1568 height 744
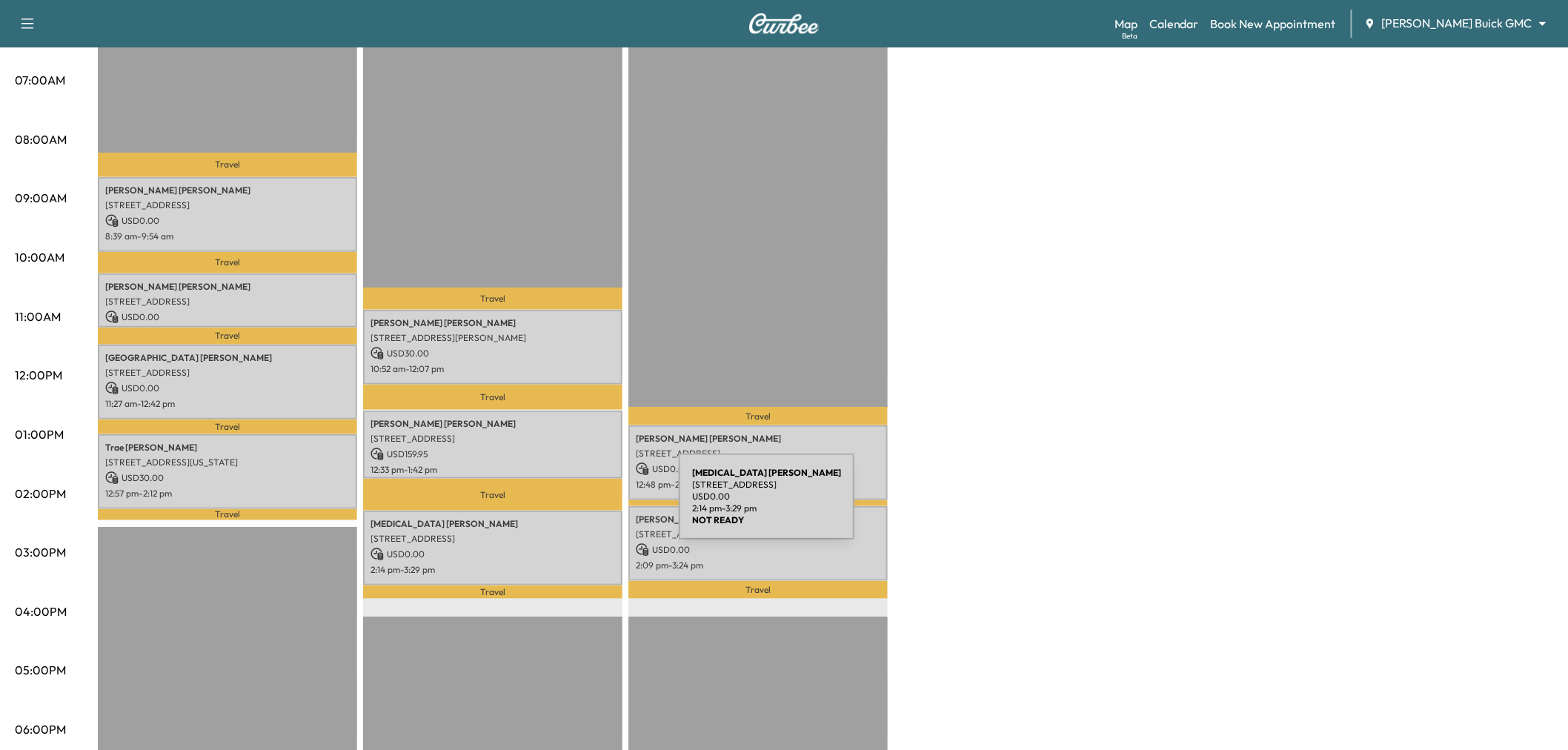
click at [573, 564] on p "2:14 pm - 3:29 pm" at bounding box center [493, 570] width 245 height 12
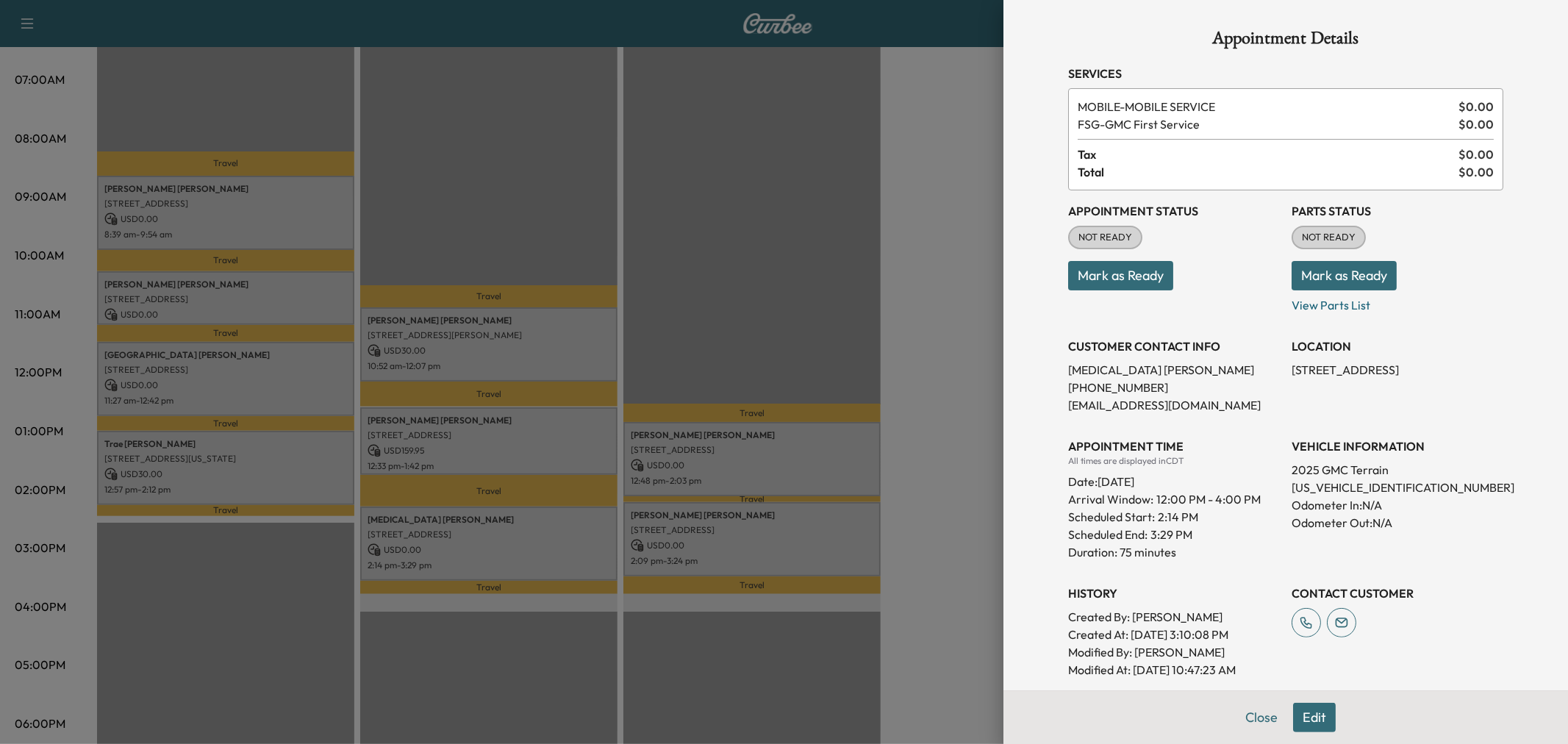
click at [564, 550] on div at bounding box center [784, 372] width 1568 height 744
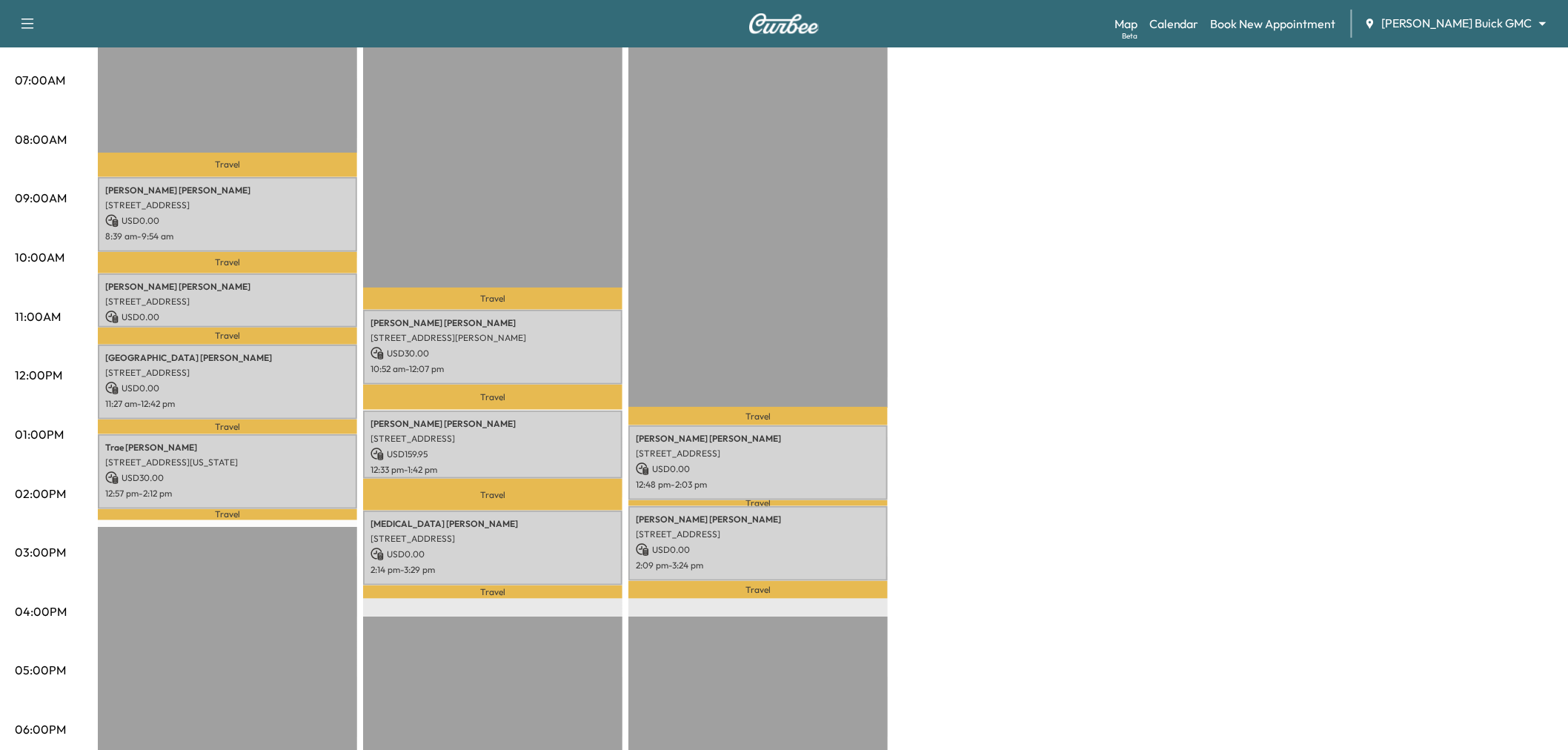
click at [260, 215] on p "USD 0.00" at bounding box center [228, 221] width 245 height 14
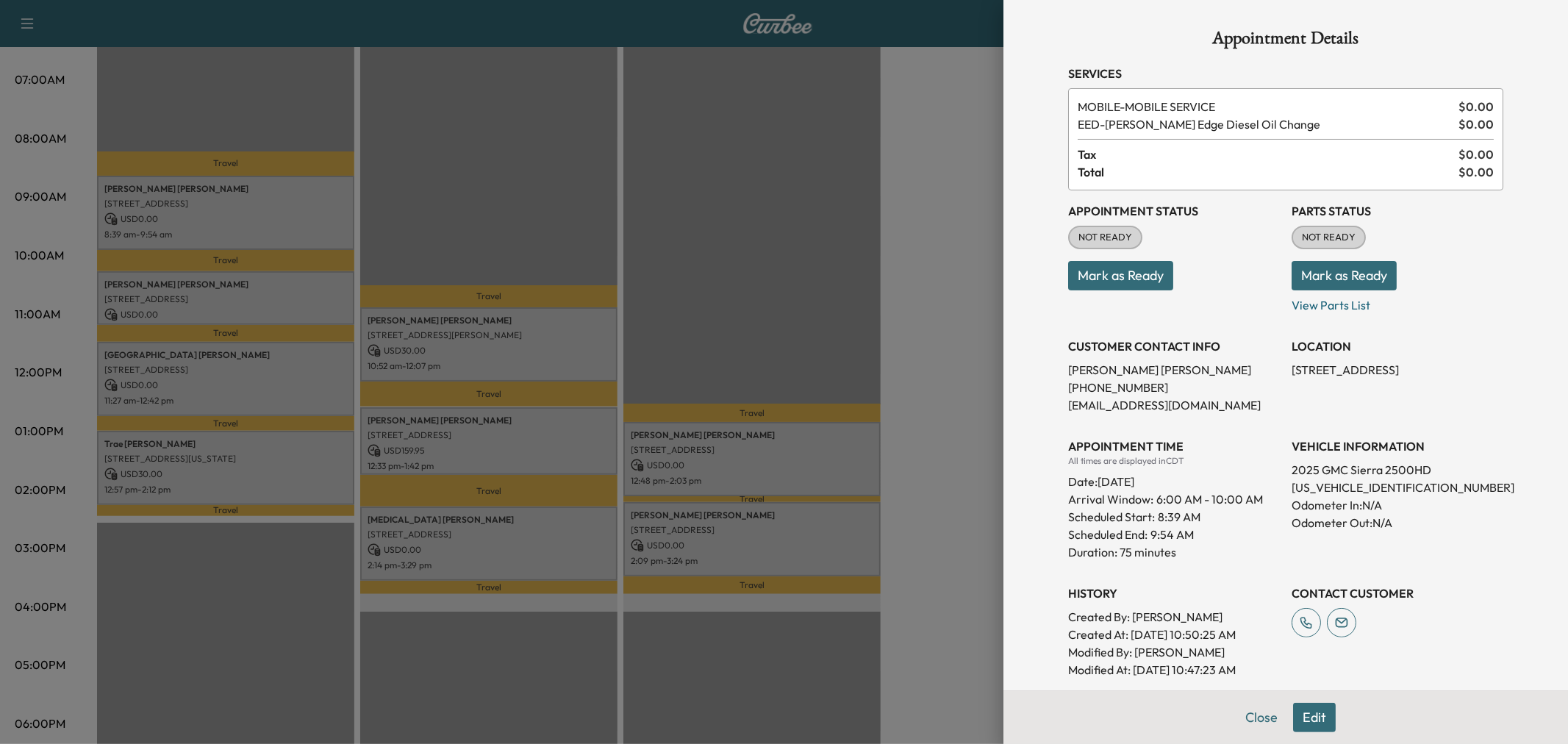
click at [250, 224] on div at bounding box center [784, 372] width 1568 height 744
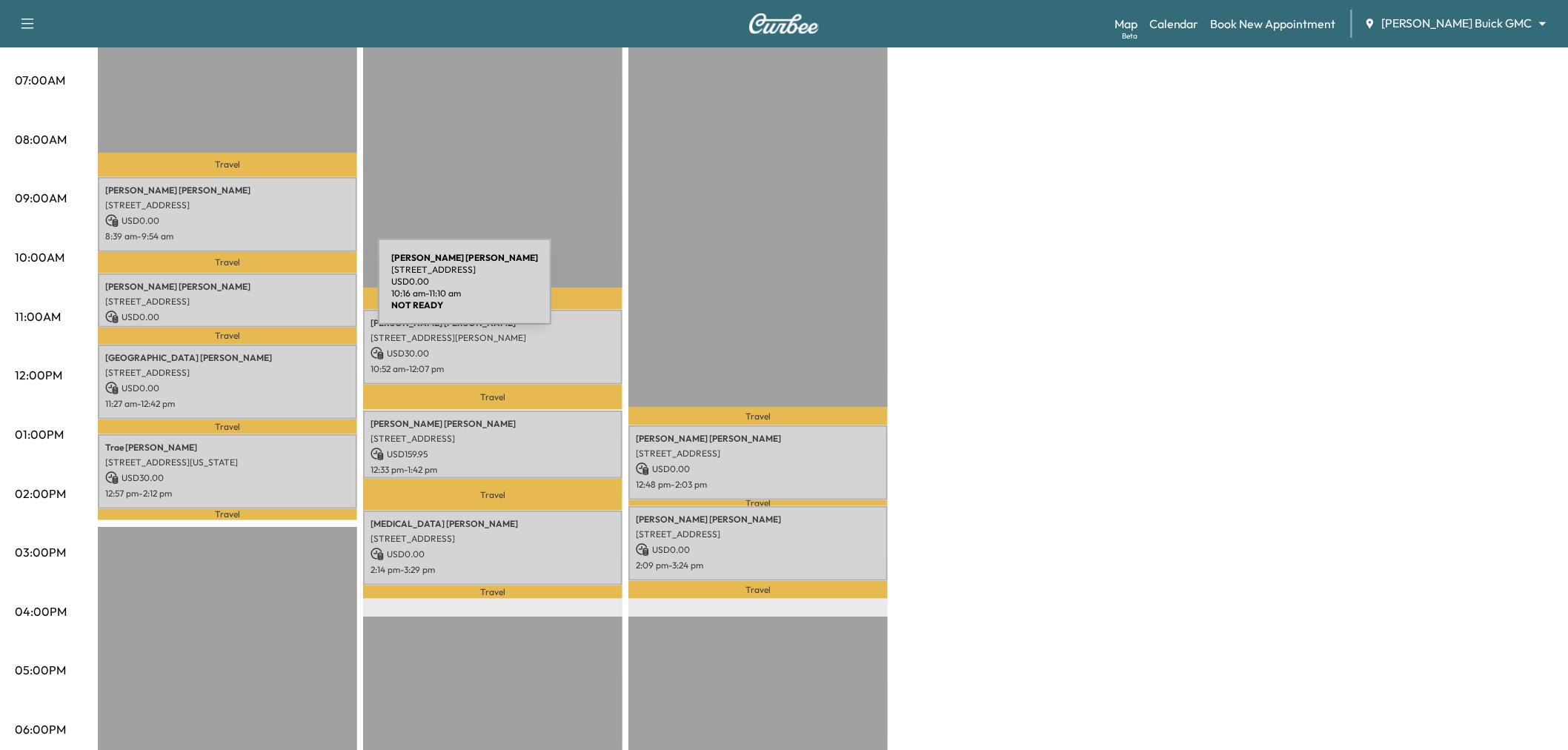
click at [267, 290] on div "Rene Flores 2321 HAMPTON DR, LITTLE ELM, TX 75068, USA USD 0.00 10:16 am - 11:1…" at bounding box center [227, 301] width 260 height 54
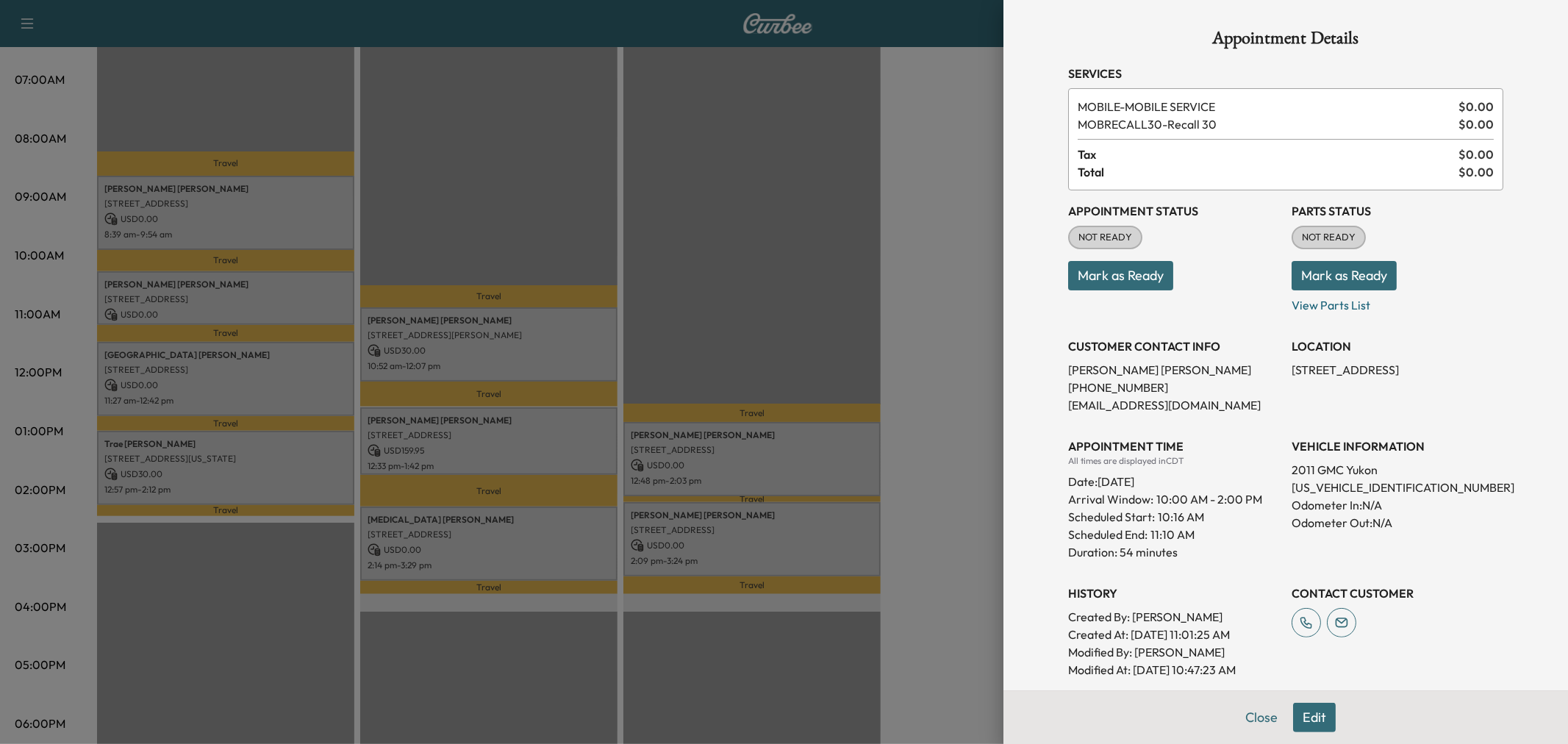
click at [265, 288] on div at bounding box center [784, 372] width 1568 height 744
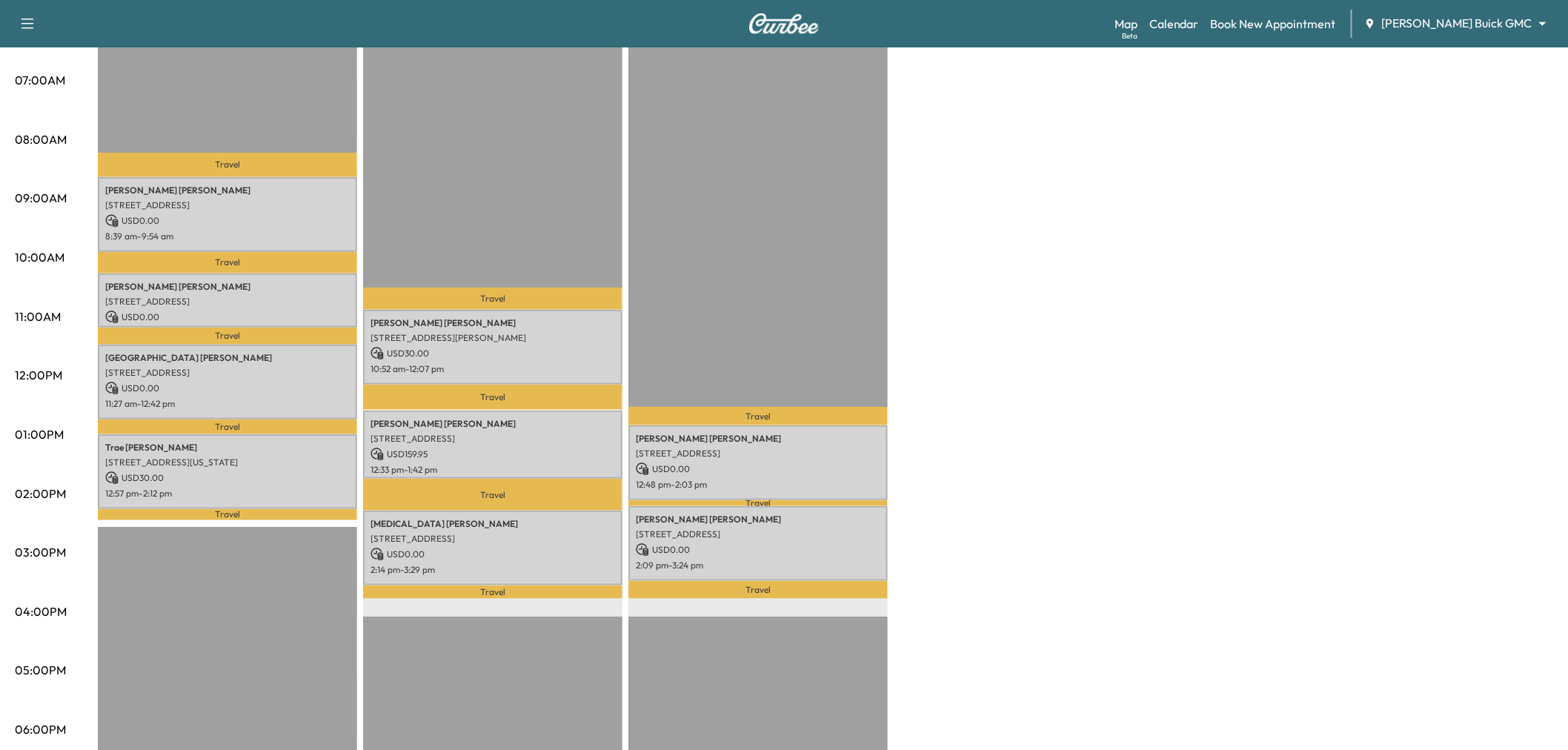
click at [270, 352] on p "Madison Cargile" at bounding box center [228, 357] width 245 height 12
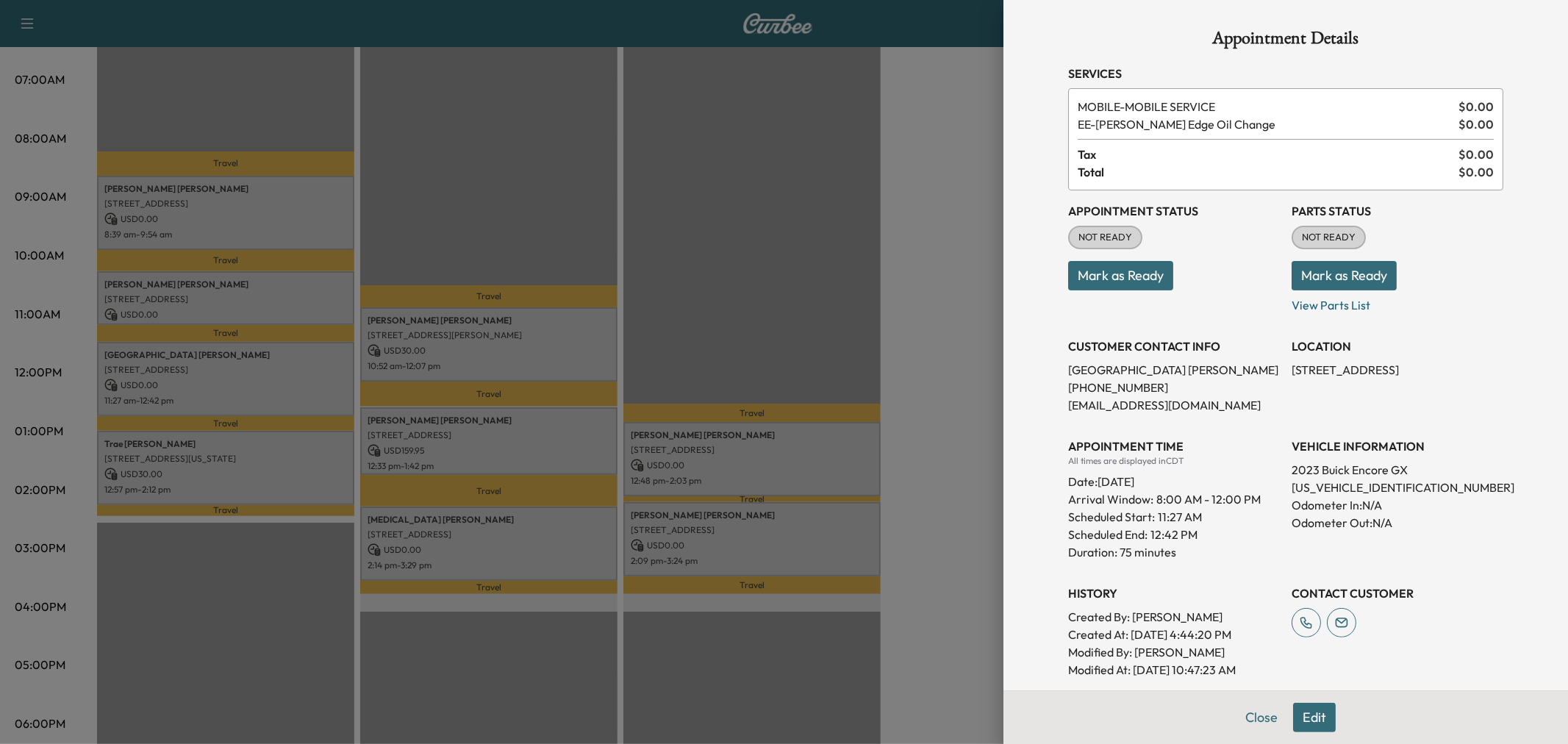
drag, startPoint x: 273, startPoint y: 371, endPoint x: 284, endPoint y: 412, distance: 42.4
click at [277, 380] on div at bounding box center [784, 372] width 1568 height 744
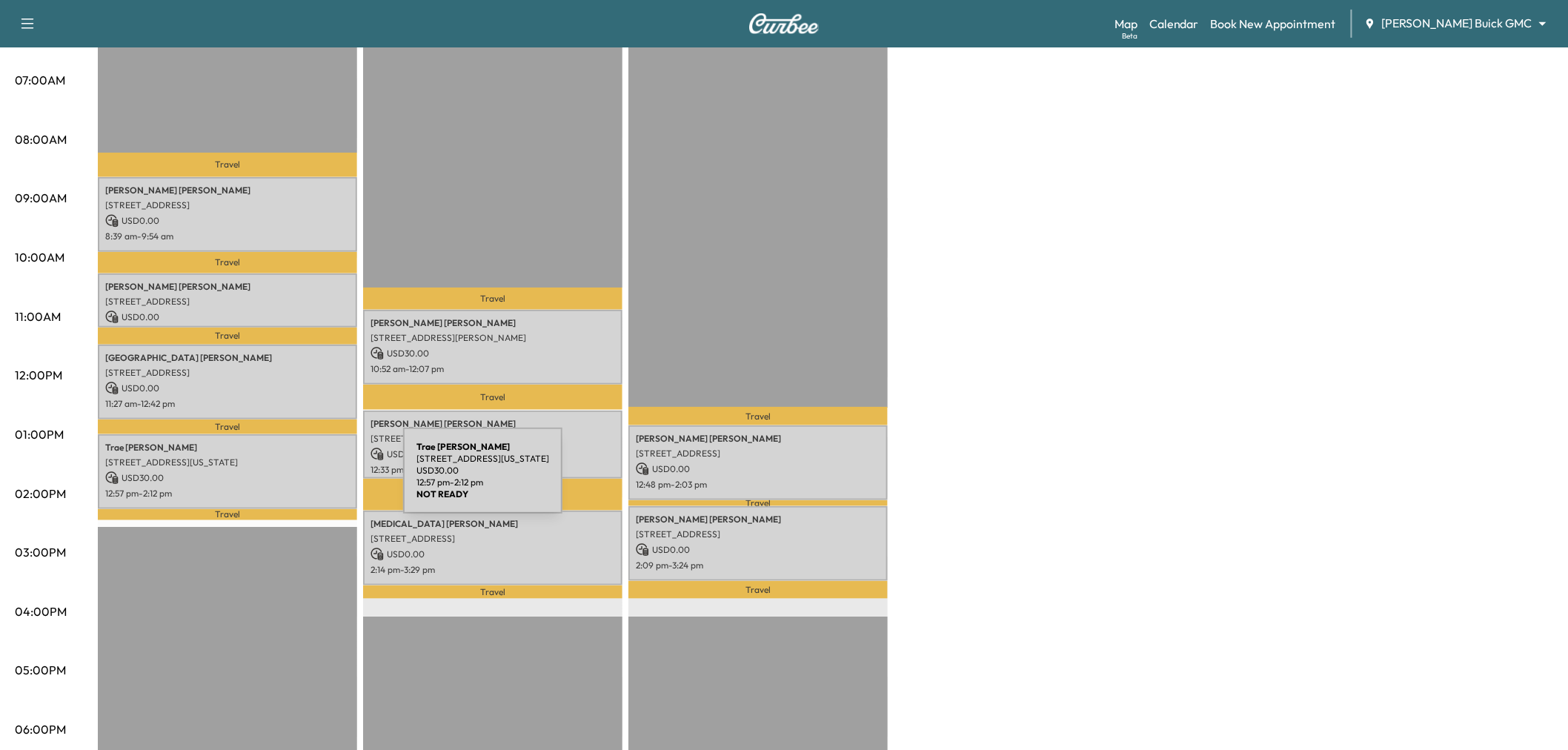
click at [292, 488] on p "12:57 pm - 2:12 pm" at bounding box center [228, 493] width 245 height 12
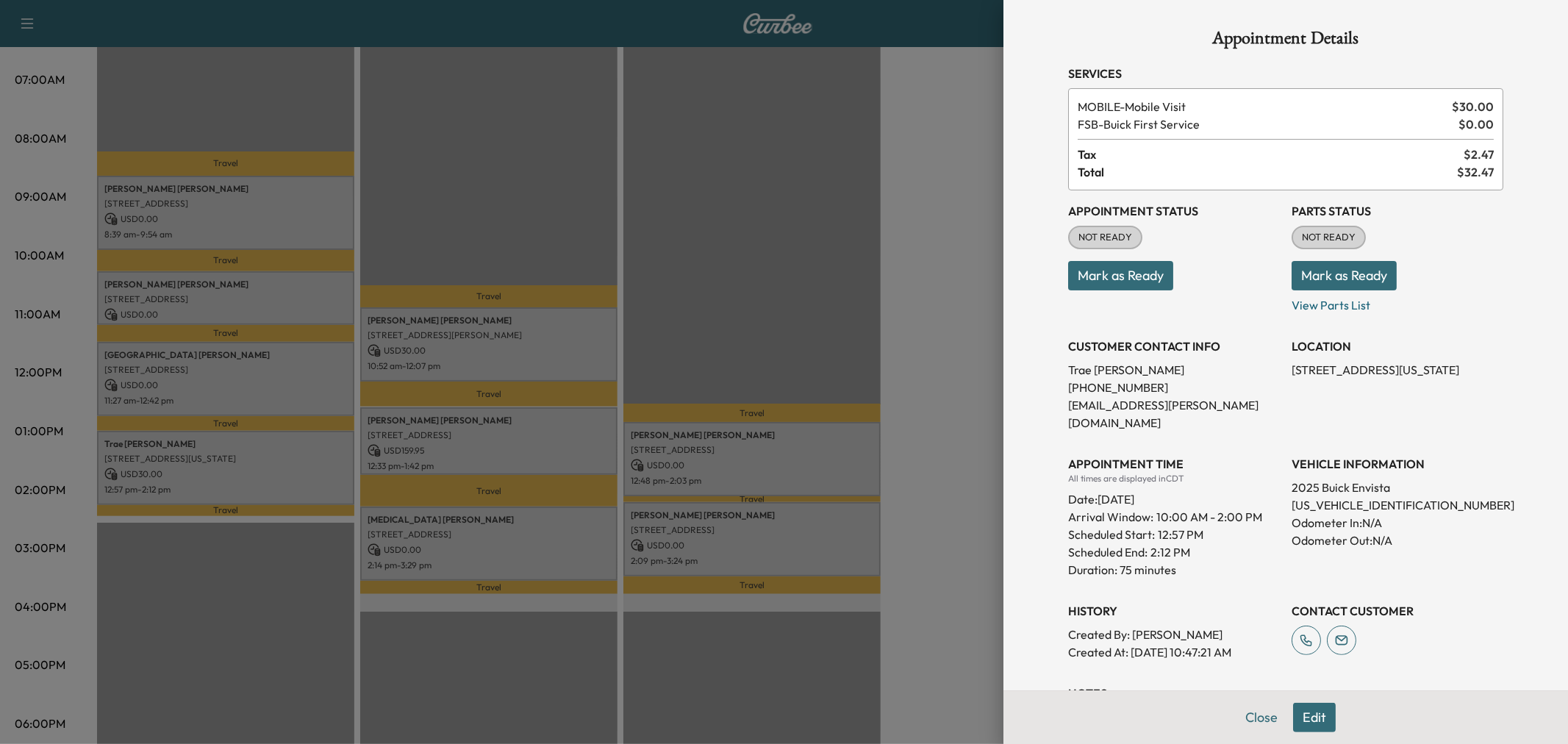
click at [289, 478] on div at bounding box center [784, 372] width 1568 height 744
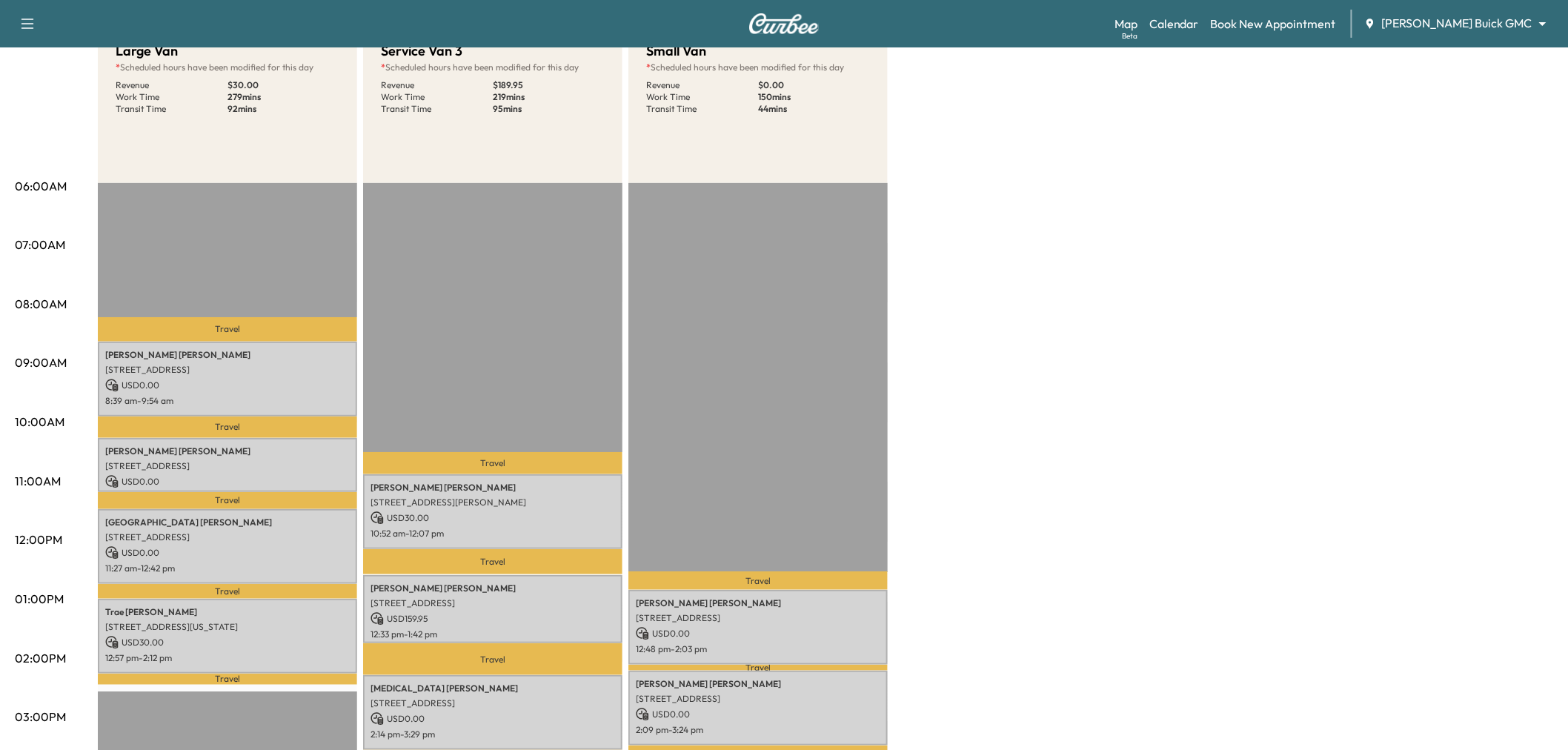
scroll to position [0, 0]
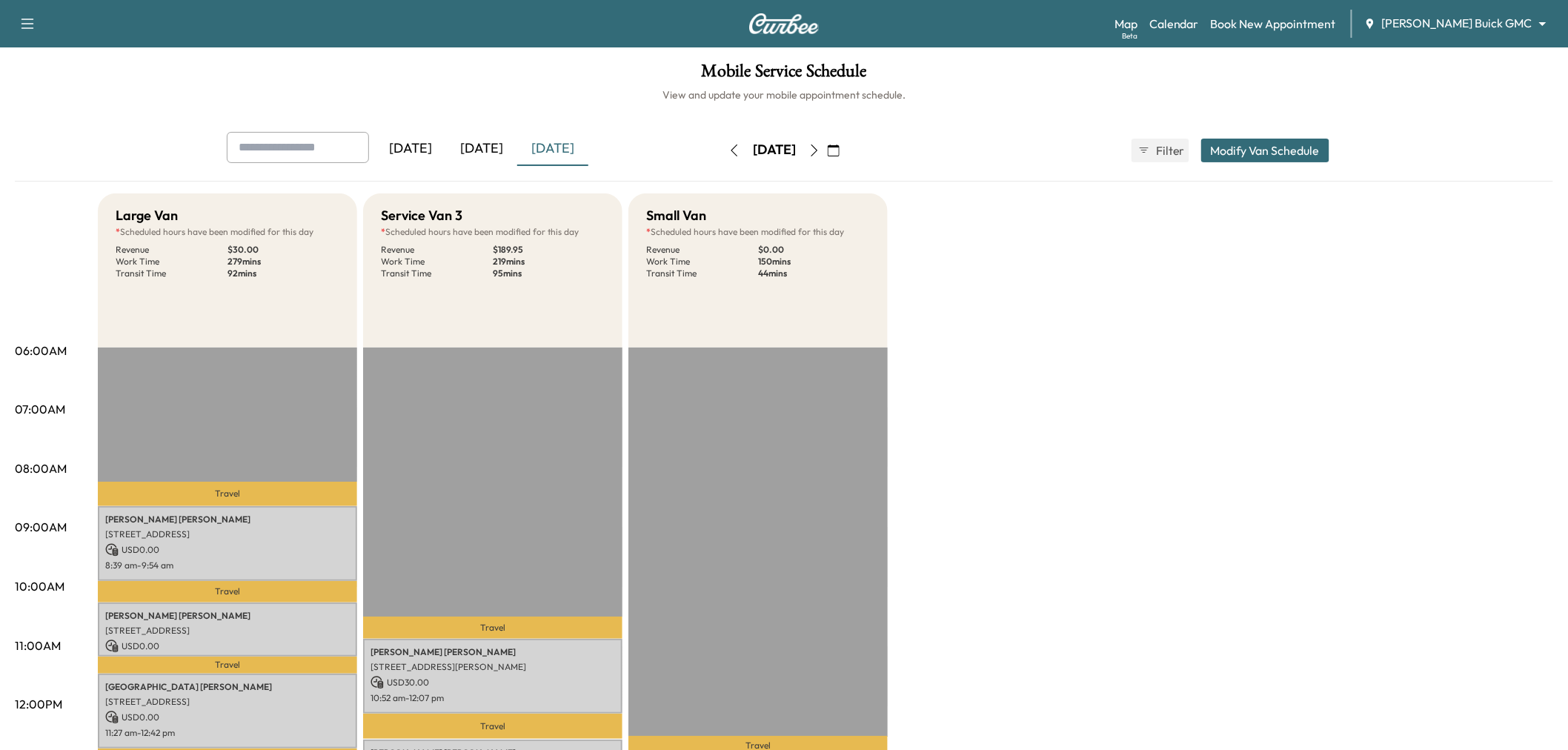
click at [820, 146] on icon "button" at bounding box center [814, 150] width 12 height 12
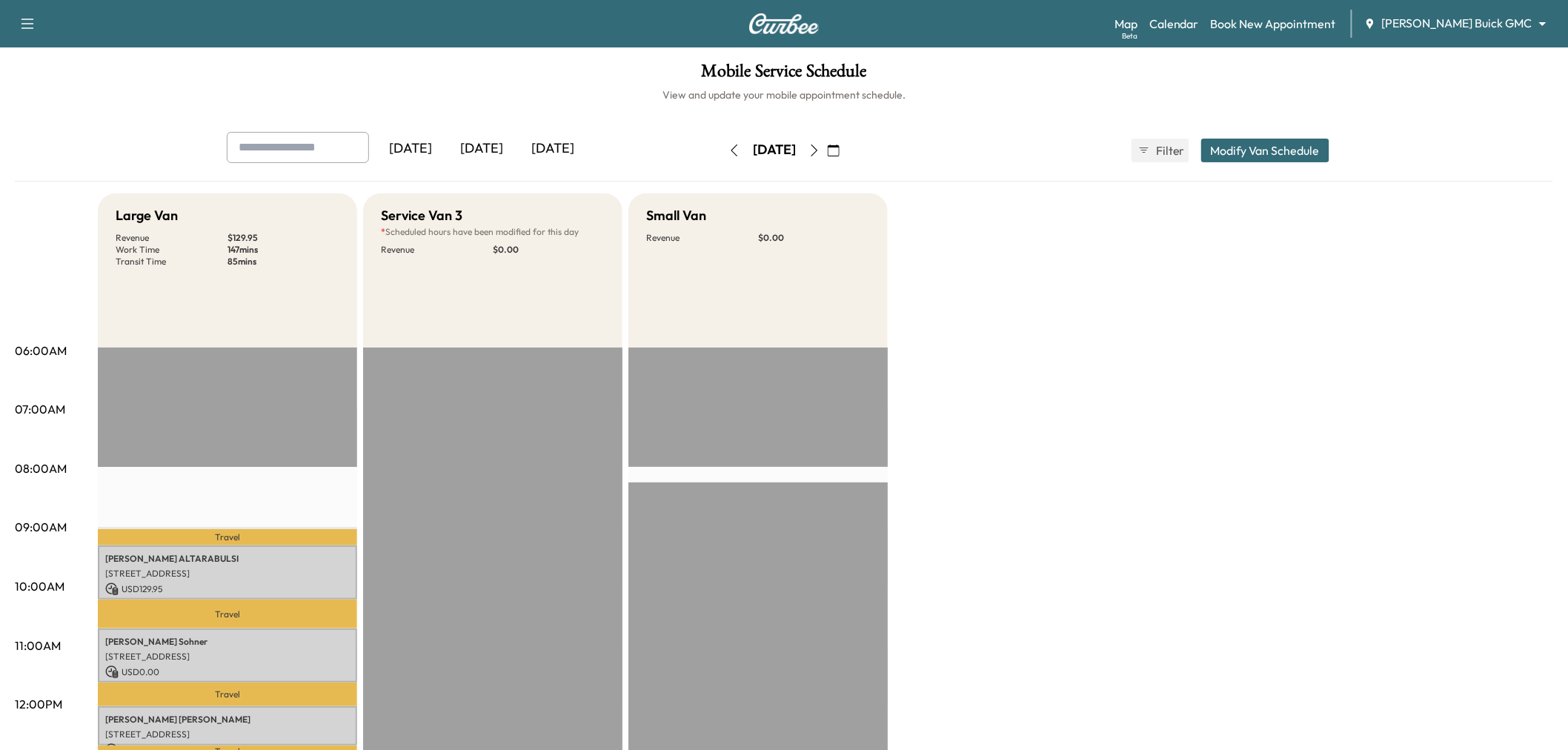
scroll to position [165, 0]
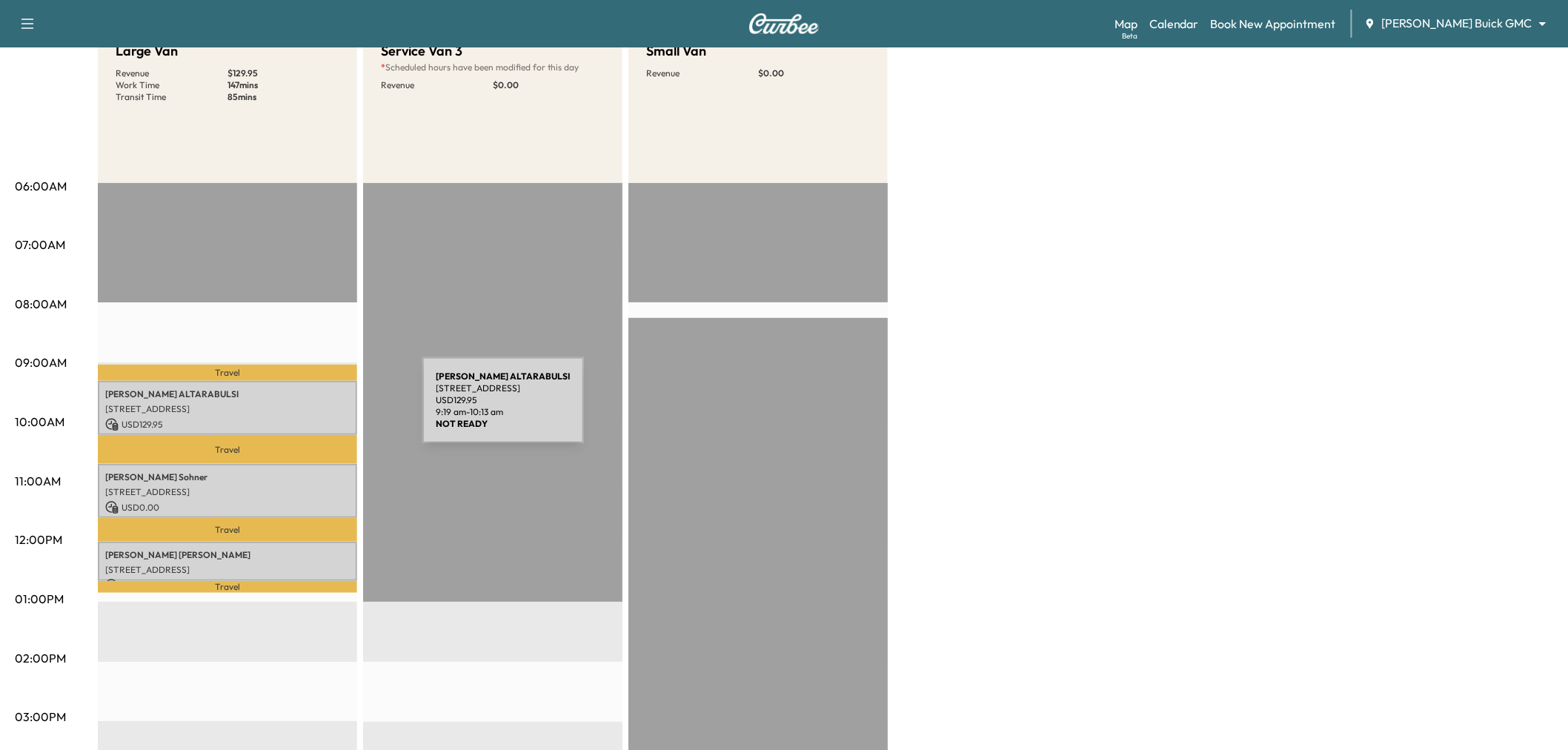
click at [311, 403] on p "3347 Midwick Dr, Frisco, TX 75034, USA" at bounding box center [228, 409] width 245 height 12
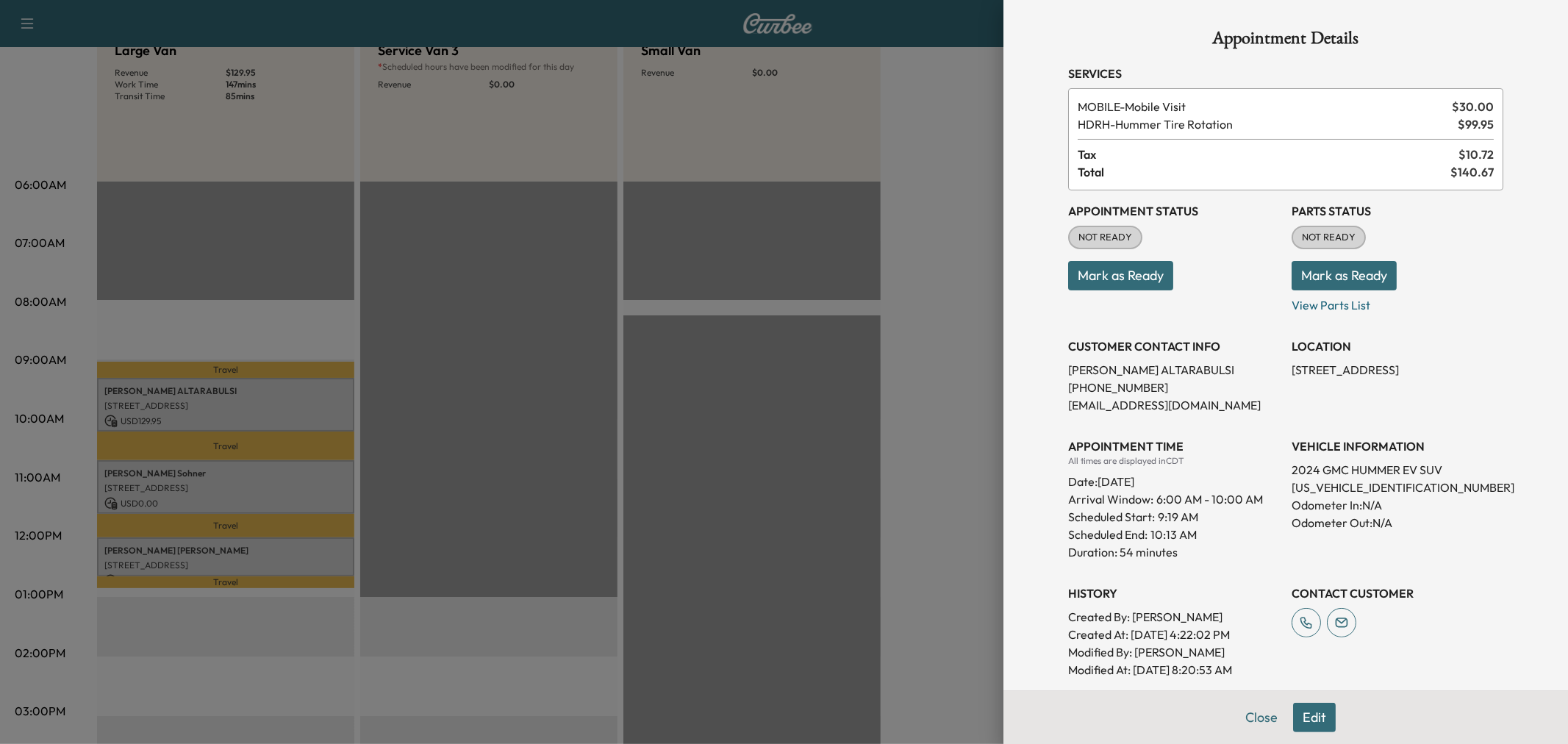
click at [294, 489] on div at bounding box center [784, 372] width 1568 height 744
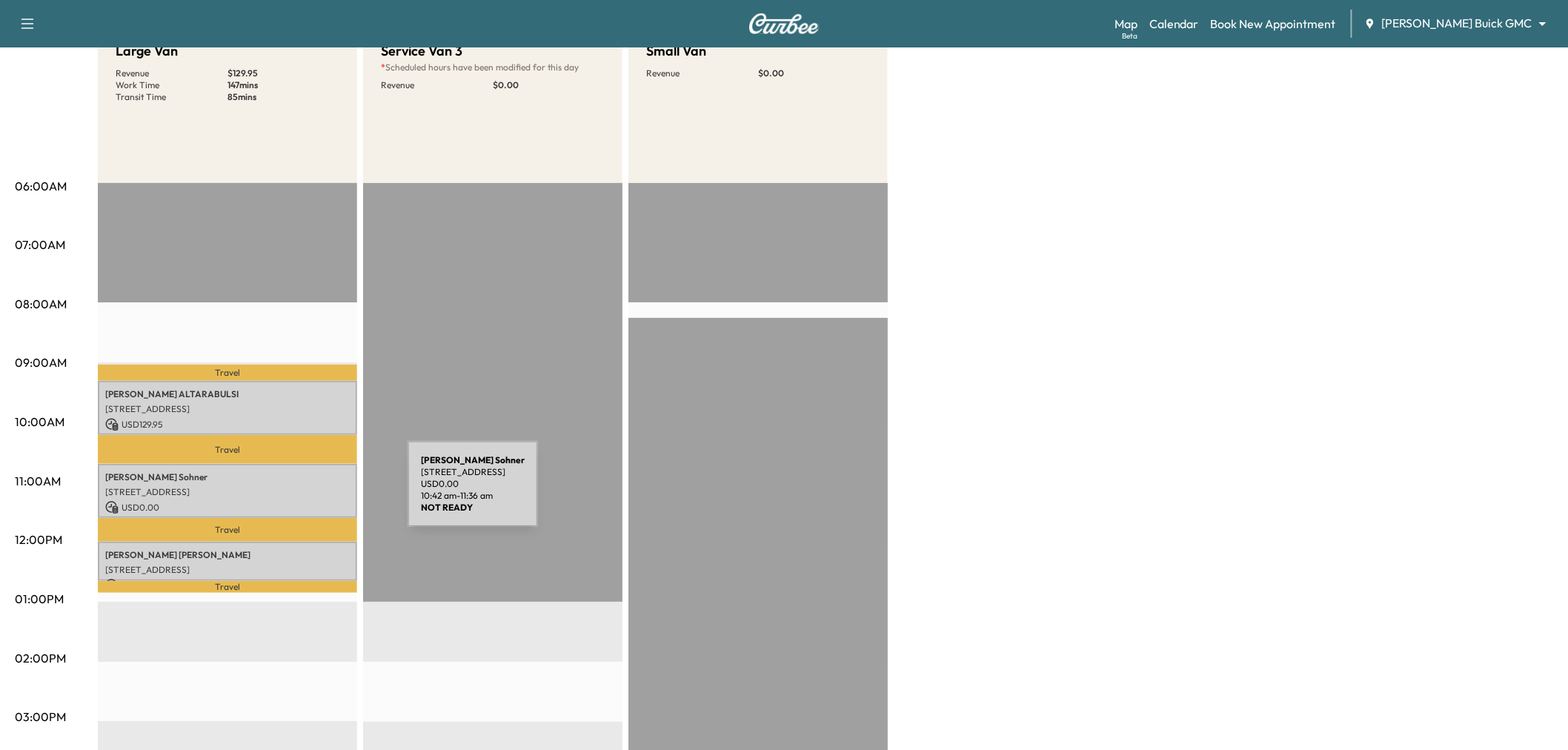
click at [296, 493] on p "1310 CHEYENNE DR, RICHARDSON, TX 75080, USA" at bounding box center [228, 492] width 245 height 12
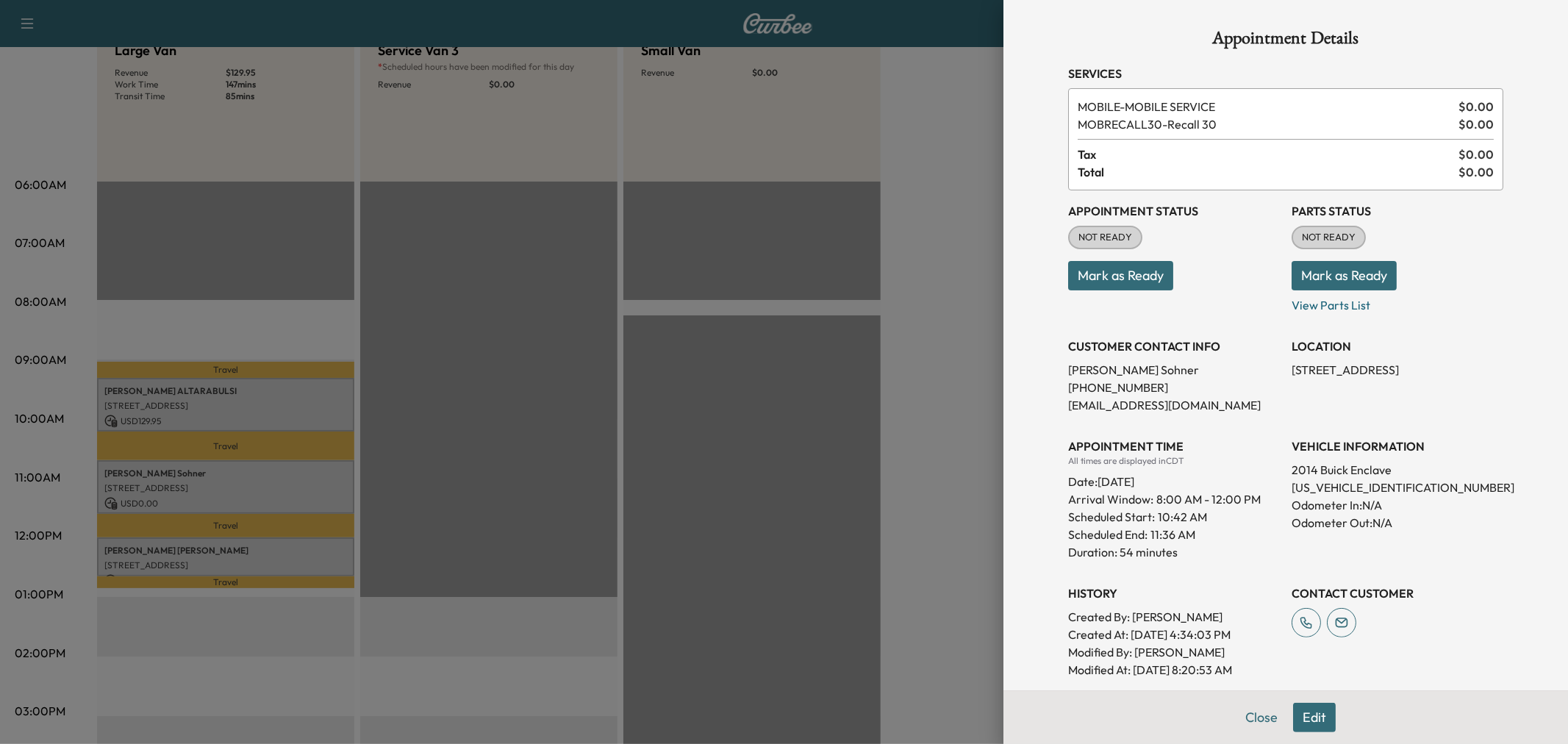
click at [290, 546] on div at bounding box center [784, 372] width 1568 height 744
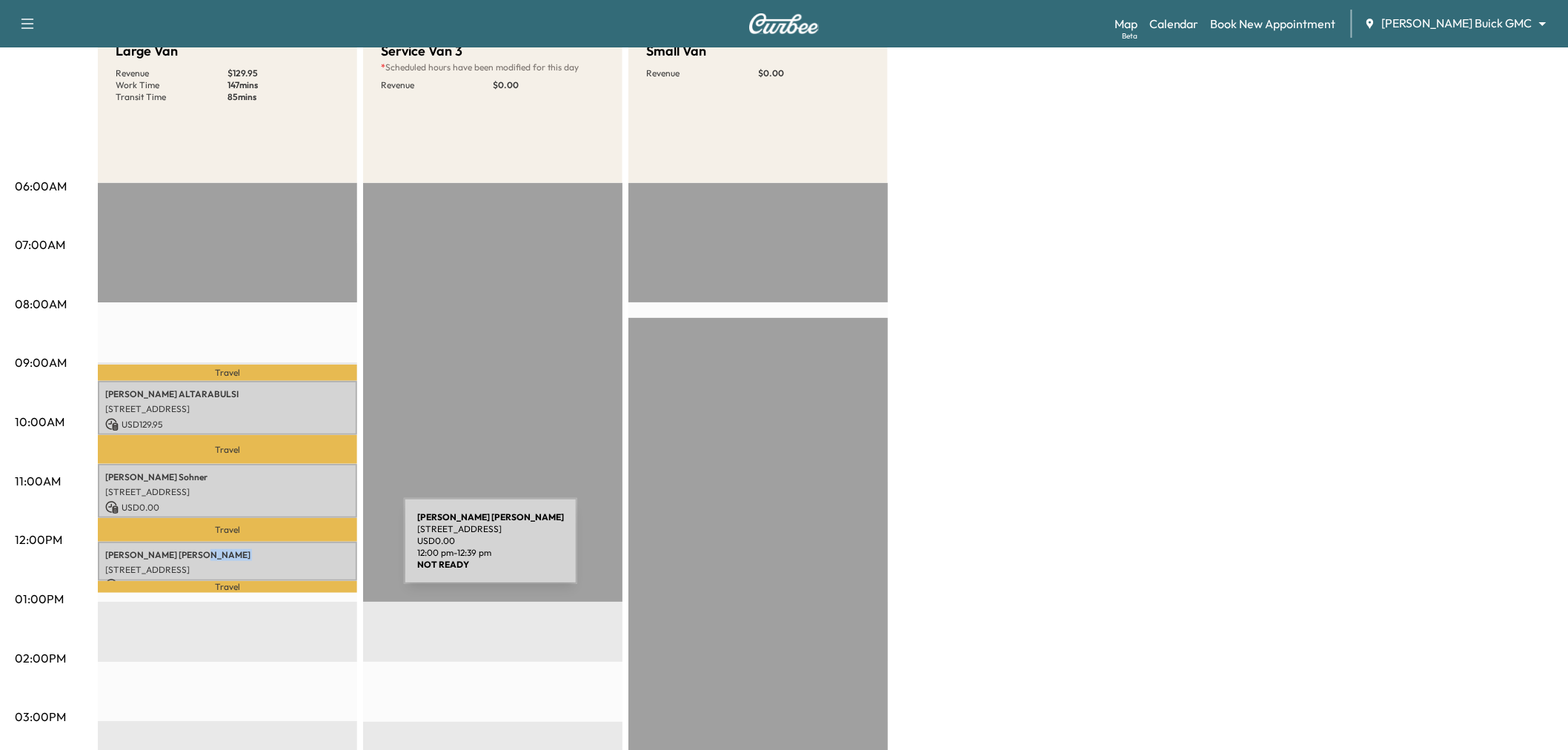
click at [293, 550] on p "Kevin Telfer" at bounding box center [228, 555] width 245 height 12
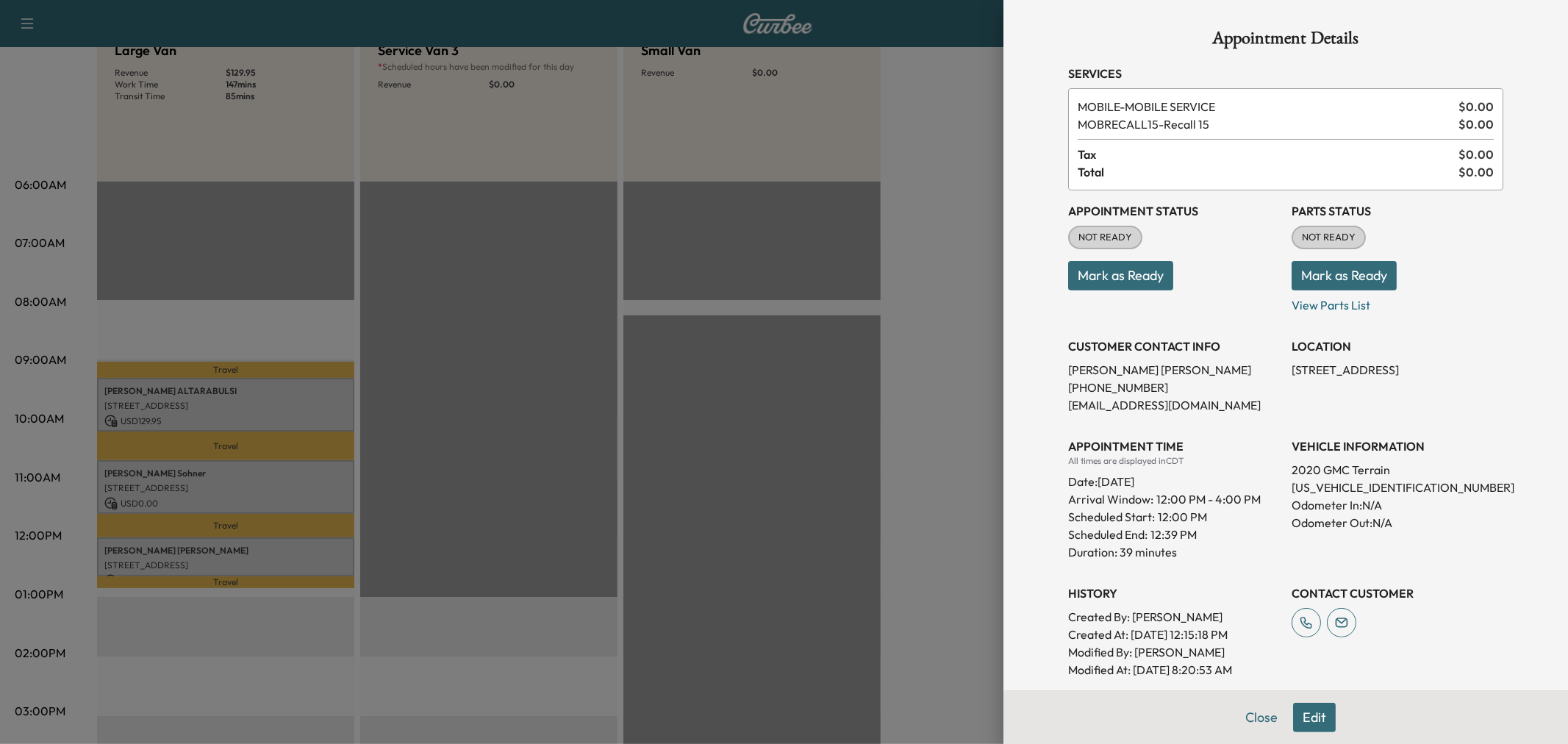
click at [290, 546] on div at bounding box center [784, 372] width 1568 height 744
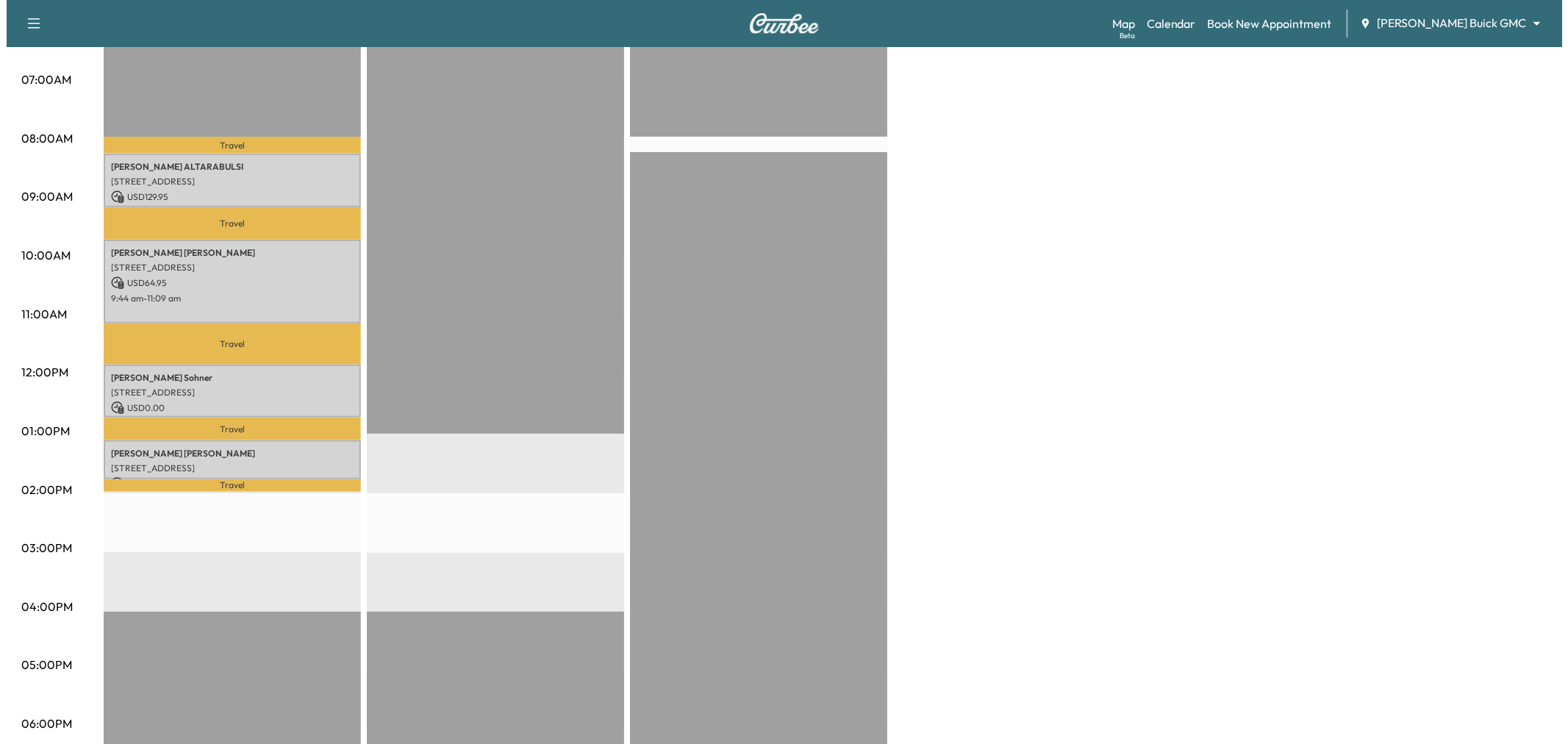
scroll to position [0, 0]
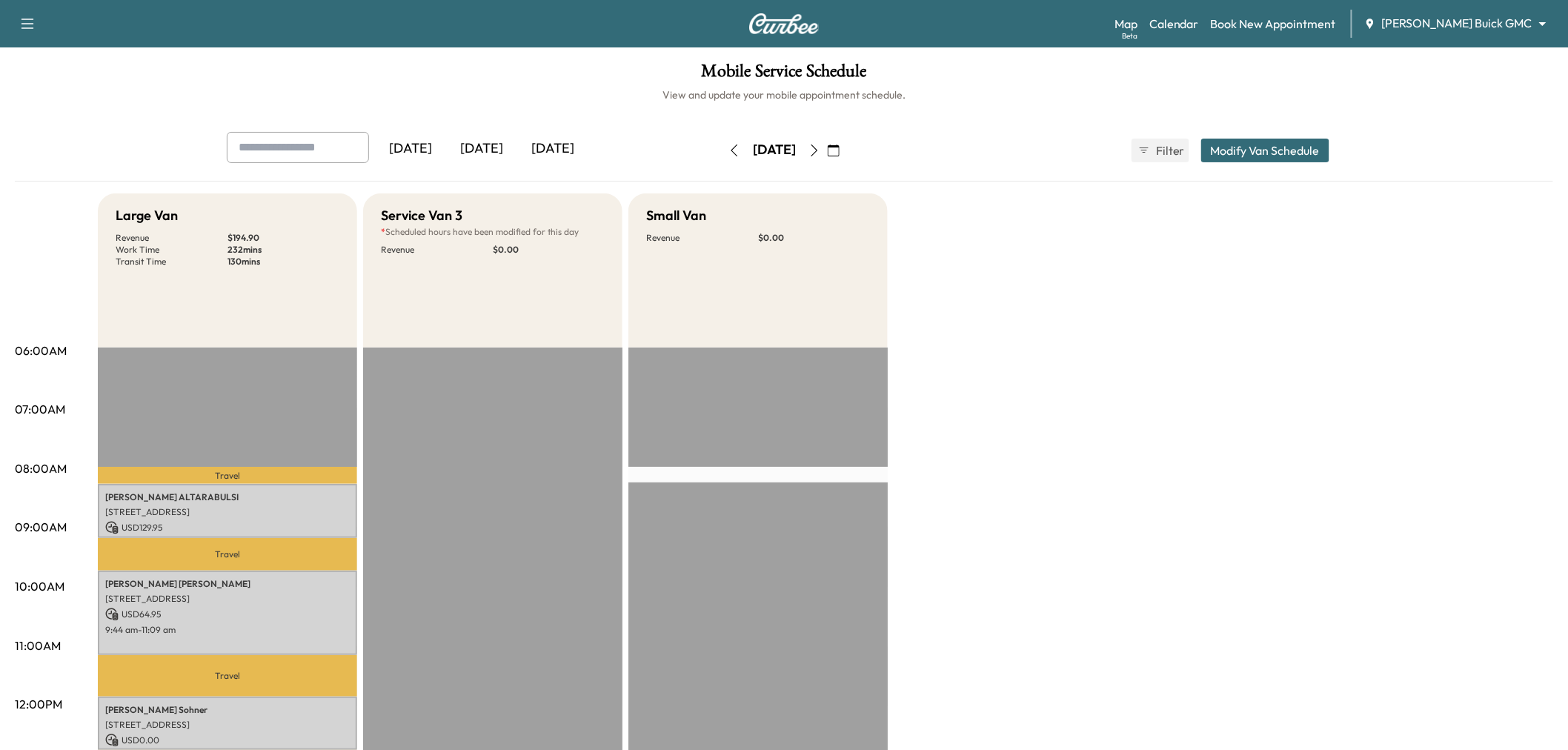
click at [494, 153] on div "[DATE]" at bounding box center [481, 149] width 71 height 34
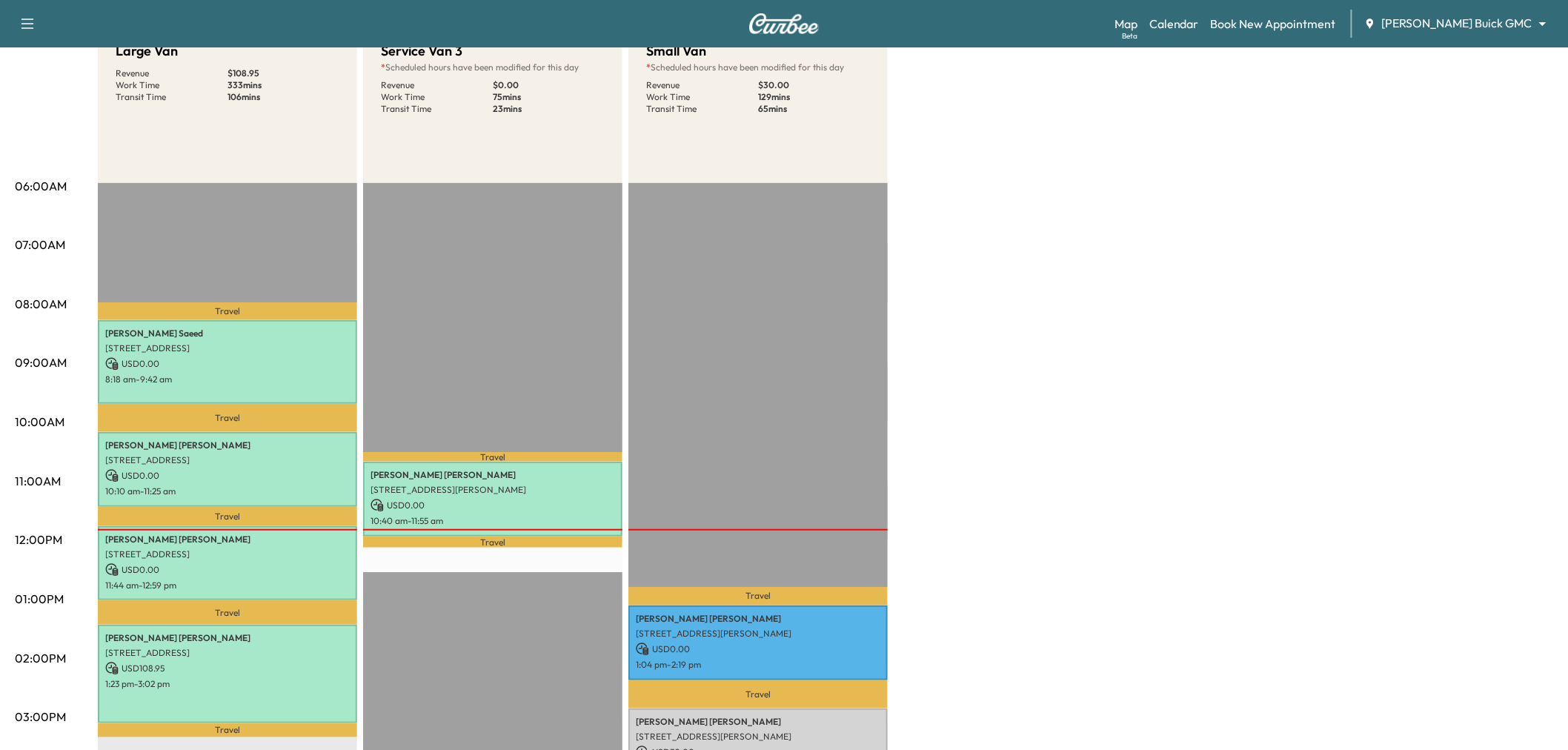
scroll to position [494, 0]
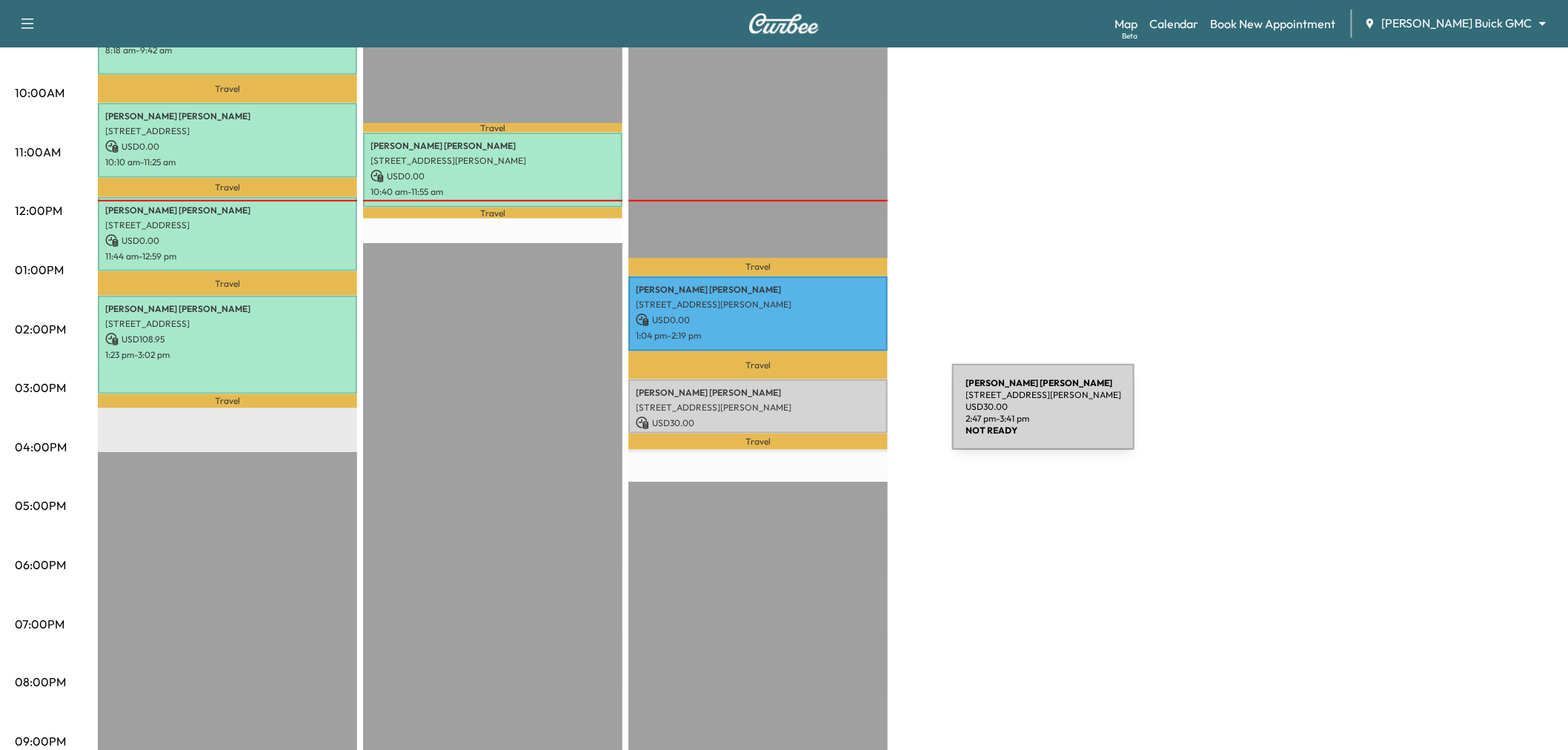
click at [846, 404] on p "7901 MCKAMY DR, FRISCO, TX 75036, USA" at bounding box center [758, 408] width 245 height 12
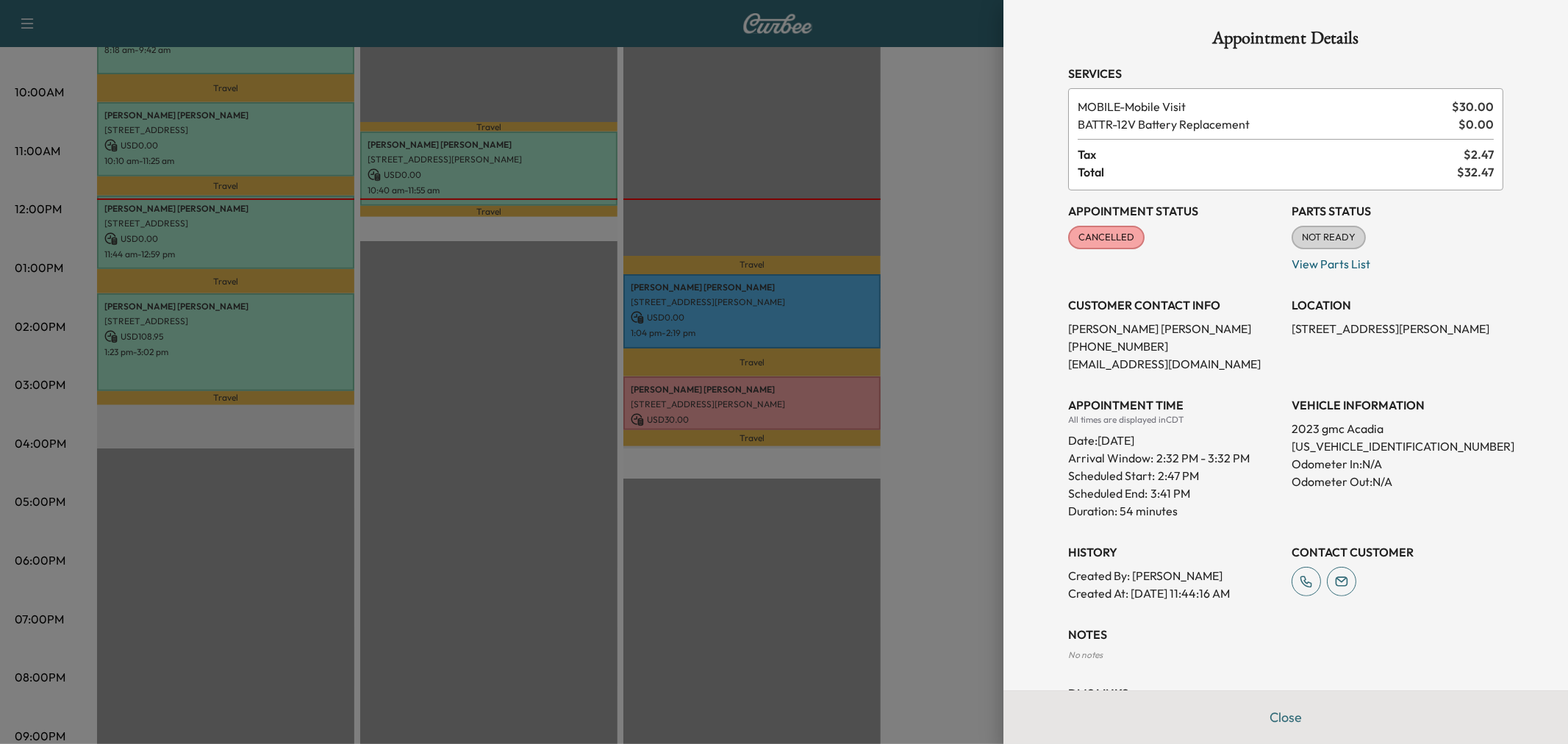
click at [939, 373] on div at bounding box center [784, 372] width 1568 height 744
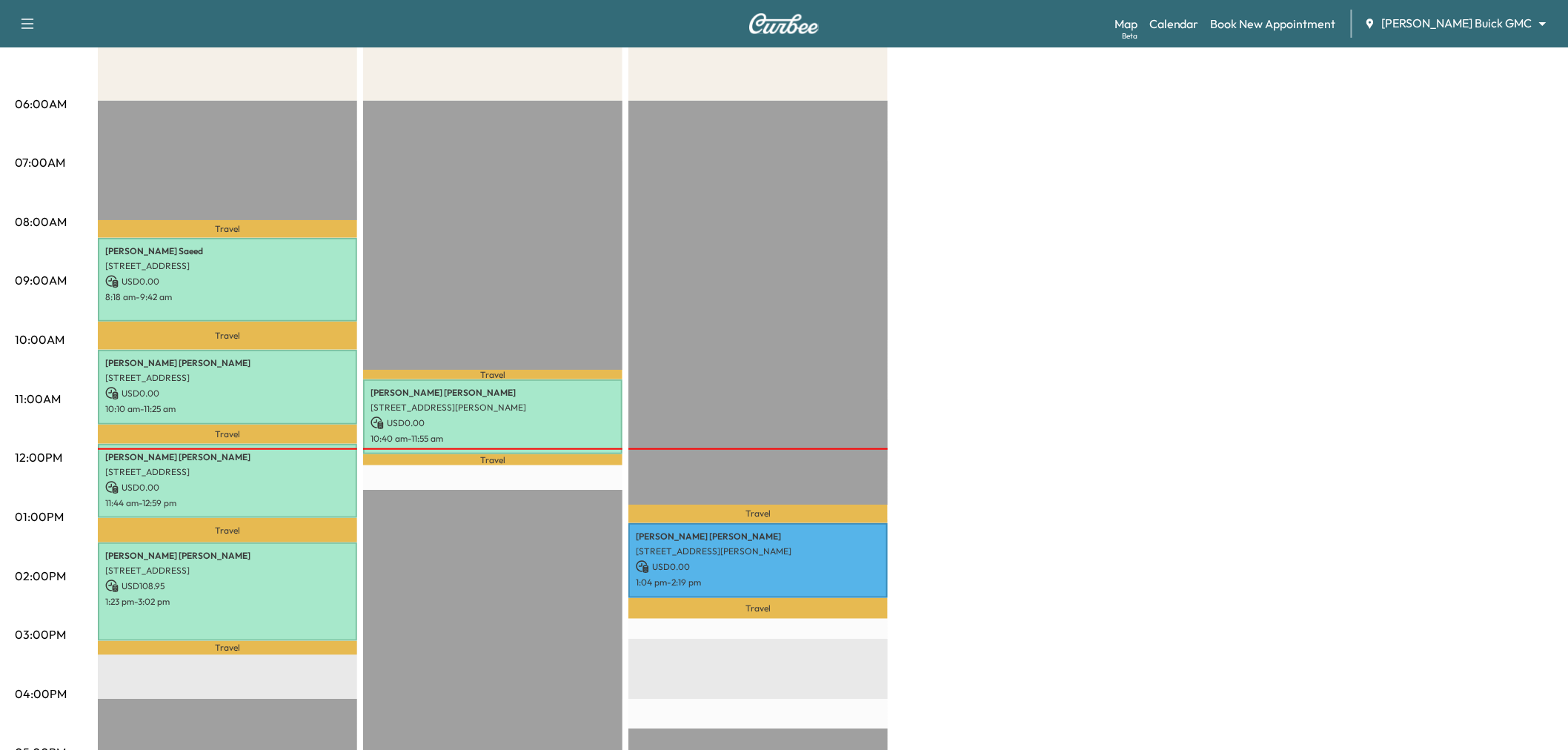
scroll to position [82, 0]
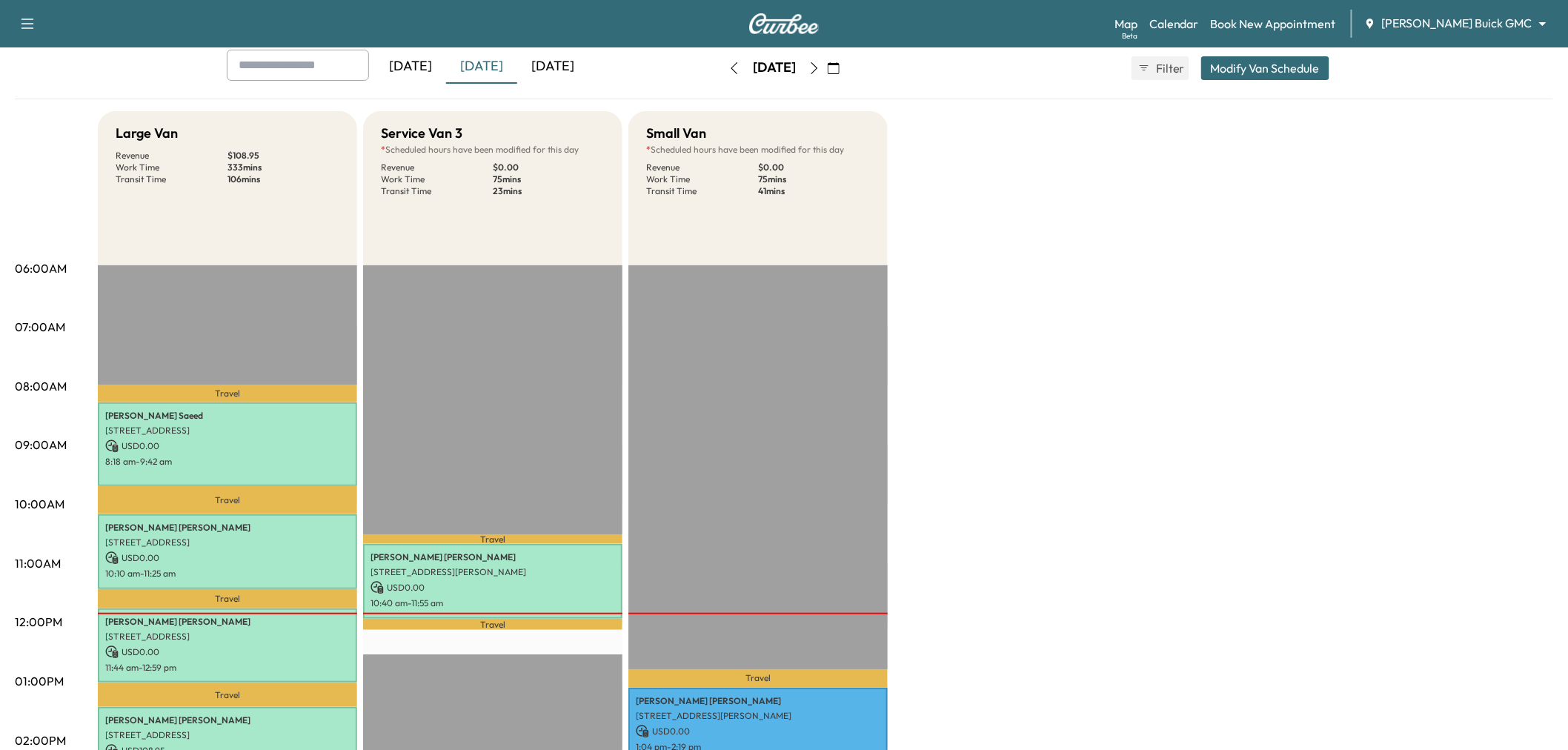
click at [827, 65] on button "button" at bounding box center [814, 68] width 26 height 24
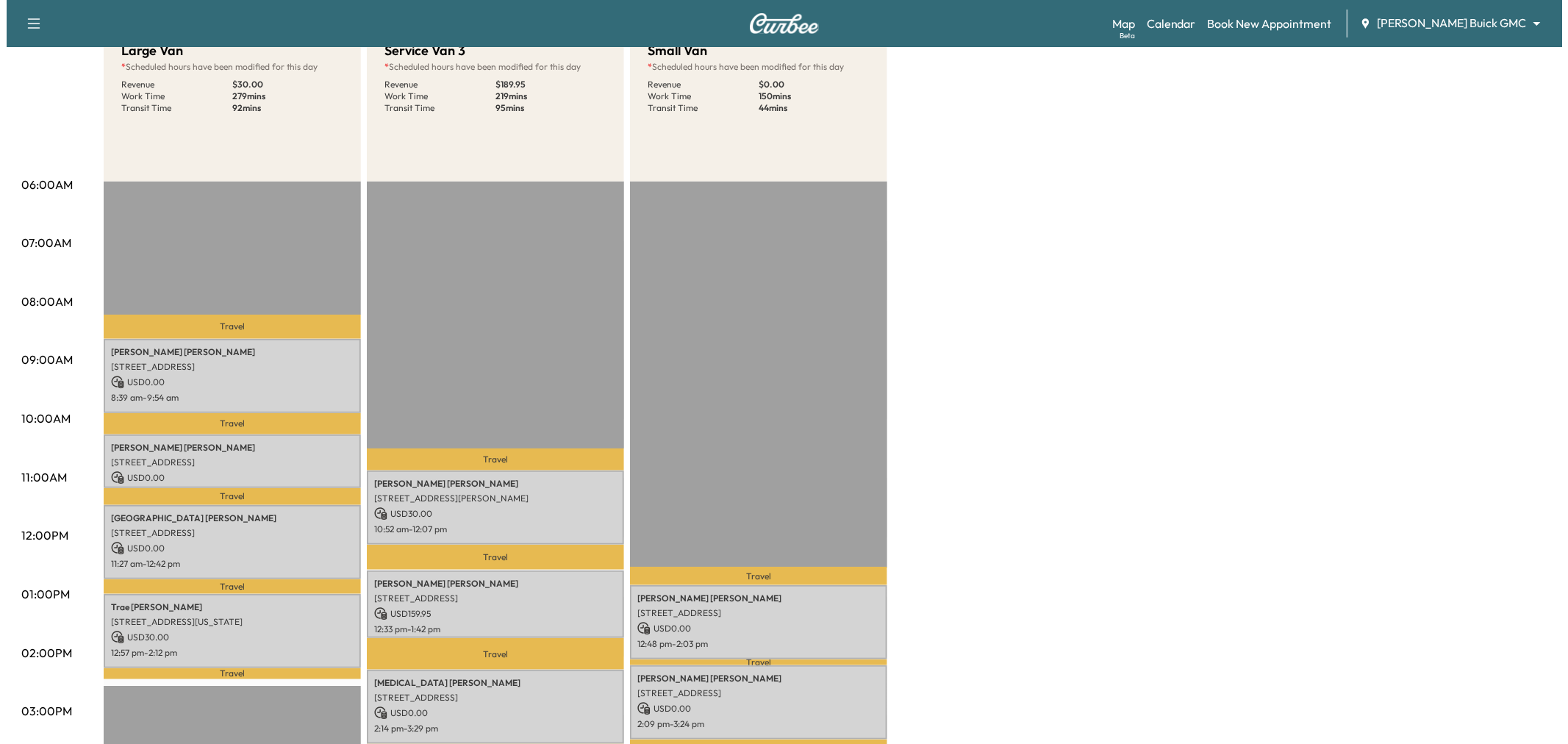
scroll to position [245, 0]
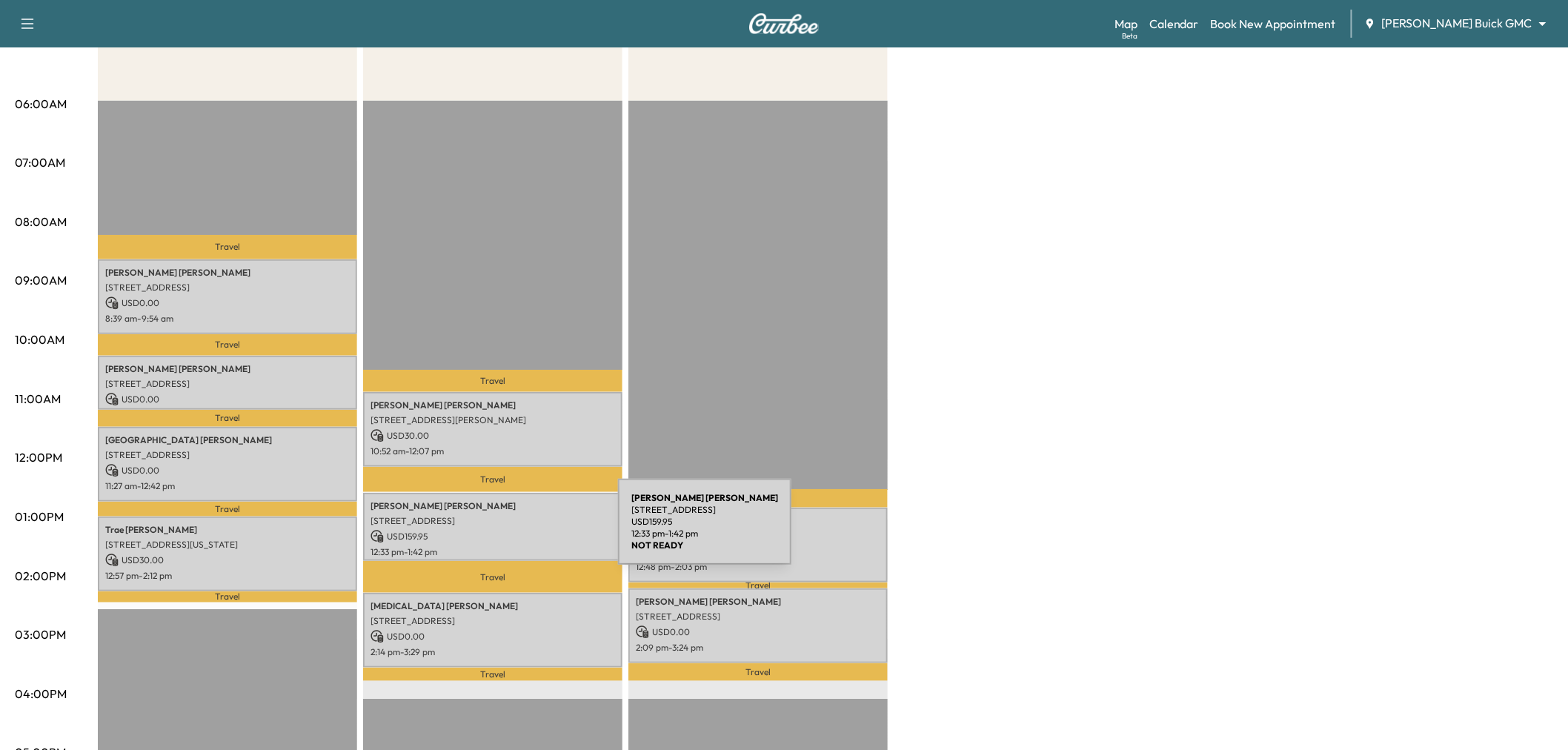
click at [507, 531] on p "USD 159.95" at bounding box center [493, 537] width 245 height 14
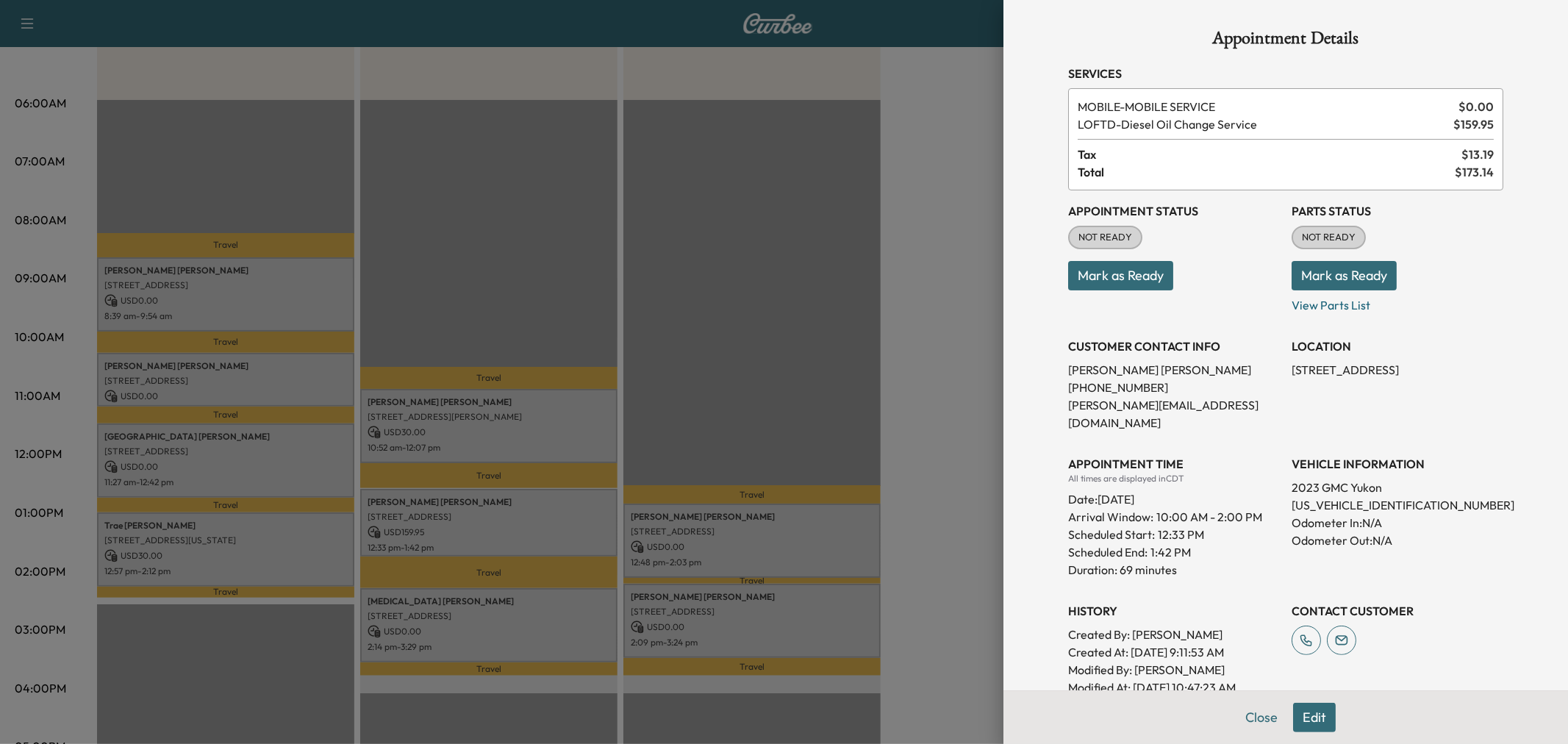
click at [503, 527] on div at bounding box center [784, 372] width 1568 height 744
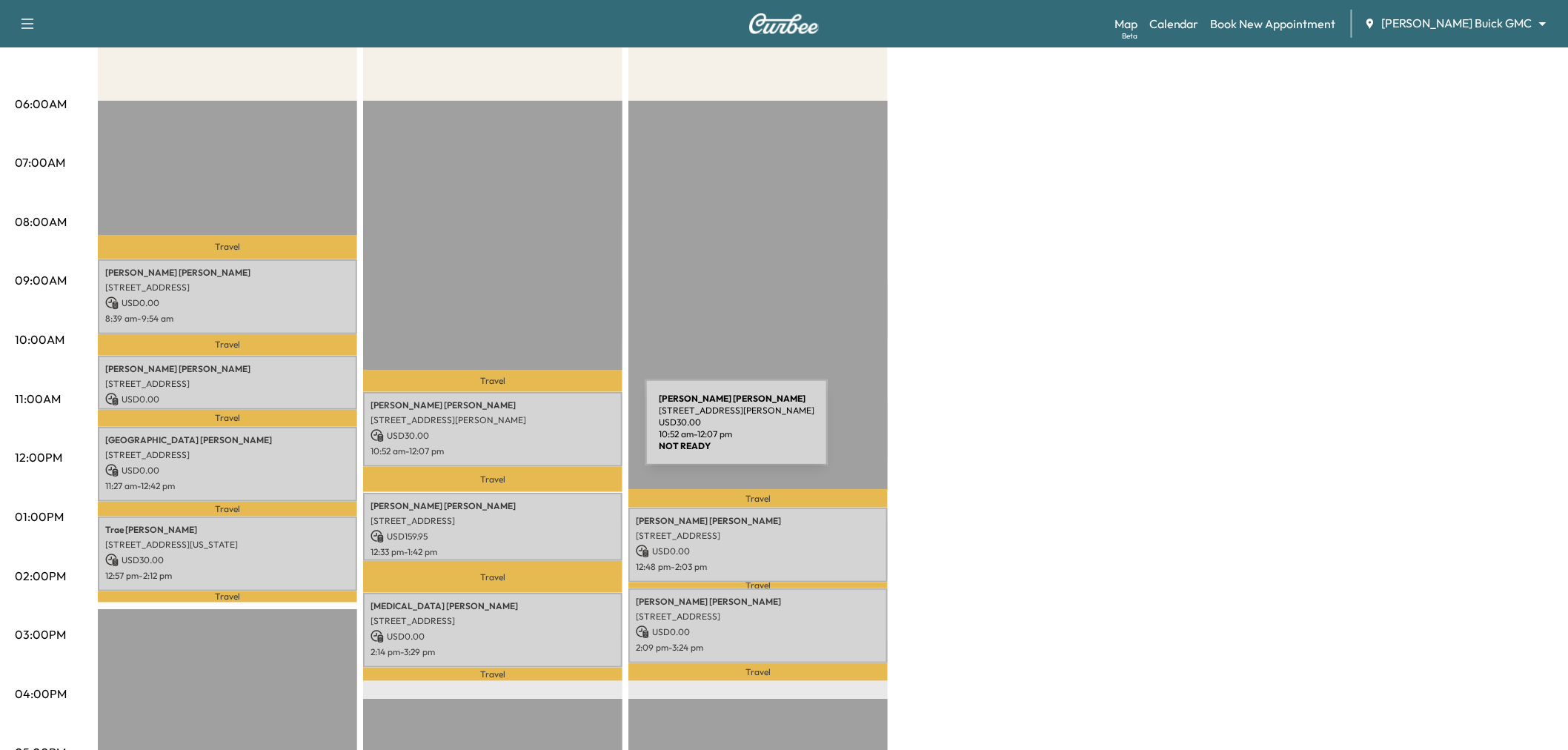
click at [535, 432] on p "USD 30.00" at bounding box center [493, 436] width 245 height 14
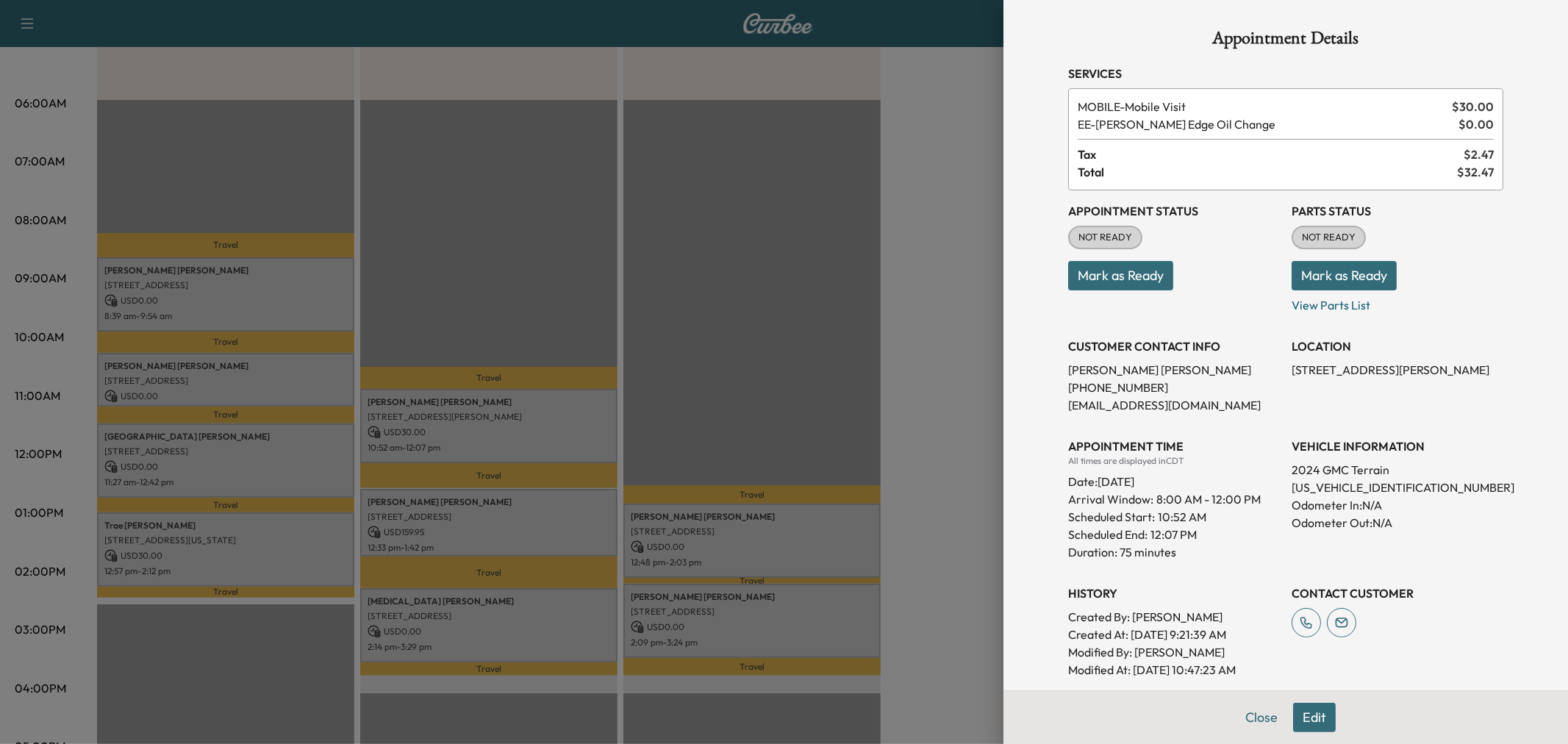
click at [508, 527] on div at bounding box center [784, 372] width 1568 height 744
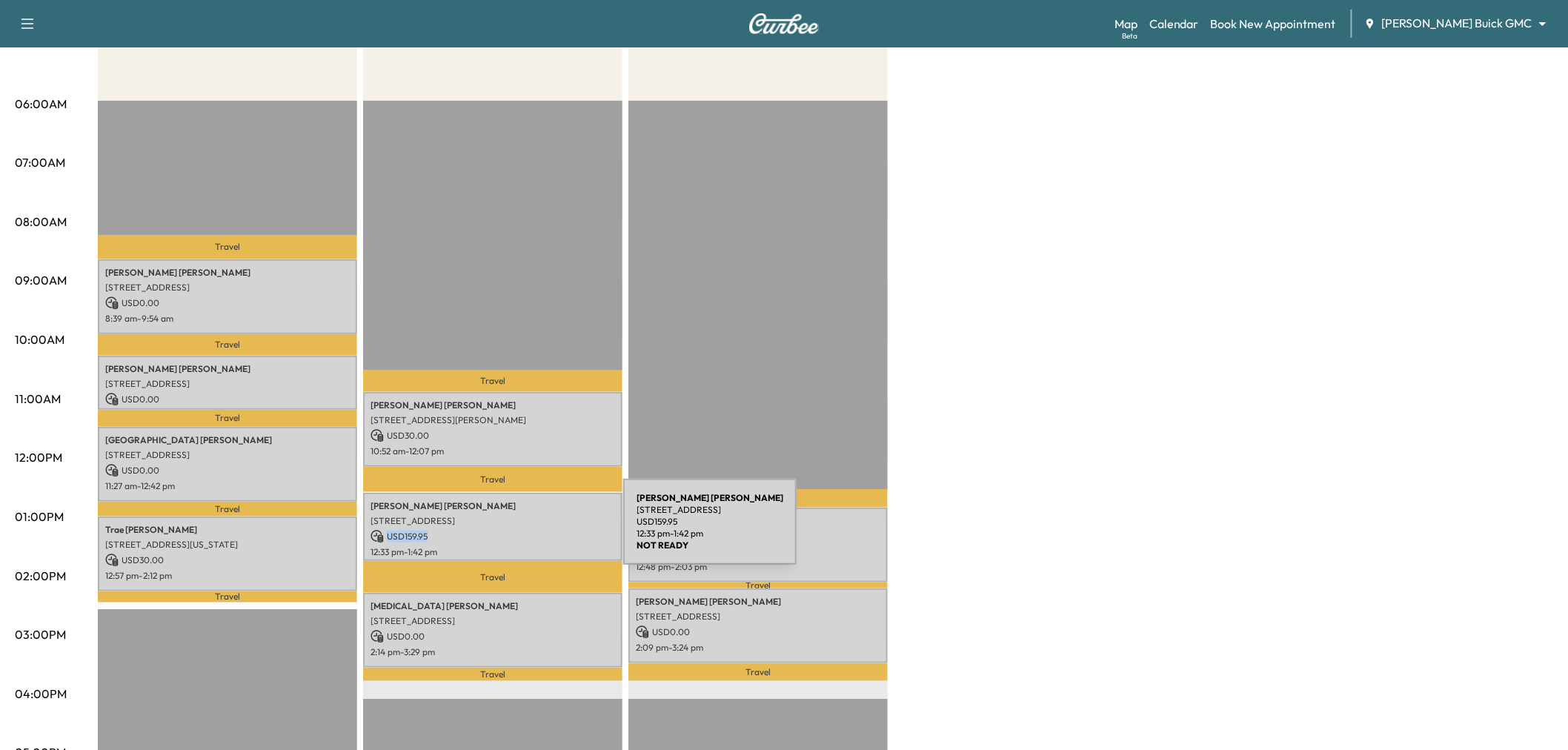
click at [512, 531] on p "USD 159.95" at bounding box center [493, 537] width 245 height 14
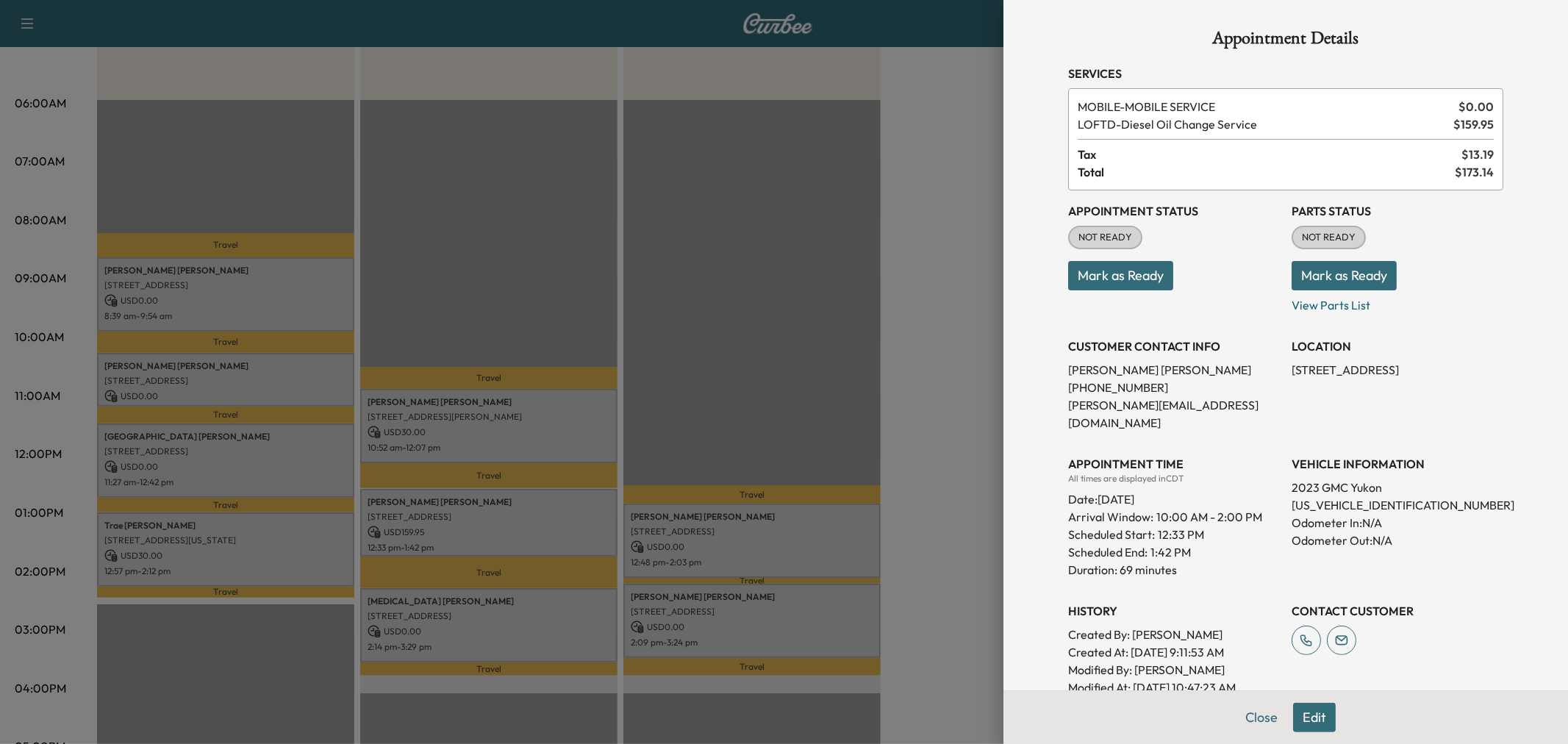
click at [507, 528] on div at bounding box center [784, 372] width 1568 height 744
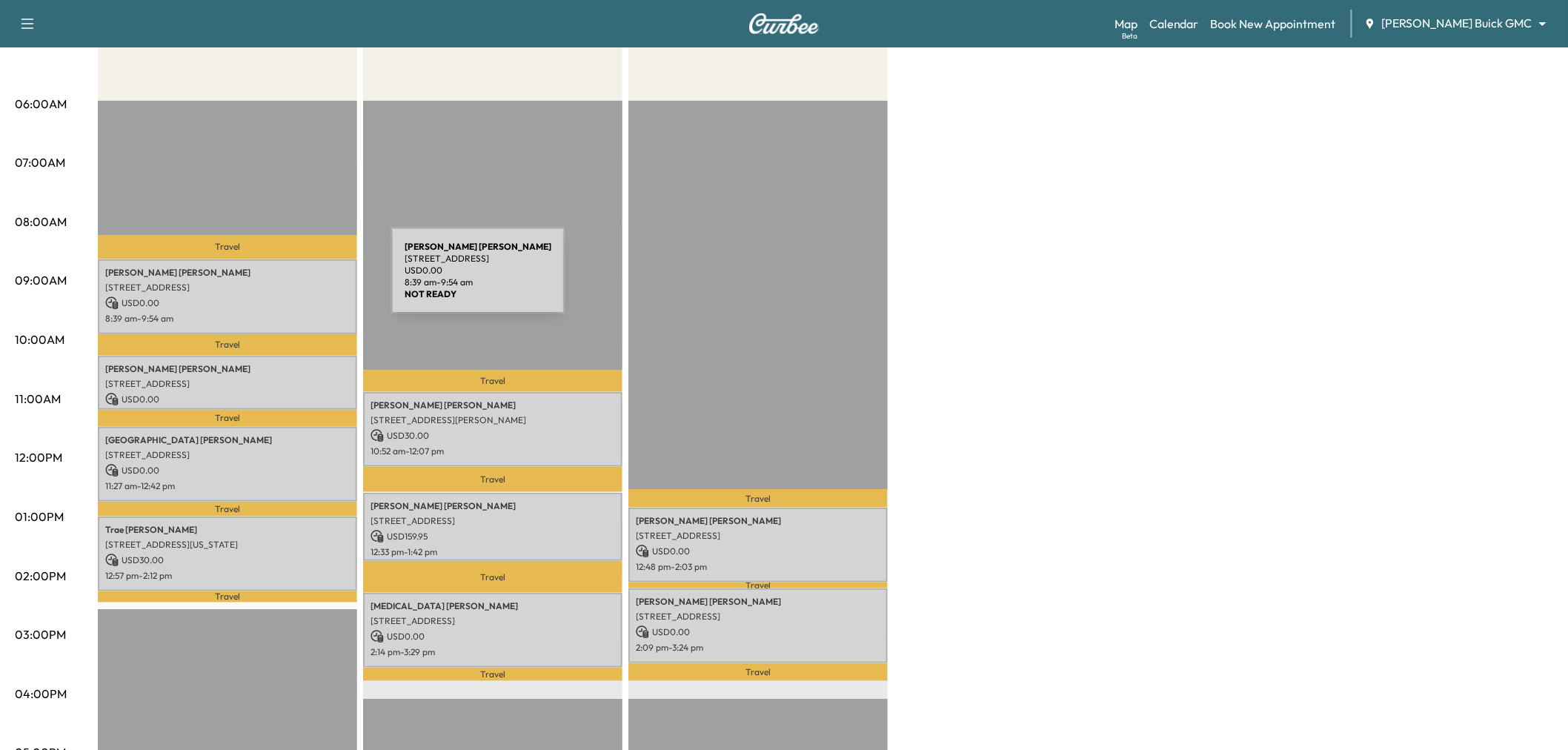
click at [281, 281] on p "1640 Kingsbridge Ln, Prosper, TX 75078, USA" at bounding box center [228, 287] width 245 height 12
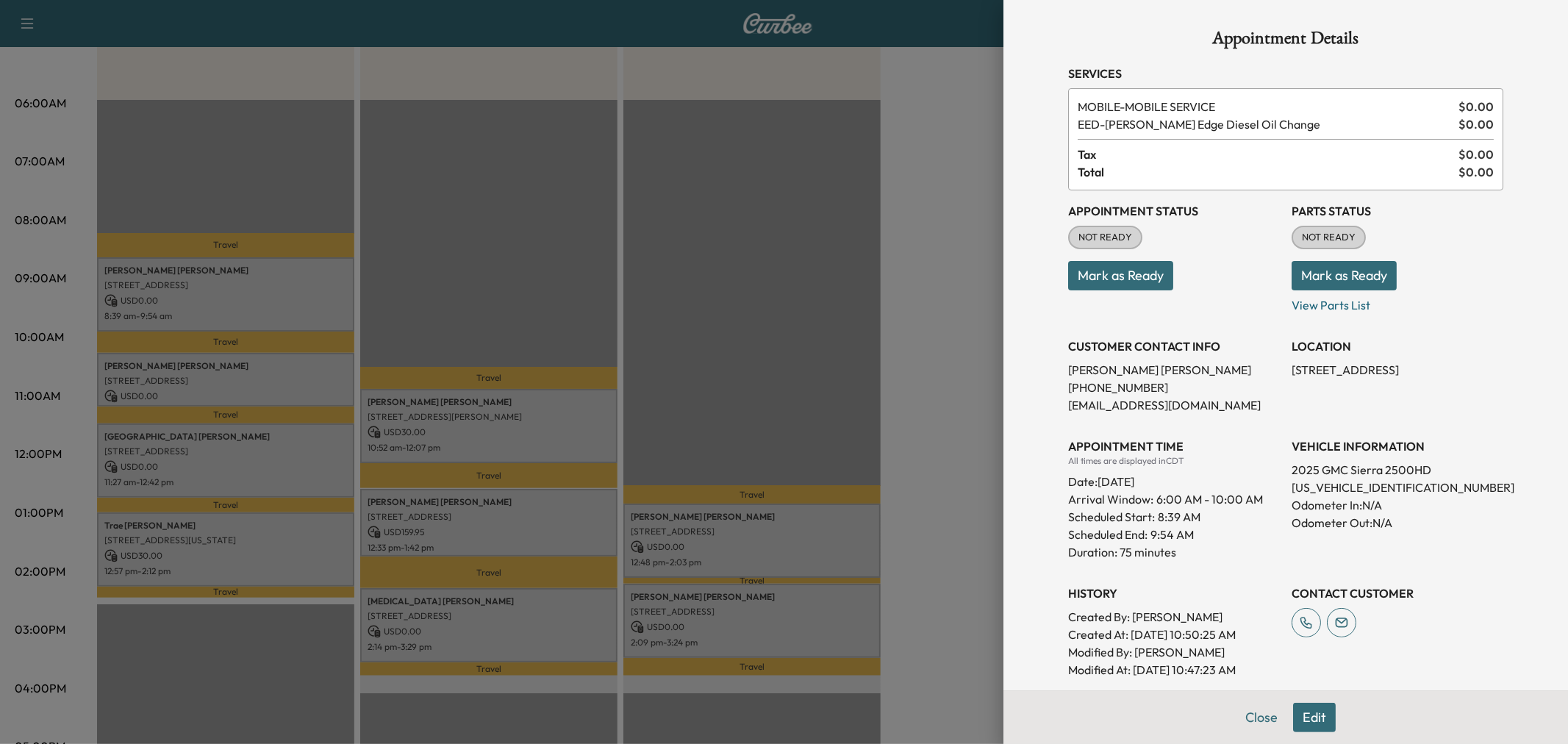
click at [297, 392] on div at bounding box center [784, 372] width 1568 height 744
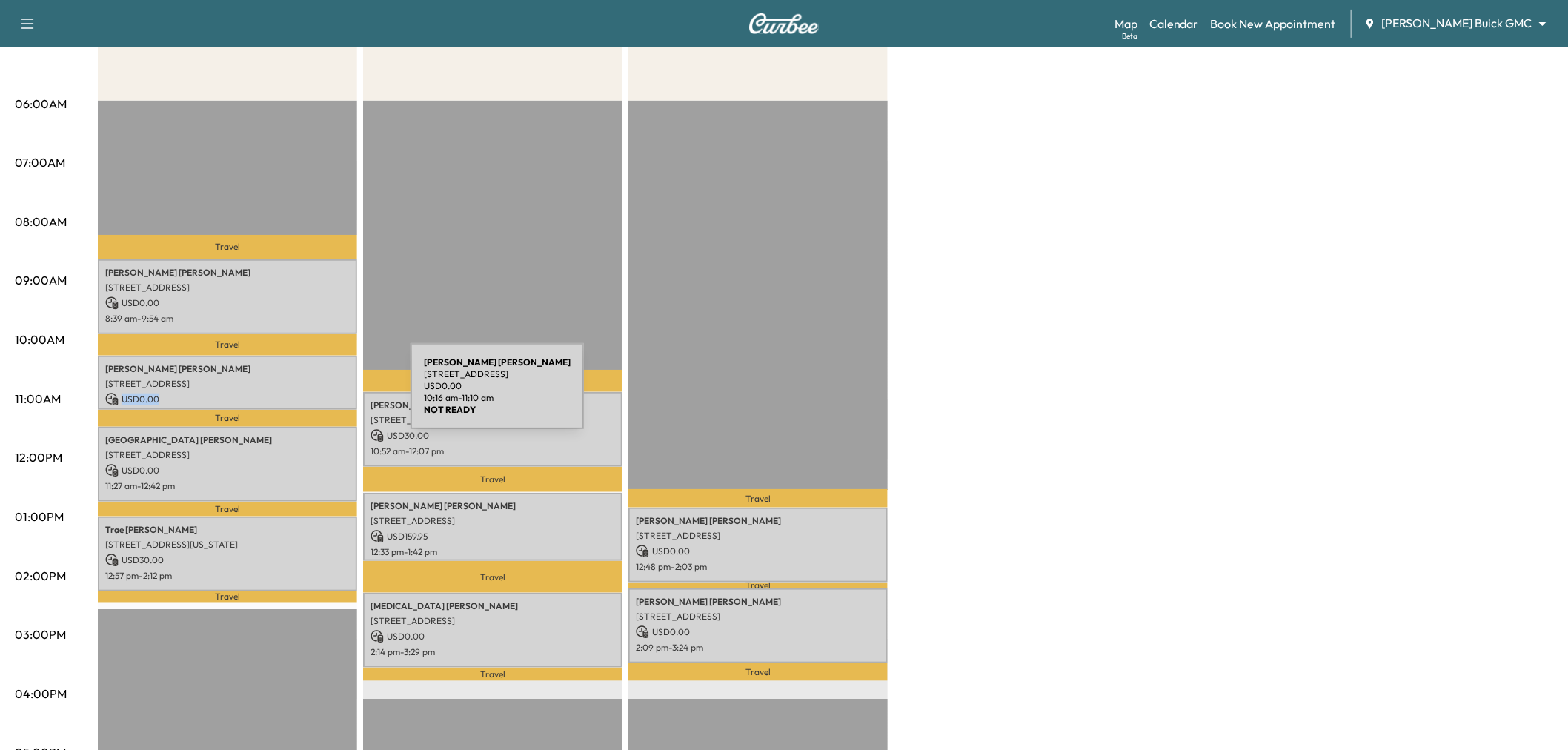
click at [300, 395] on p "USD 0.00" at bounding box center [228, 399] width 245 height 14
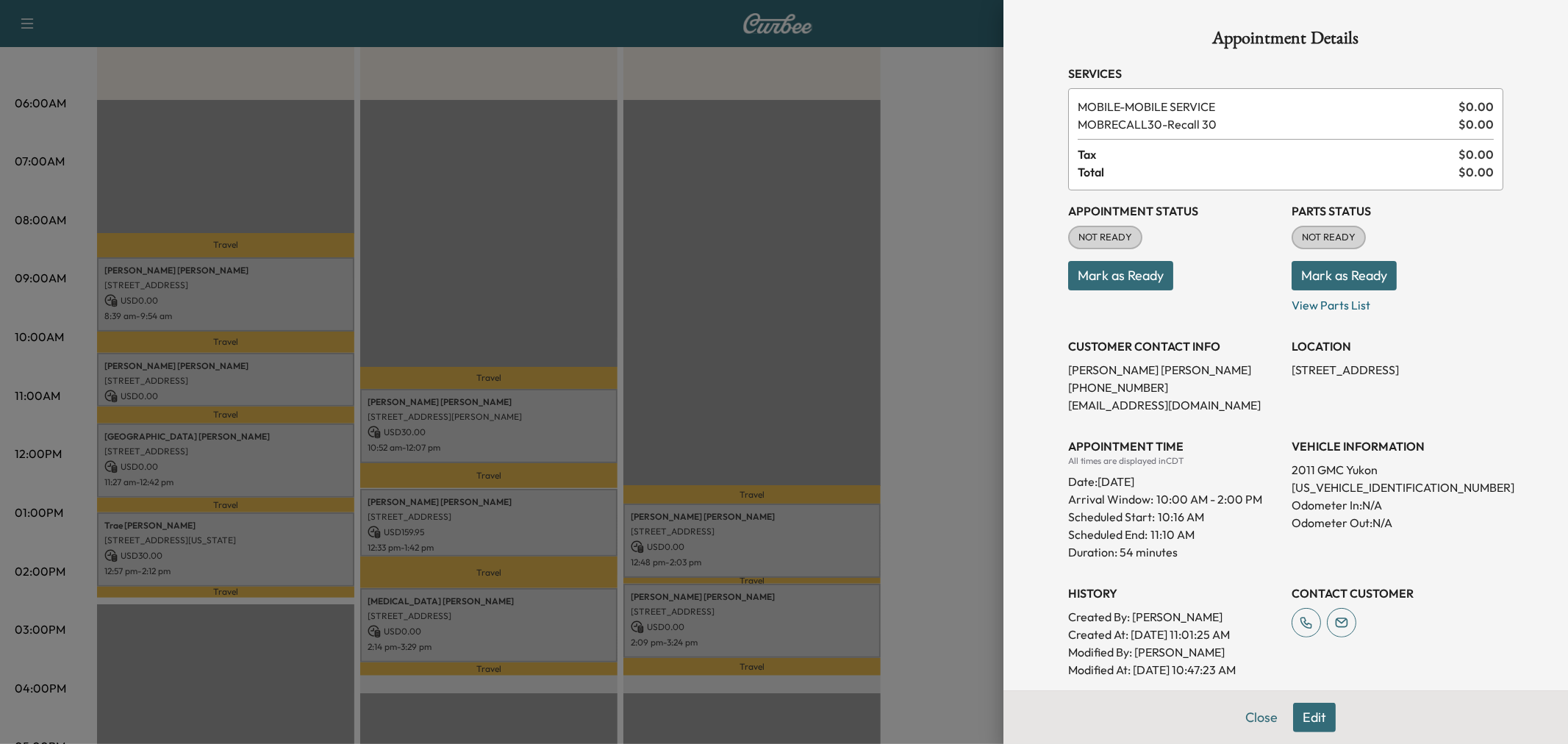
click at [292, 464] on div at bounding box center [784, 372] width 1568 height 744
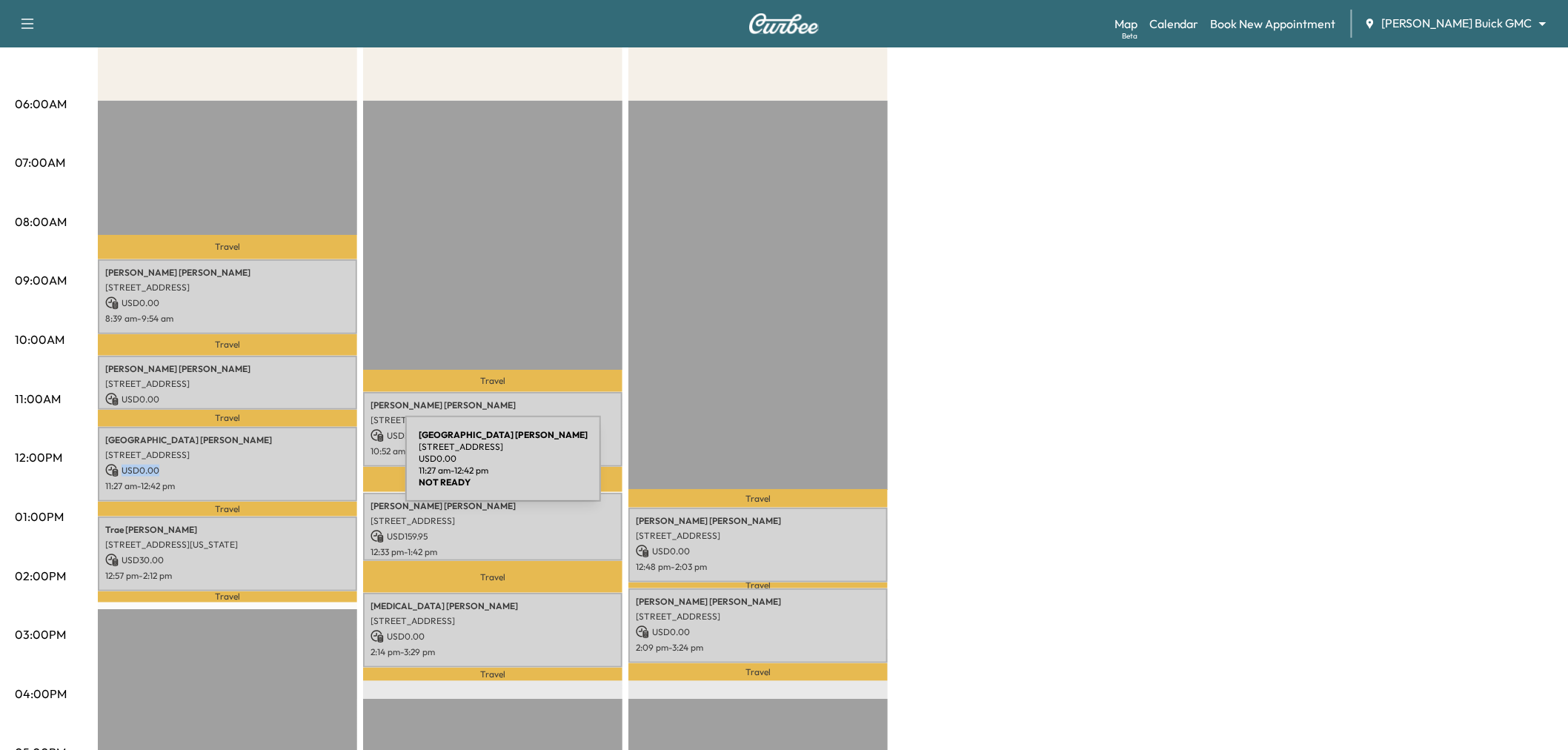
click at [294, 468] on p "USD 0.00" at bounding box center [228, 470] width 245 height 14
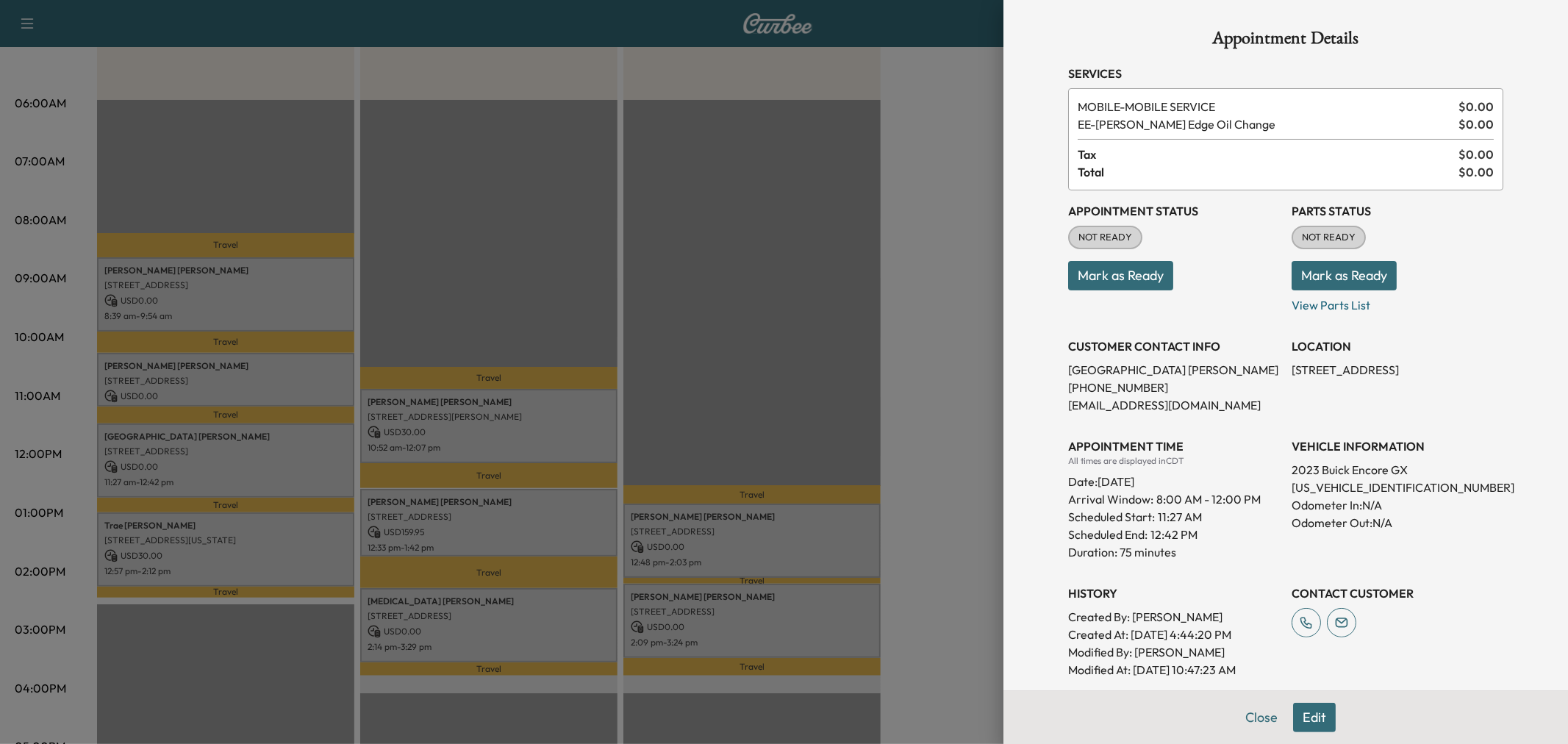
click at [292, 464] on div at bounding box center [784, 372] width 1568 height 744
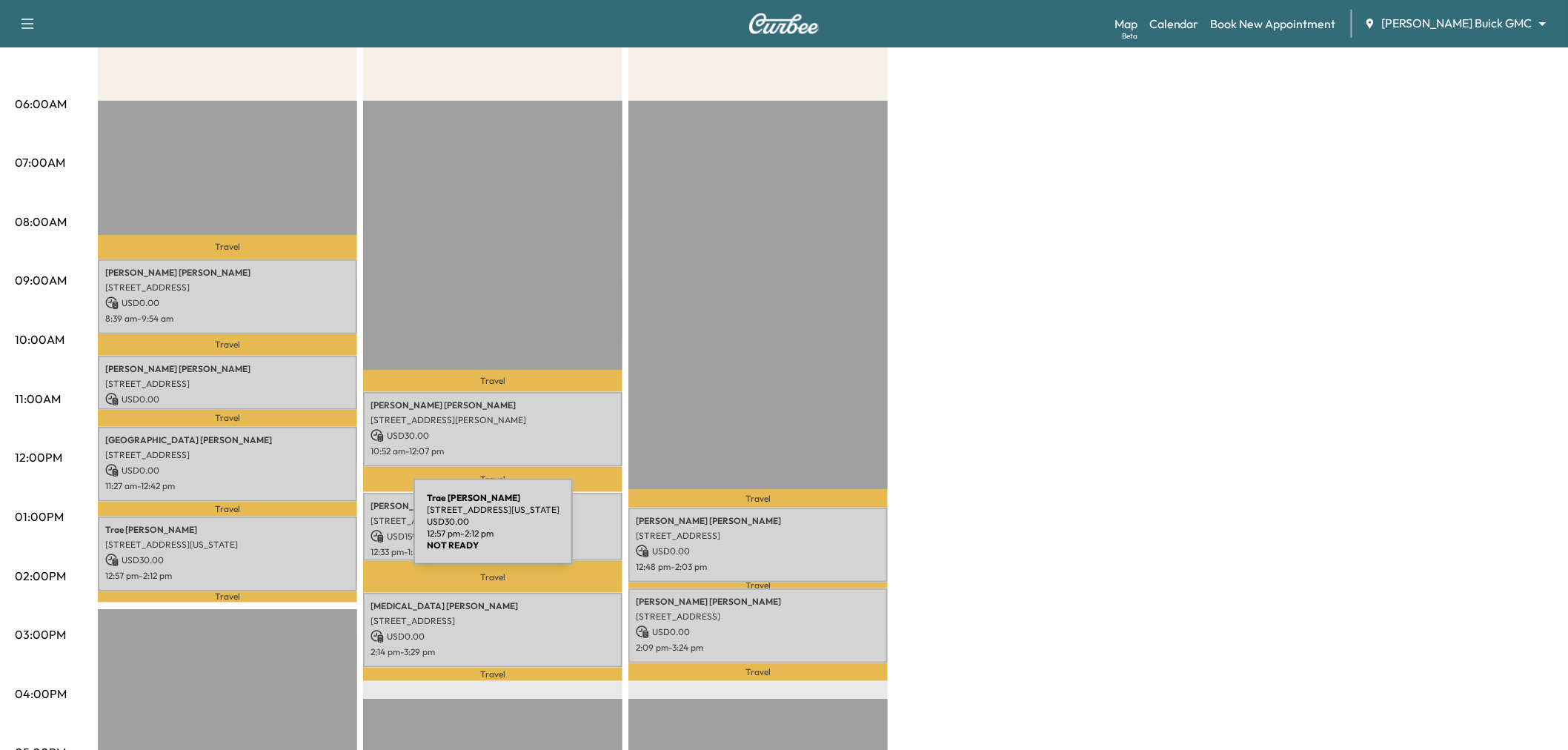
click at [302, 531] on div "Trae Foreman 2523 Ohio Dr, Plano, TX 75093, USA USD 30.00 12:57 pm - 2:12 pm" at bounding box center [227, 554] width 260 height 75
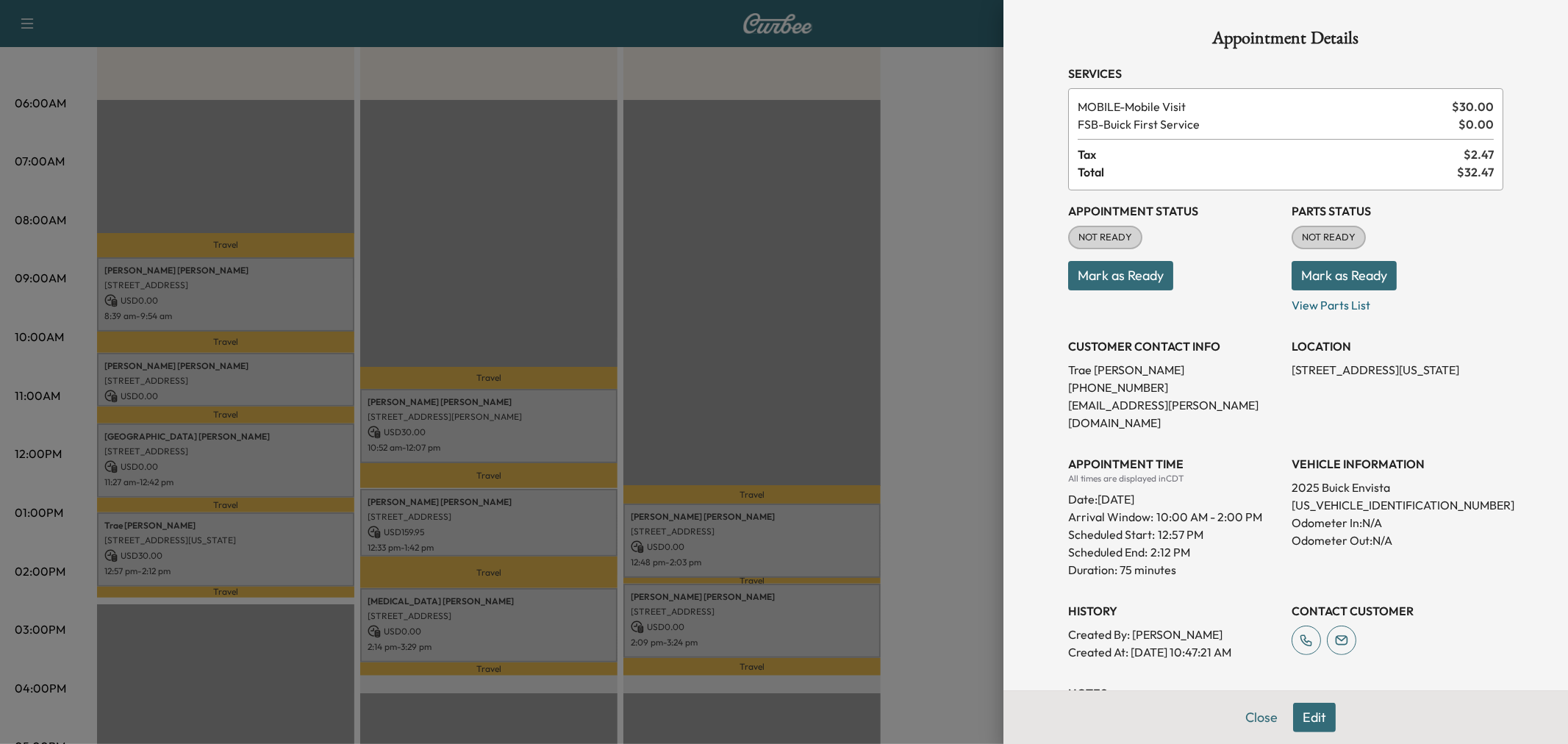
click at [300, 527] on div at bounding box center [784, 372] width 1568 height 744
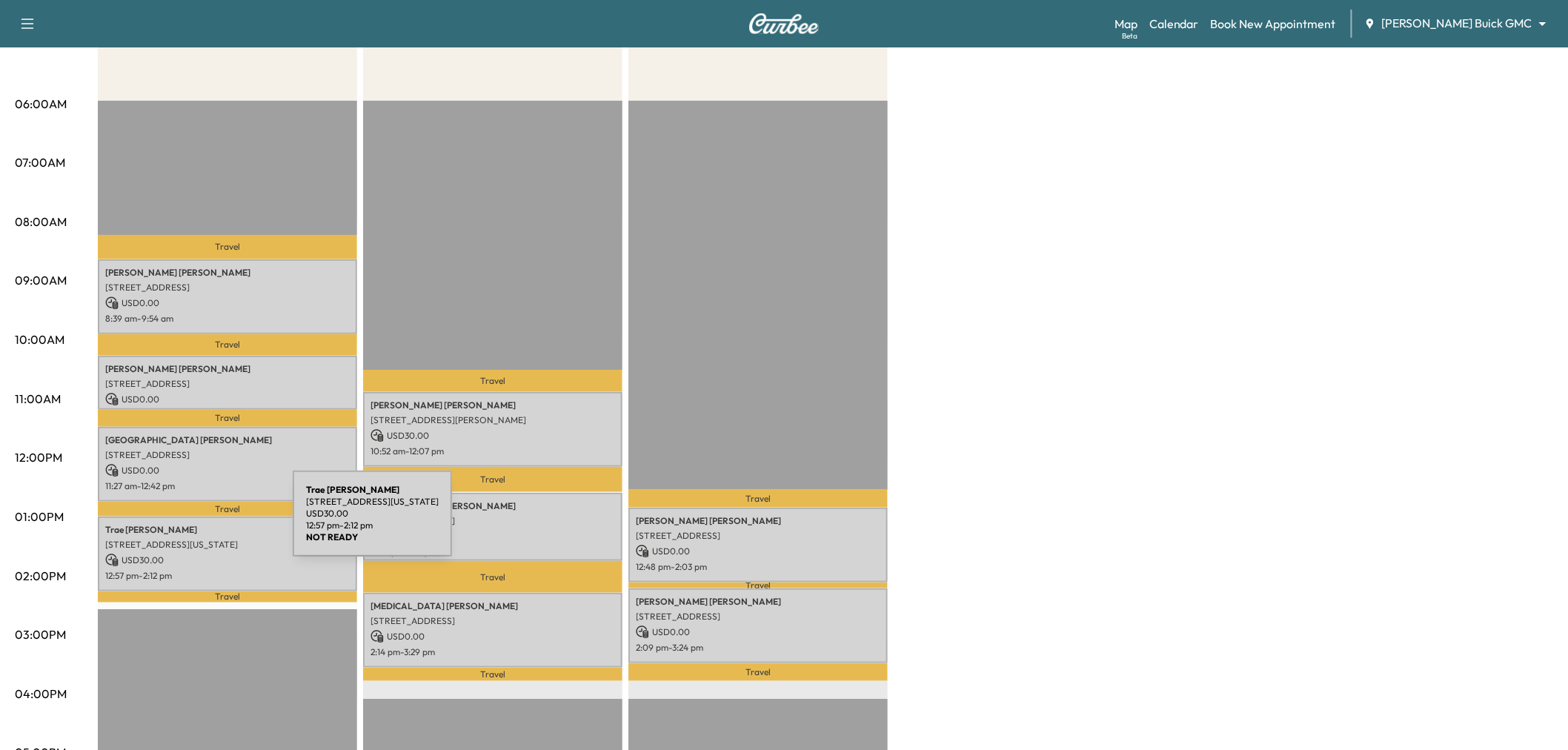
click at [181, 525] on p "Trae Foreman" at bounding box center [228, 530] width 245 height 12
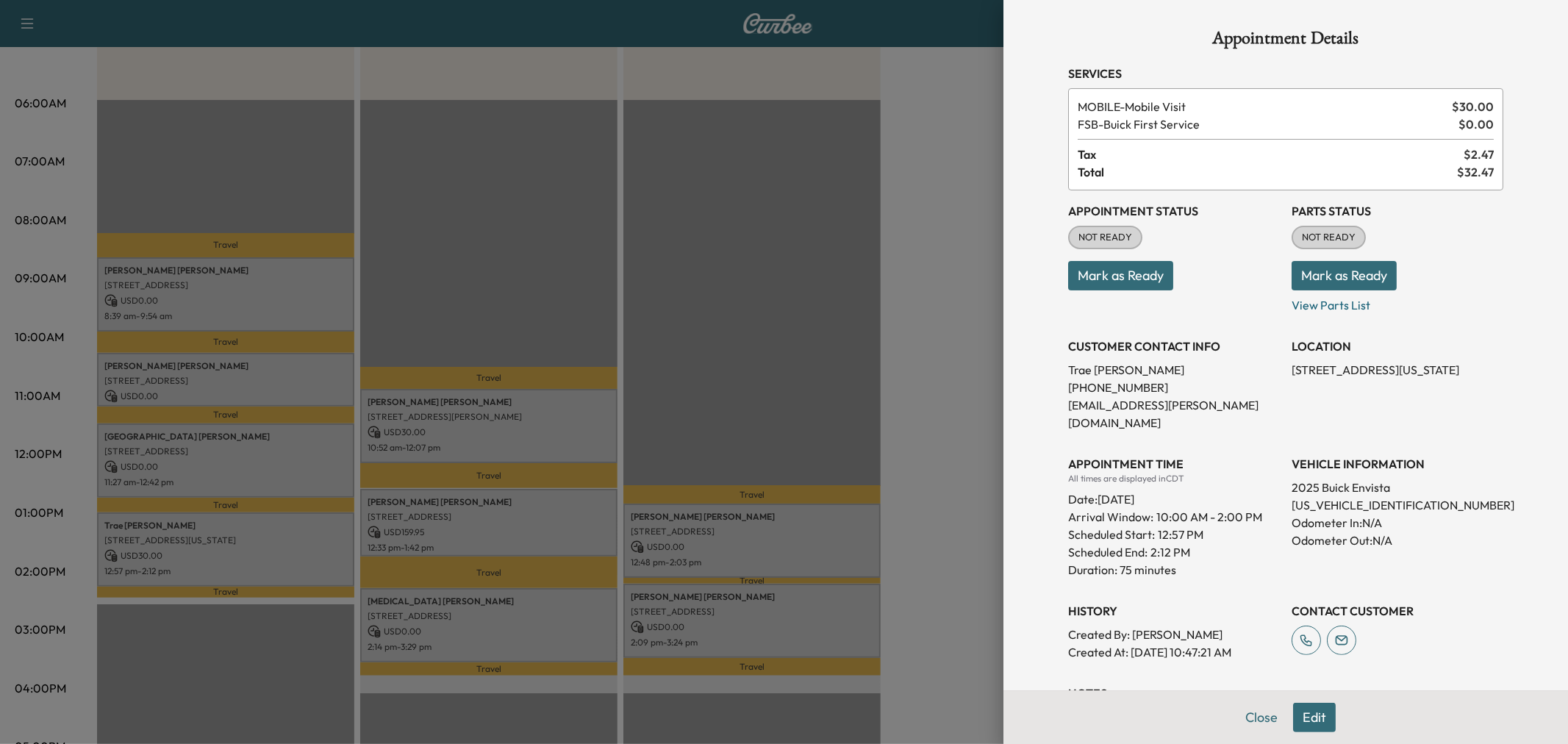
click at [279, 519] on div at bounding box center [784, 372] width 1568 height 744
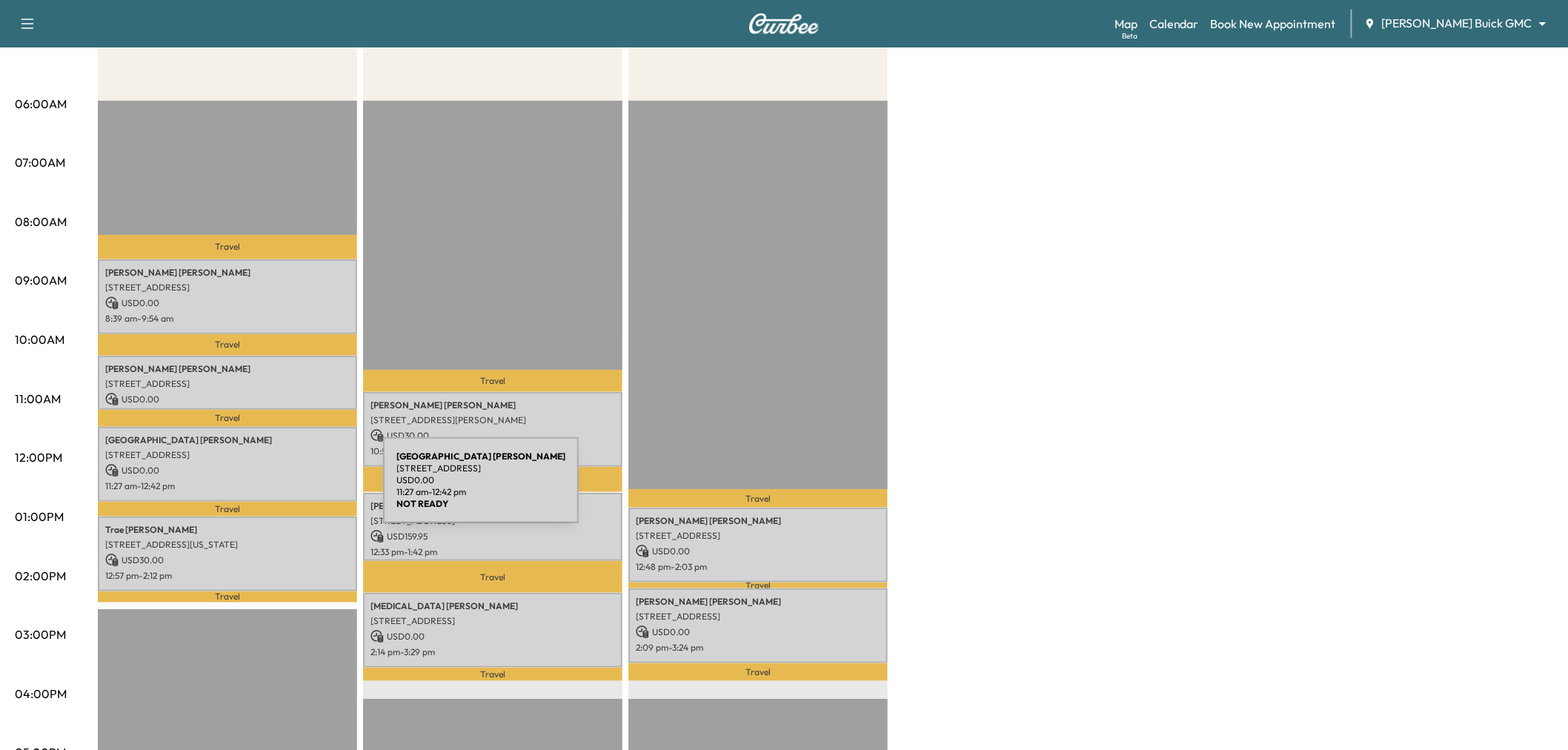
click at [272, 489] on div "Madison Cargile 6973 Bridge View Dr, Frisco, TX 75034, USA USD 0.00 11:27 am - …" at bounding box center [227, 465] width 260 height 75
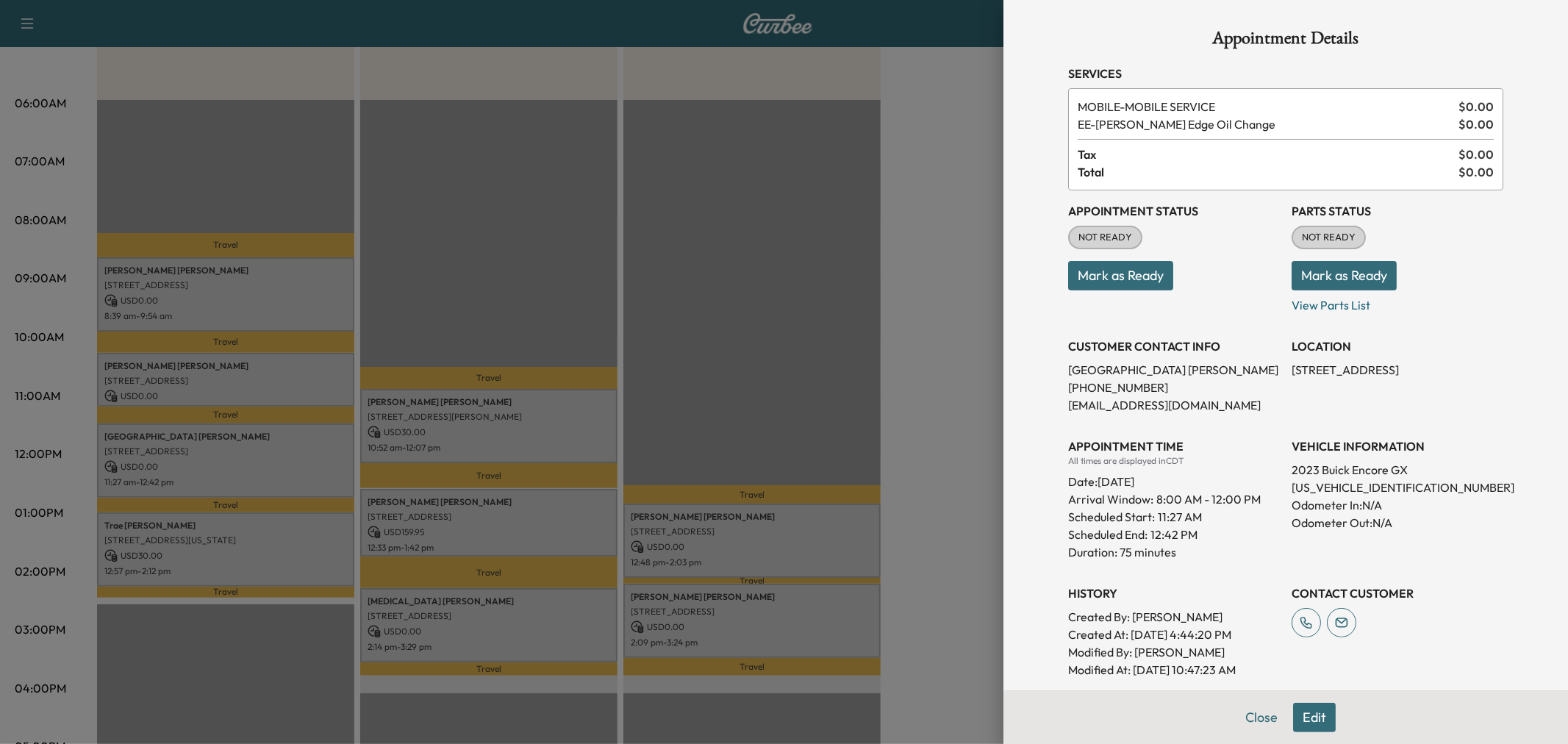
click at [273, 473] on div at bounding box center [784, 372] width 1568 height 744
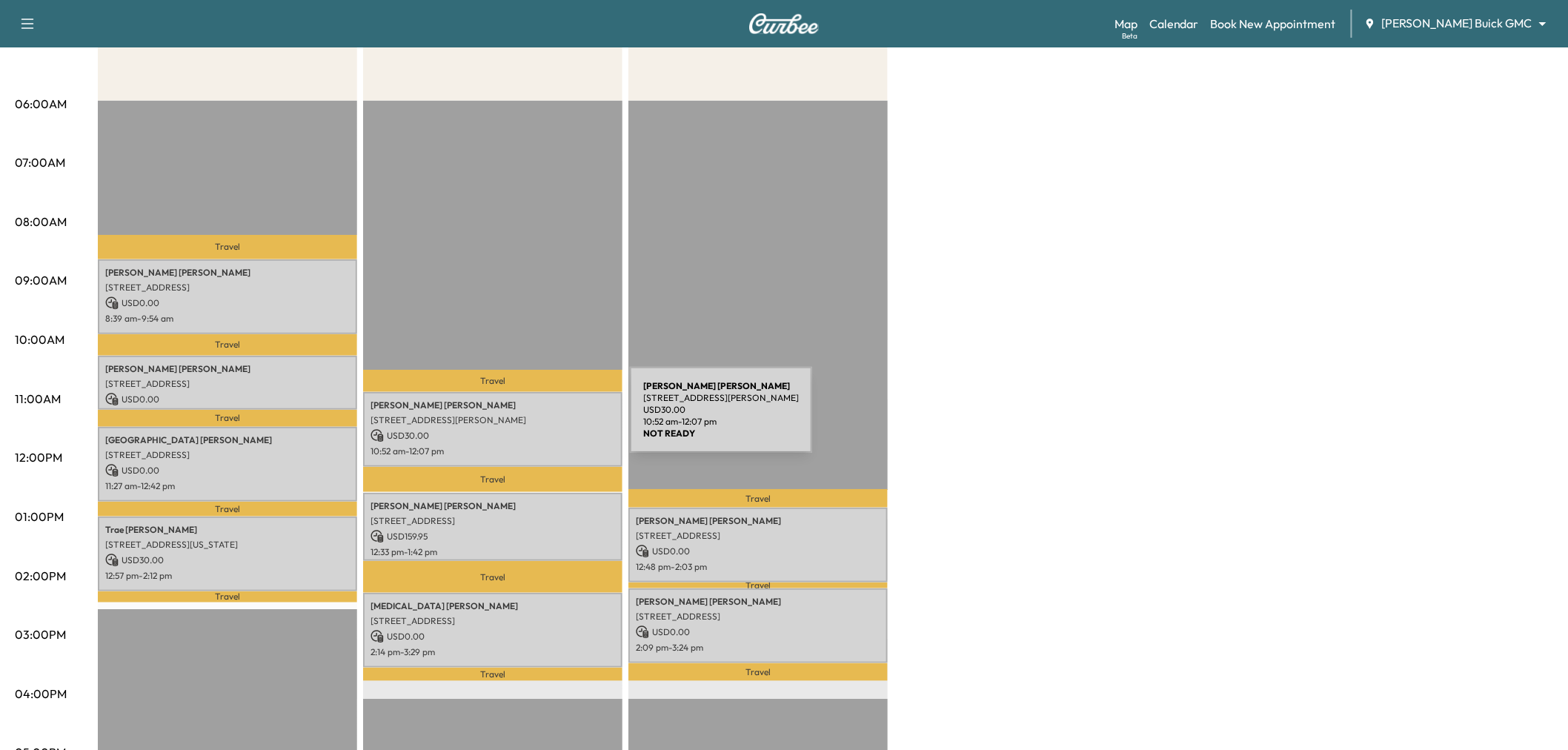
click at [519, 419] on p "520 Lynn Ct, Coppell, TX 75019, United States of America" at bounding box center [493, 420] width 245 height 12
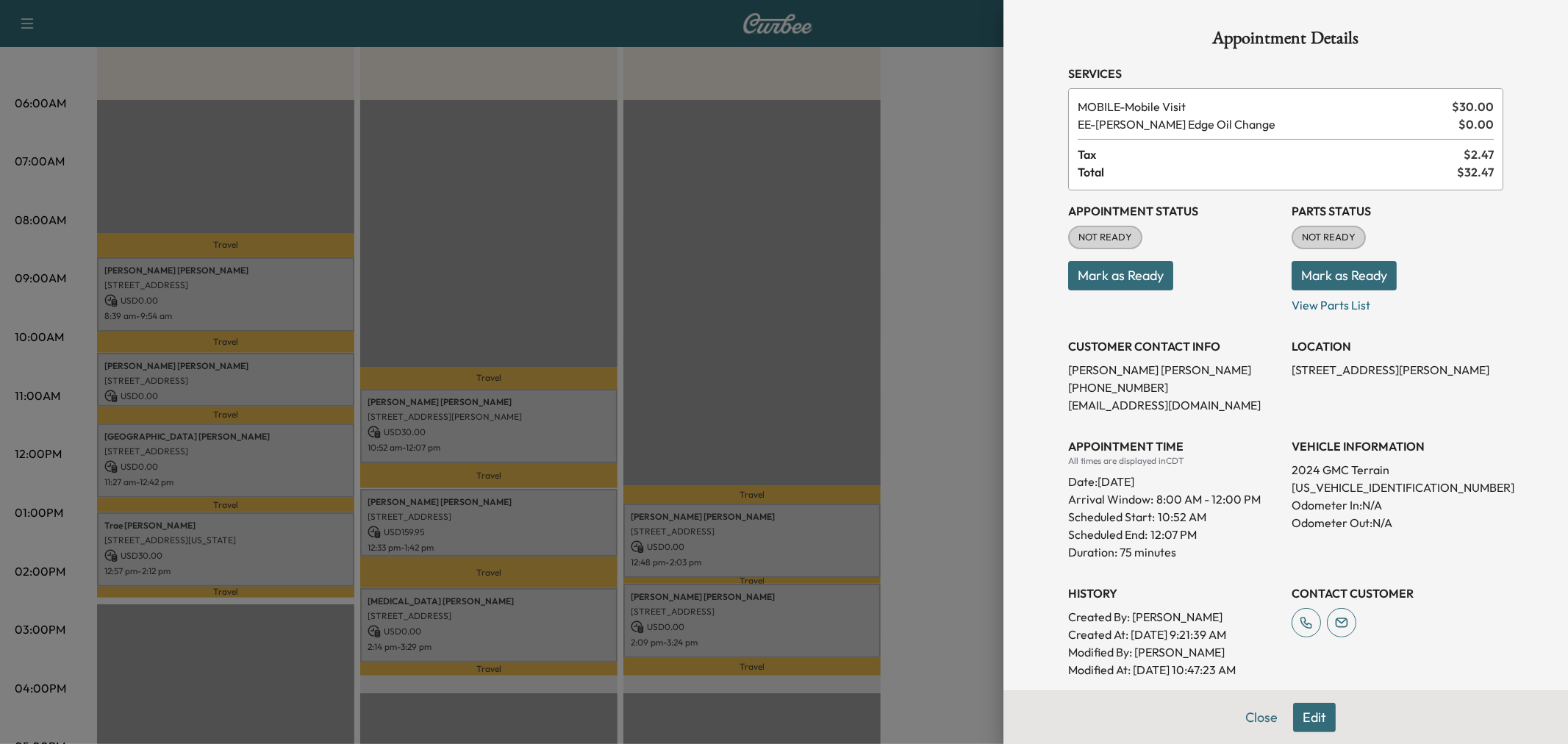
click at [534, 516] on div at bounding box center [784, 372] width 1568 height 744
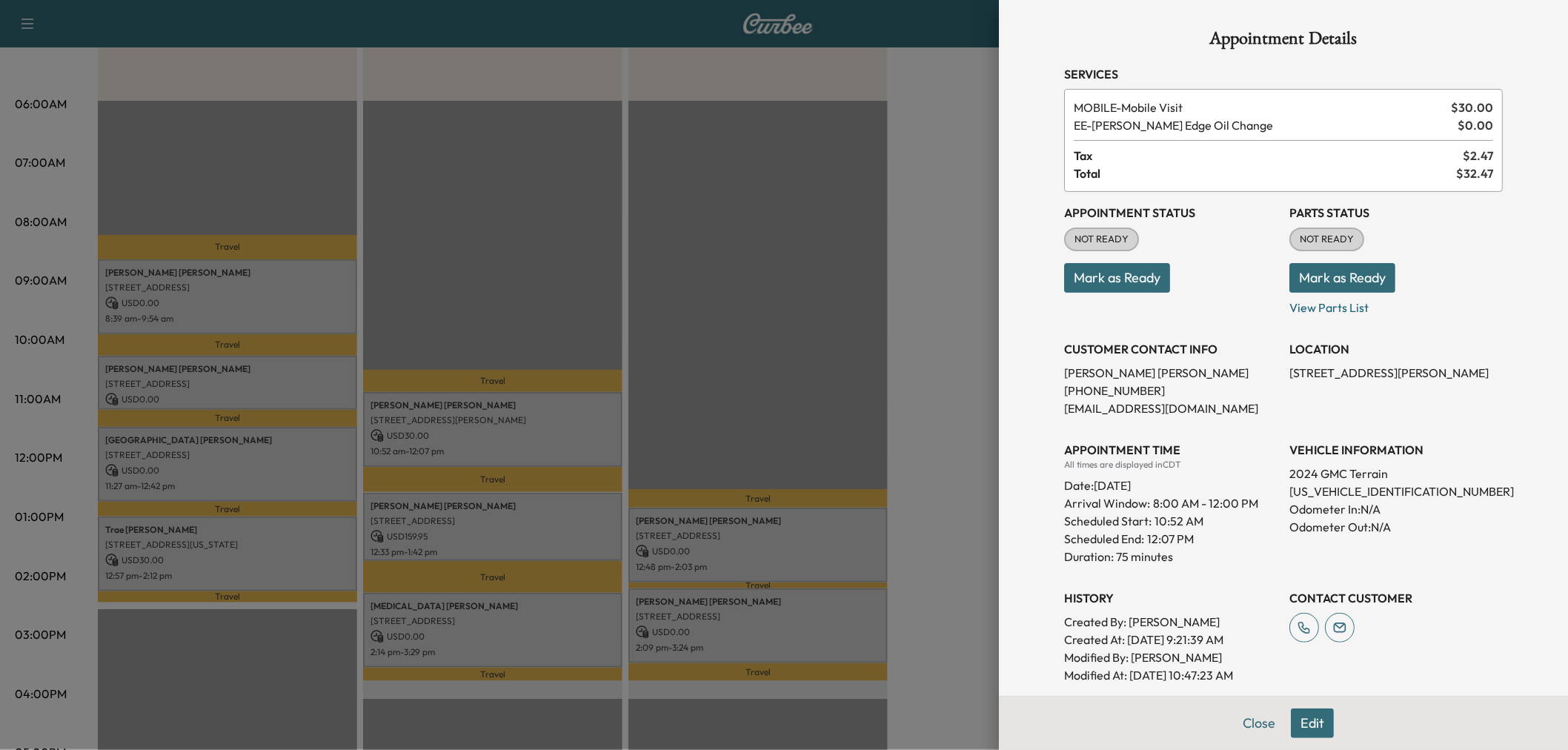
click at [538, 521] on p "3520 Oak Lawn Ave, Dallas, TX 75219, USA" at bounding box center [493, 521] width 245 height 12
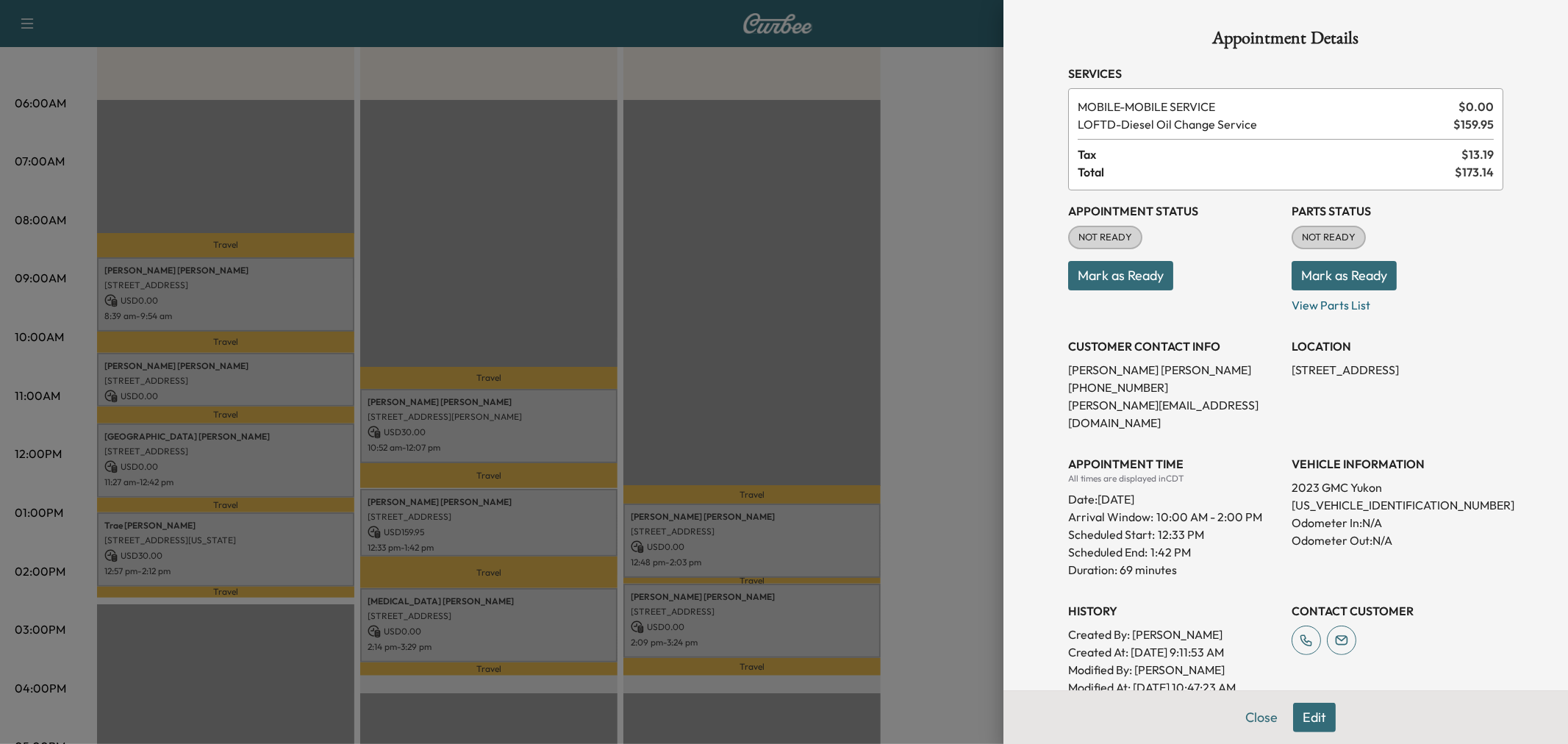
click at [599, 604] on div at bounding box center [784, 372] width 1568 height 744
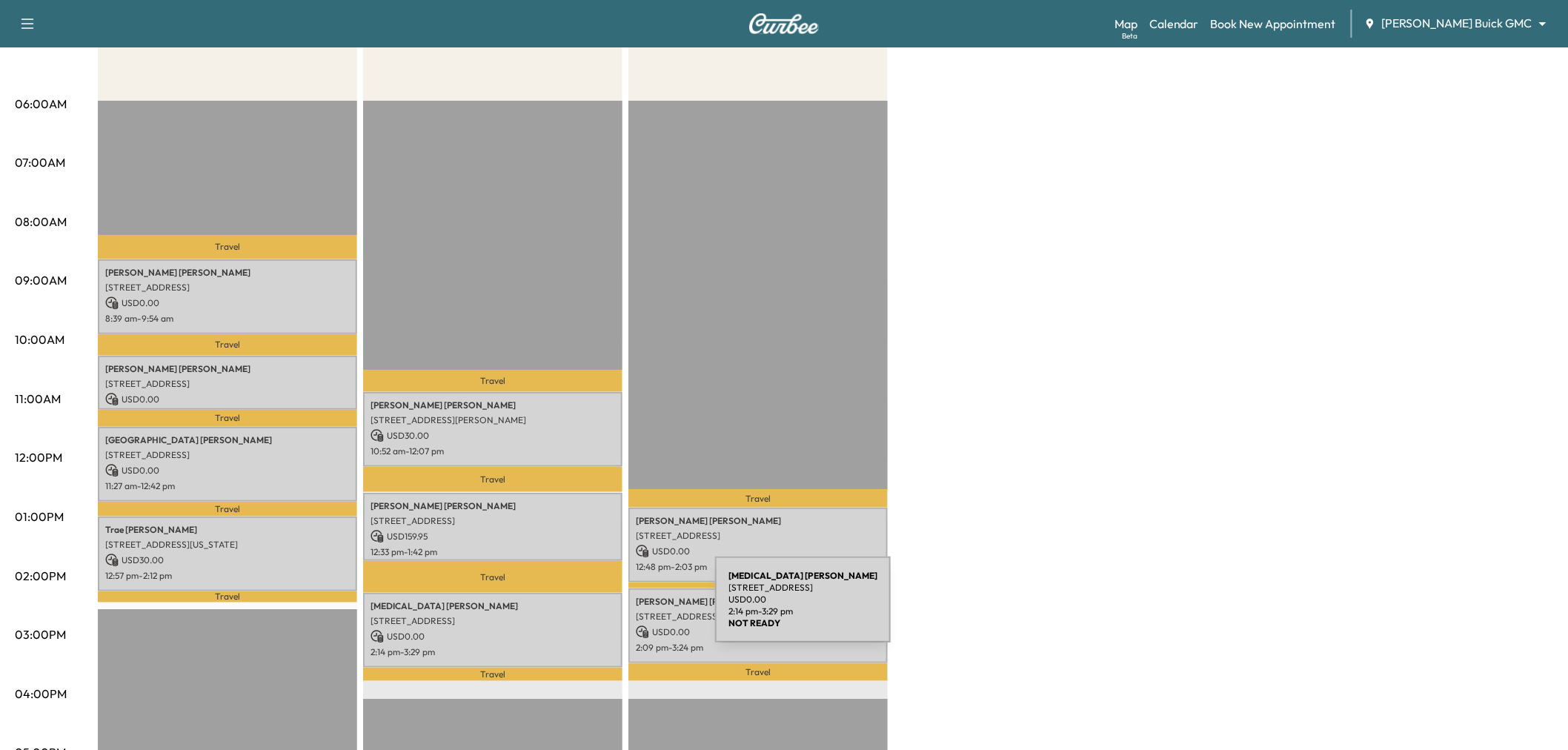
click at [604, 616] on p "5428 Big River Dr, The Colony, TX 75056, USA" at bounding box center [493, 621] width 245 height 12
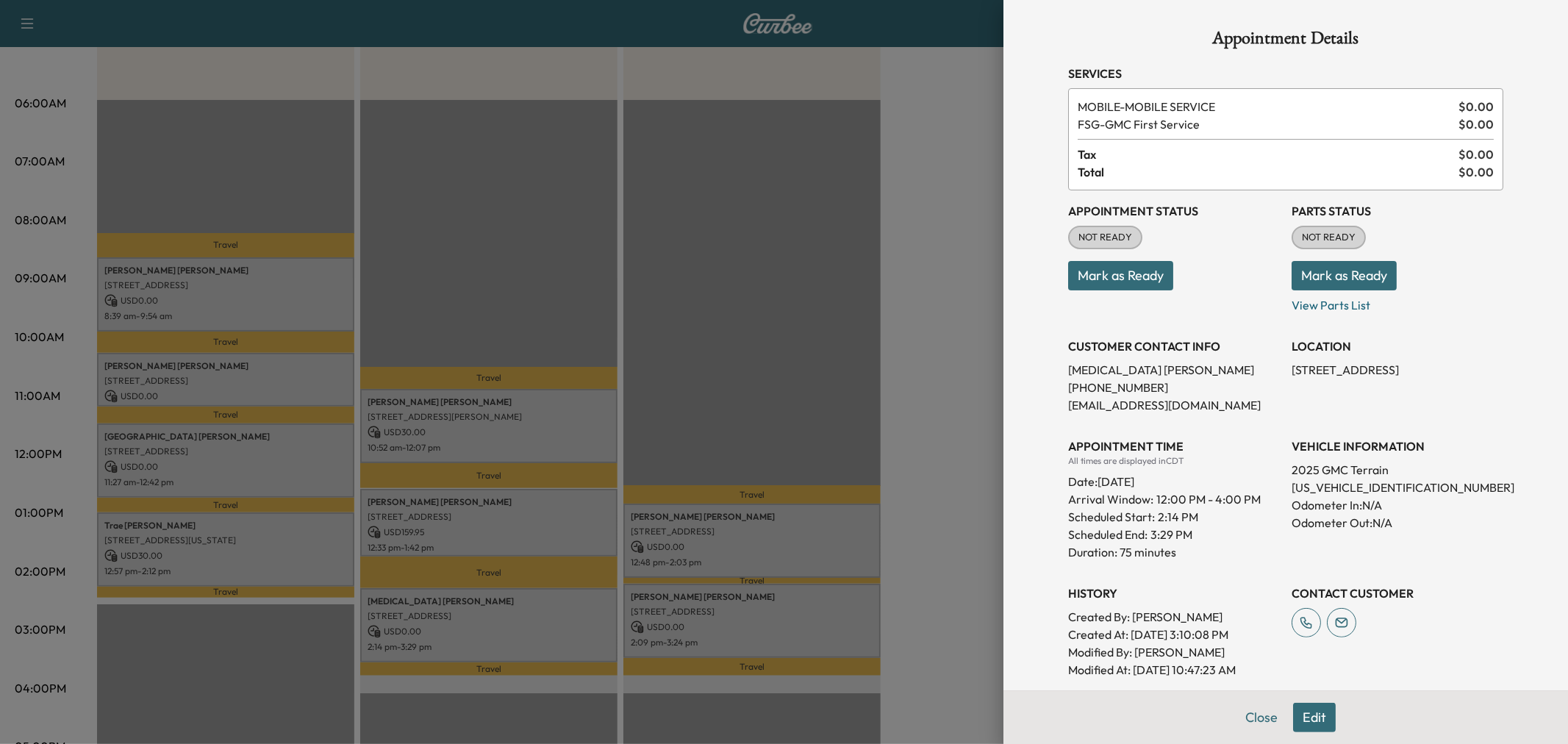
click at [599, 604] on div at bounding box center [784, 372] width 1568 height 744
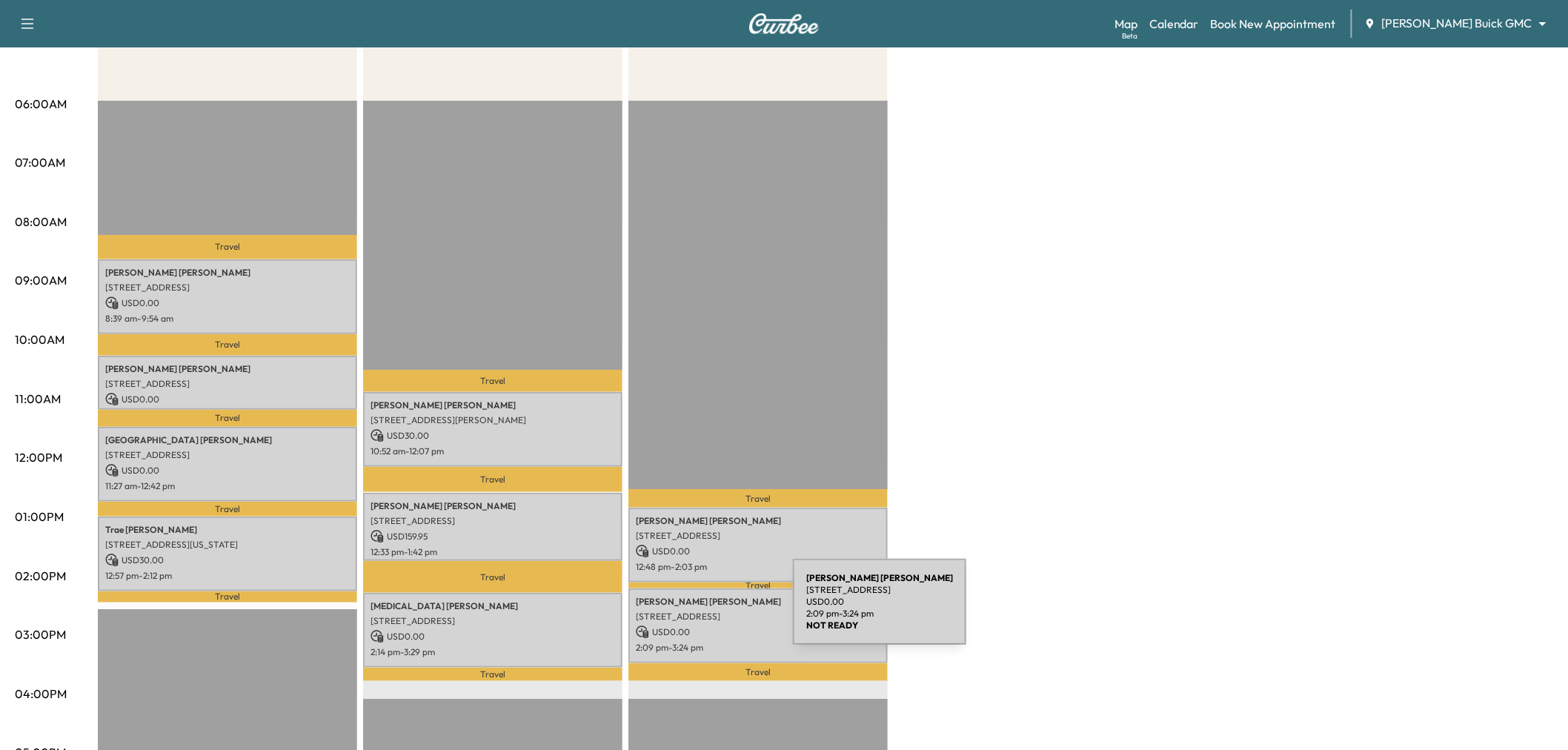
click at [682, 611] on p "7664 Indian Springs Road, Dallas, TX 75248, US" at bounding box center [758, 616] width 245 height 12
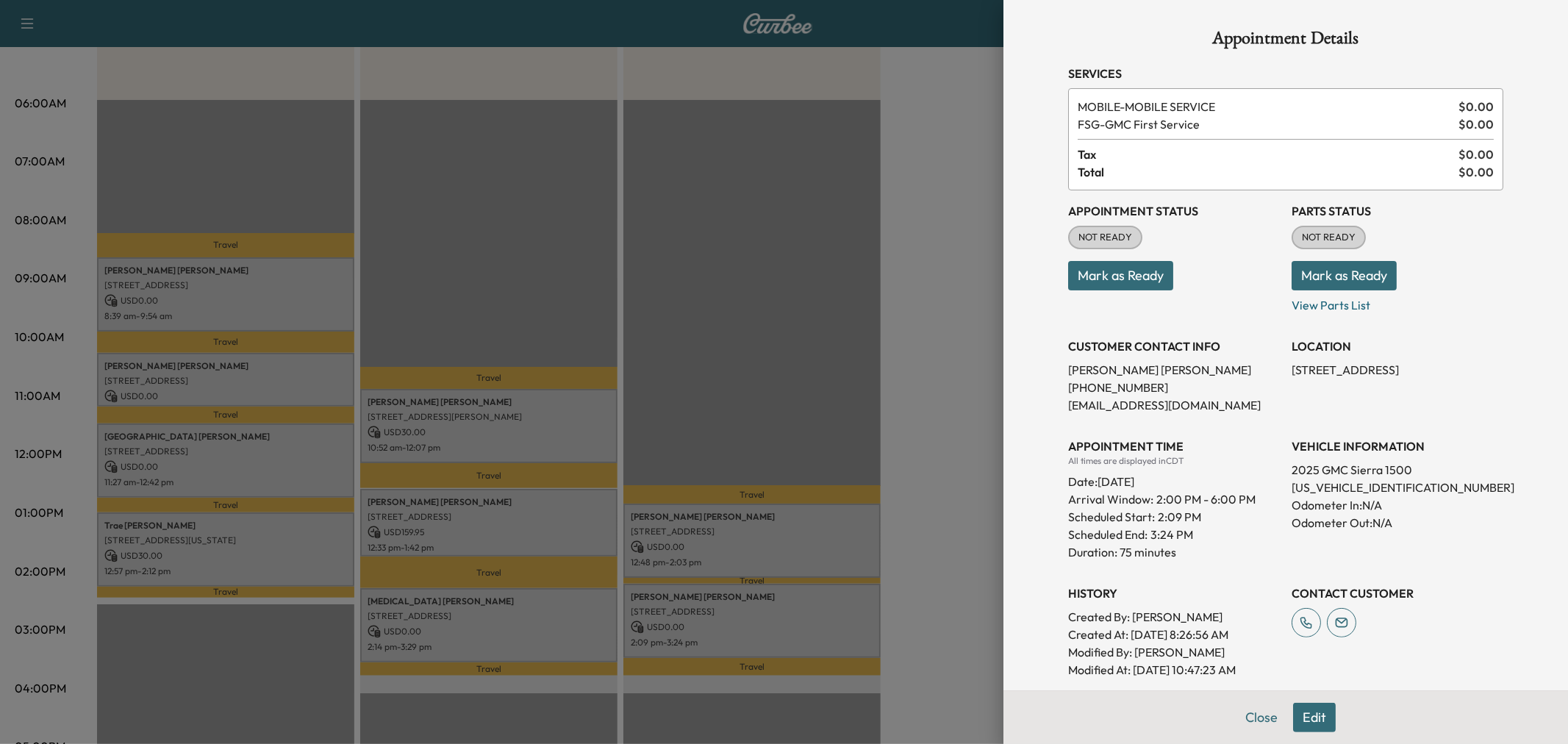
click at [740, 534] on div at bounding box center [784, 372] width 1568 height 744
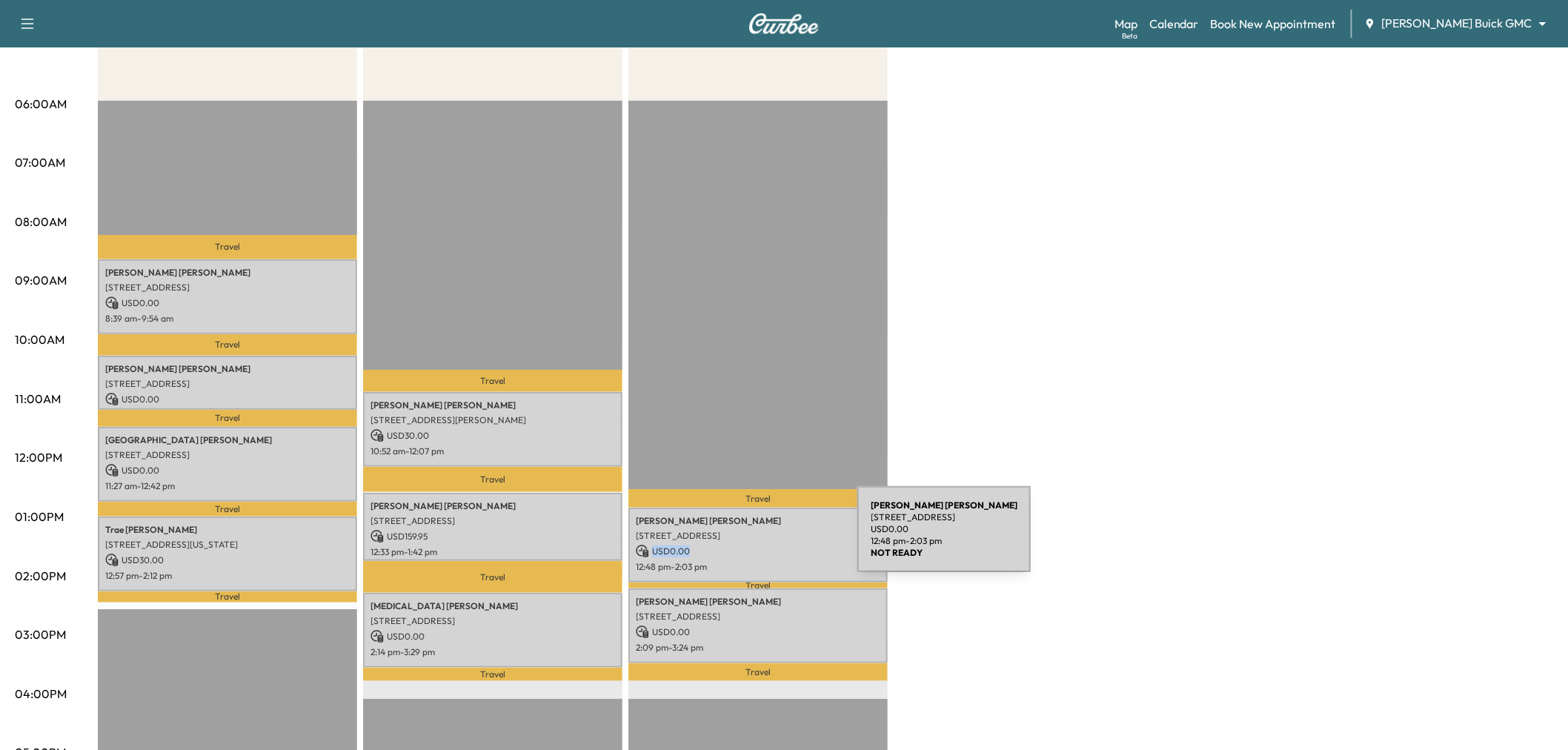
click at [746, 545] on p "USD 0.00" at bounding box center [758, 552] width 245 height 14
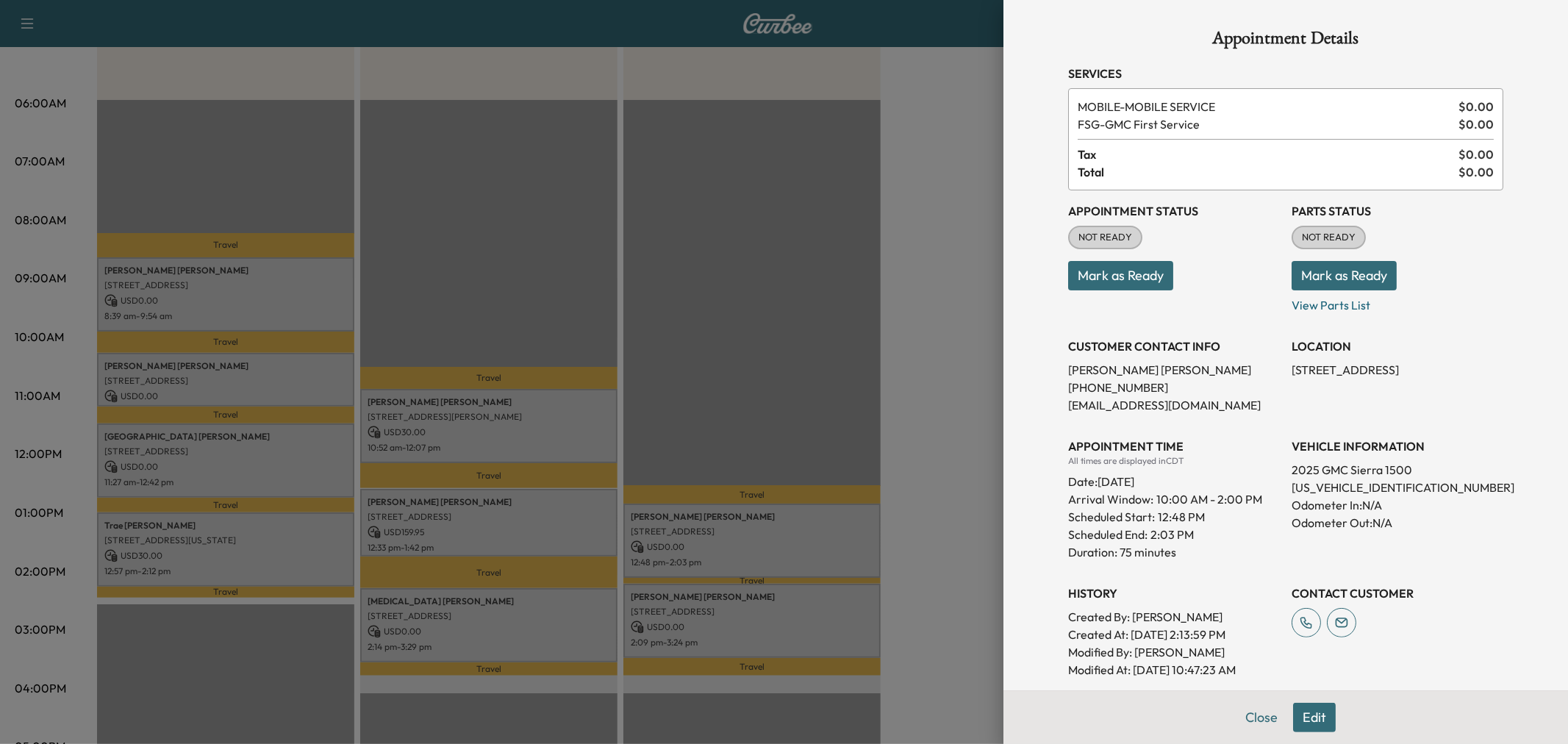
click at [740, 533] on div at bounding box center [784, 372] width 1568 height 744
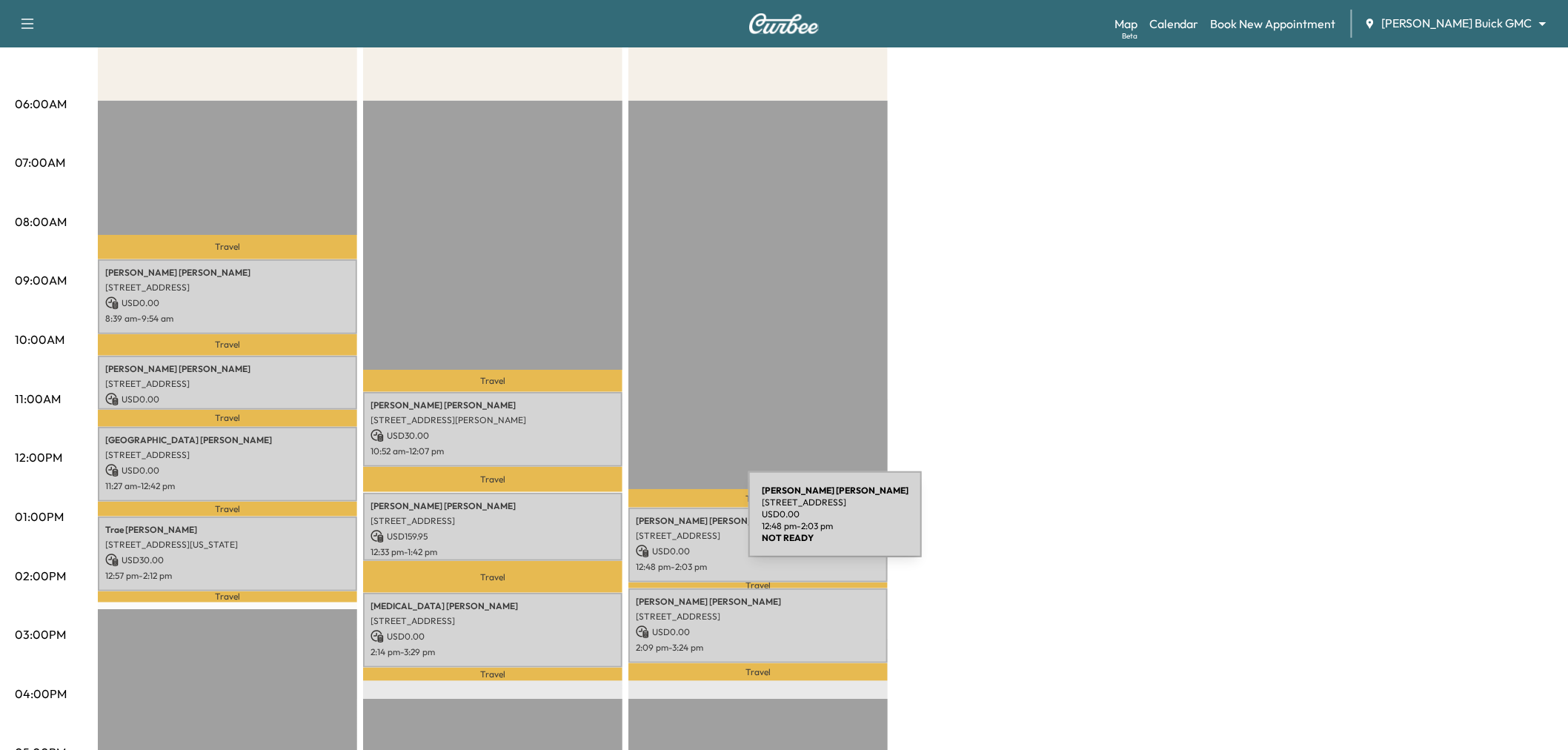
click at [637, 530] on p "16060 Longvista Dr, Dallas, TX 75248, USA" at bounding box center [758, 536] width 245 height 12
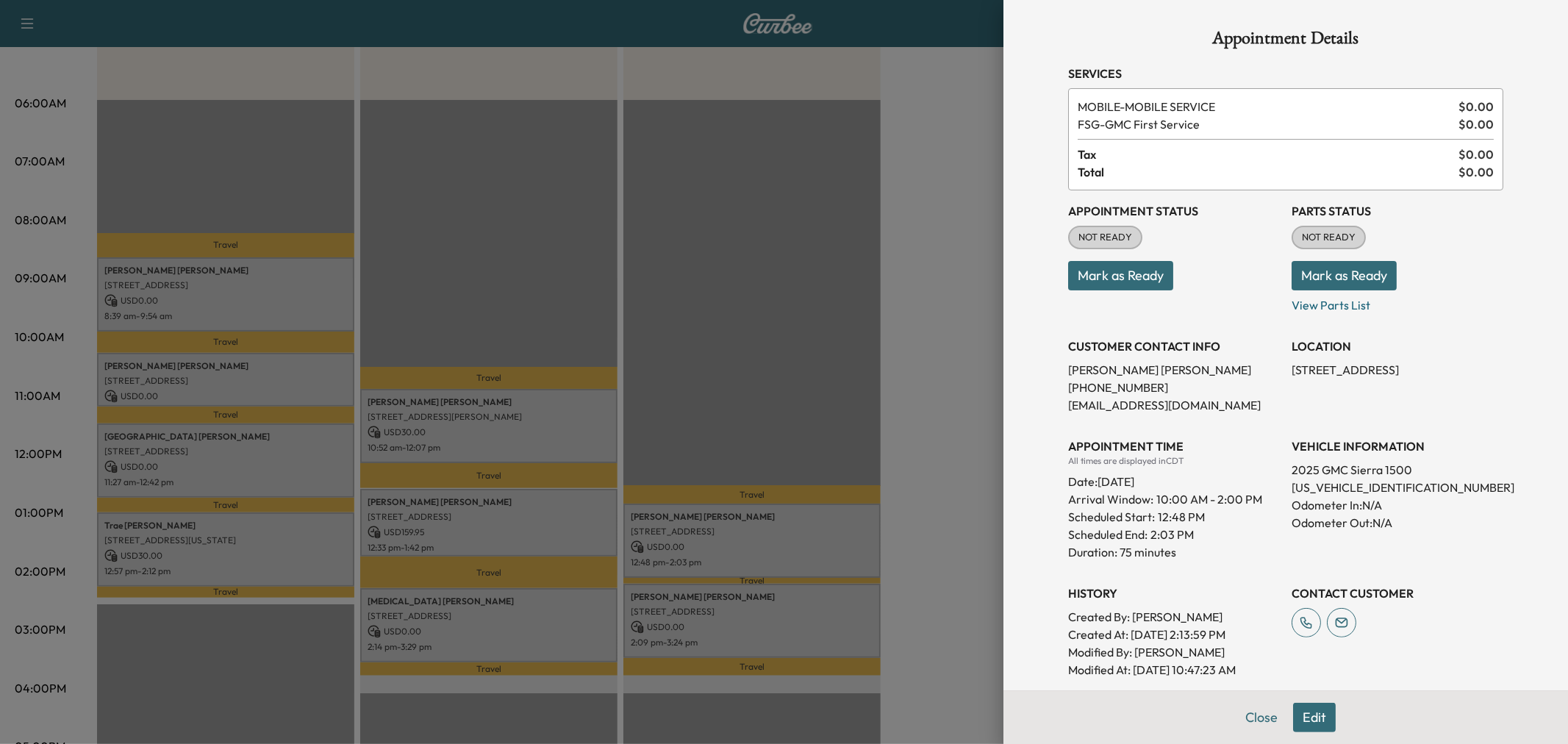
click at [560, 531] on div at bounding box center [784, 372] width 1568 height 744
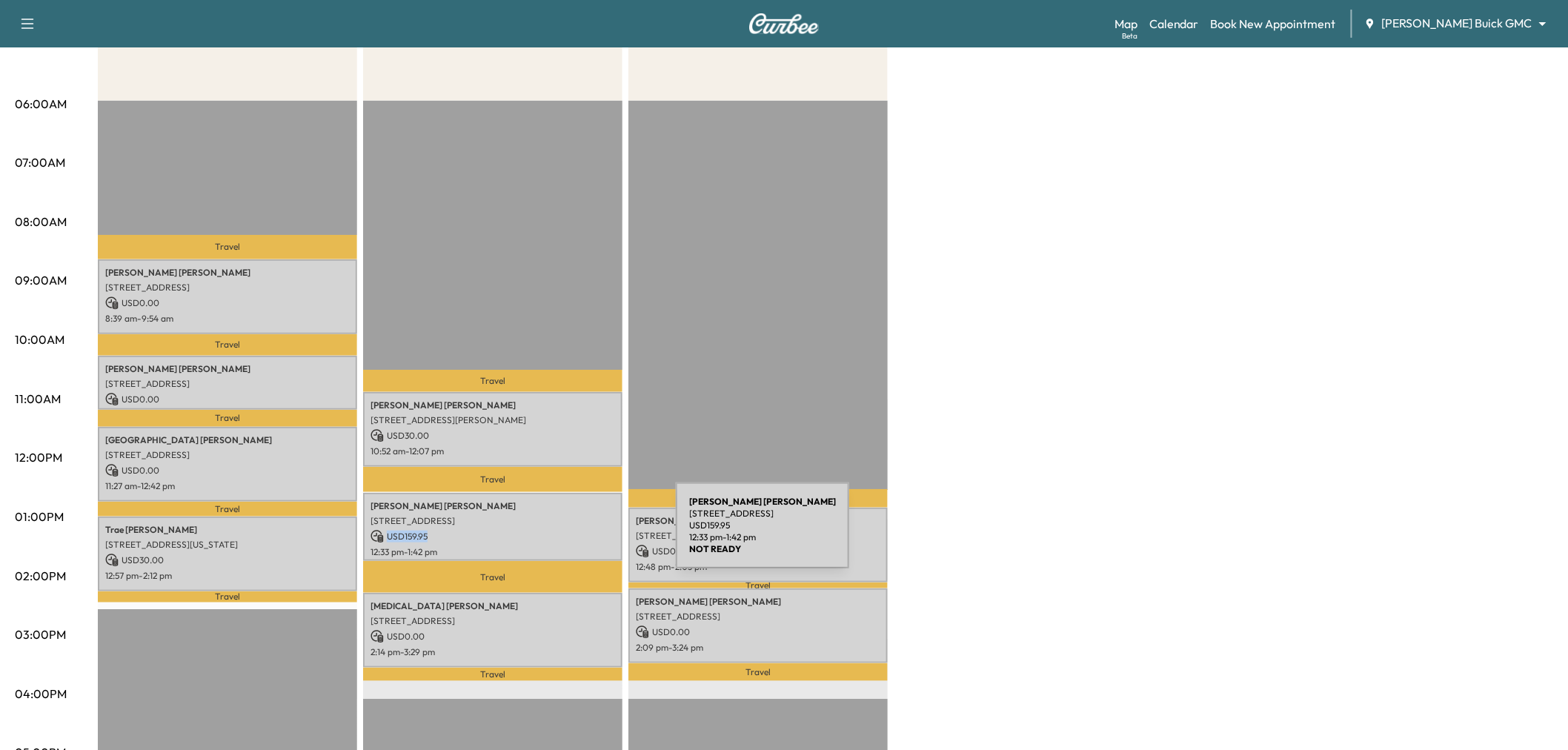
click at [565, 535] on p "USD 159.95" at bounding box center [493, 537] width 245 height 14
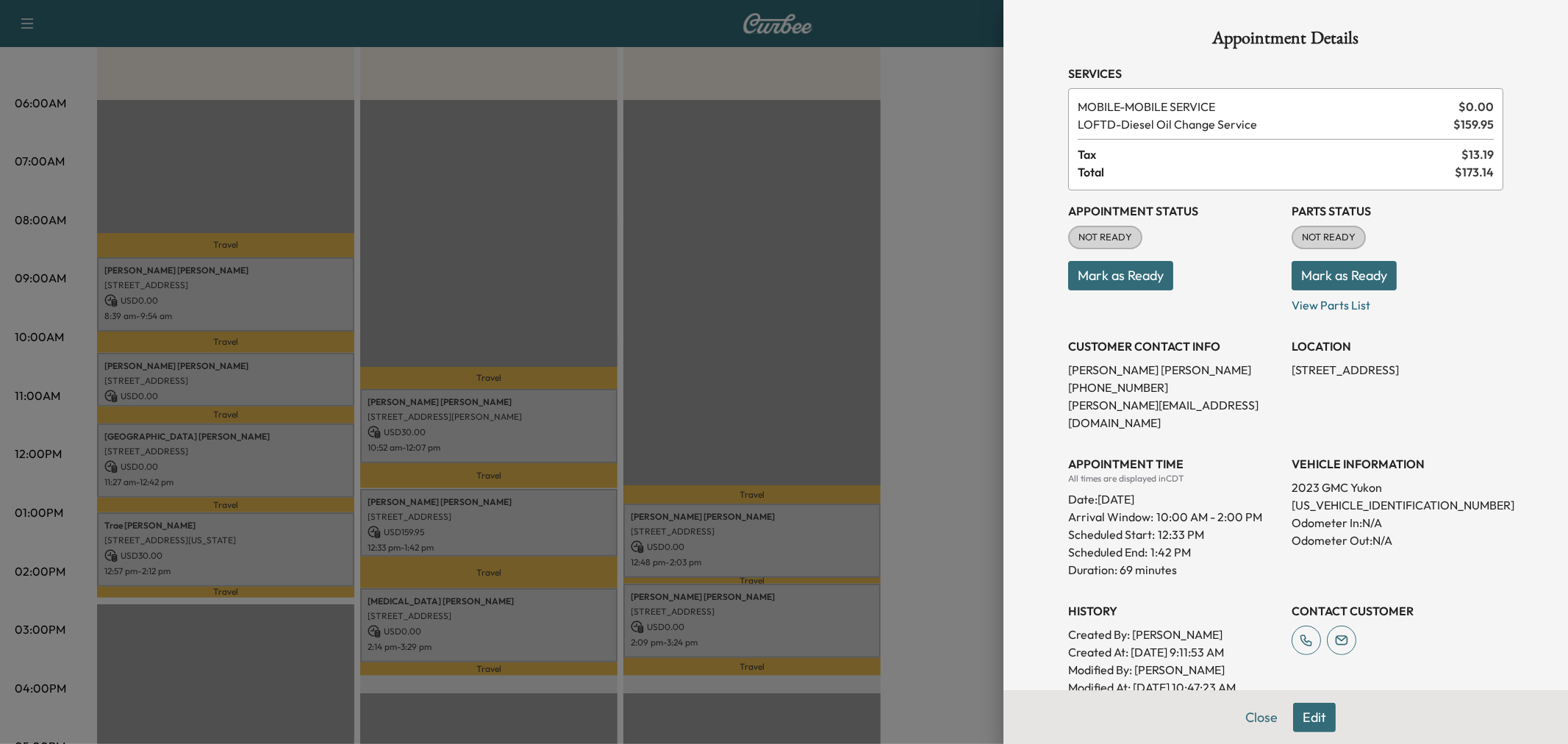
click at [560, 521] on div at bounding box center [784, 372] width 1568 height 744
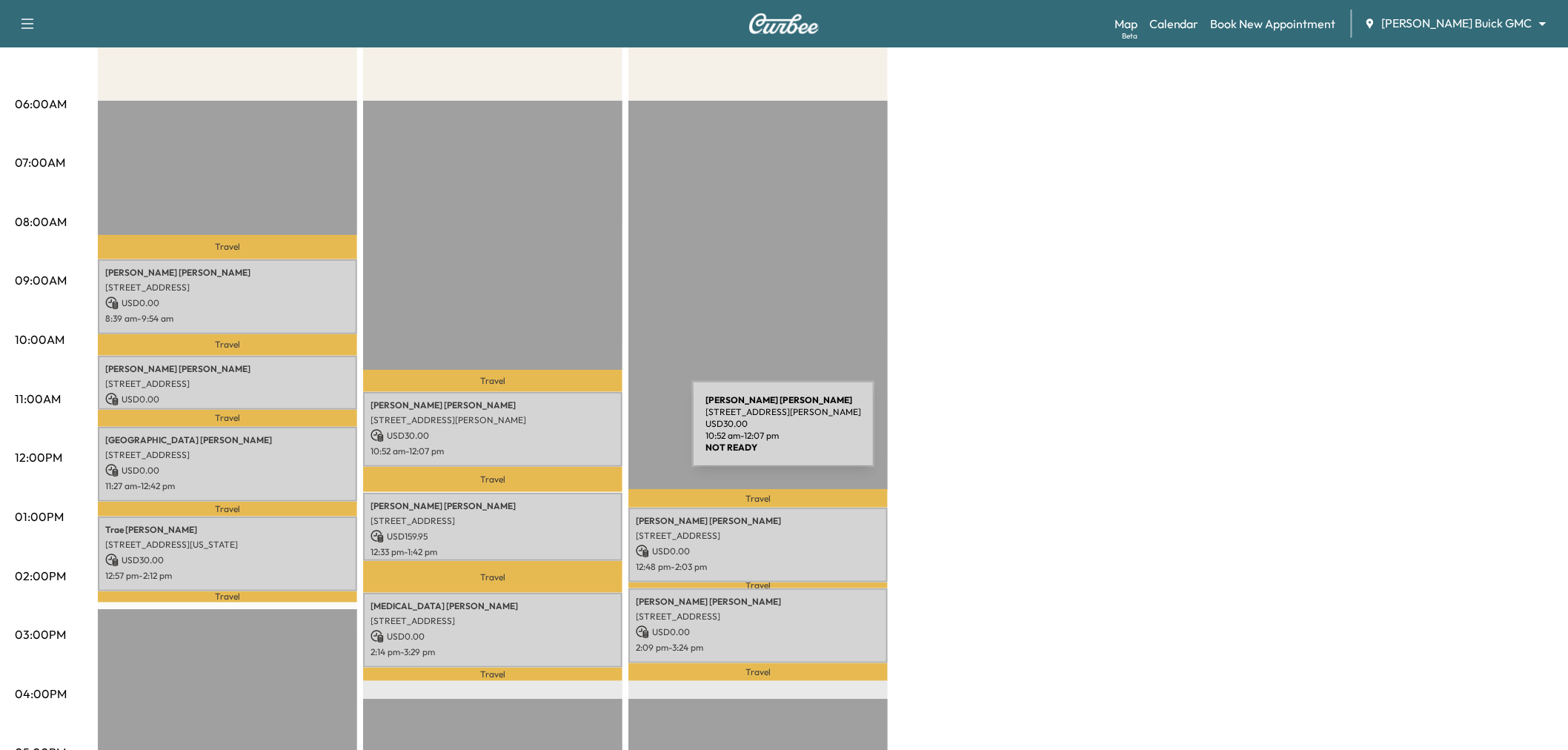
click at [581, 433] on p "USD 30.00" at bounding box center [493, 436] width 245 height 14
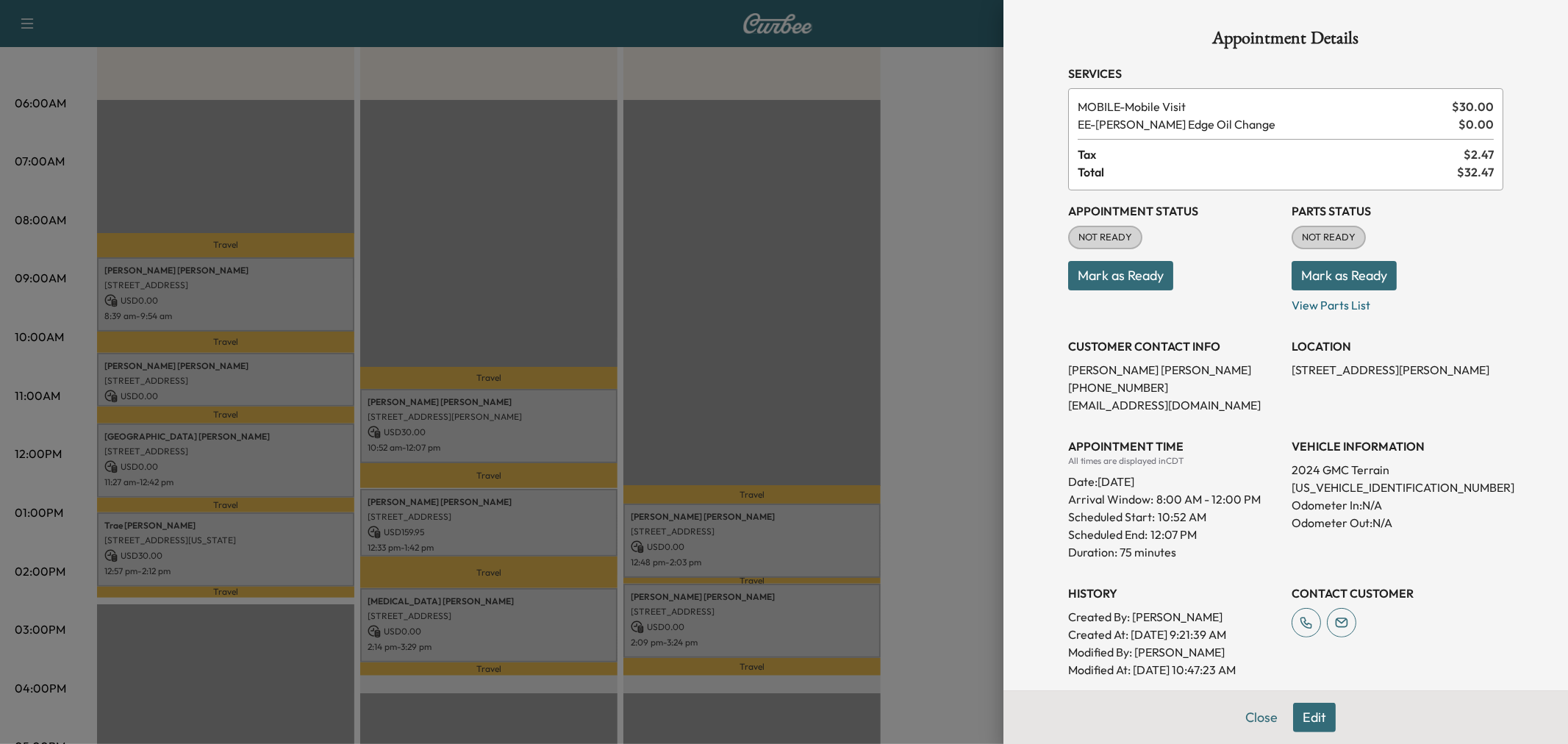
click at [576, 430] on div at bounding box center [784, 372] width 1568 height 744
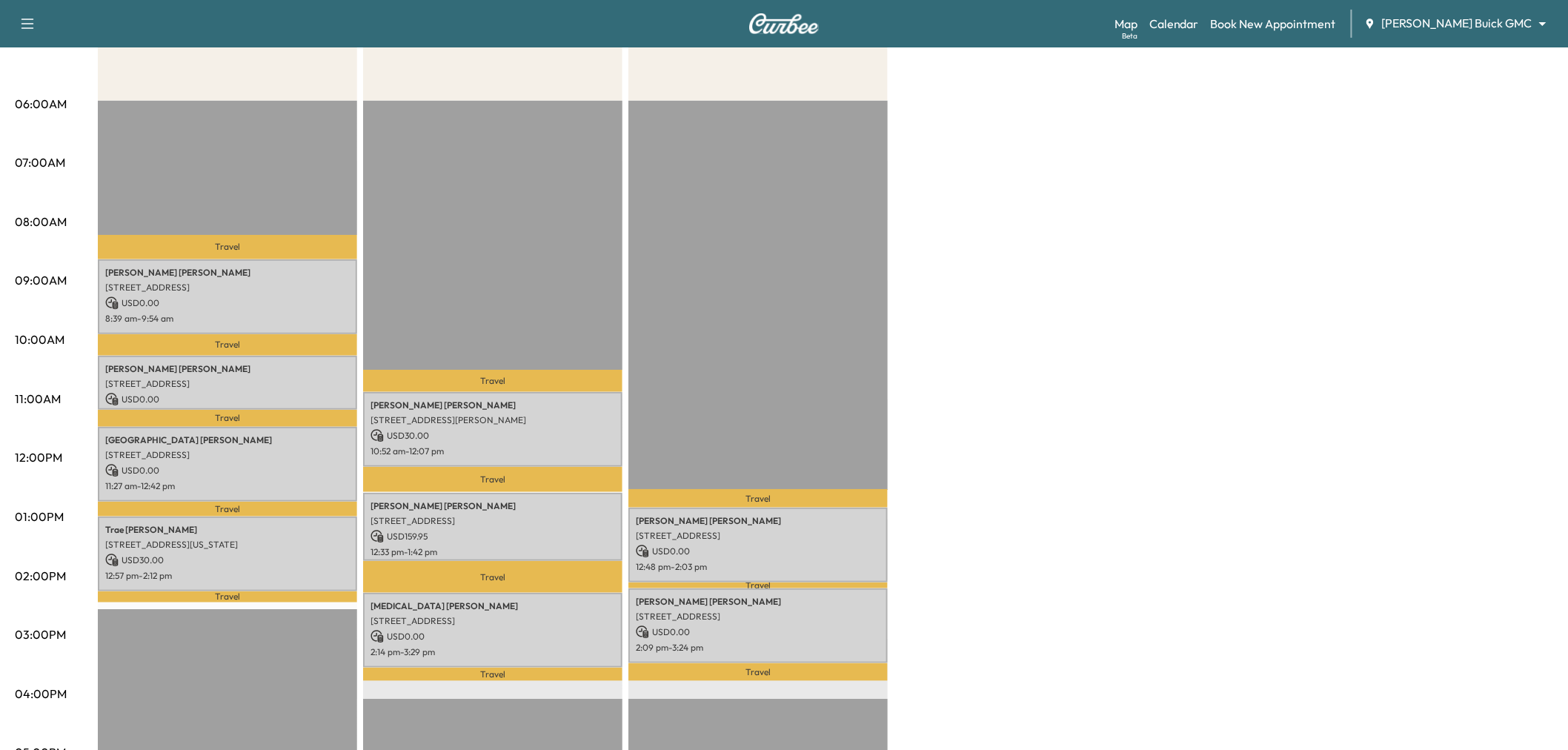
drag, startPoint x: 1012, startPoint y: 353, endPoint x: 989, endPoint y: 357, distance: 23.3
click at [1012, 353] on div "Large Van * Scheduled hours have been modified for this day Revenue $ 30.00 Wor…" at bounding box center [825, 502] width 1455 height 1112
click at [1120, 393] on div "Large Van * Scheduled hours have been modified for this day Revenue $ 30.00 Wor…" at bounding box center [825, 502] width 1455 height 1112
click at [963, 399] on div "Large Van * Scheduled hours have been modified for this day Revenue $ 30.00 Wor…" at bounding box center [825, 502] width 1455 height 1112
click at [1182, 364] on div "Large Van * Scheduled hours have been modified for this day Revenue $ 30.00 Wor…" at bounding box center [825, 502] width 1455 height 1112
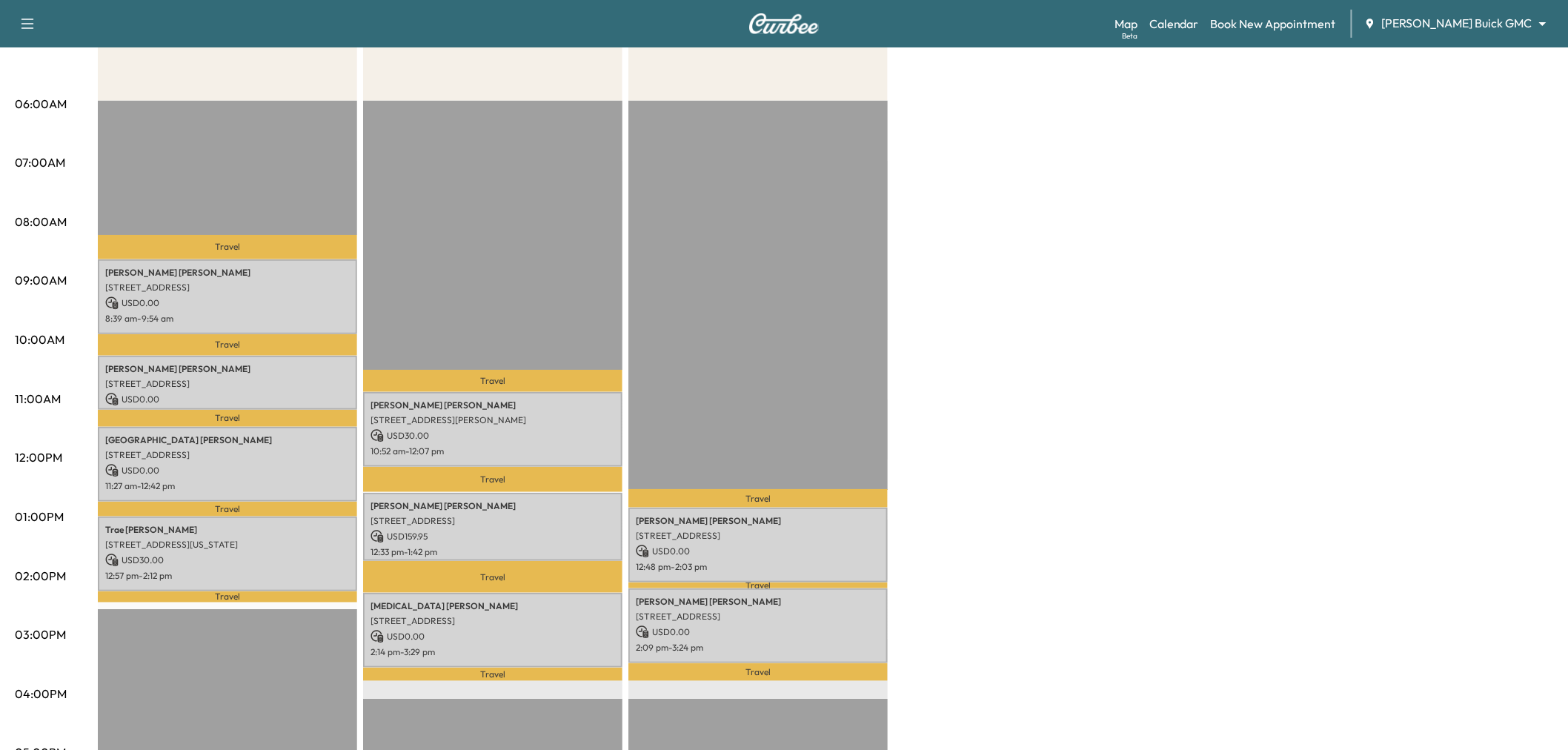
click at [1351, 281] on div "Large Van * Scheduled hours have been modified for this day Revenue $ 30.00 Wor…" at bounding box center [825, 502] width 1455 height 1112
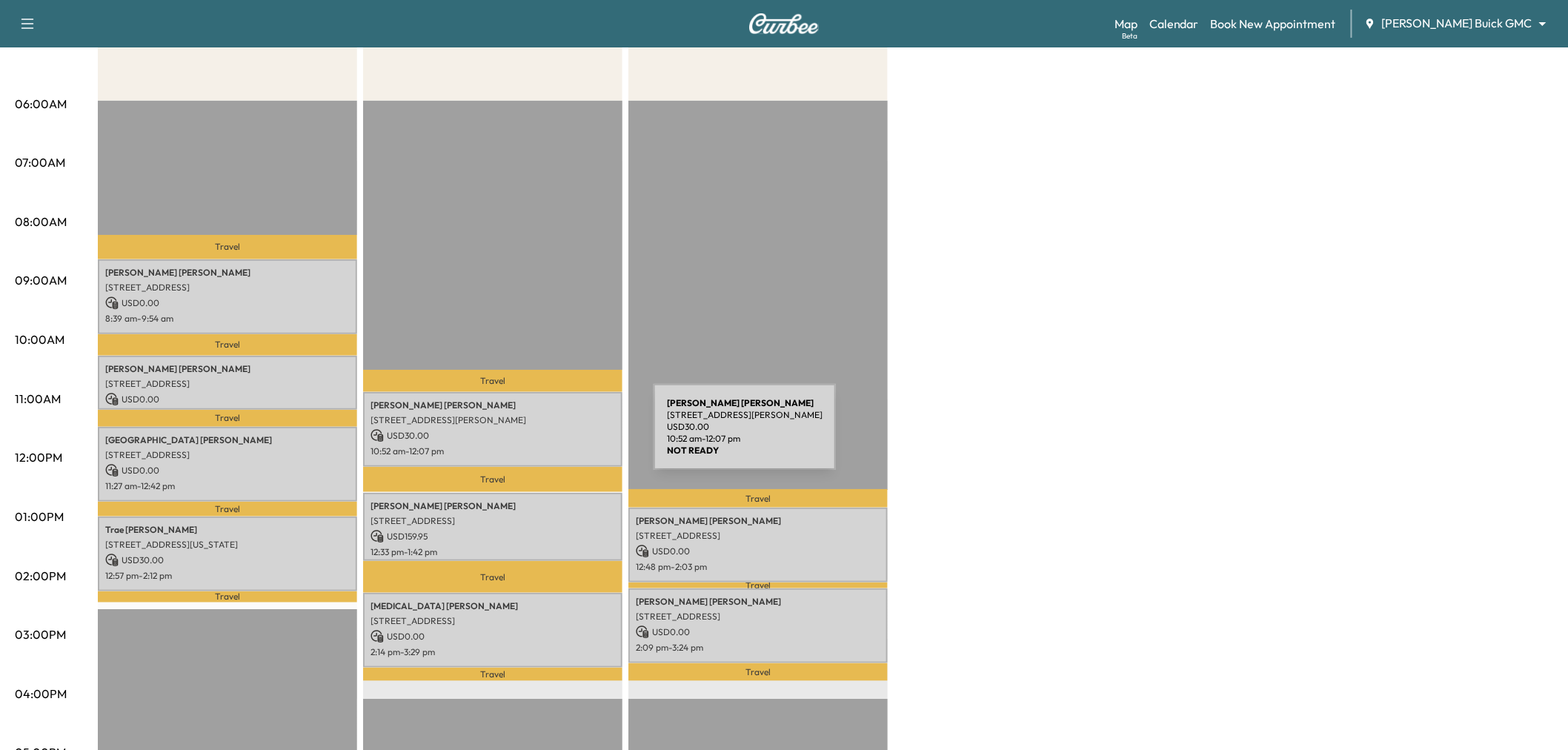
click at [543, 436] on p "USD 30.00" at bounding box center [493, 436] width 245 height 14
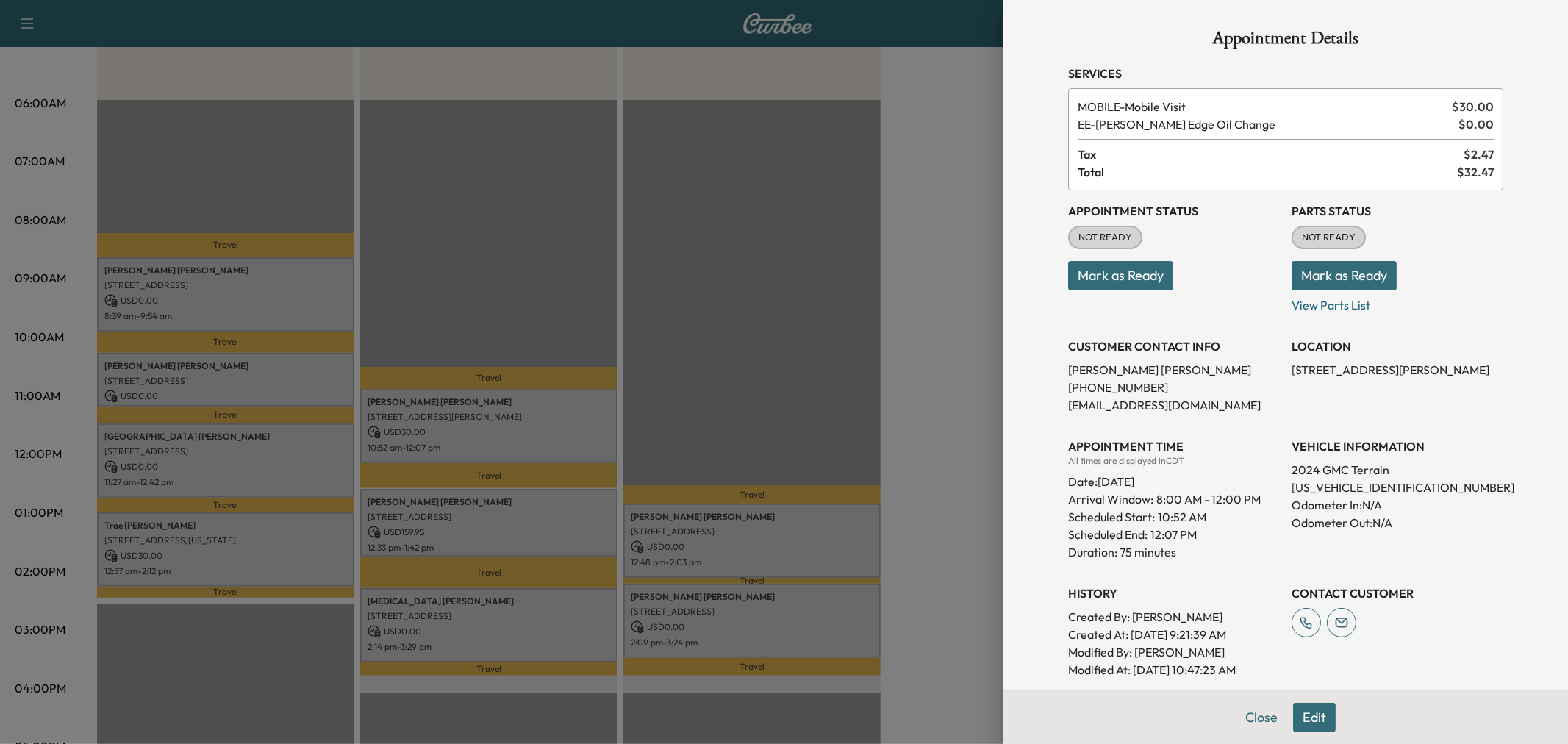
click at [540, 527] on div at bounding box center [784, 372] width 1568 height 744
click at [540, 527] on p "USD 159.95" at bounding box center [489, 532] width 243 height 13
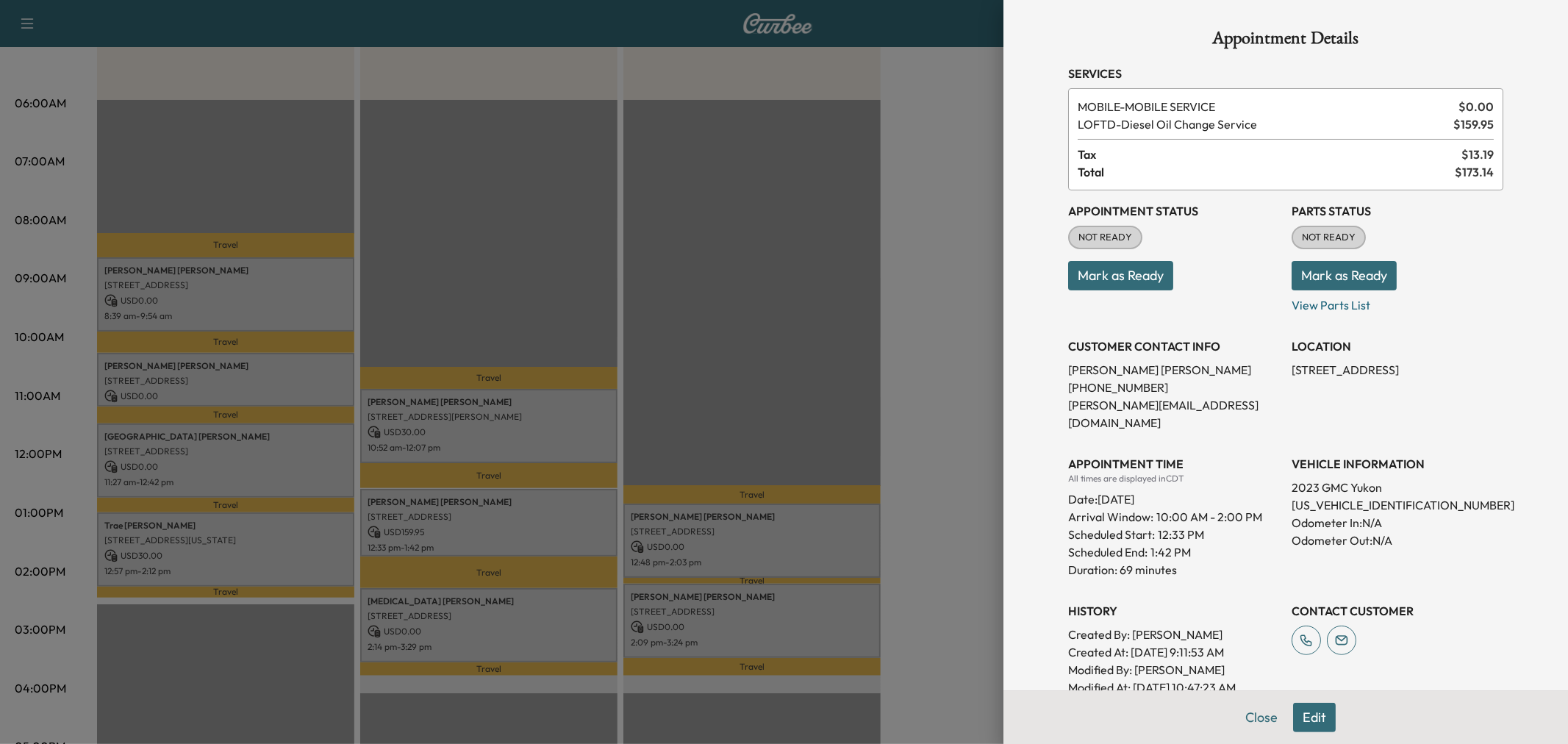
click at [511, 500] on div at bounding box center [784, 372] width 1568 height 744
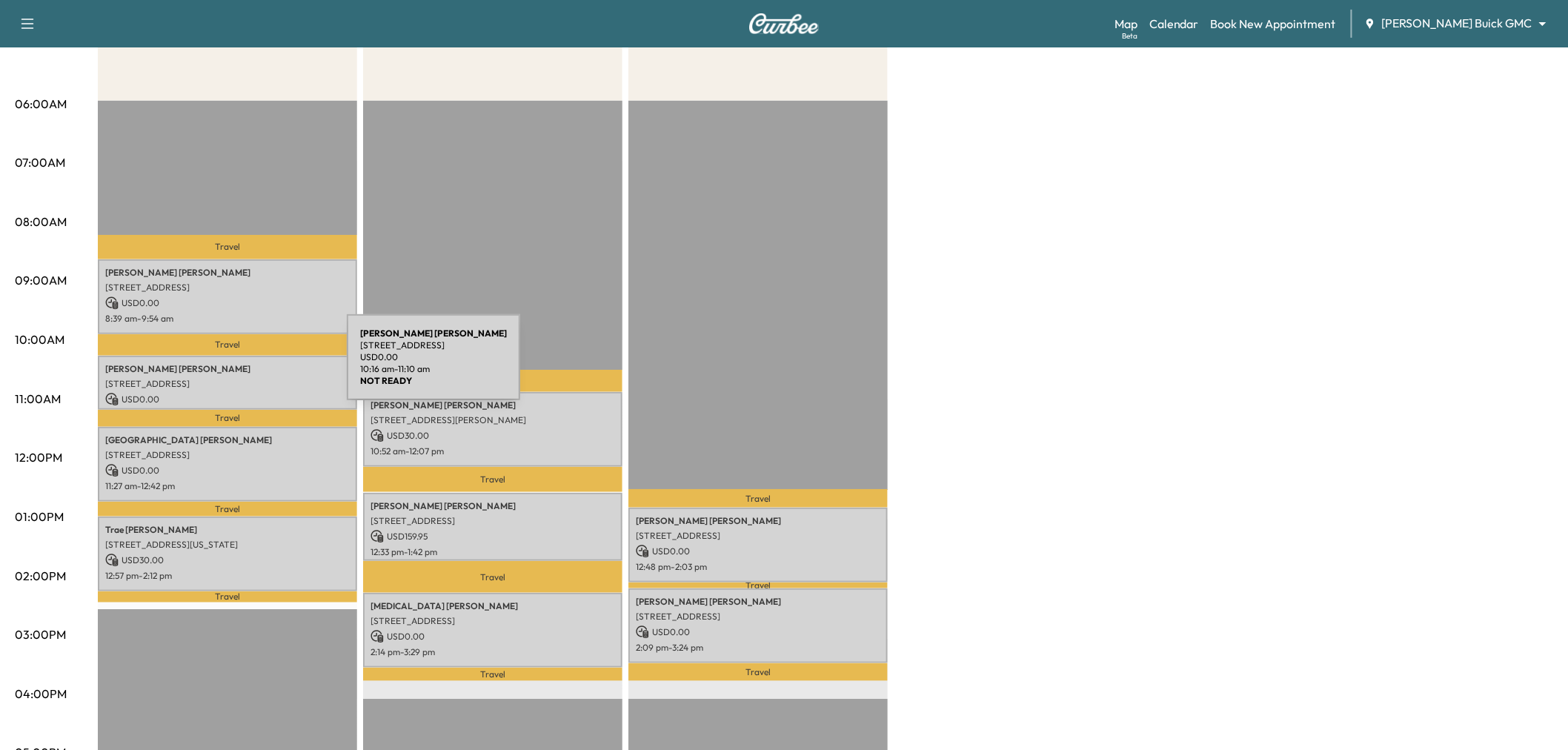
click at [236, 366] on p "Rene Flores" at bounding box center [228, 369] width 245 height 12
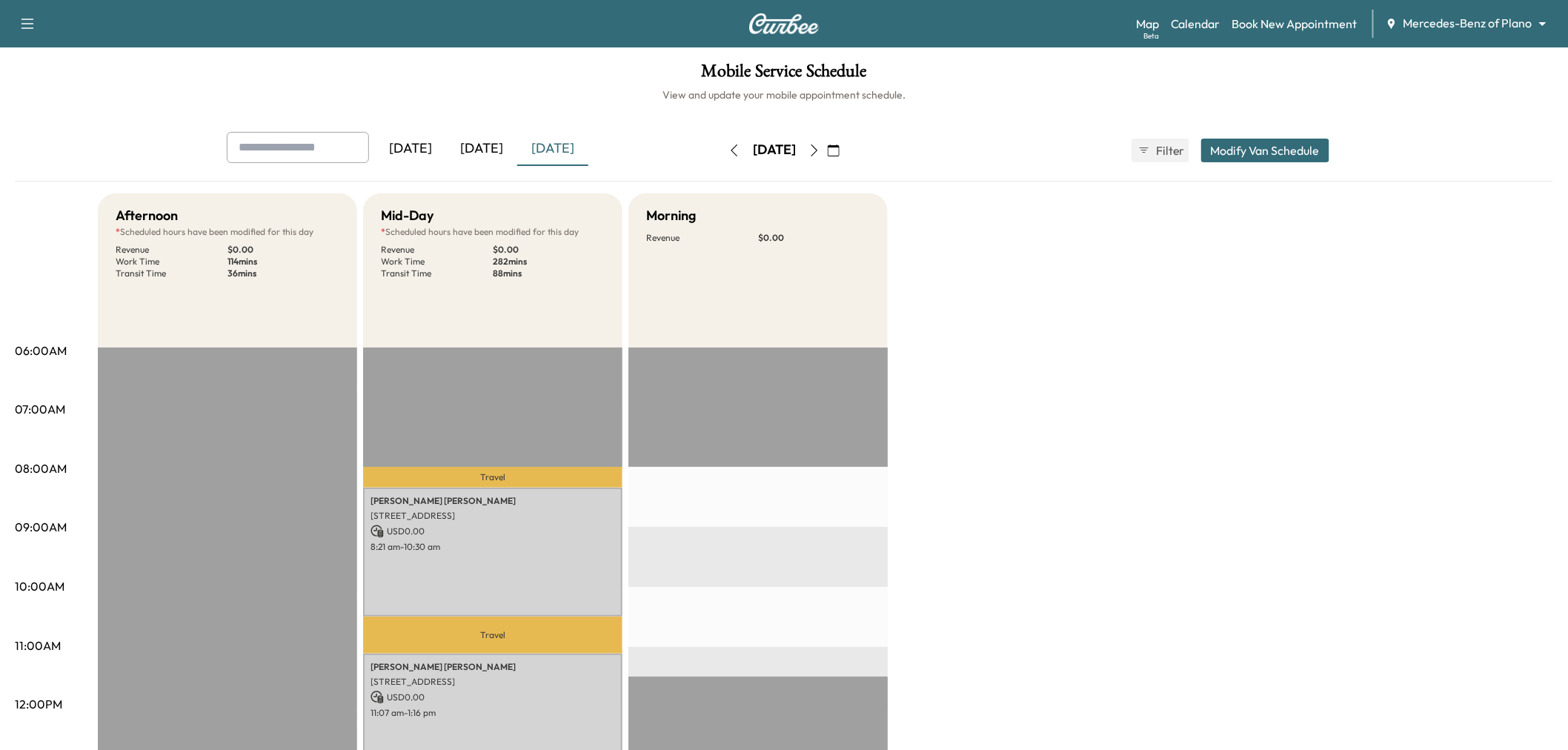
click at [840, 151] on icon "button" at bounding box center [834, 150] width 12 height 12
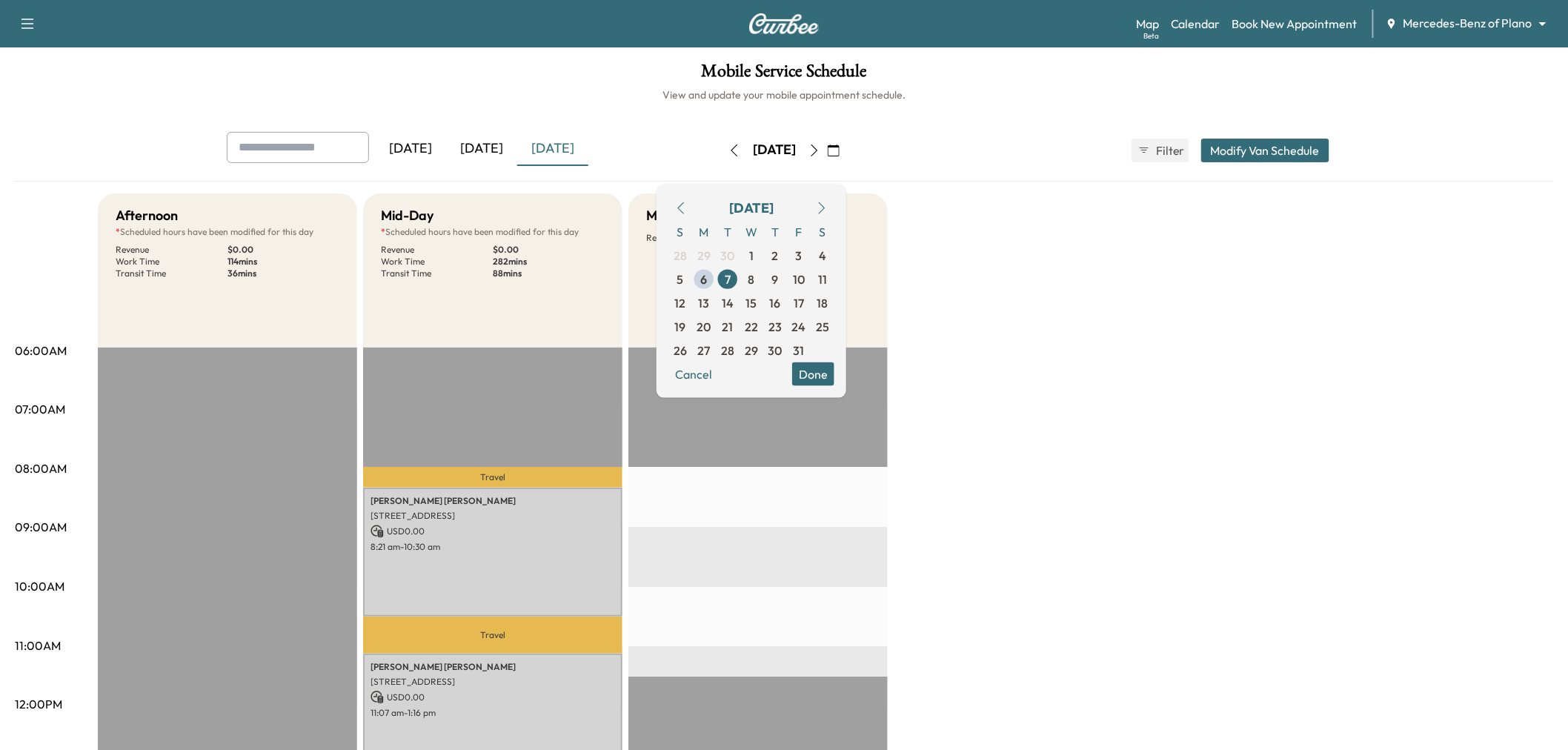
click at [834, 378] on button "Done" at bounding box center [813, 374] width 42 height 24
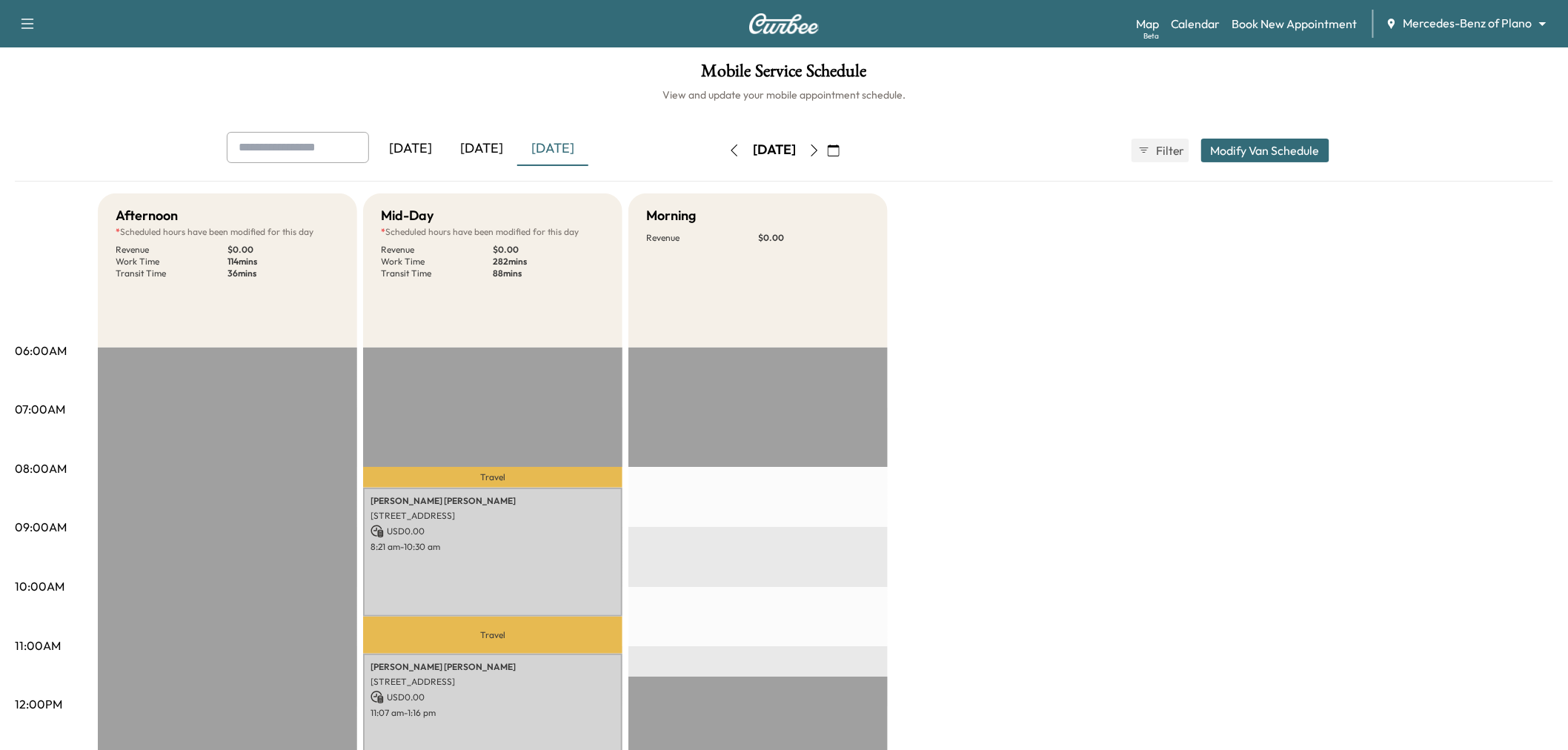
click at [1026, 381] on div "Afternoon * Scheduled hours have been modified for this day Revenue $ 0.00 Work…" at bounding box center [825, 749] width 1455 height 1112
click at [820, 150] on icon "button" at bounding box center [814, 150] width 12 height 12
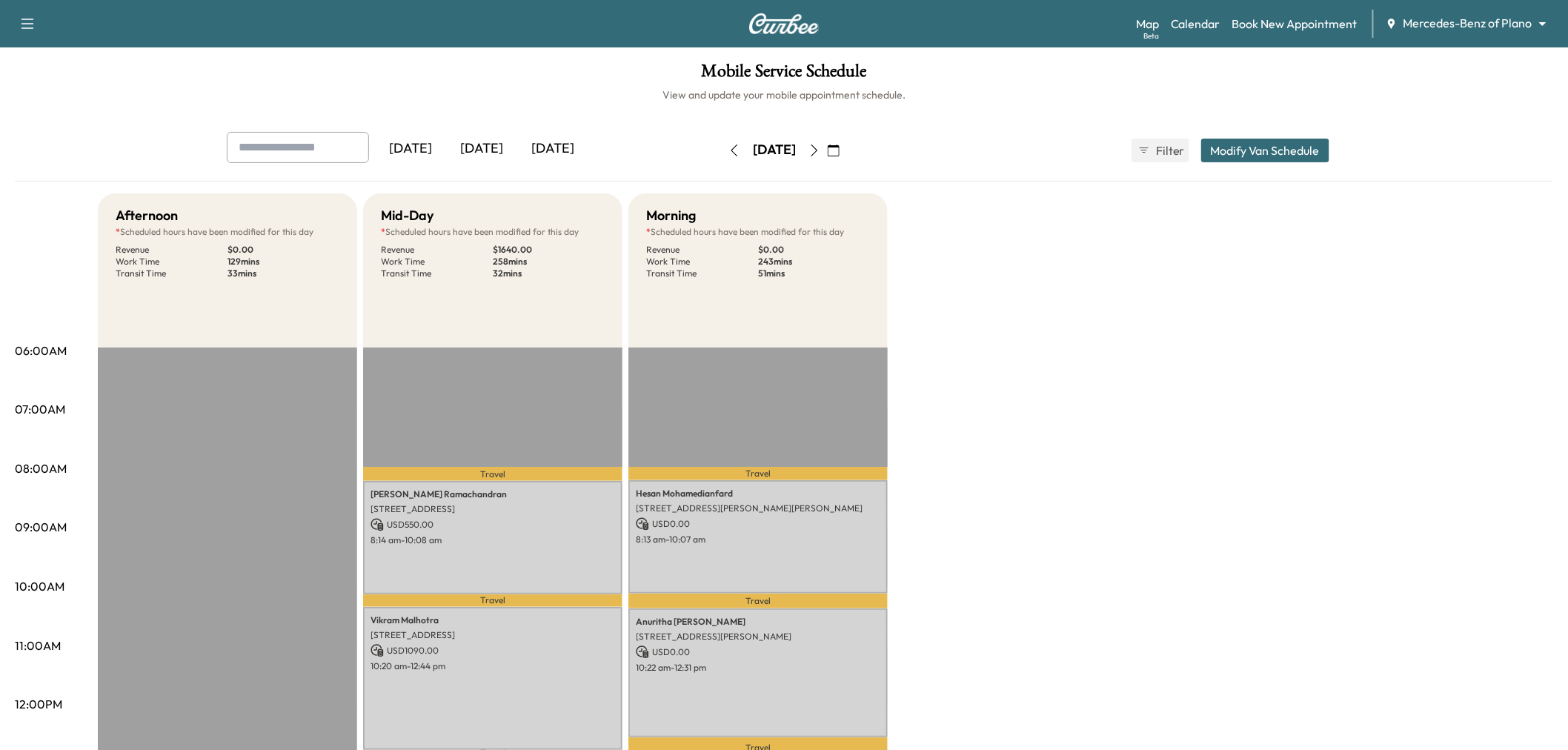
click at [729, 152] on icon "button" at bounding box center [734, 150] width 12 height 12
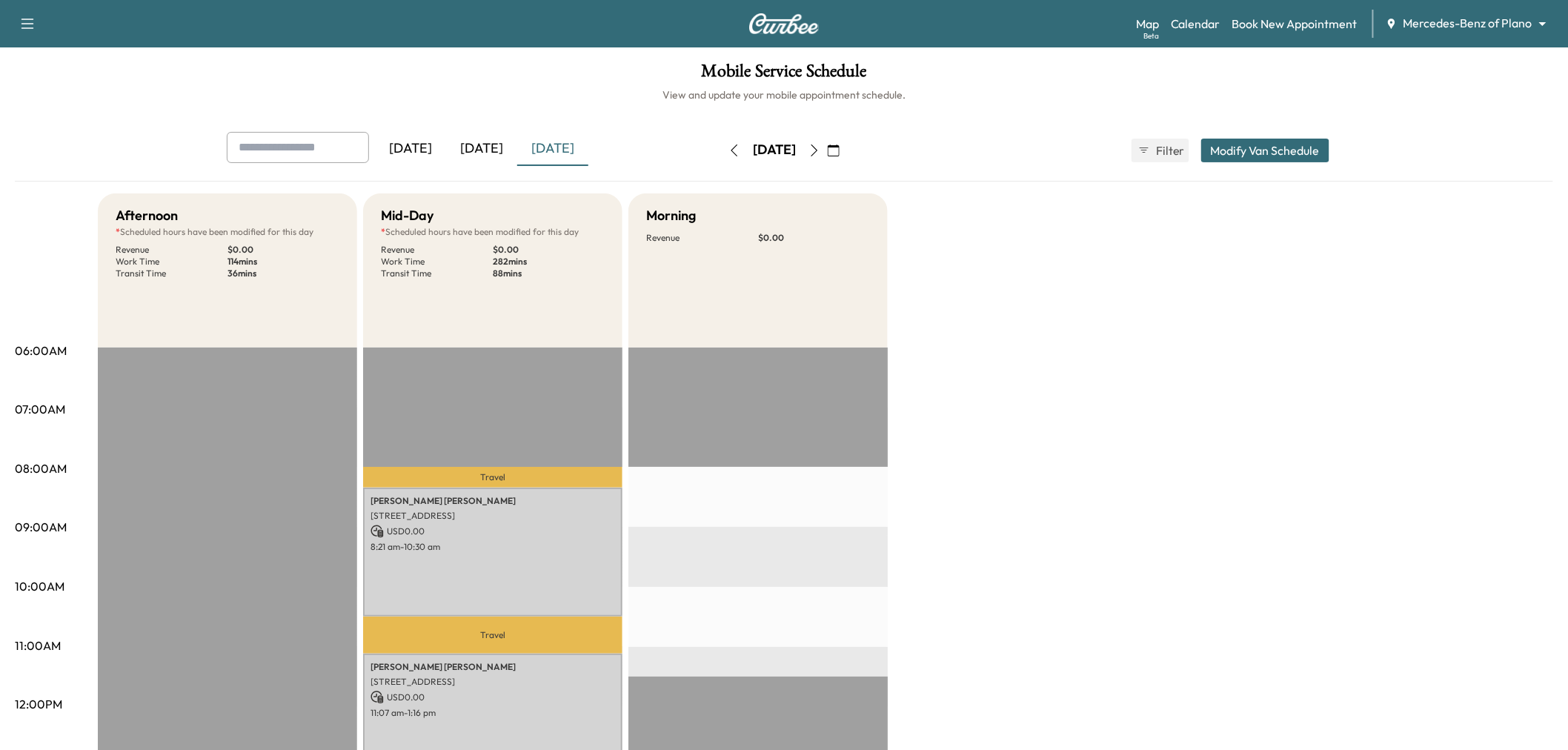
click at [499, 150] on div "[DATE]" at bounding box center [481, 149] width 71 height 34
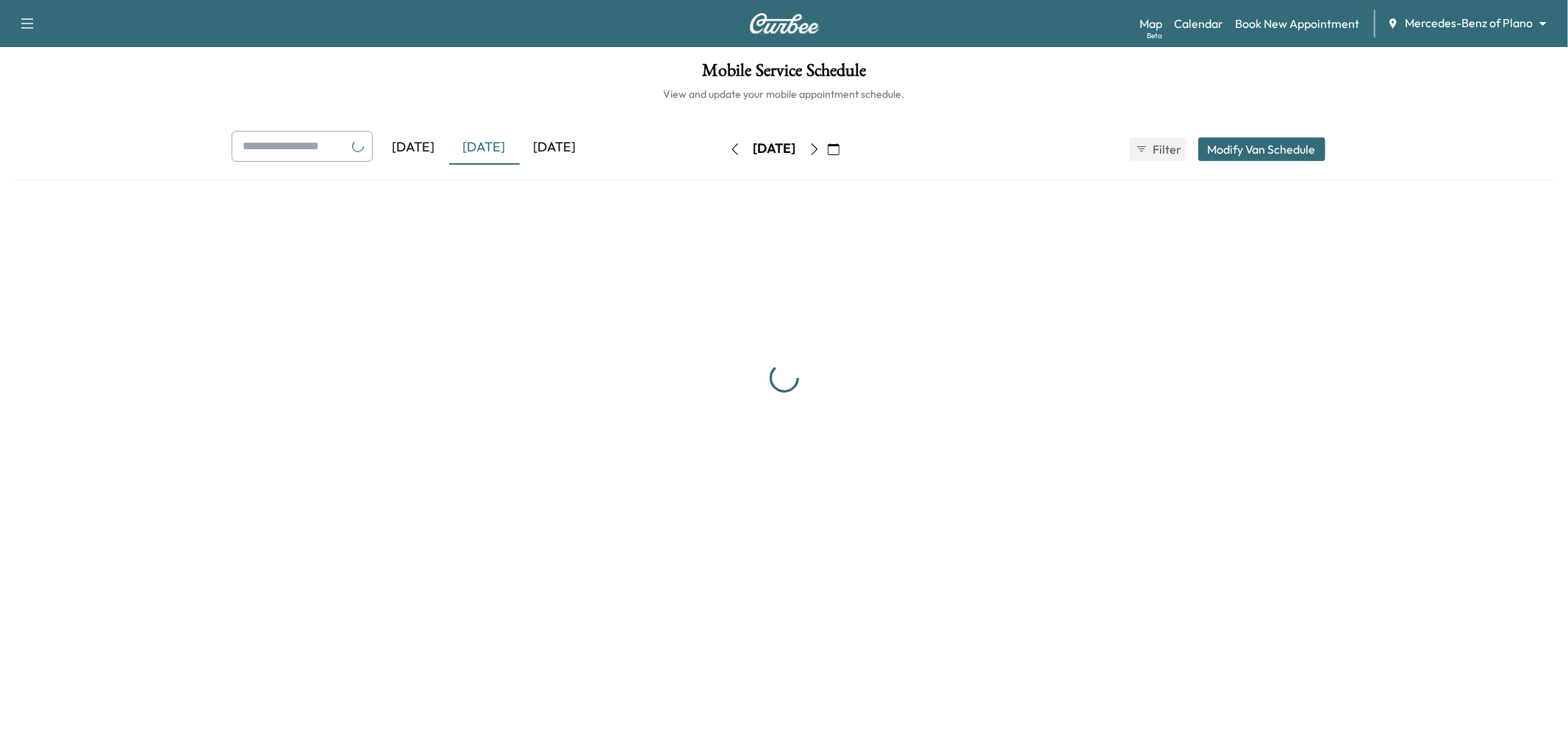
click at [554, 150] on div "[DATE]" at bounding box center [555, 148] width 71 height 34
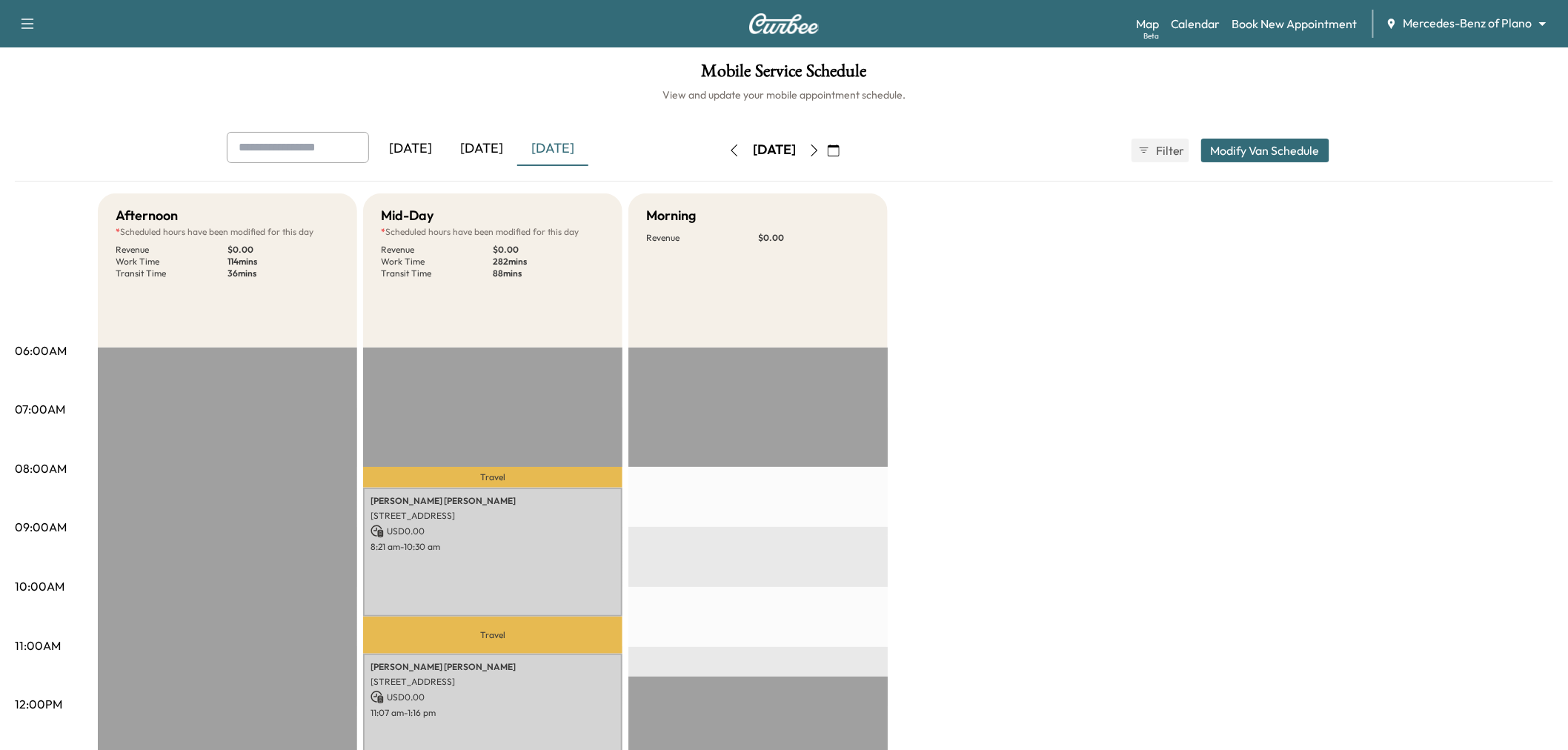
click at [820, 148] on icon "button" at bounding box center [814, 150] width 12 height 12
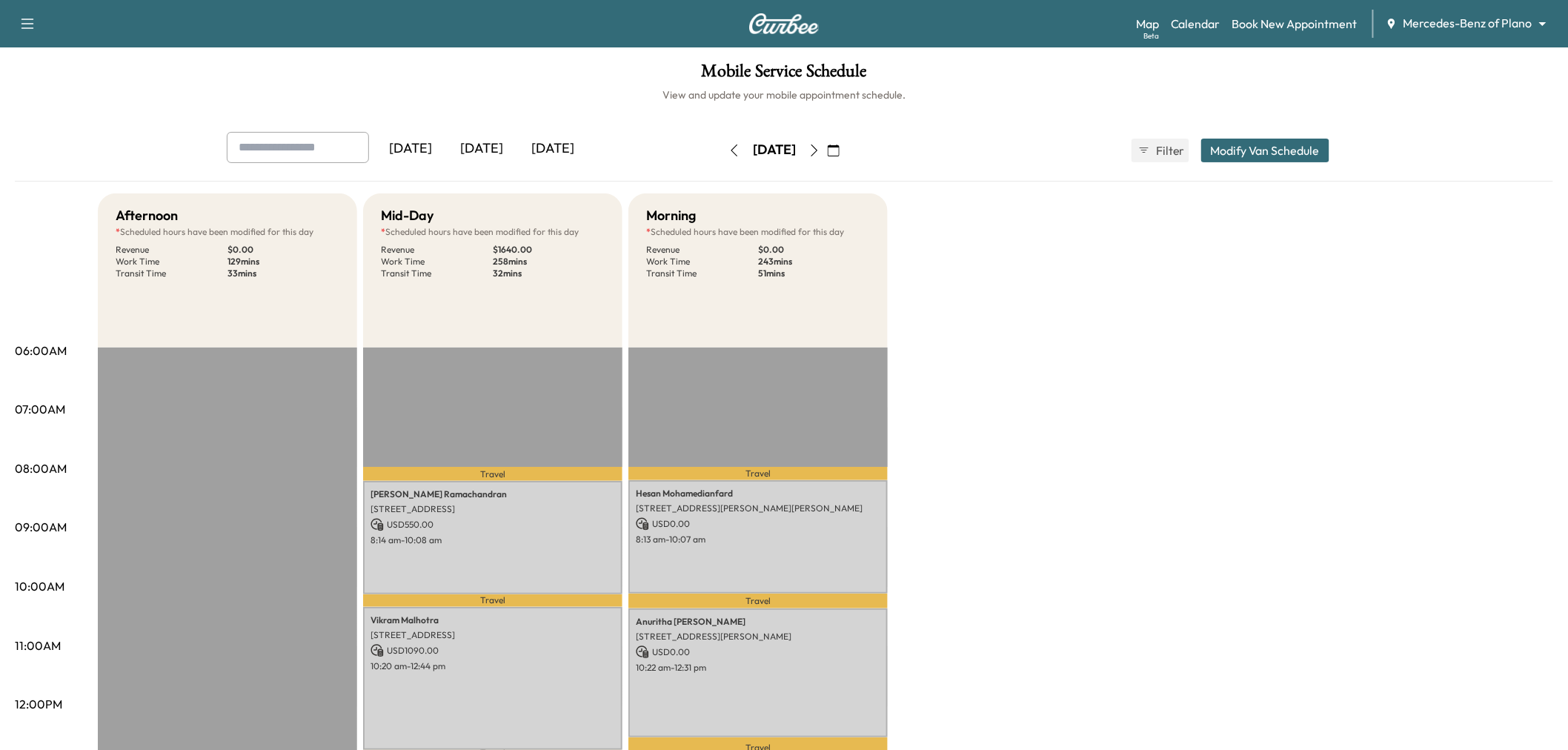
click at [820, 154] on icon "button" at bounding box center [814, 150] width 12 height 12
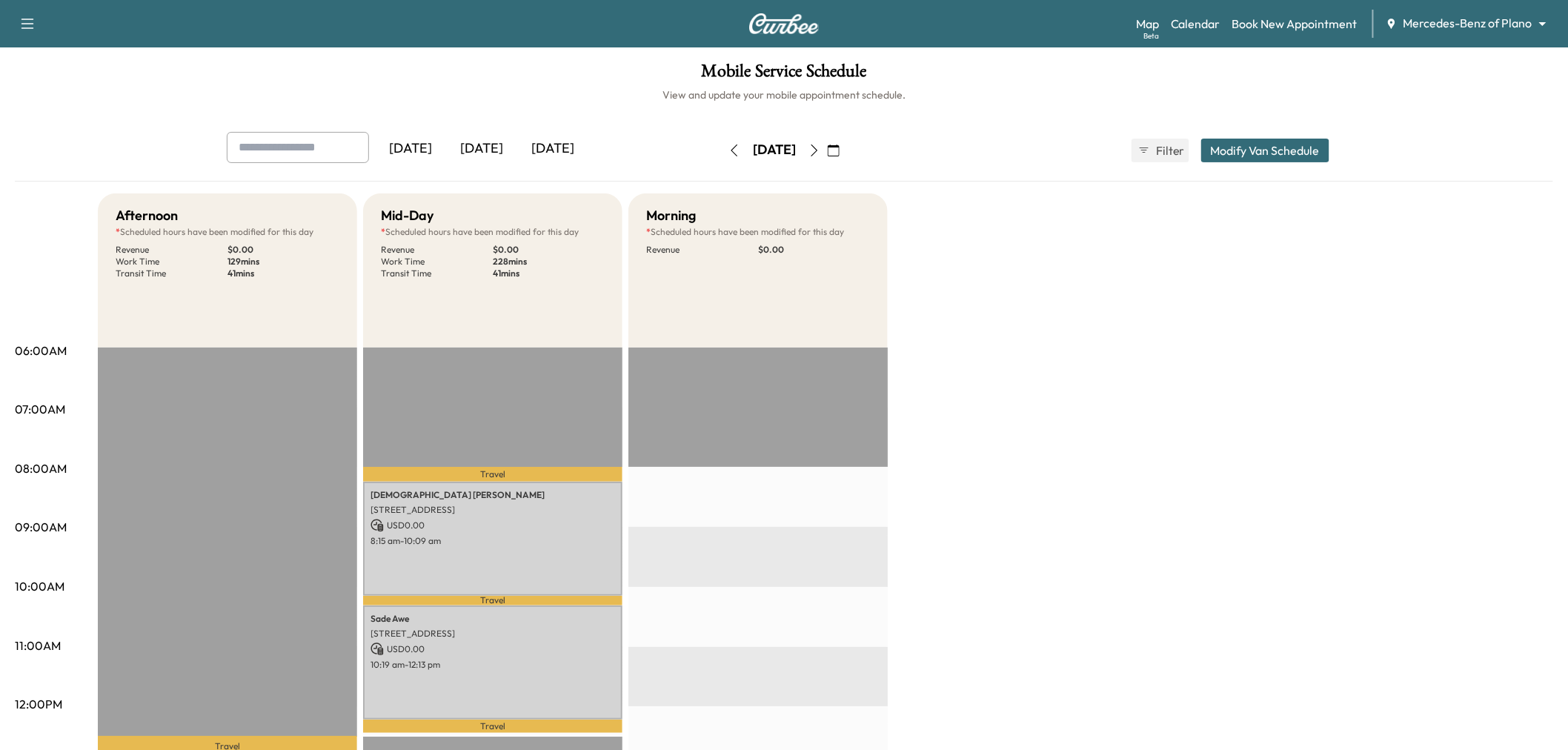
click at [731, 146] on icon "button" at bounding box center [734, 150] width 6 height 12
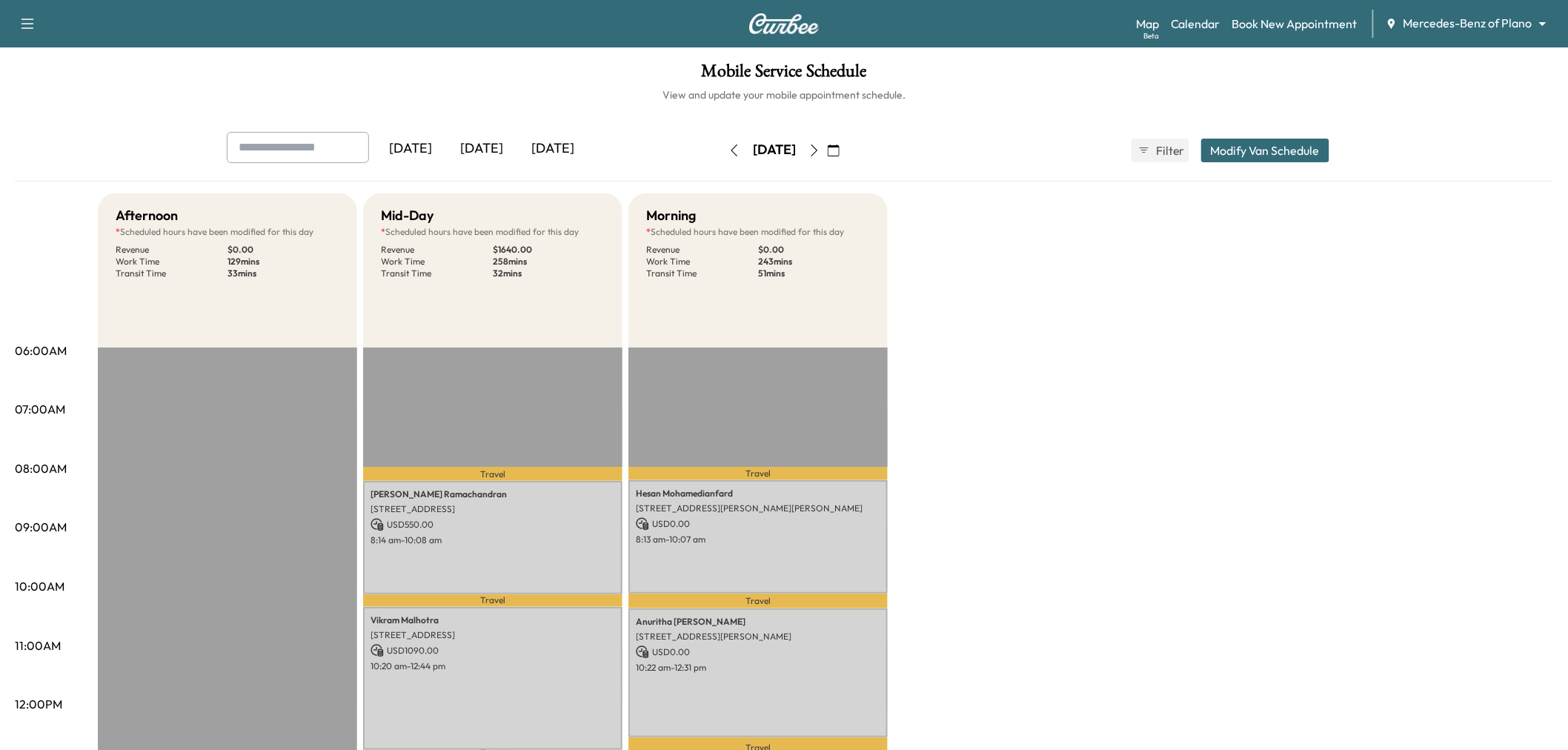
click at [729, 153] on icon "button" at bounding box center [734, 150] width 12 height 12
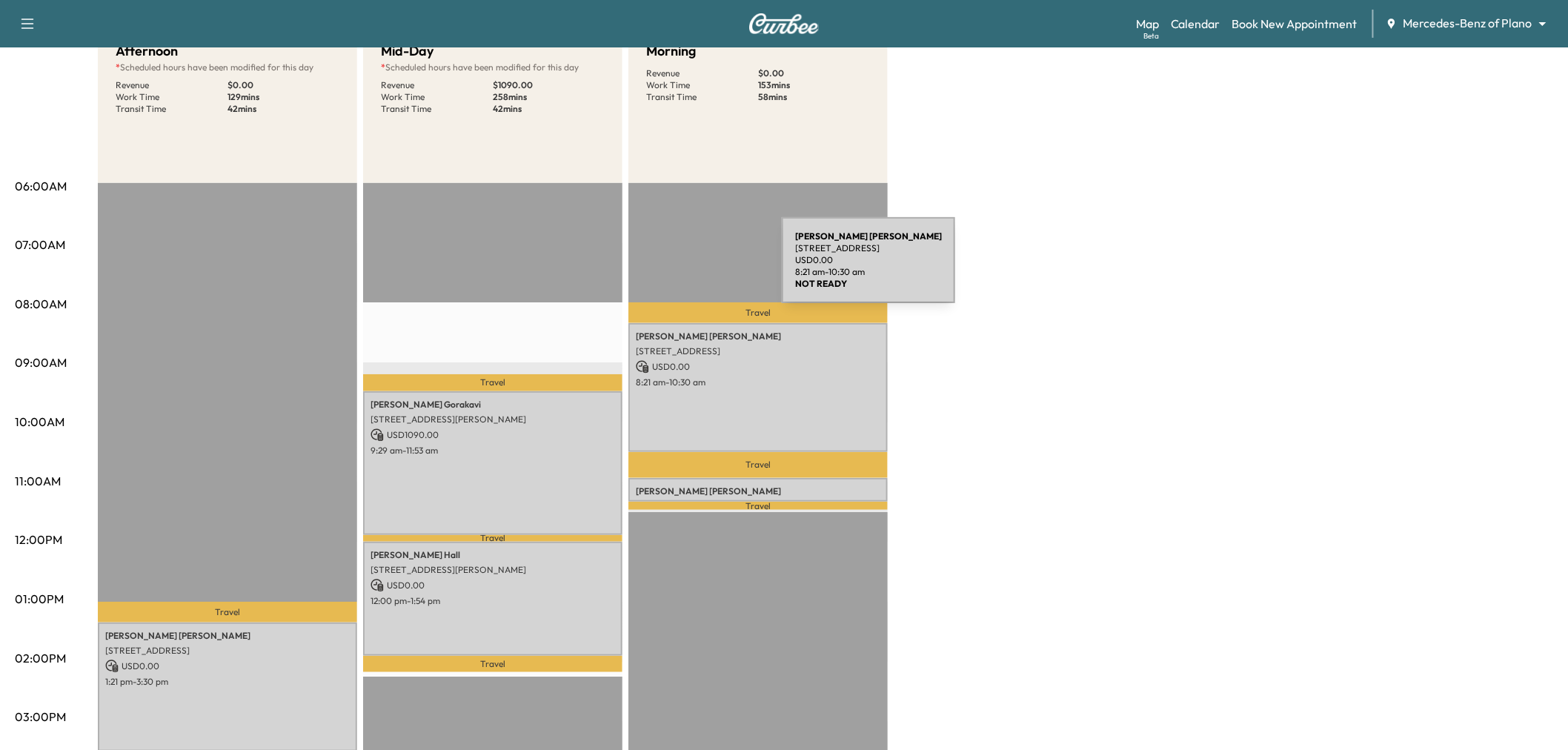
scroll to position [247, 0]
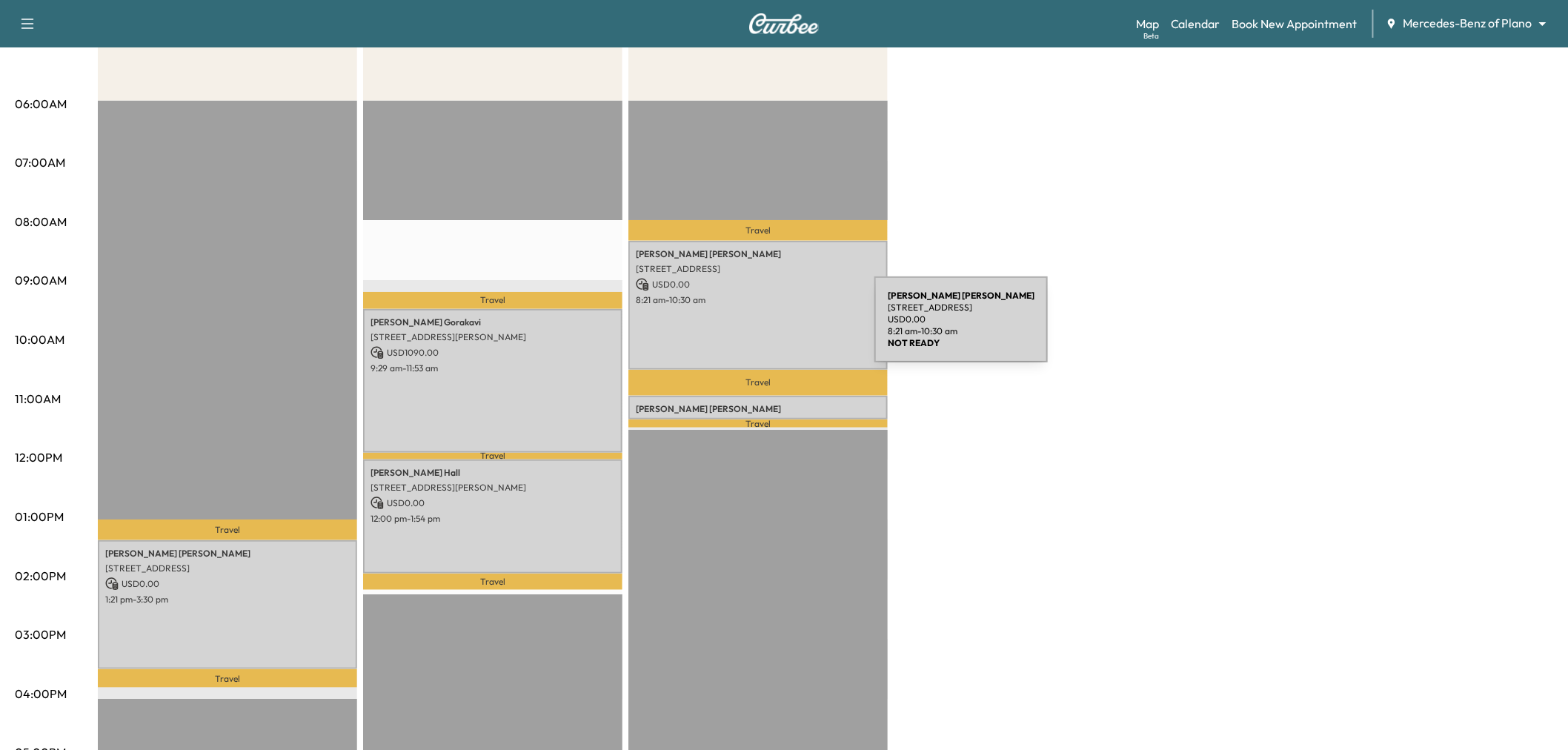
click at [763, 329] on div "[PERSON_NAME] [STREET_ADDRESS] USD 0.00 8:21 am - 10:30 am" at bounding box center [758, 305] width 260 height 129
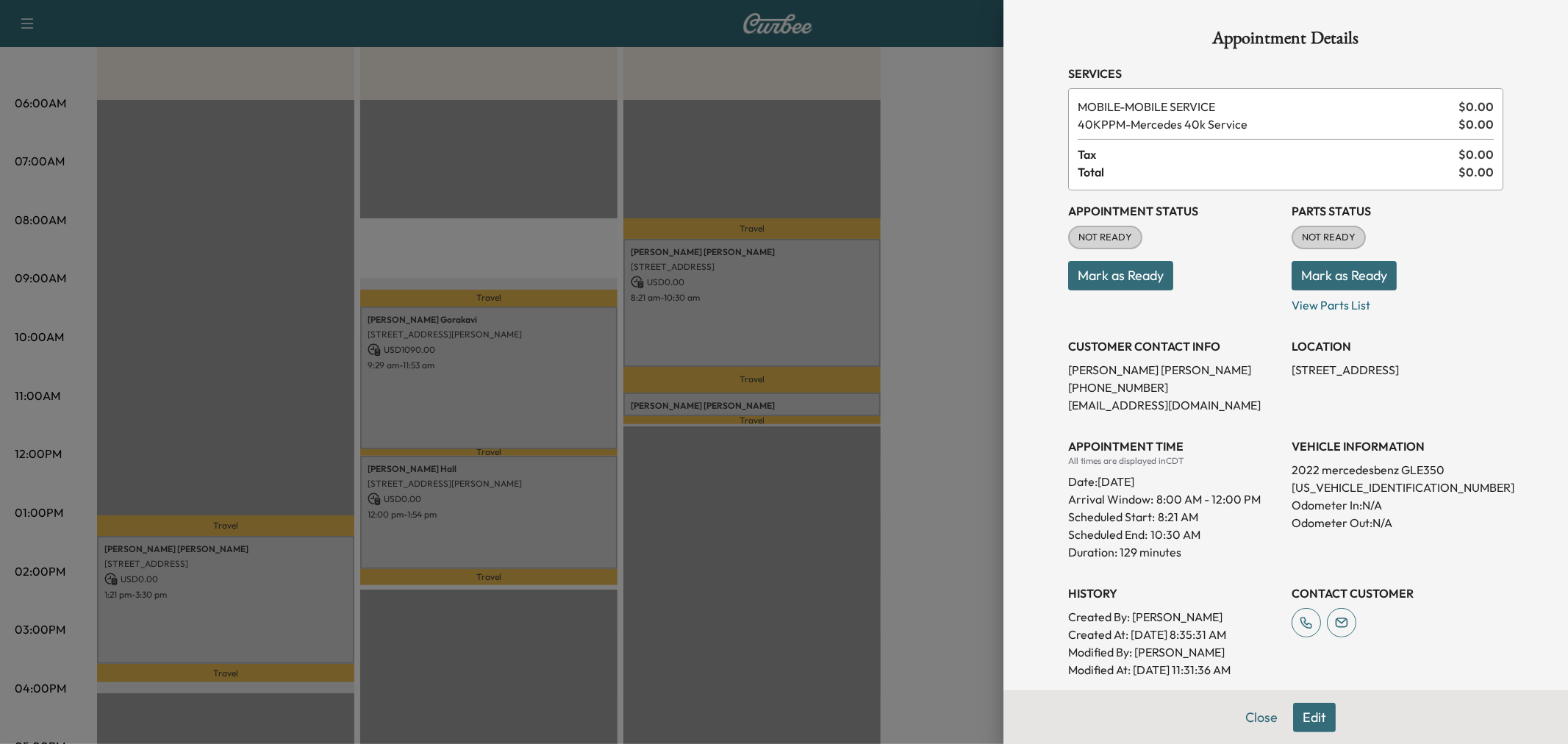
click at [805, 322] on div at bounding box center [784, 372] width 1568 height 744
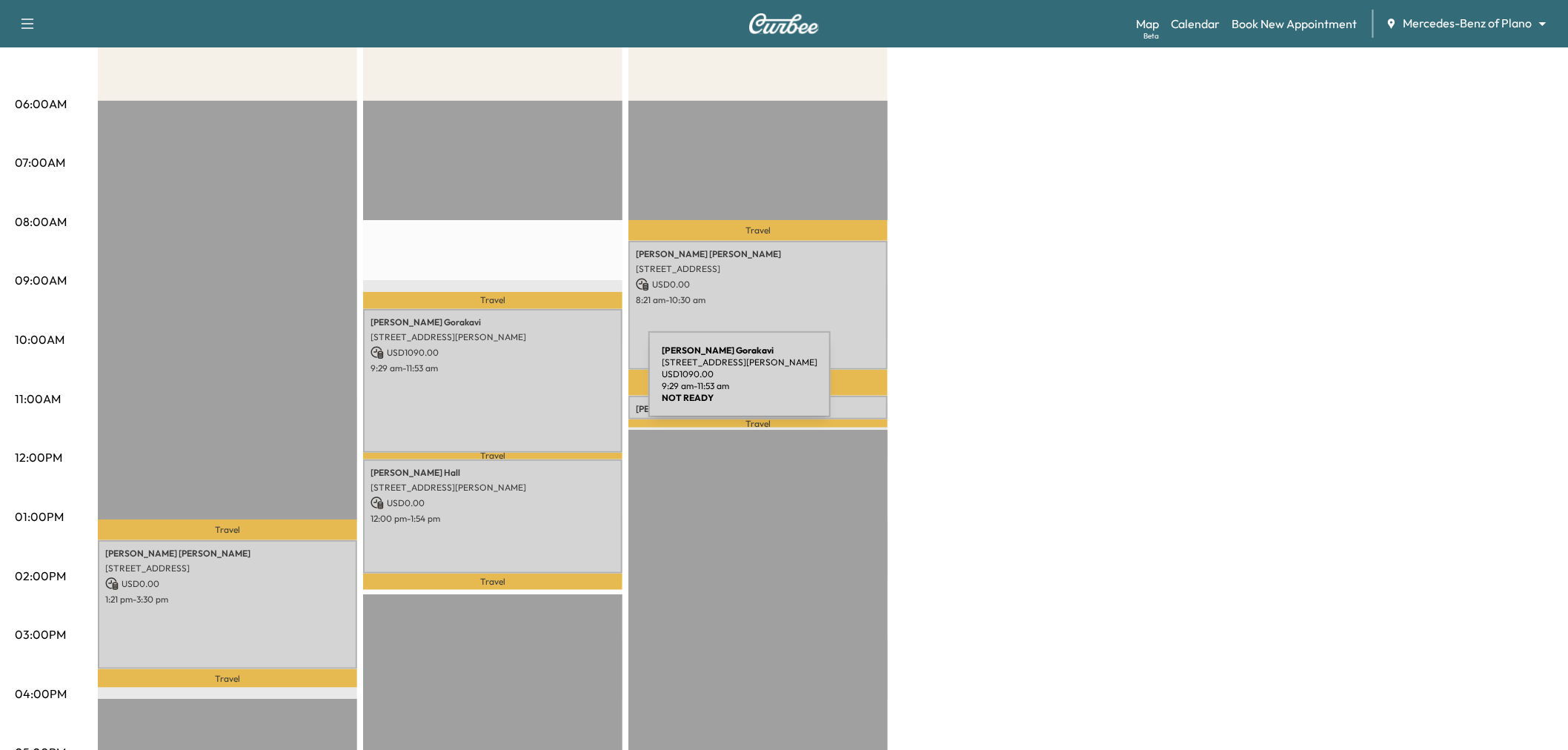
click at [537, 383] on div "[PERSON_NAME] [STREET_ADDRESS][PERSON_NAME] USD 1090.00 9:29 am - 11:53 am" at bounding box center [492, 381] width 260 height 144
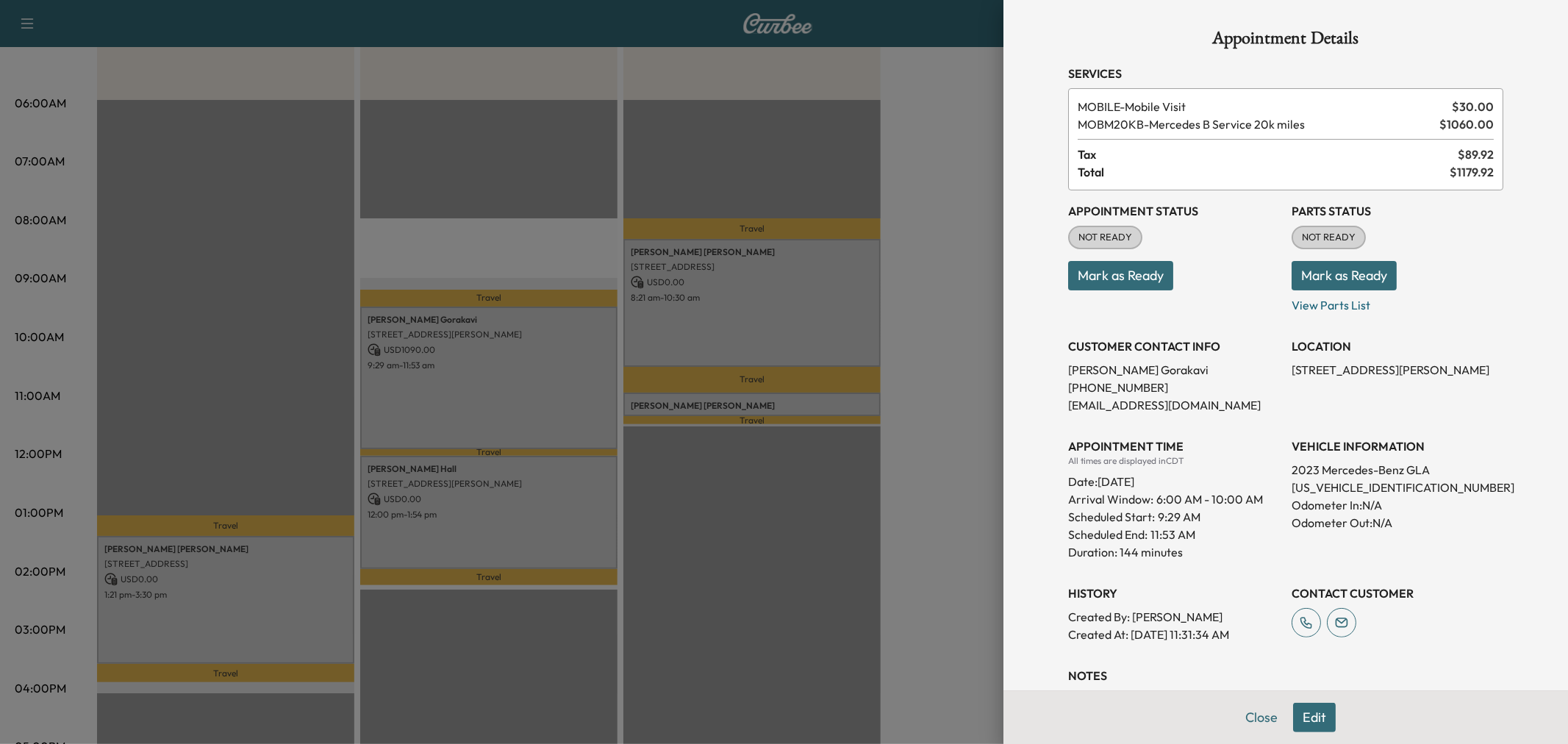
click at [533, 380] on div at bounding box center [784, 372] width 1568 height 744
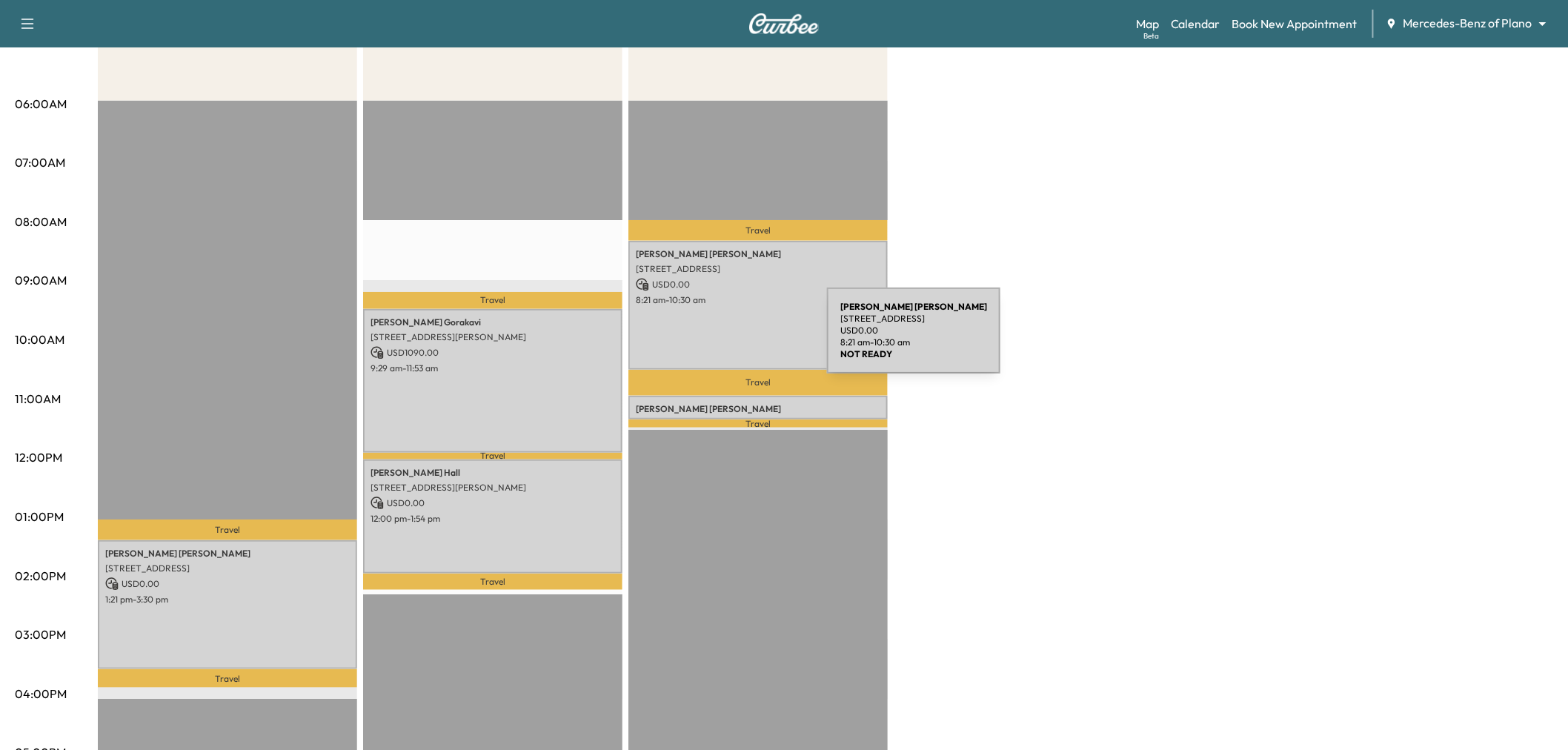
click at [726, 337] on div "[PERSON_NAME] [STREET_ADDRESS] USD 0.00 8:21 am - 10:30 am" at bounding box center [758, 305] width 260 height 129
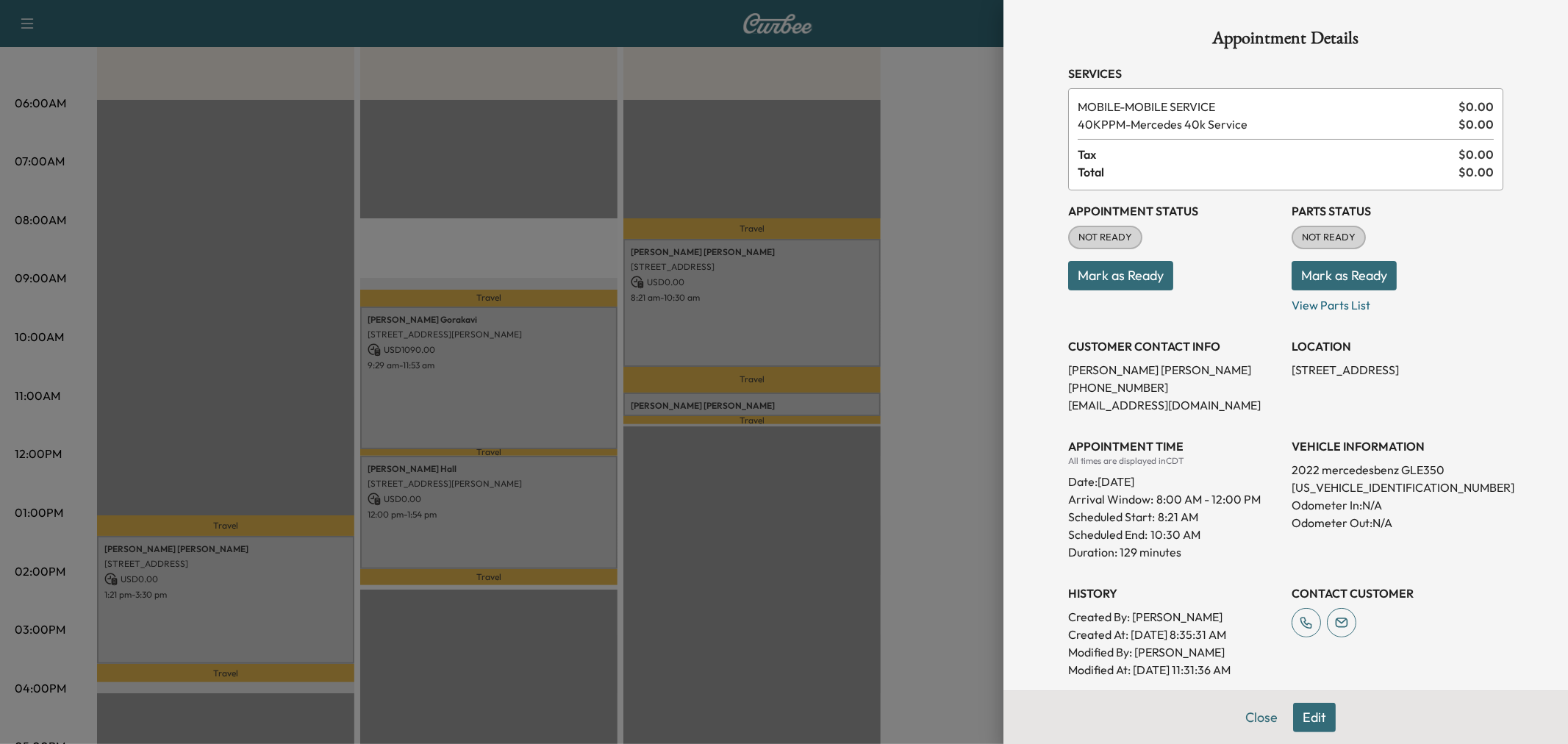
click at [721, 335] on div at bounding box center [784, 372] width 1568 height 744
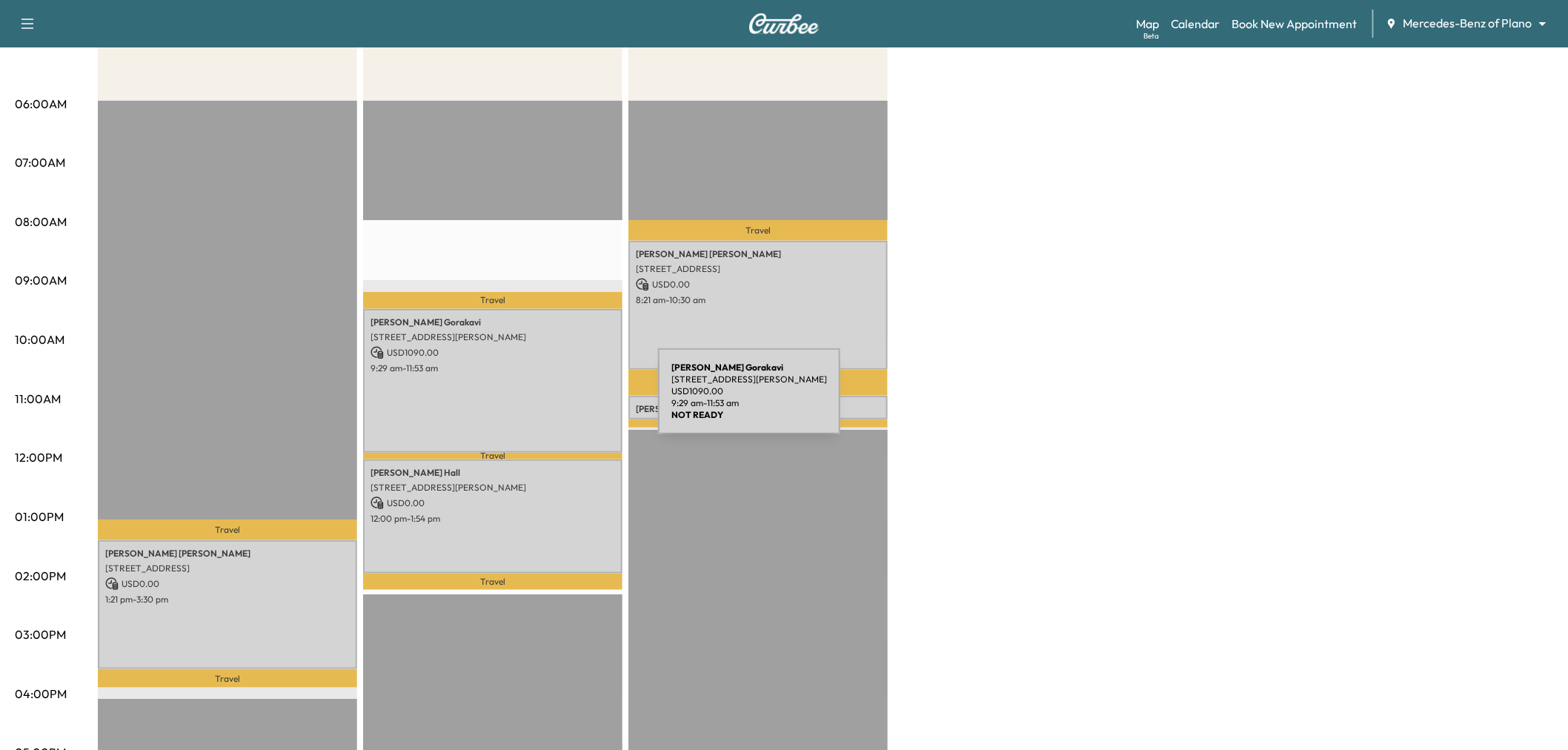
click at [547, 401] on div "[PERSON_NAME] [STREET_ADDRESS][PERSON_NAME] USD 1090.00 9:29 am - 11:53 am" at bounding box center [492, 381] width 260 height 144
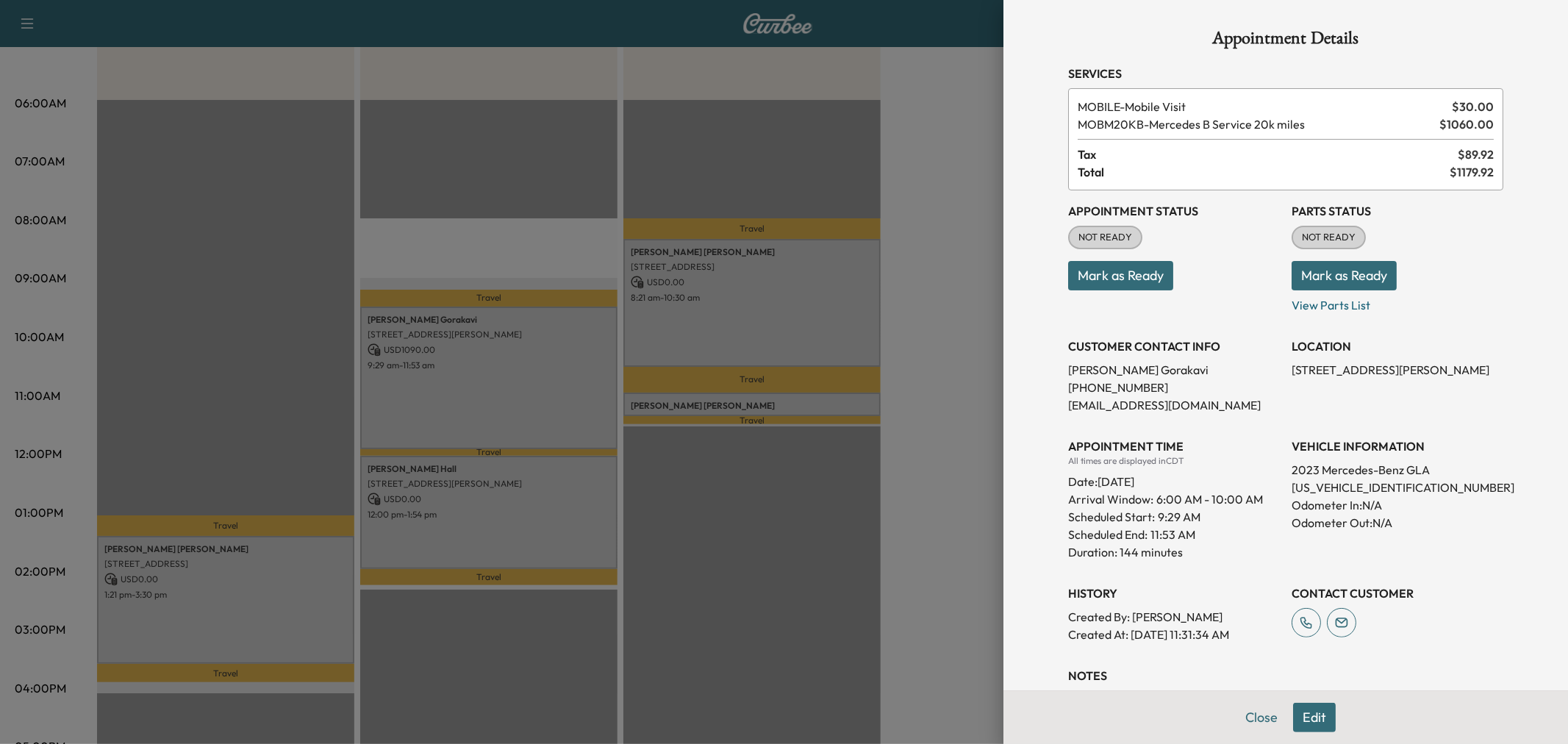
click at [527, 525] on div at bounding box center [784, 372] width 1568 height 744
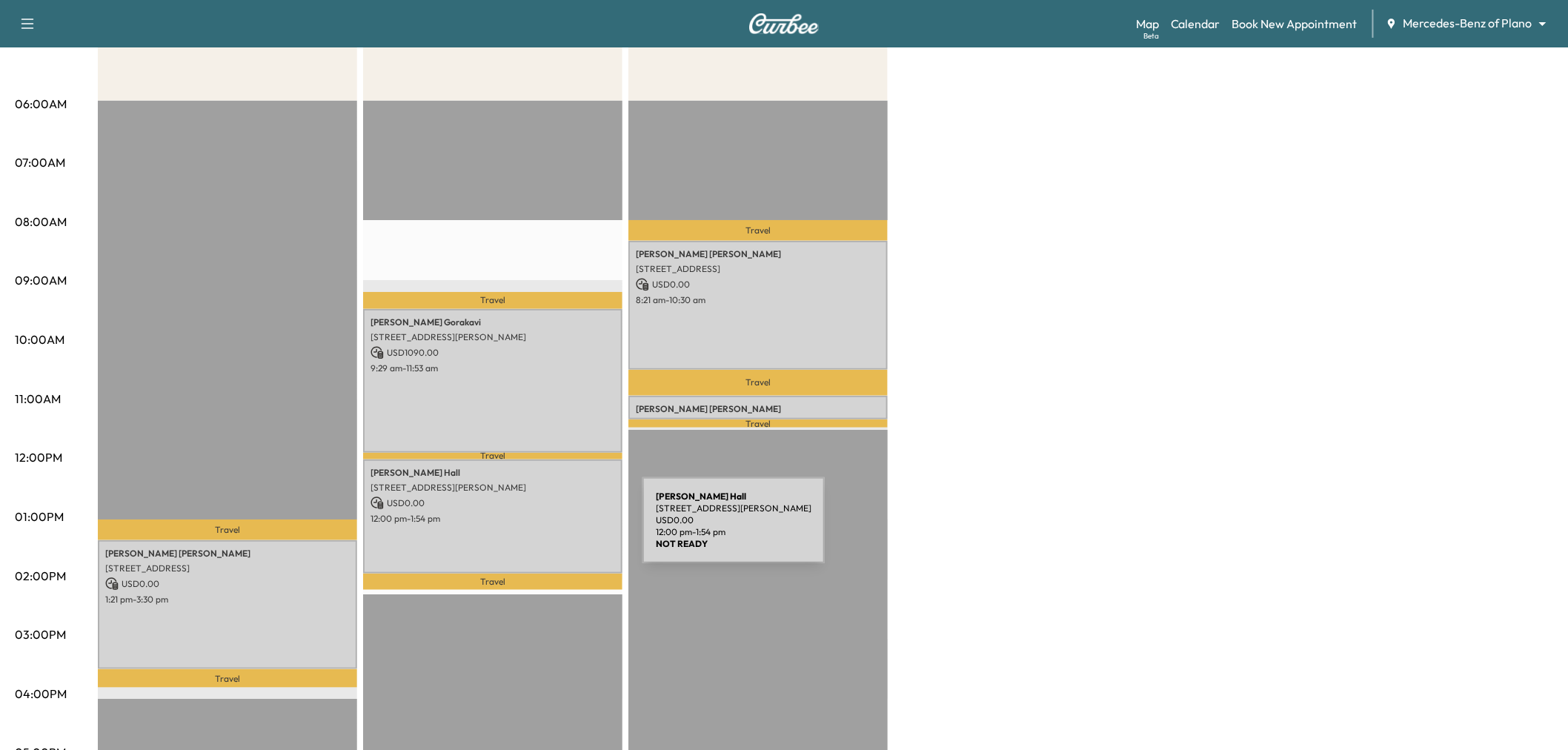
click at [531, 529] on div "[PERSON_NAME] [STREET_ADDRESS][PERSON_NAME] USD 0.00 12:00 pm - 1:54 pm" at bounding box center [492, 517] width 260 height 114
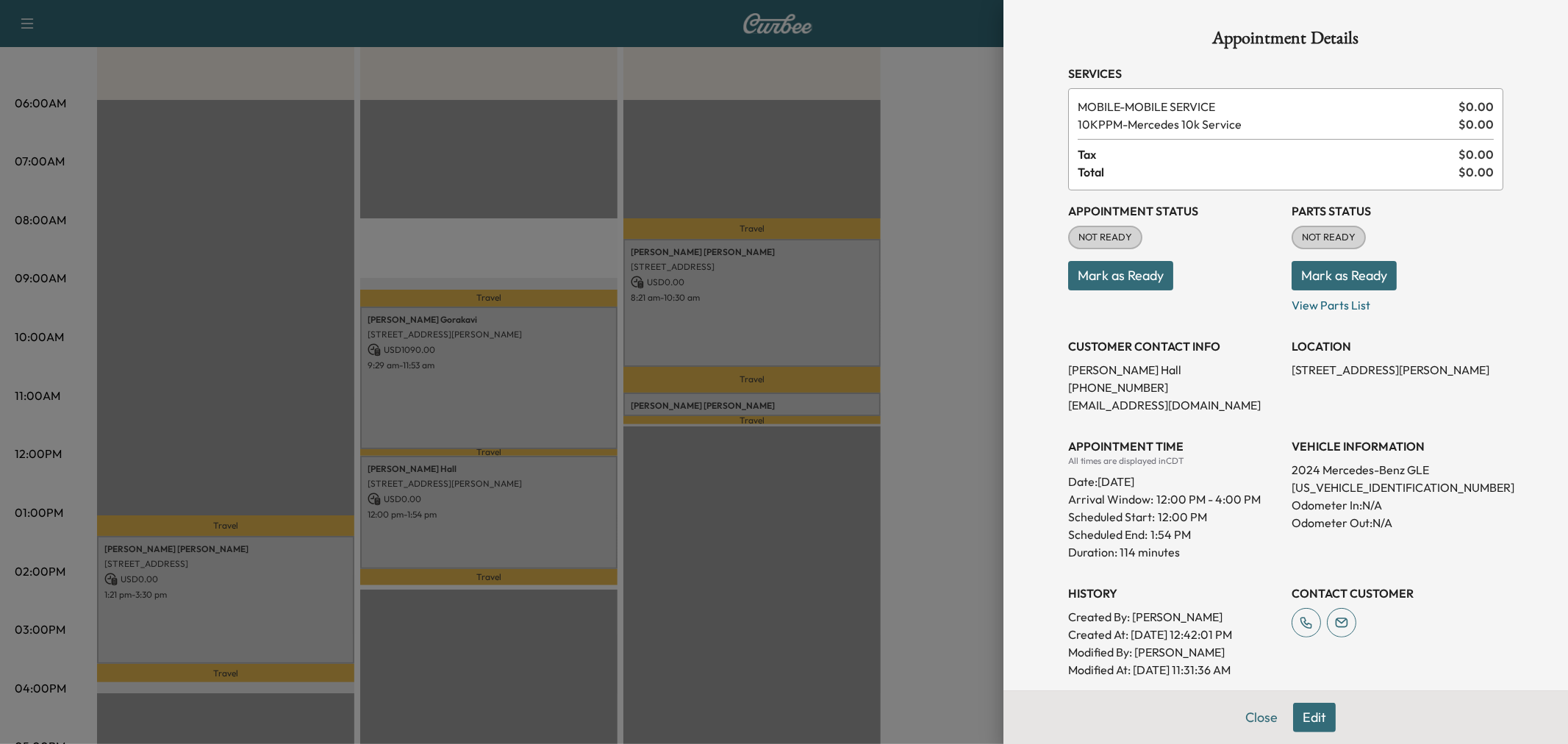
click at [527, 525] on div at bounding box center [784, 372] width 1568 height 744
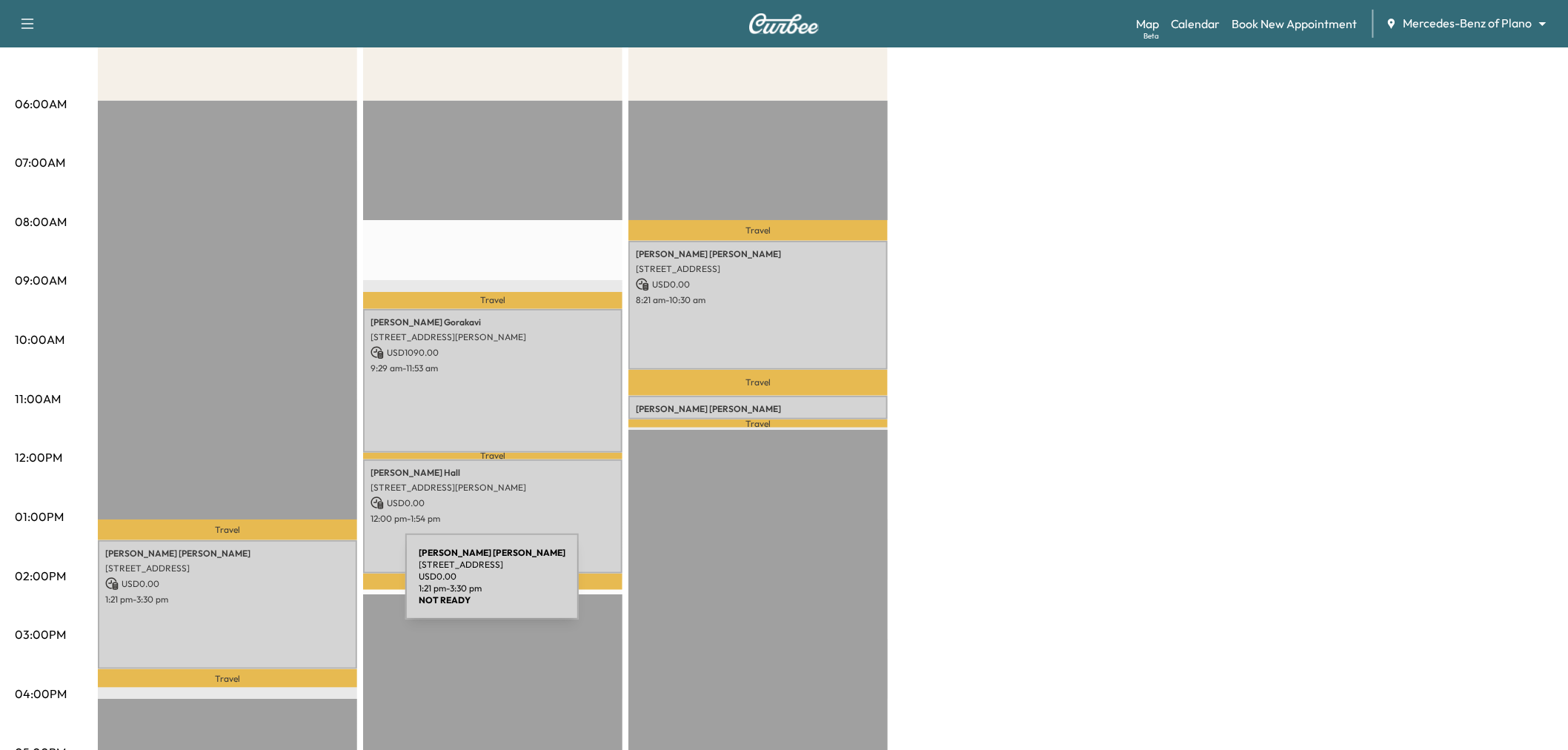
click at [213, 617] on div "[PERSON_NAME] [STREET_ADDRESS] USD 0.00 1:21 pm - 3:30 pm" at bounding box center [227, 604] width 260 height 129
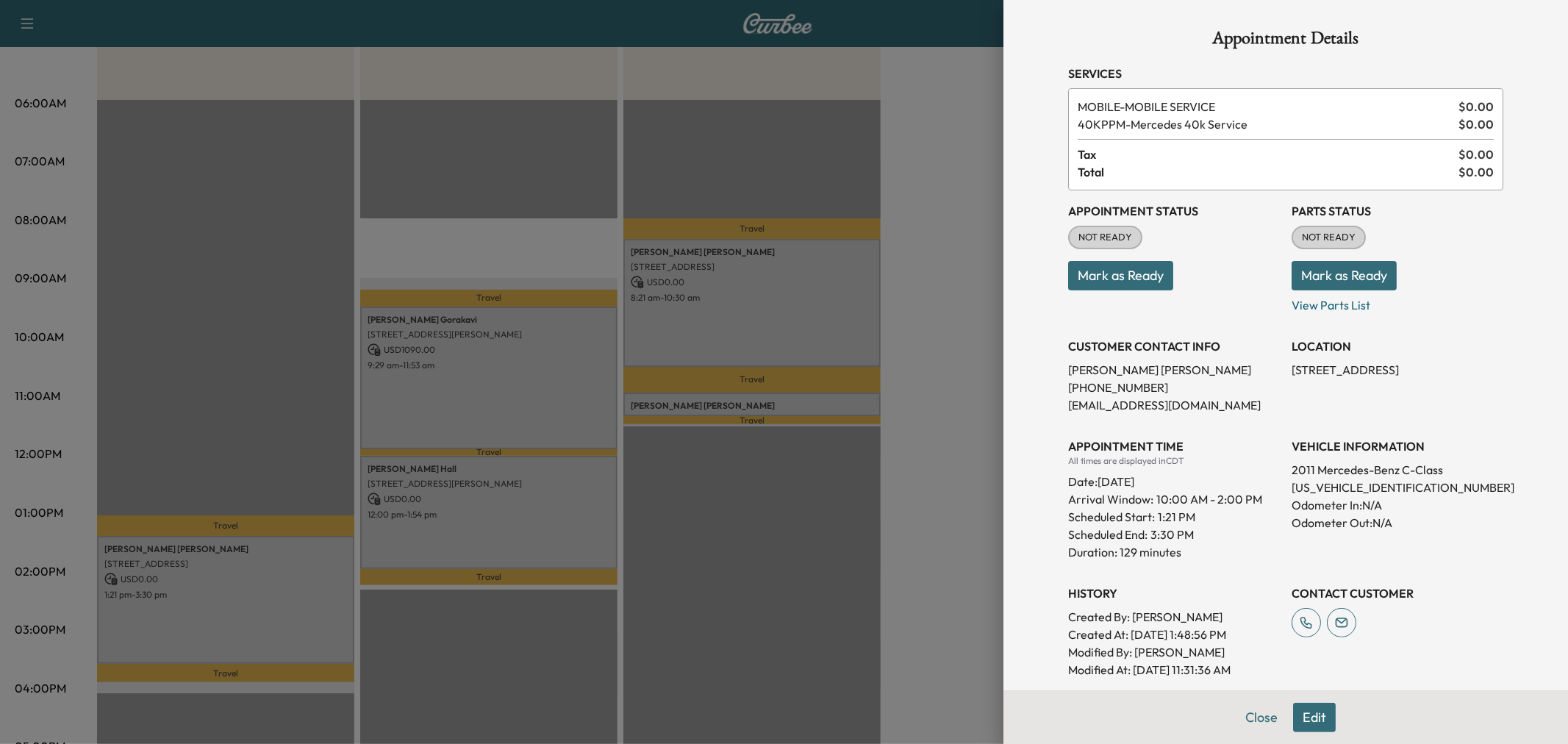
click at [212, 612] on div at bounding box center [784, 372] width 1568 height 744
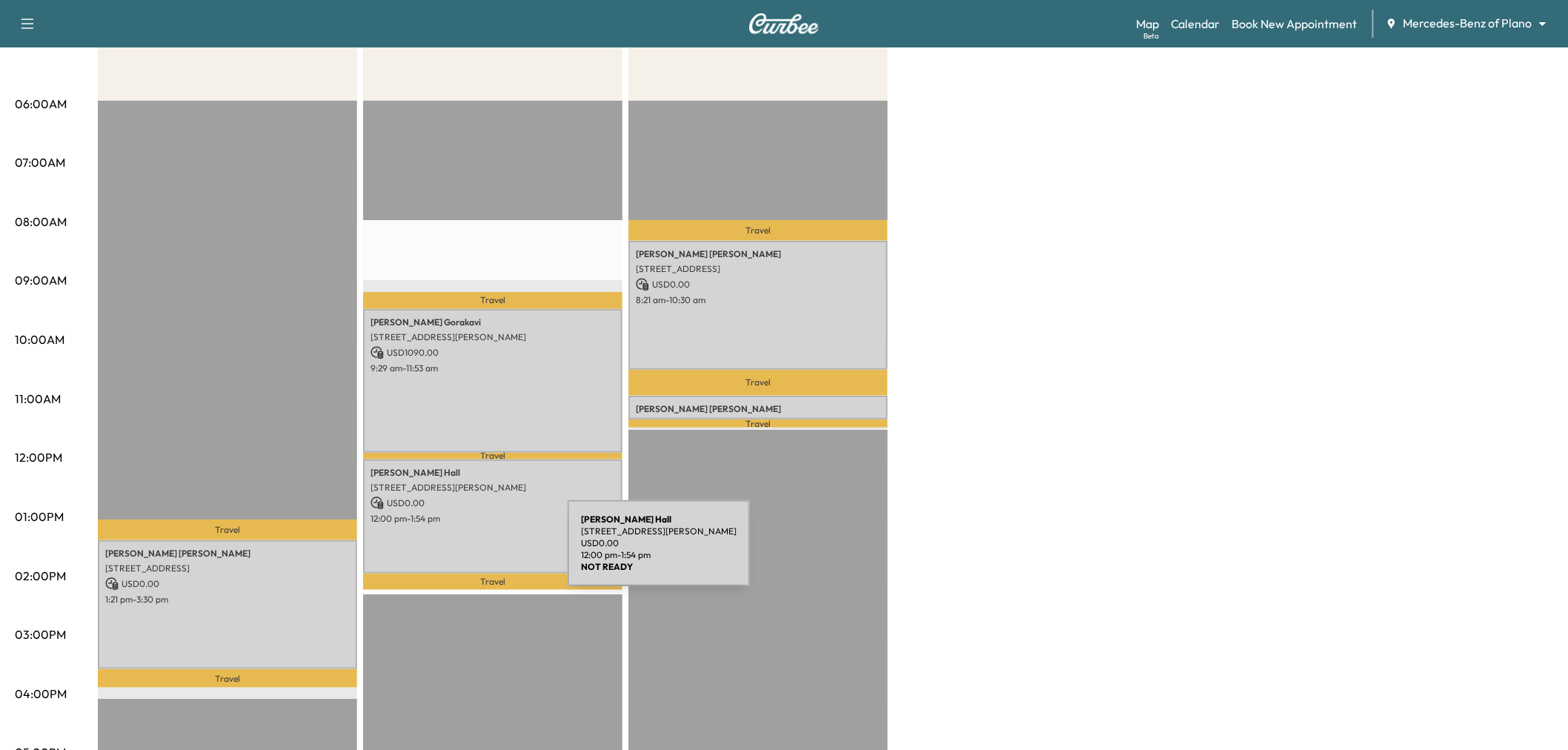
click at [460, 553] on div "[PERSON_NAME] [STREET_ADDRESS][PERSON_NAME] USD 0.00 12:00 pm - 1:54 pm" at bounding box center [492, 517] width 260 height 114
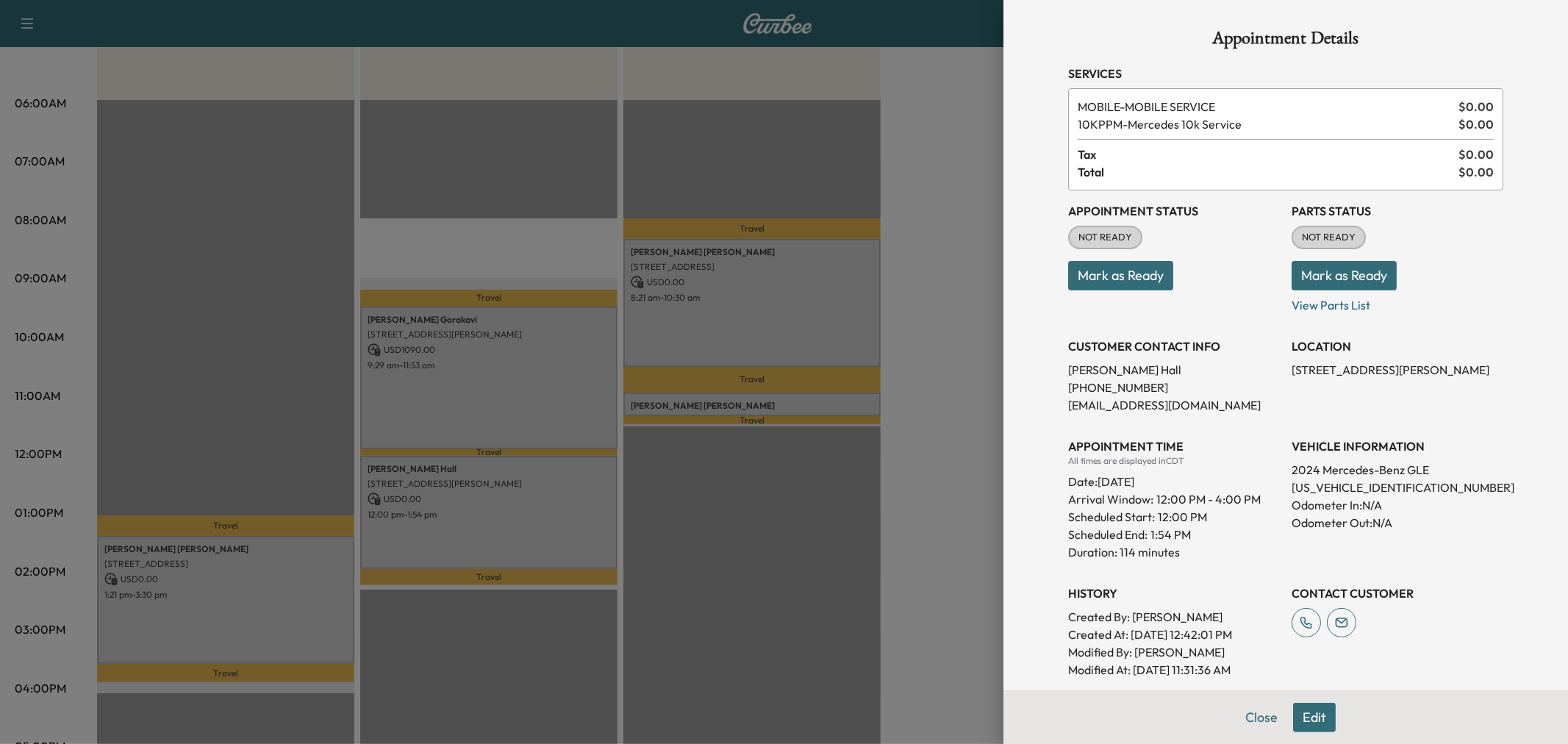
click at [1297, 717] on button "Edit" at bounding box center [1314, 717] width 43 height 29
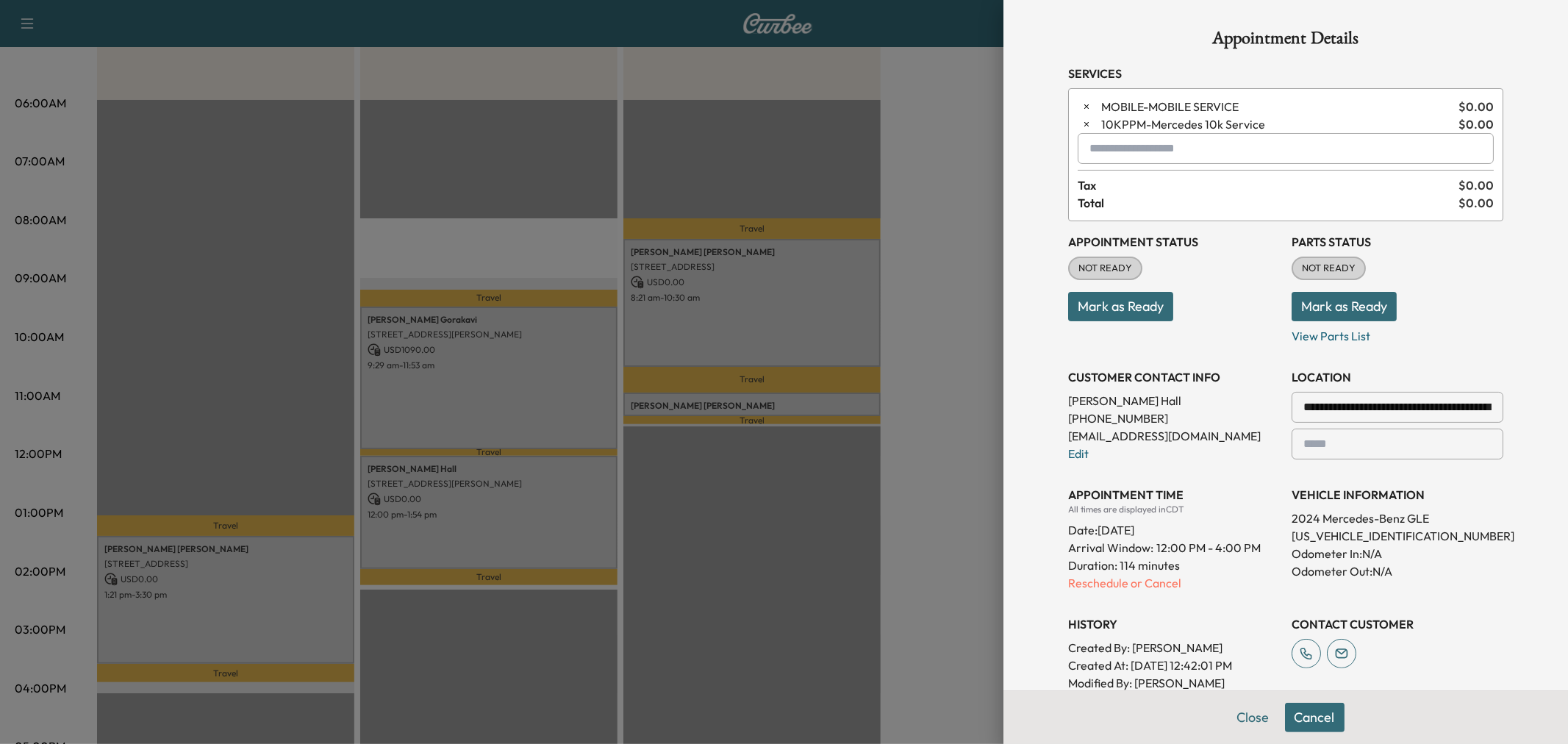
click at [1168, 153] on input "text" at bounding box center [1285, 148] width 416 height 31
click at [1187, 177] on p "AFTER - Afternoon Appointment" at bounding box center [1232, 187] width 319 height 21
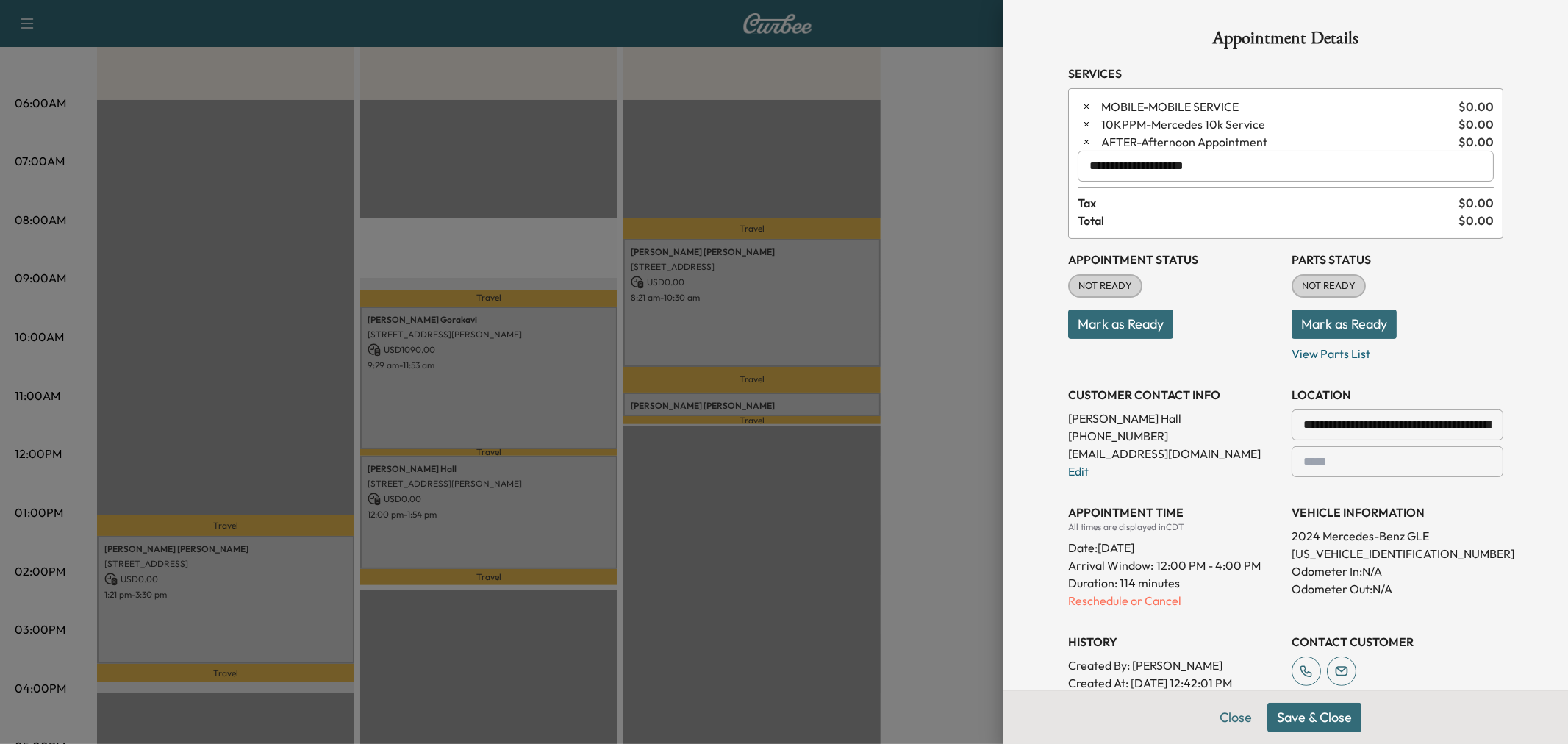
type input "**********"
click at [1302, 725] on button "Save & Close" at bounding box center [1314, 717] width 94 height 29
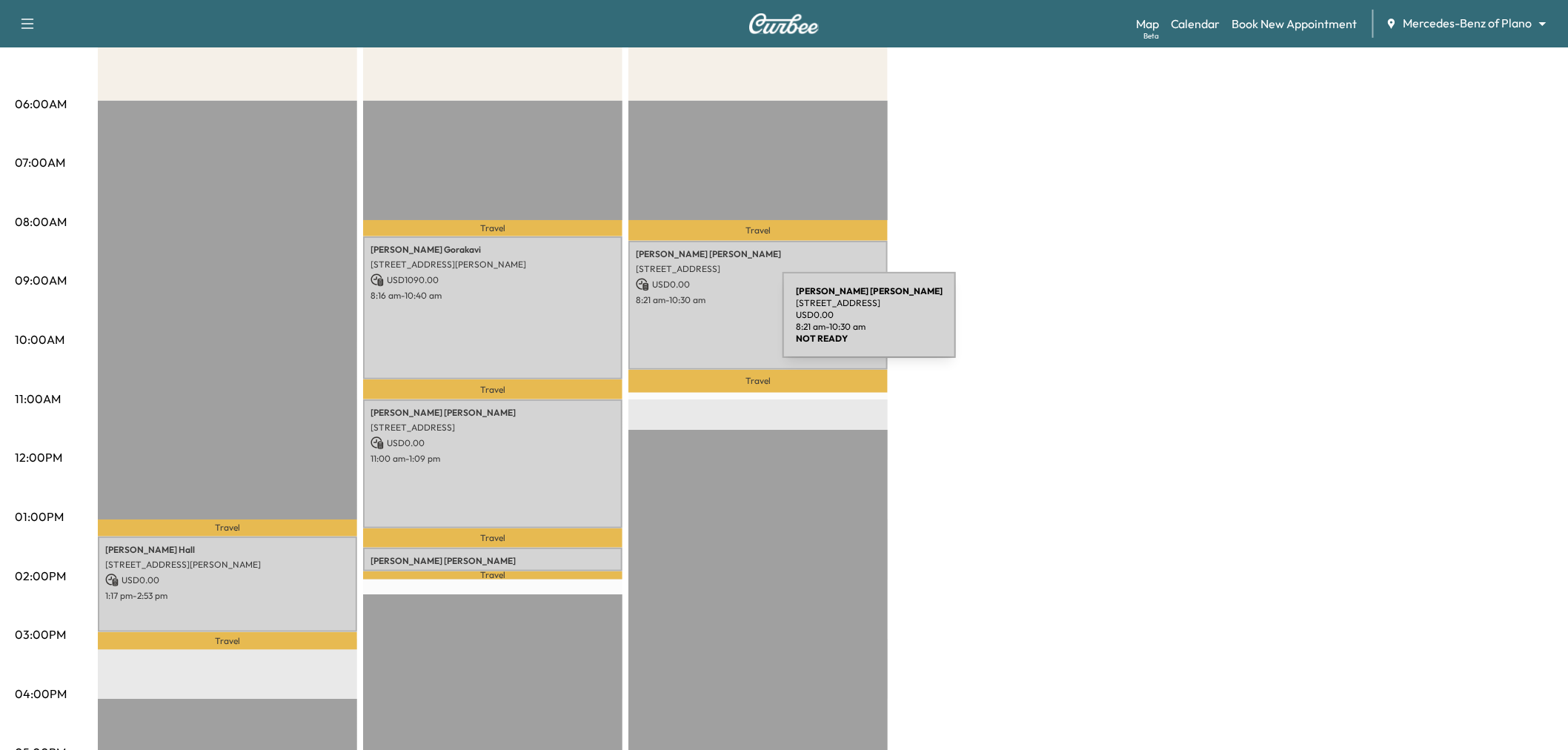
click at [671, 324] on div "[PERSON_NAME] [STREET_ADDRESS] USD 0.00 8:21 am - 10:30 am" at bounding box center [758, 305] width 260 height 129
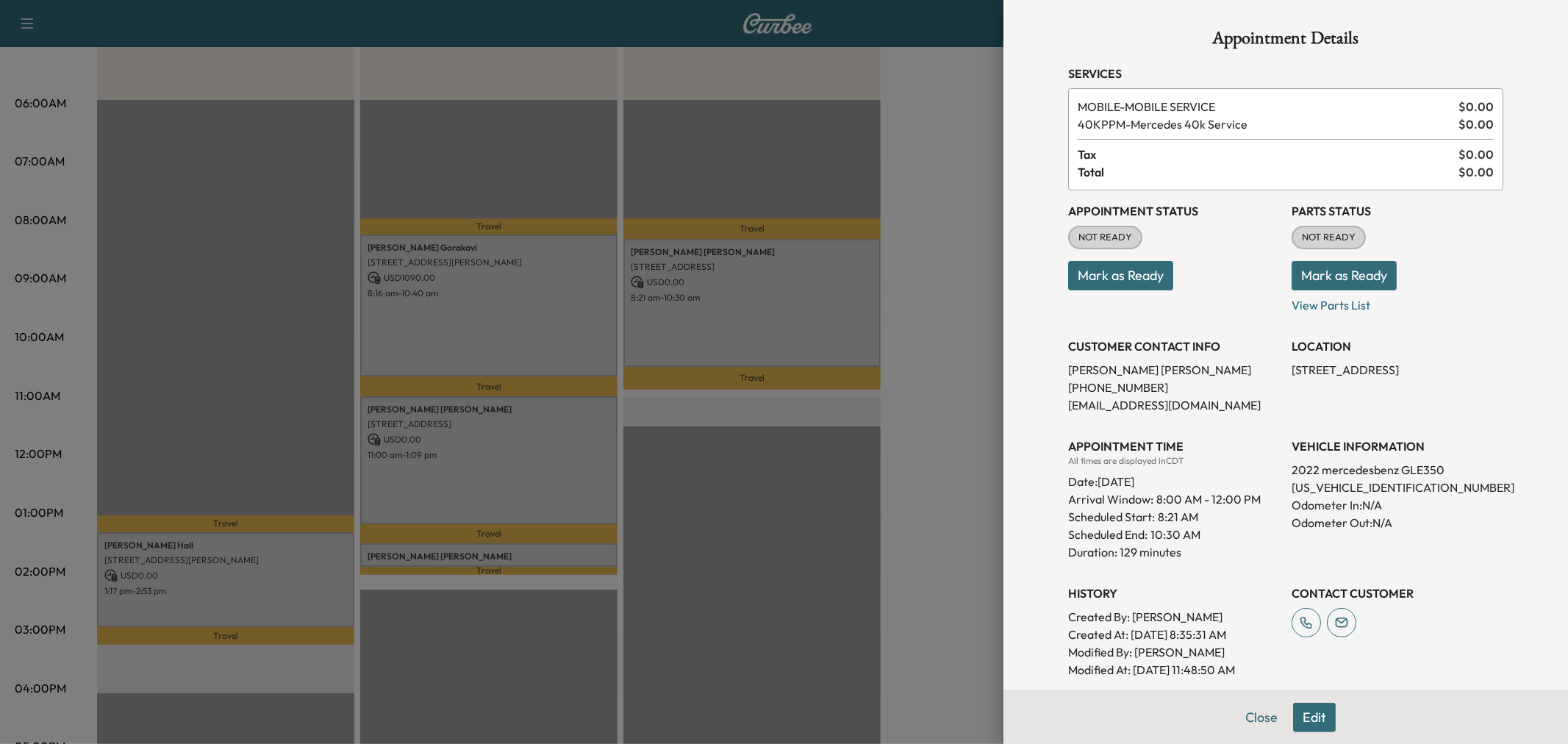
click at [675, 324] on div at bounding box center [784, 372] width 1568 height 744
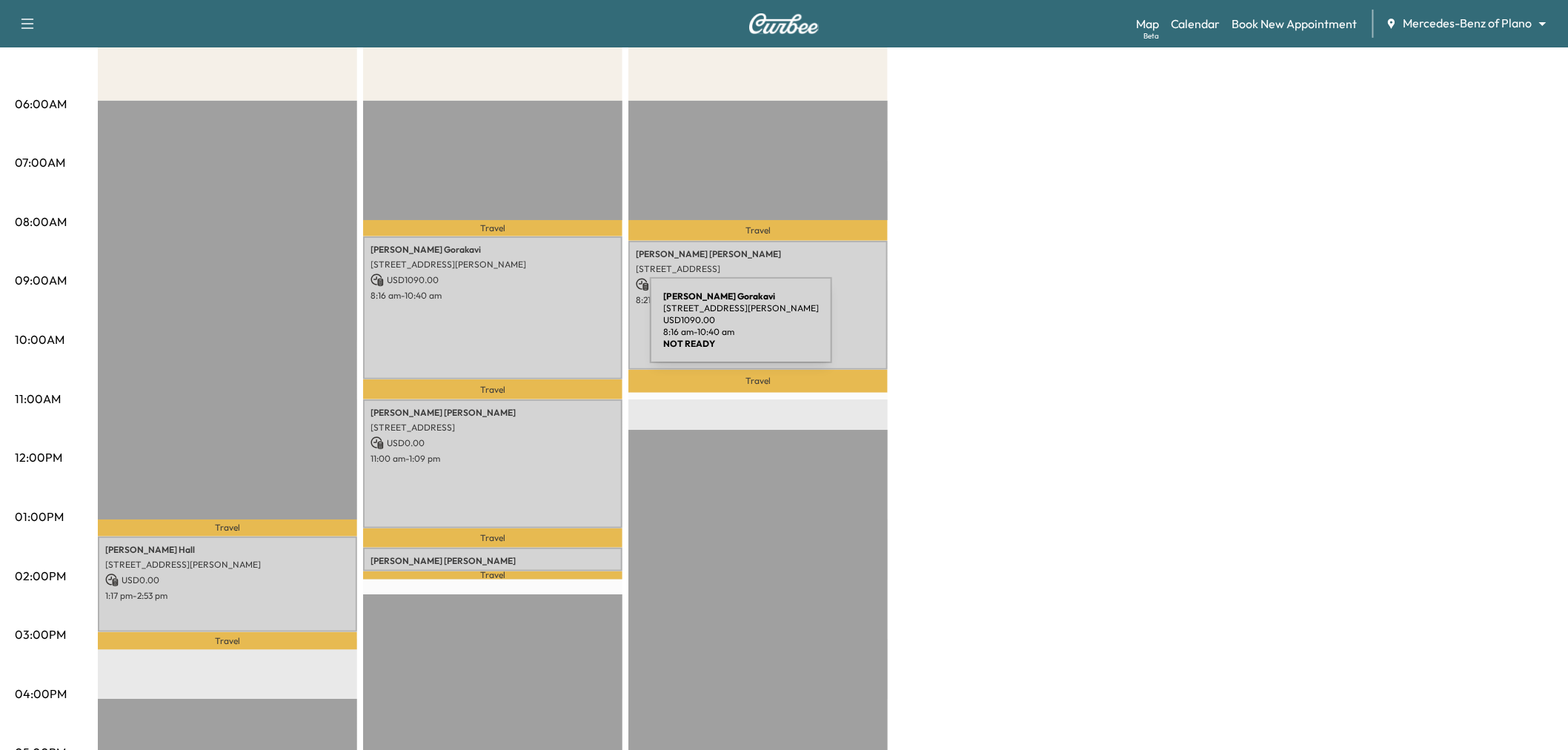
click at [539, 329] on div "[PERSON_NAME] [STREET_ADDRESS][PERSON_NAME] USD 1090.00 8:16 am - 10:40 am" at bounding box center [492, 309] width 260 height 144
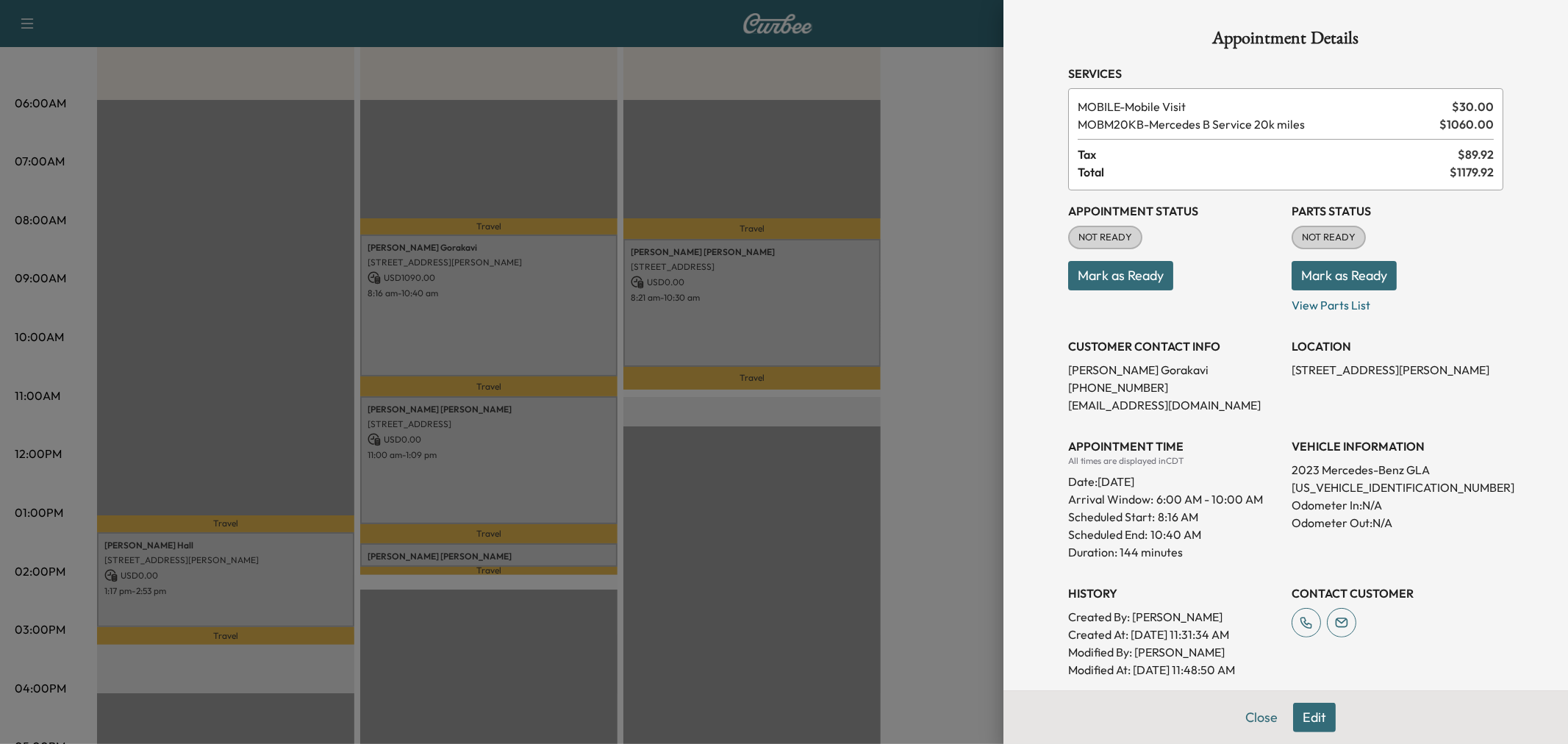
click at [534, 327] on div at bounding box center [784, 372] width 1568 height 744
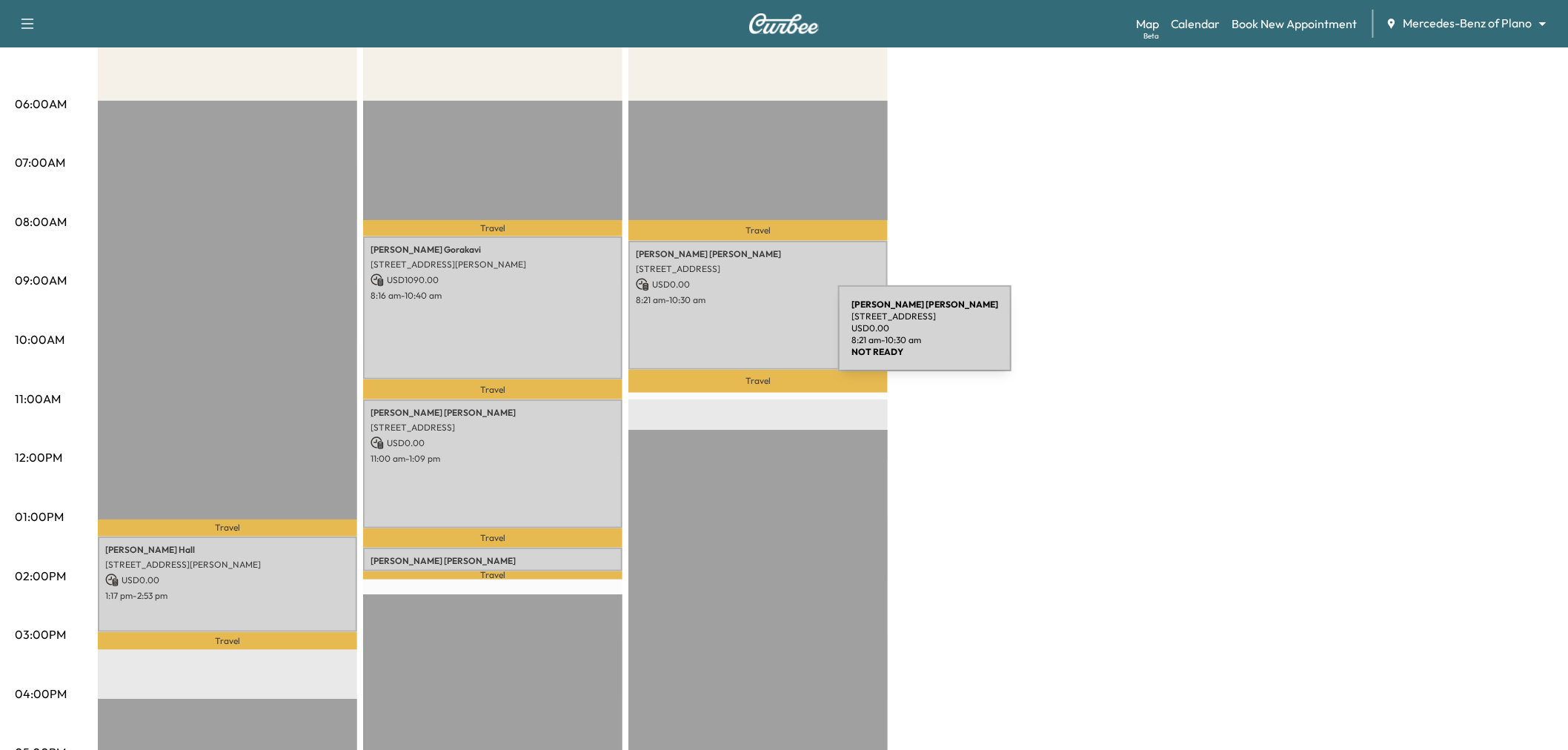
click at [727, 337] on div "[PERSON_NAME] [STREET_ADDRESS] USD 0.00 8:21 am - 10:30 am" at bounding box center [758, 305] width 260 height 129
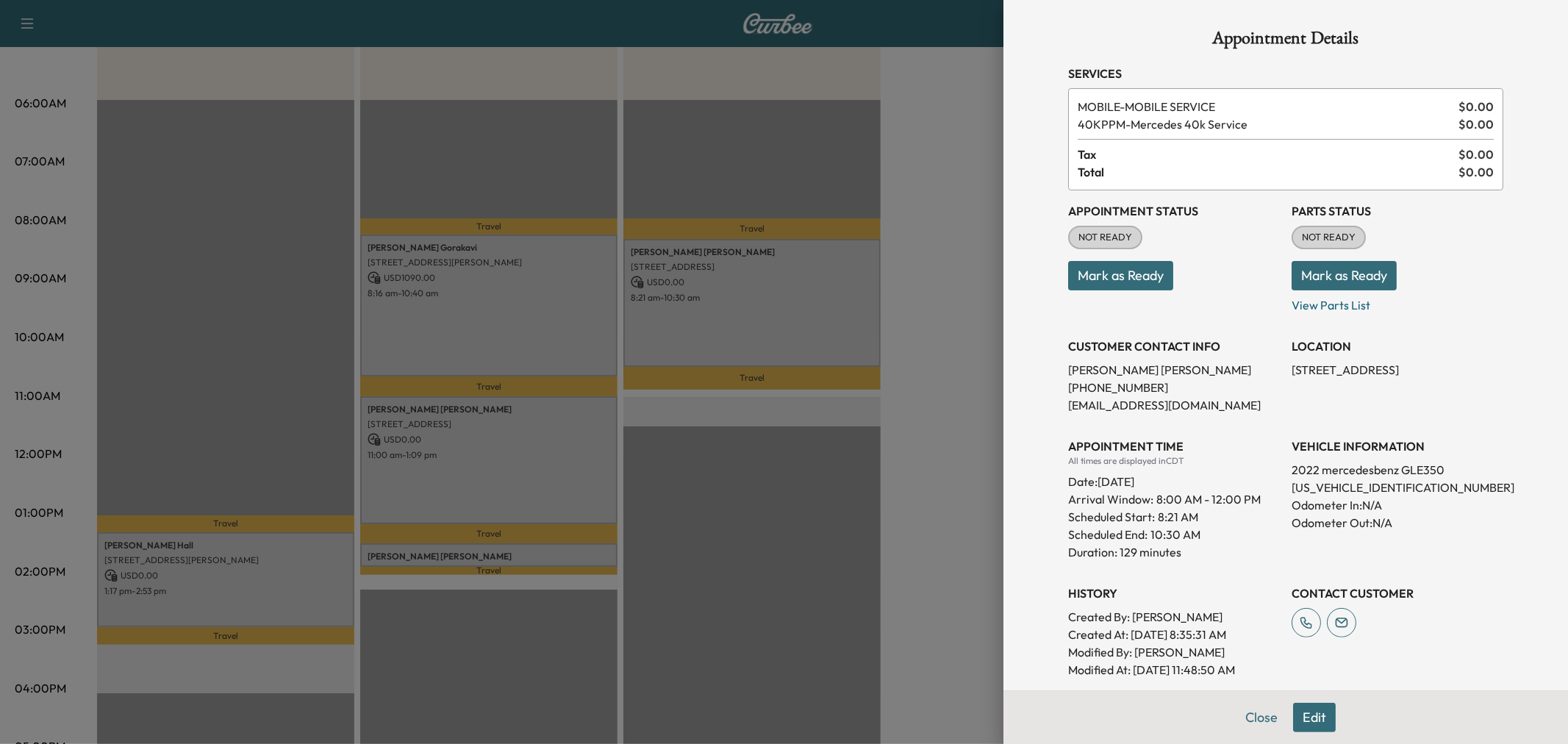
click at [721, 335] on div at bounding box center [784, 372] width 1568 height 744
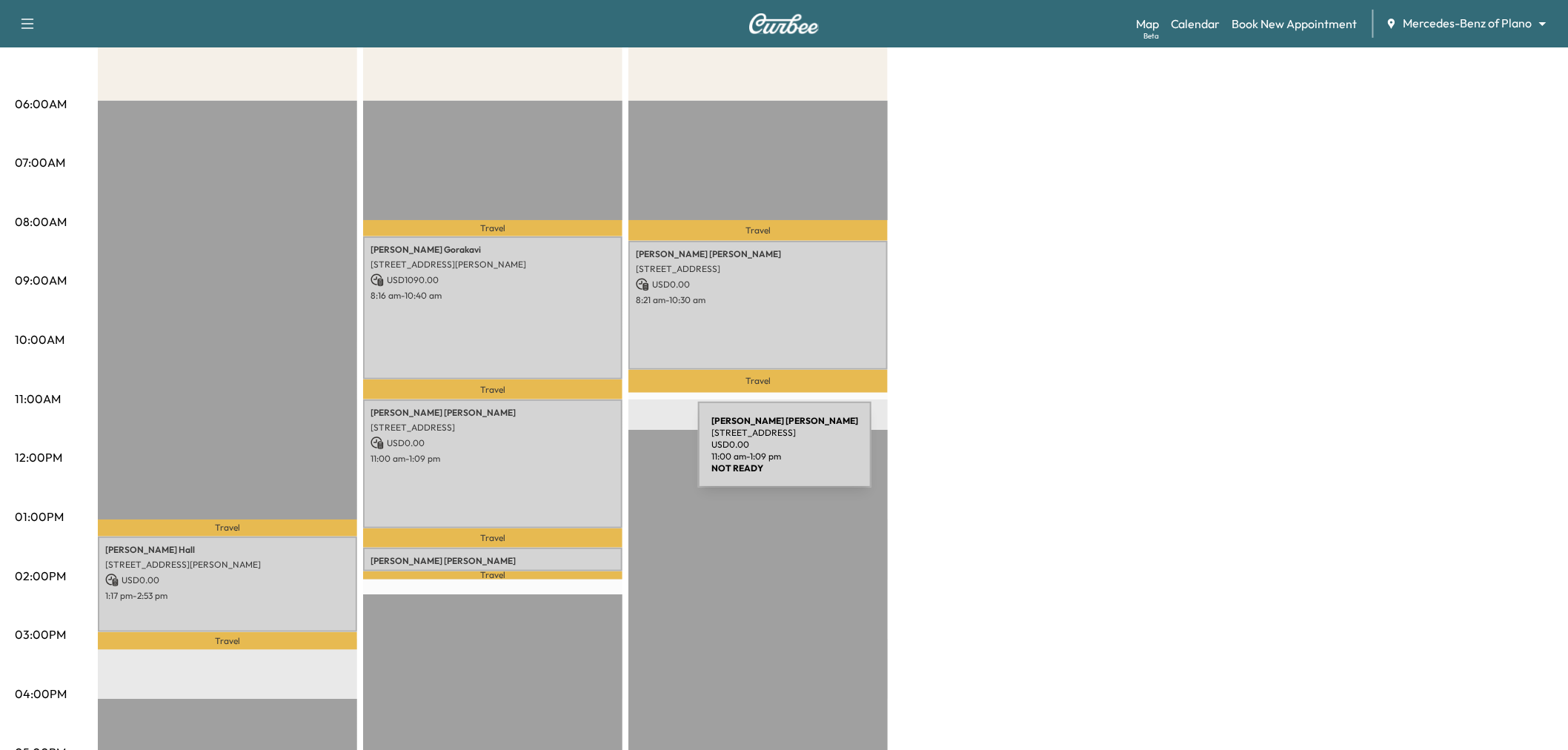
click at [587, 453] on p "11:00 am - 1:09 pm" at bounding box center [493, 459] width 245 height 12
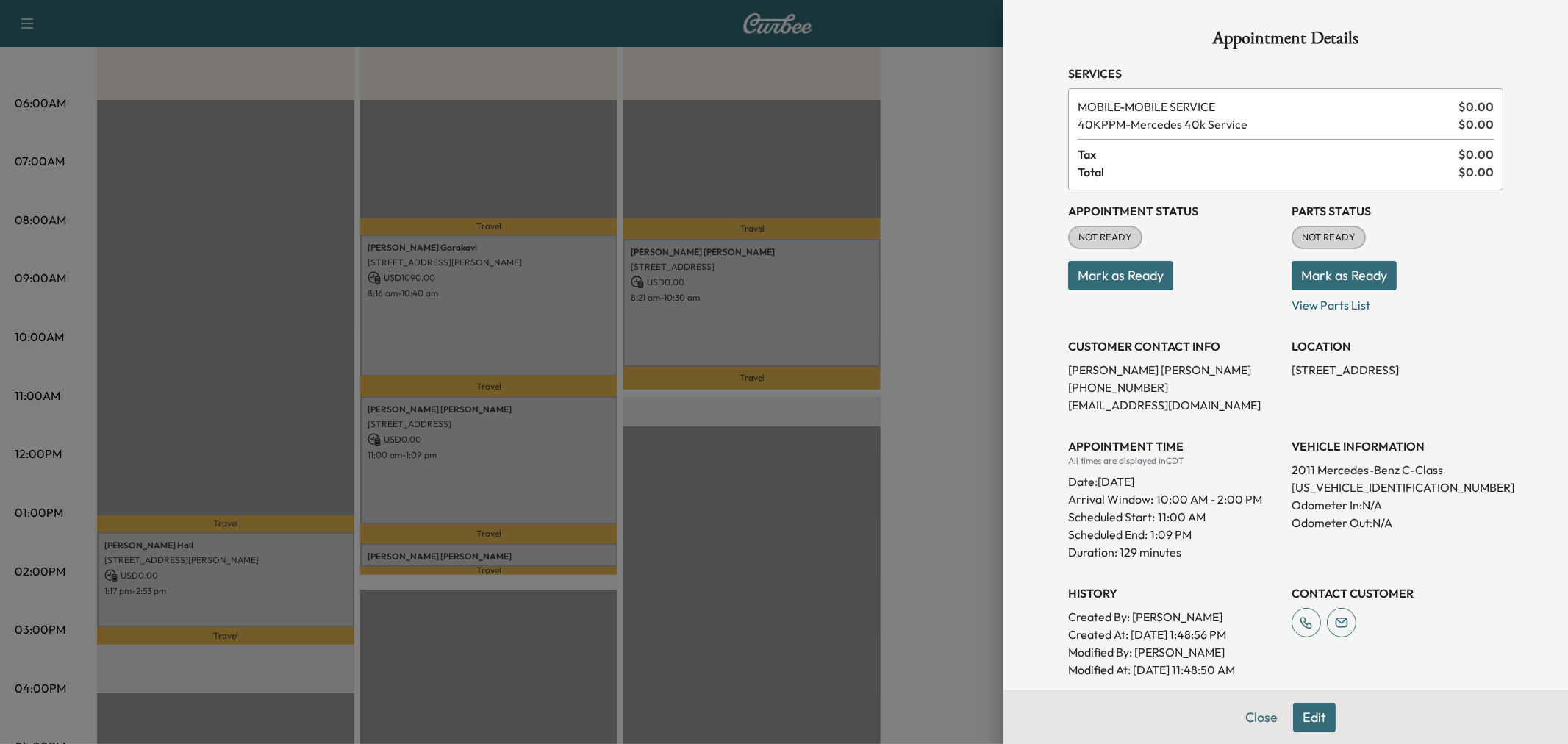
click at [582, 450] on div at bounding box center [784, 372] width 1568 height 744
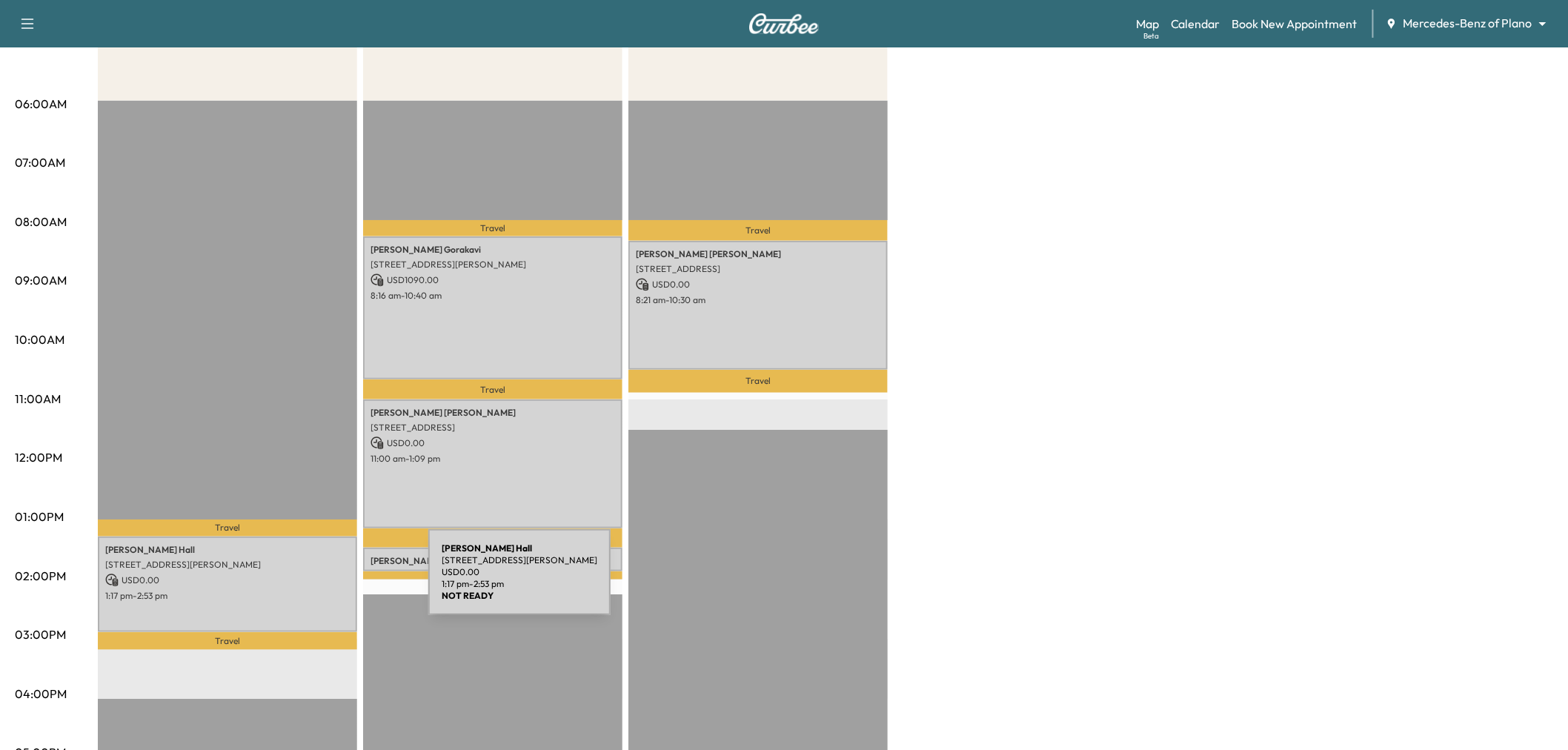
click at [317, 581] on div "[PERSON_NAME] [STREET_ADDRESS][PERSON_NAME] USD 0.00 1:17 pm - 2:53 pm" at bounding box center [227, 584] width 260 height 96
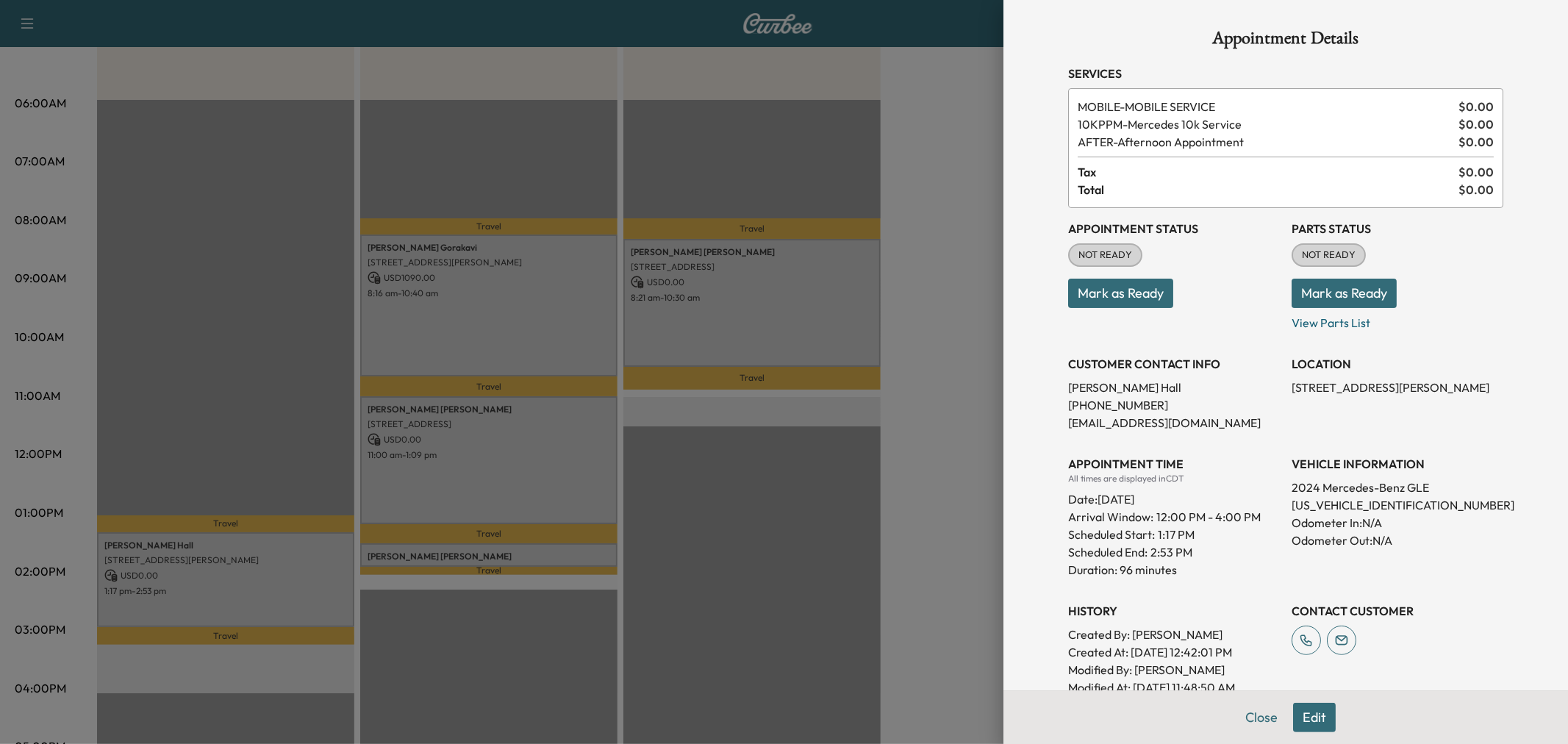
click at [315, 577] on div at bounding box center [784, 372] width 1568 height 744
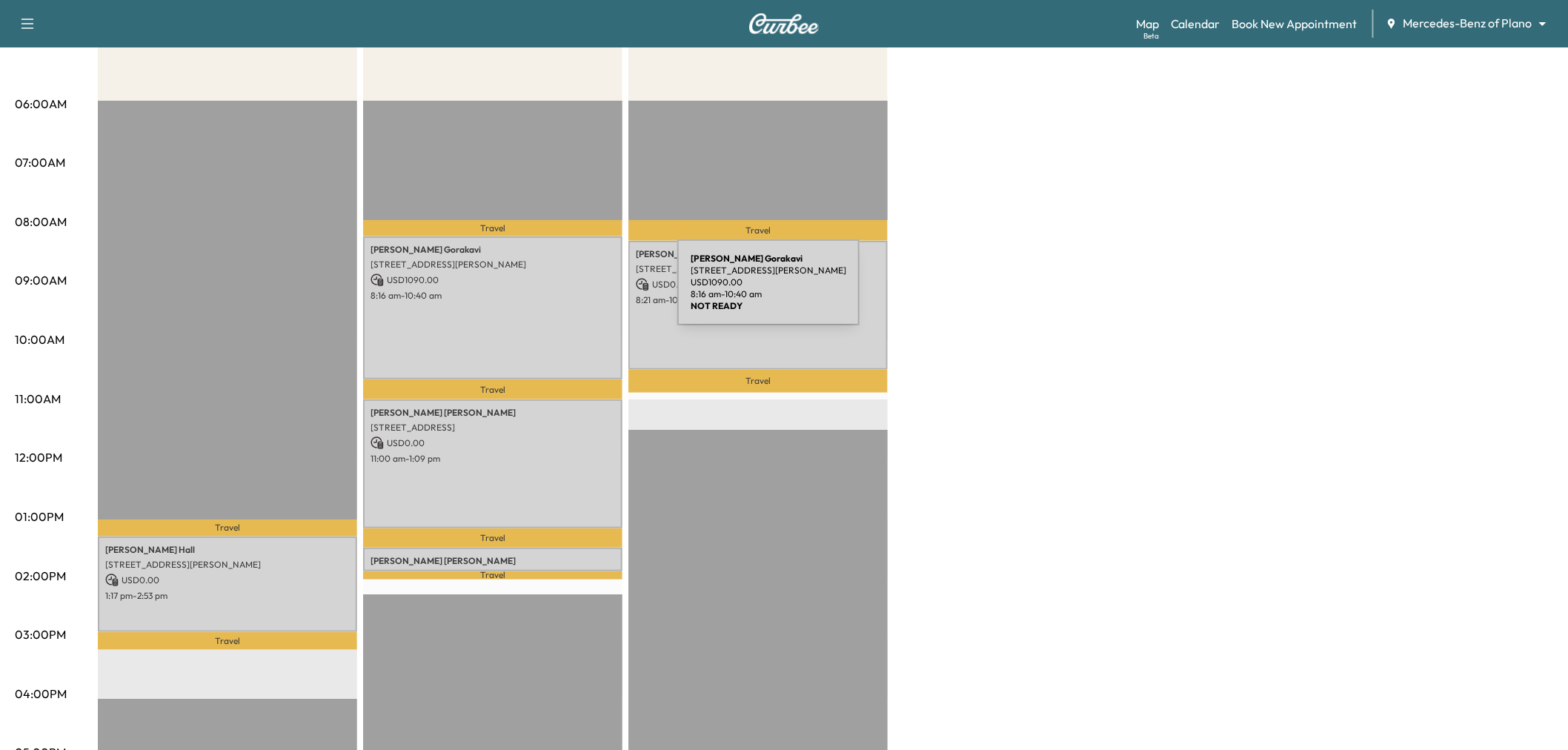
scroll to position [329, 0]
